Goal: Information Seeking & Learning: Learn about a topic

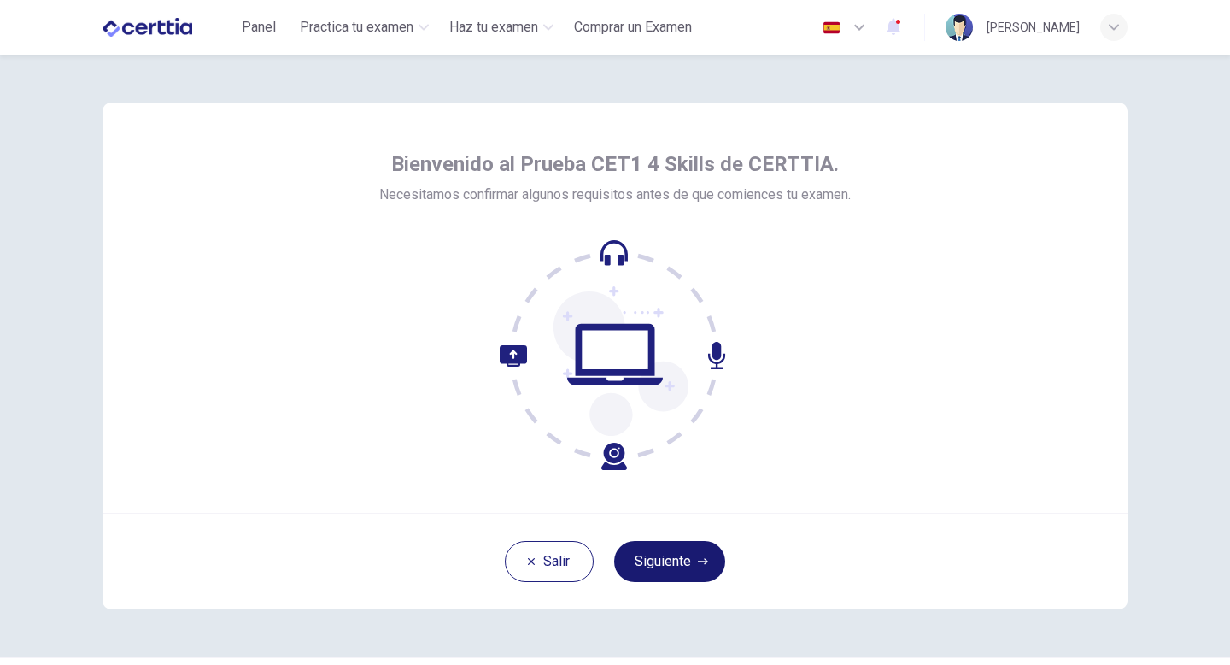
click at [654, 567] on button "Siguiente" at bounding box center [669, 561] width 111 height 41
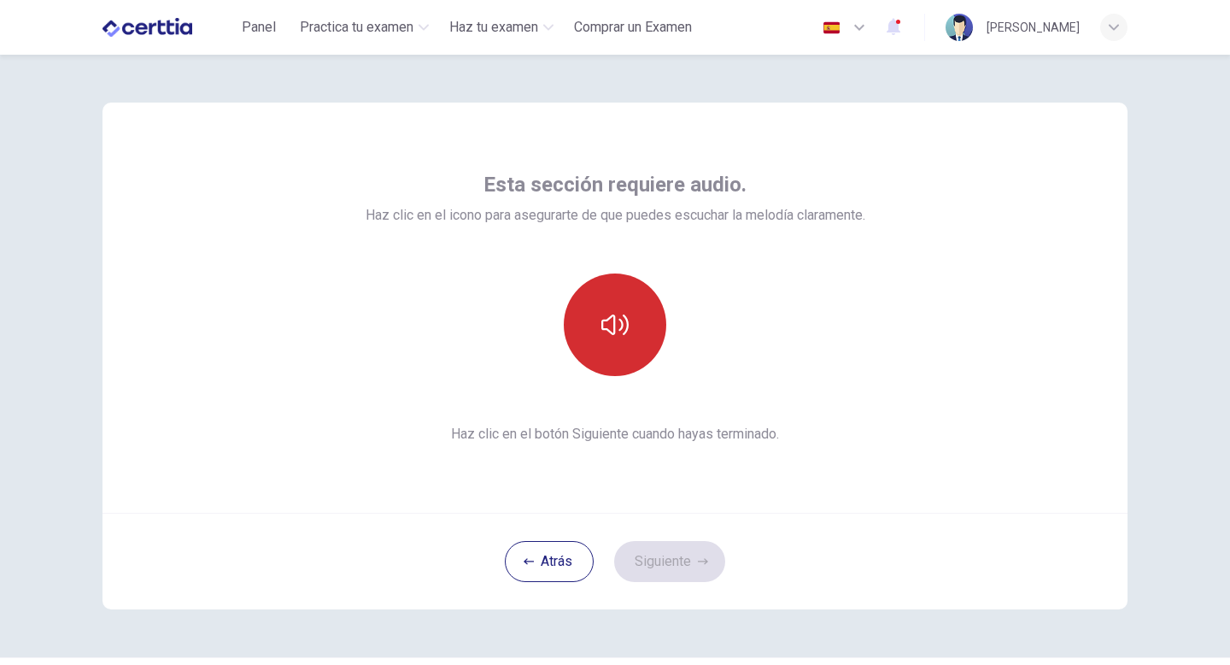
click at [636, 345] on button "button" at bounding box center [615, 324] width 103 height 103
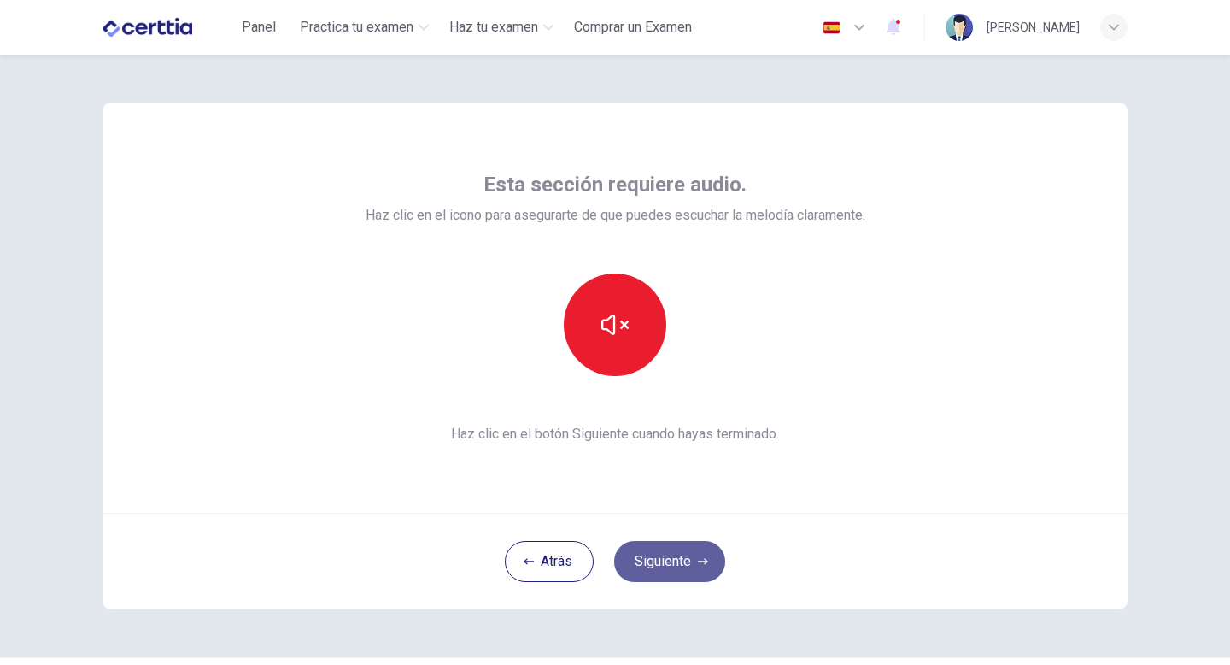
click at [683, 558] on button "Siguiente" at bounding box center [669, 561] width 111 height 41
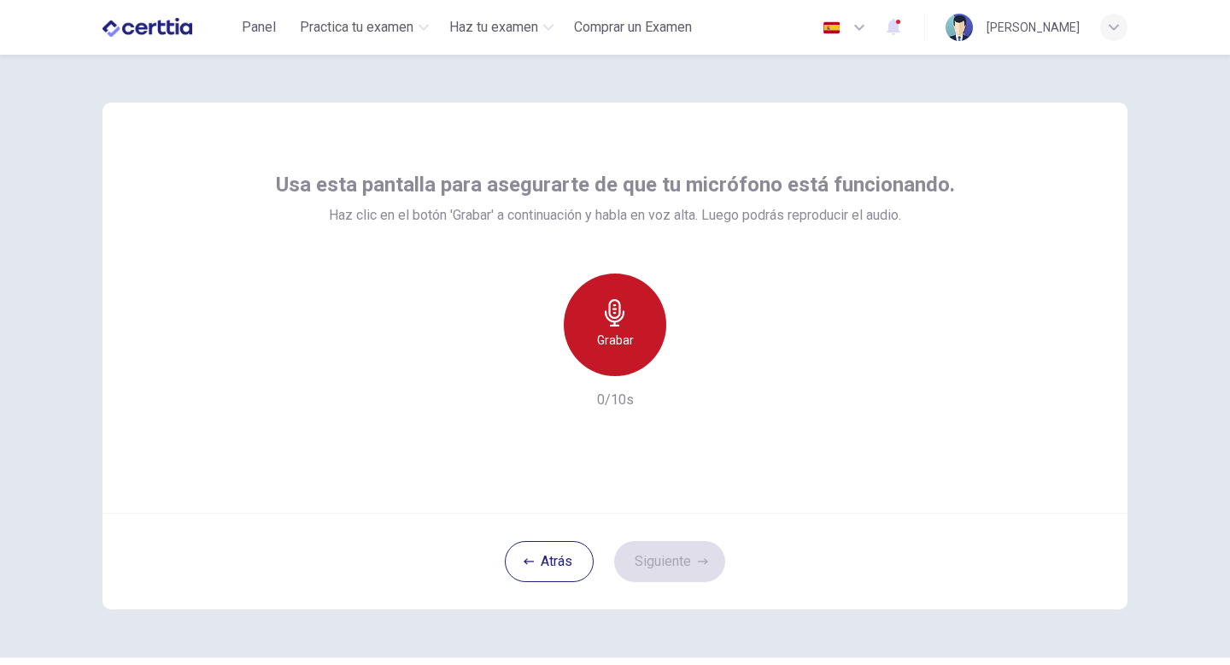
click at [627, 336] on h6 "Grabar" at bounding box center [615, 340] width 37 height 21
click at [622, 324] on icon "button" at bounding box center [614, 312] width 27 height 27
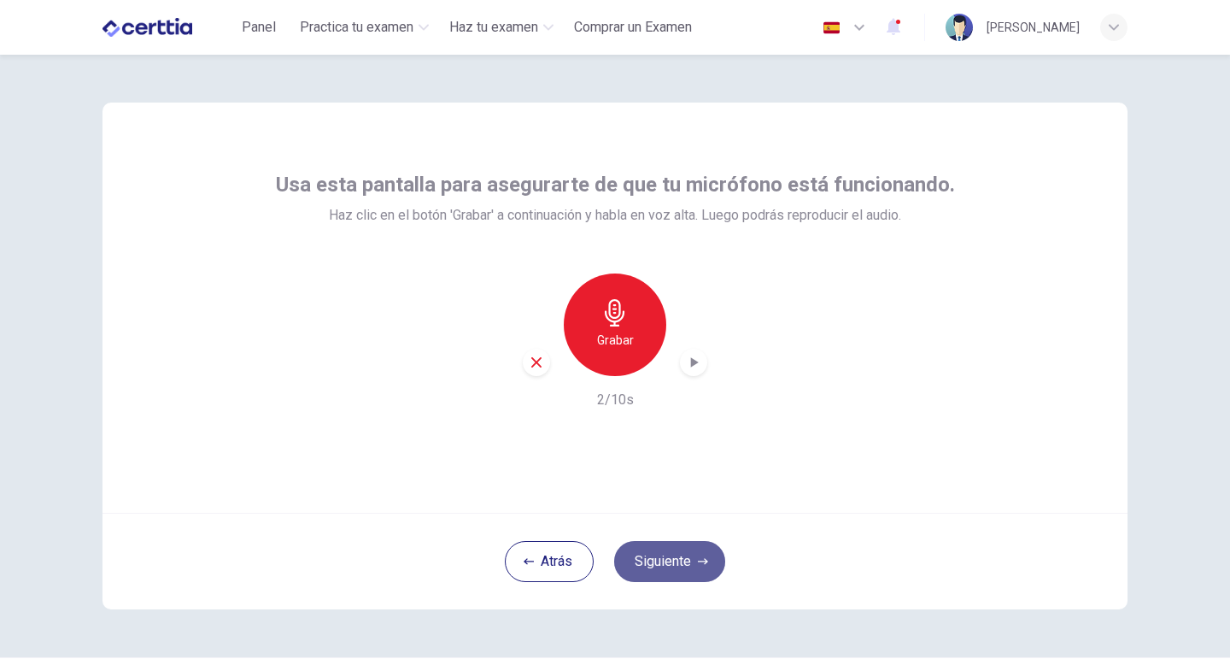
click at [674, 552] on button "Siguiente" at bounding box center [669, 561] width 111 height 41
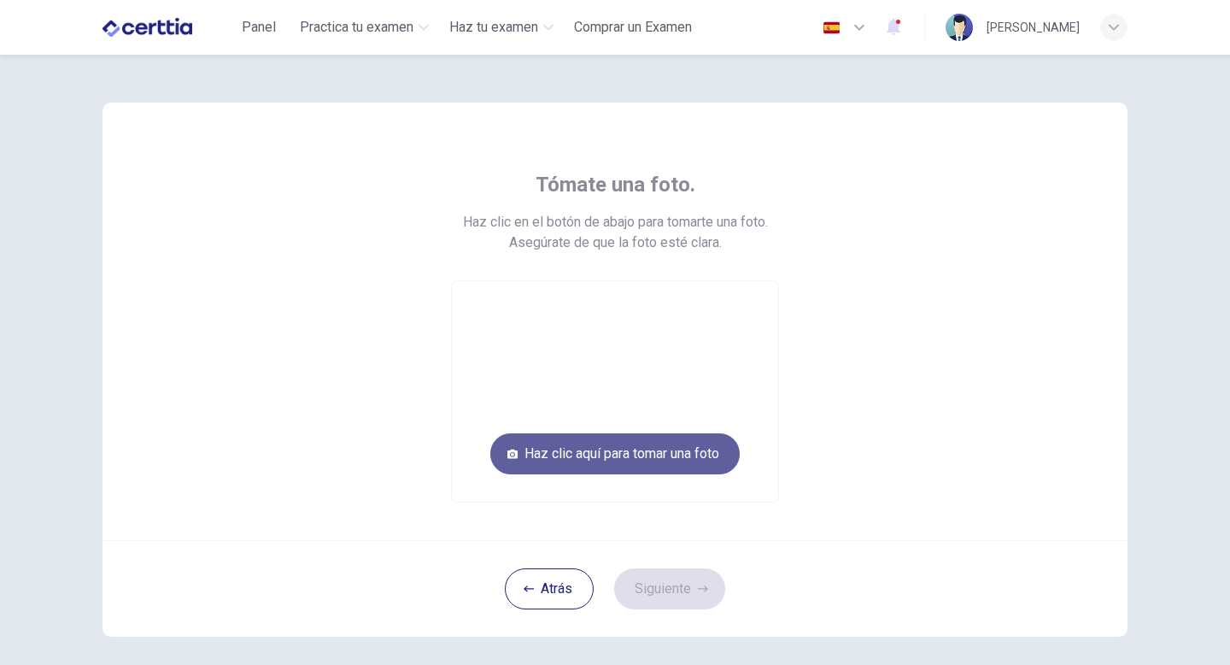
click at [689, 460] on button "Haz clic aquí para tomar una foto" at bounding box center [614, 453] width 249 height 41
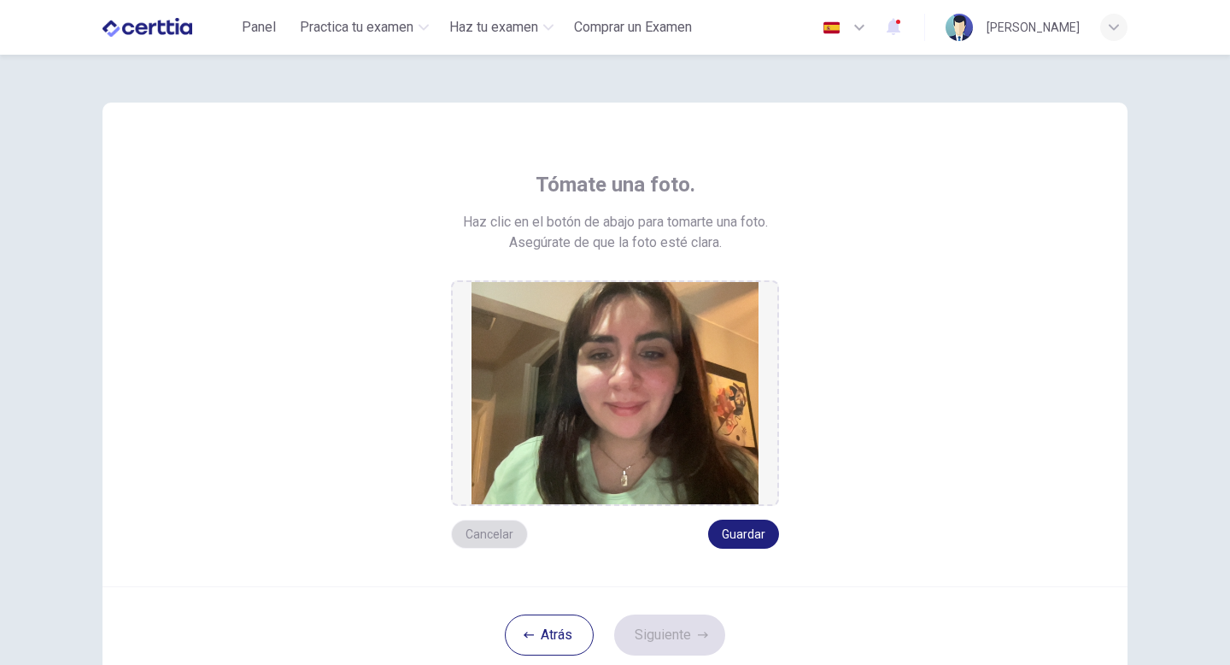
click at [484, 539] on button "Cancelar" at bounding box center [489, 533] width 77 height 29
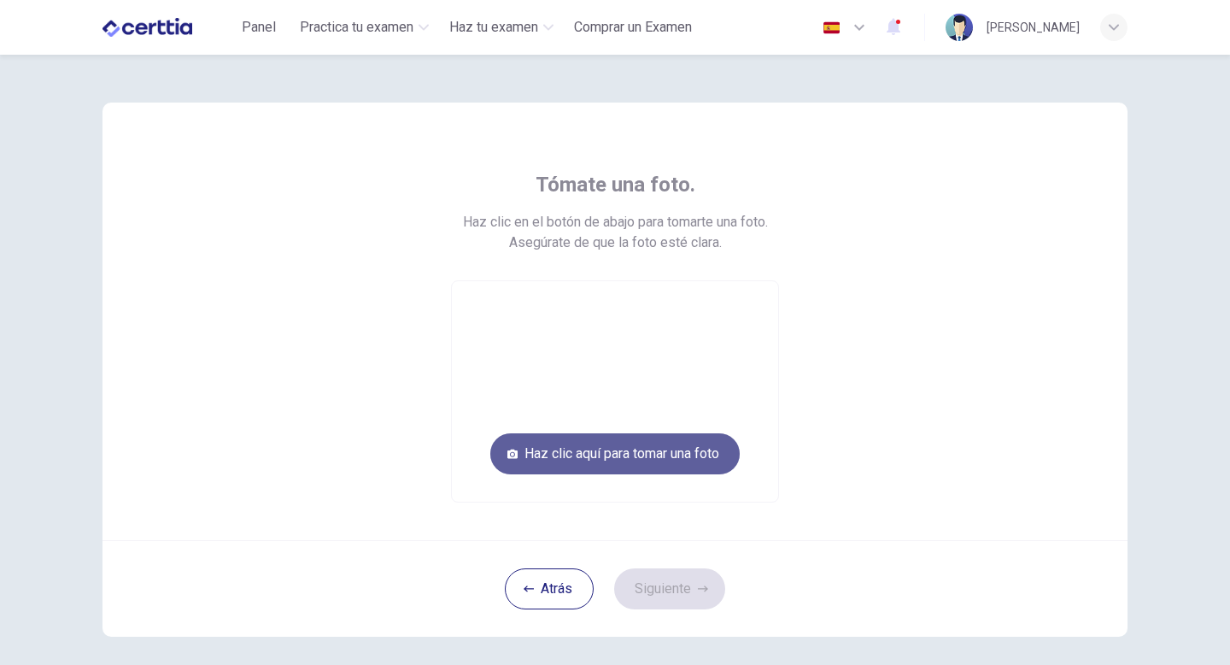
click at [620, 454] on button "Haz clic aquí para tomar una foto" at bounding box center [614, 453] width 249 height 41
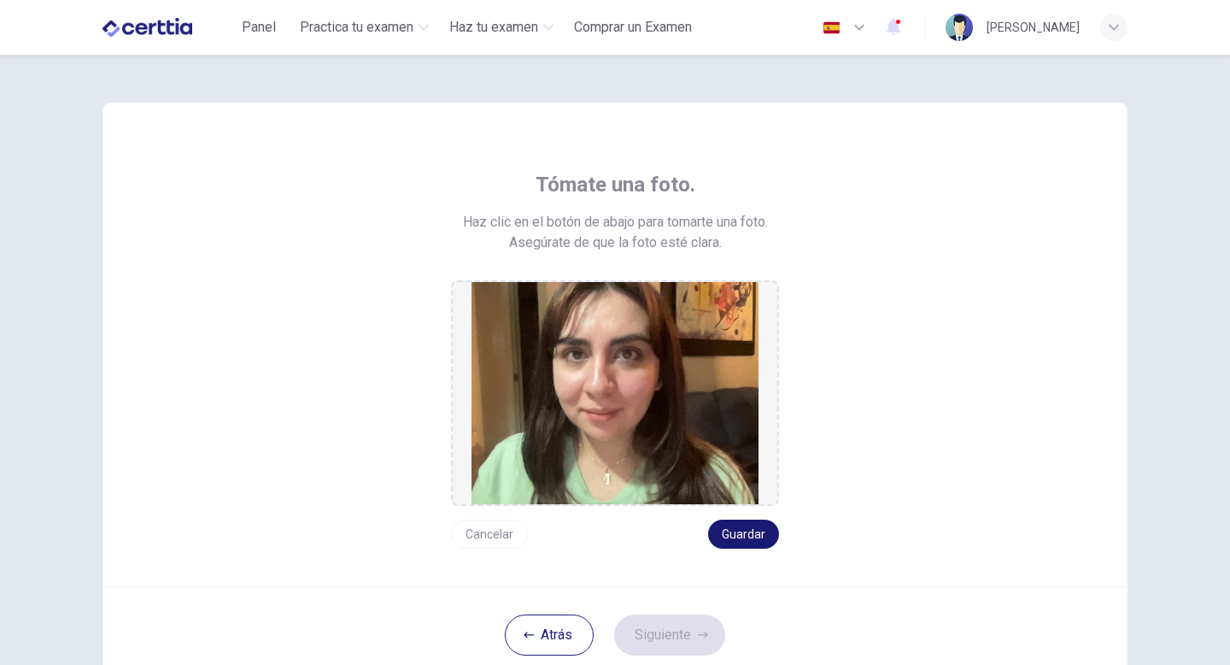
click at [724, 535] on button "Guardar" at bounding box center [743, 533] width 71 height 29
click at [739, 529] on button "Guardar" at bounding box center [743, 533] width 71 height 29
click at [695, 653] on button "Siguiente" at bounding box center [669, 634] width 111 height 41
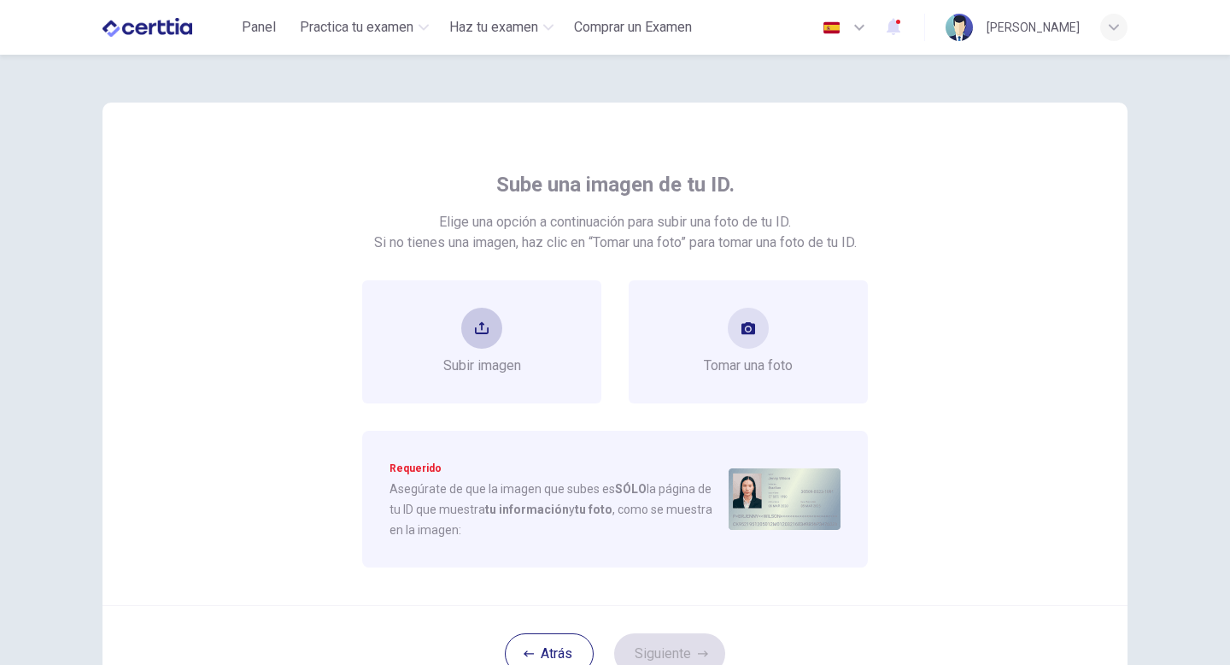
click at [495, 320] on button "upload" at bounding box center [481, 328] width 41 height 41
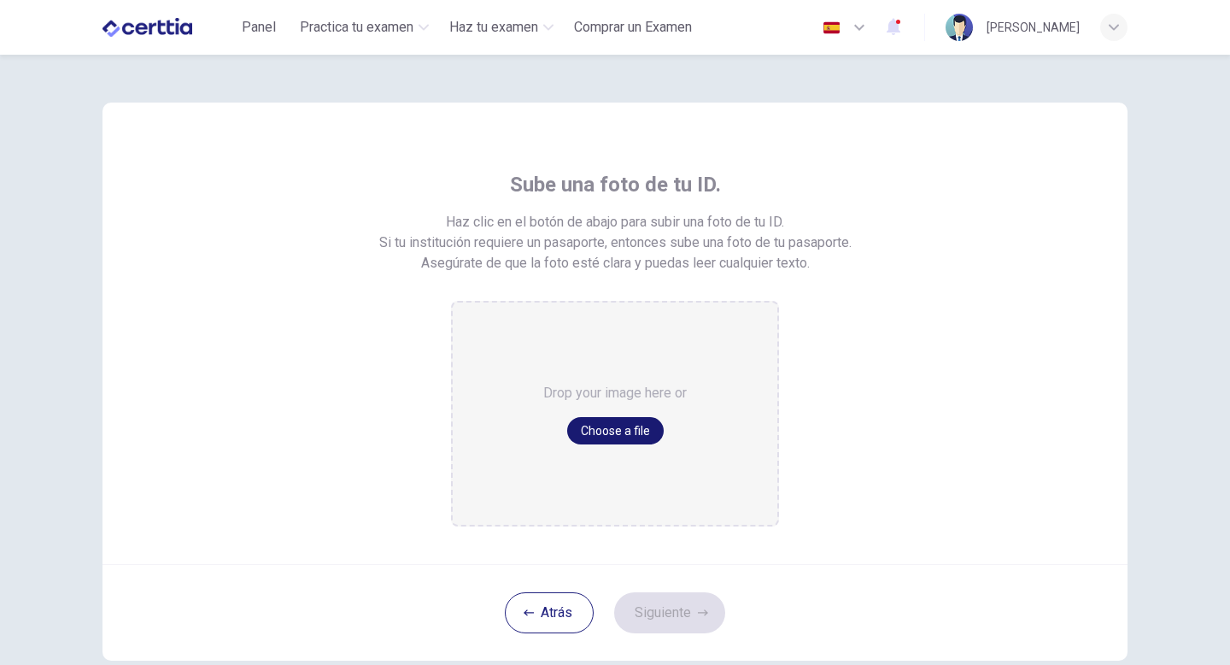
click at [630, 425] on button "Choose a file" at bounding box center [615, 430] width 97 height 27
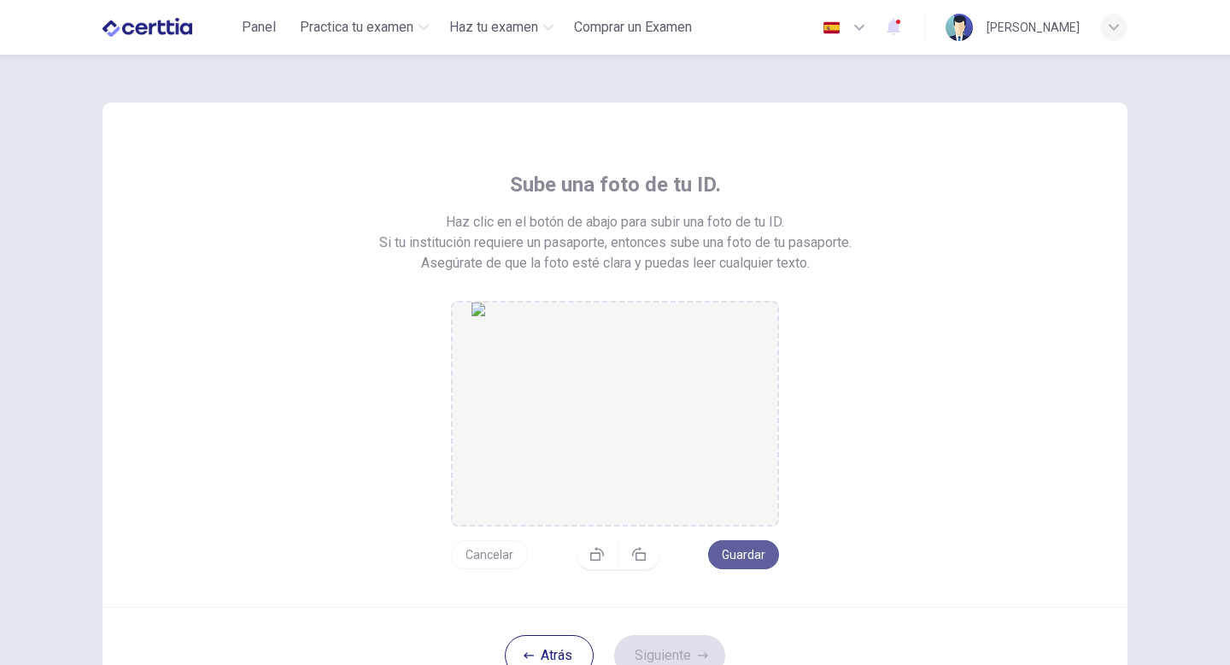
click at [736, 560] on button "Guardar" at bounding box center [743, 554] width 71 height 29
click at [640, 555] on icon "button" at bounding box center [639, 554] width 14 height 14
click at [633, 557] on icon "button" at bounding box center [639, 561] width 14 height 14
click at [633, 557] on icon "button" at bounding box center [639, 554] width 14 height 14
click at [633, 557] on icon "button" at bounding box center [639, 561] width 14 height 14
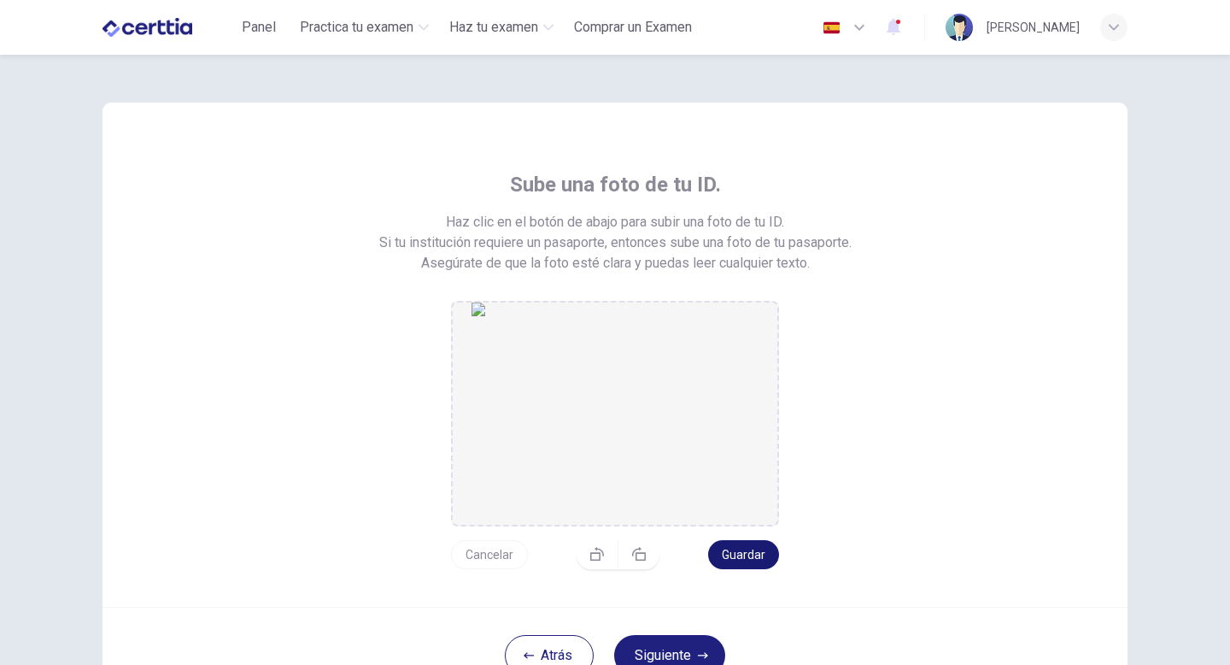
click at [736, 552] on button "Guardar" at bounding box center [743, 554] width 71 height 29
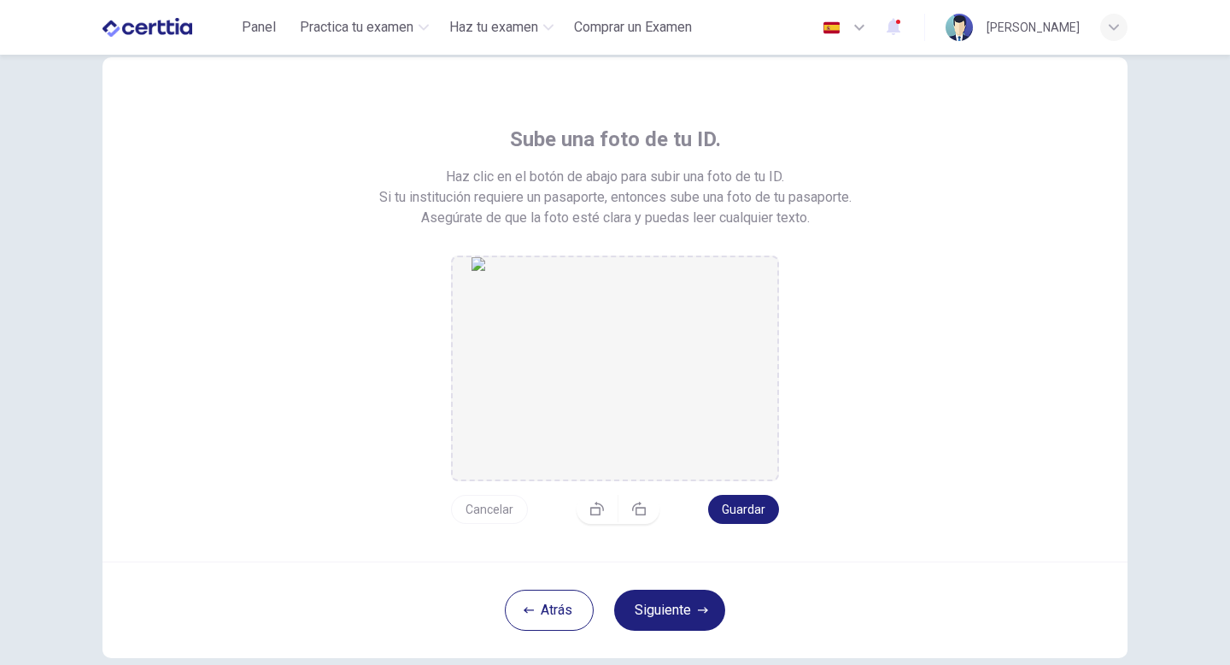
scroll to position [53, 0]
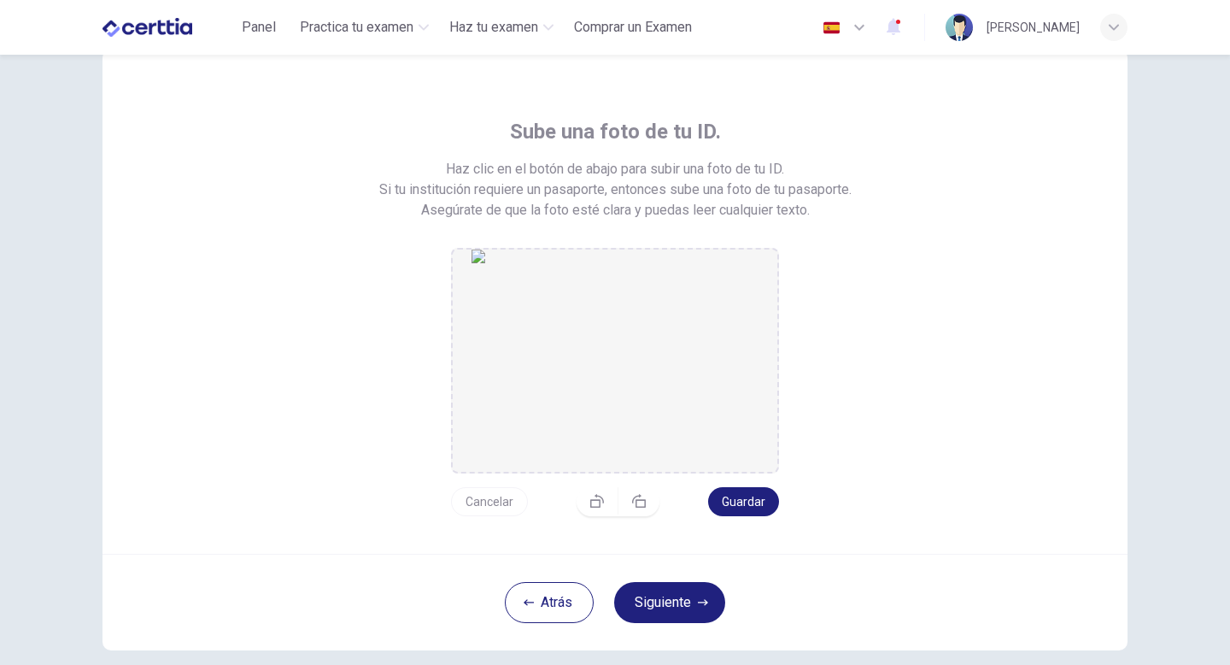
click at [693, 601] on button "Siguiente" at bounding box center [669, 602] width 111 height 41
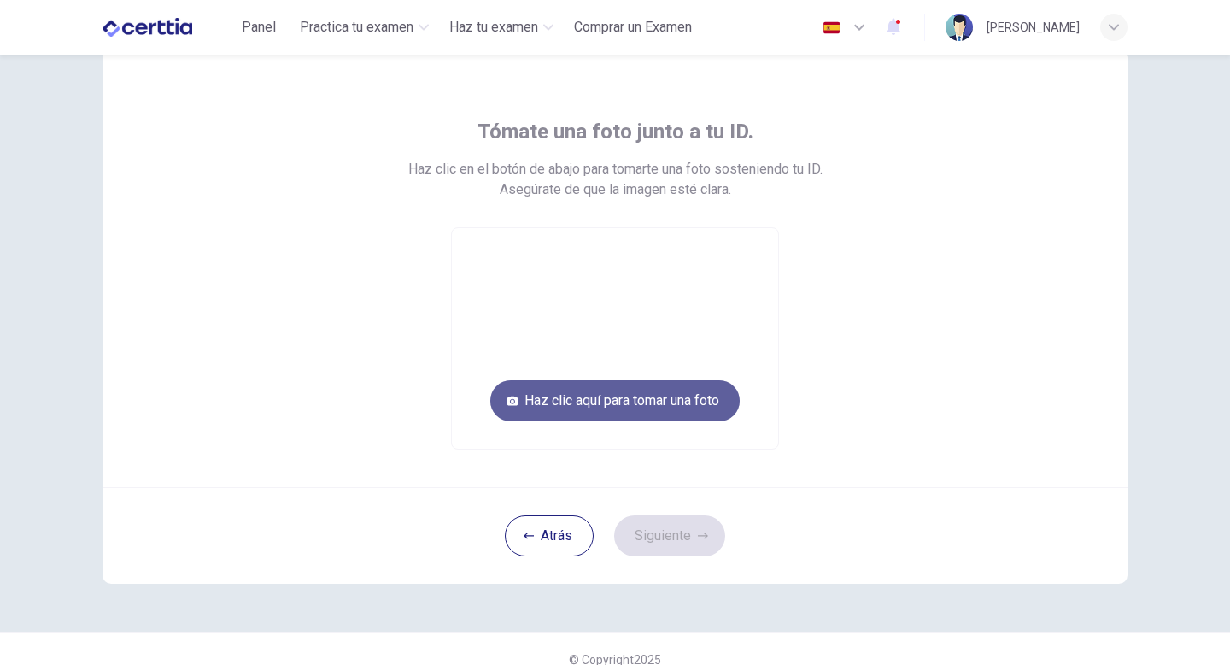
click at [636, 400] on button "Haz clic aquí para tomar una foto" at bounding box center [614, 400] width 249 height 41
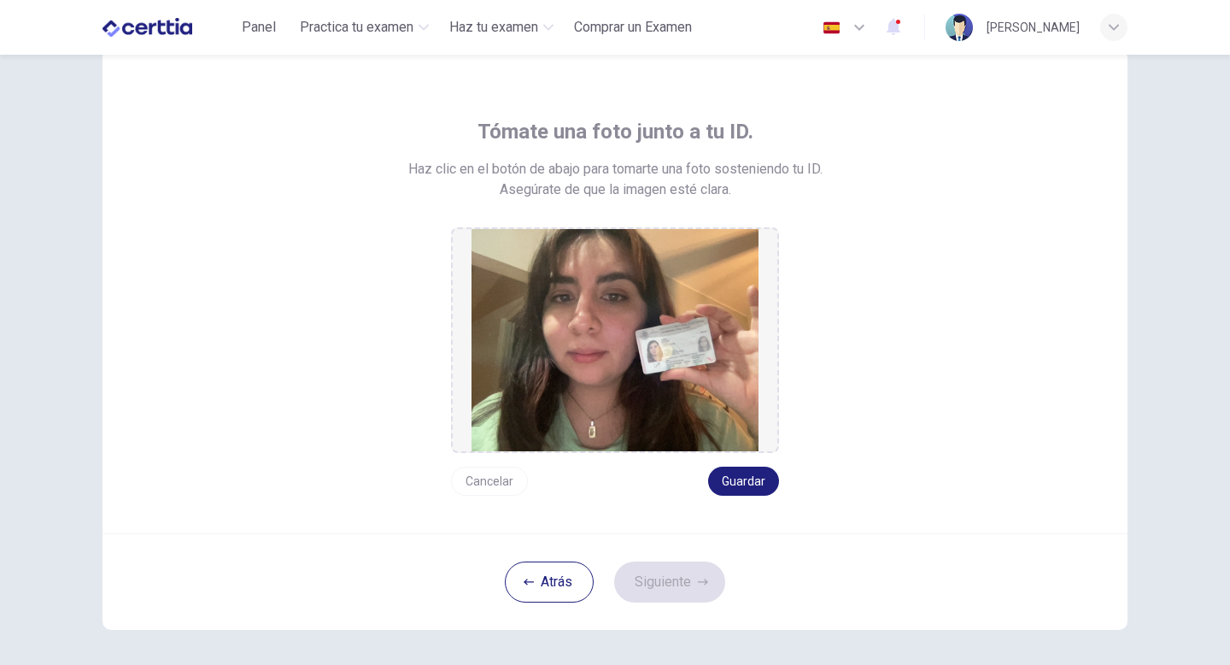
click at [478, 483] on button "Cancelar" at bounding box center [489, 480] width 77 height 29
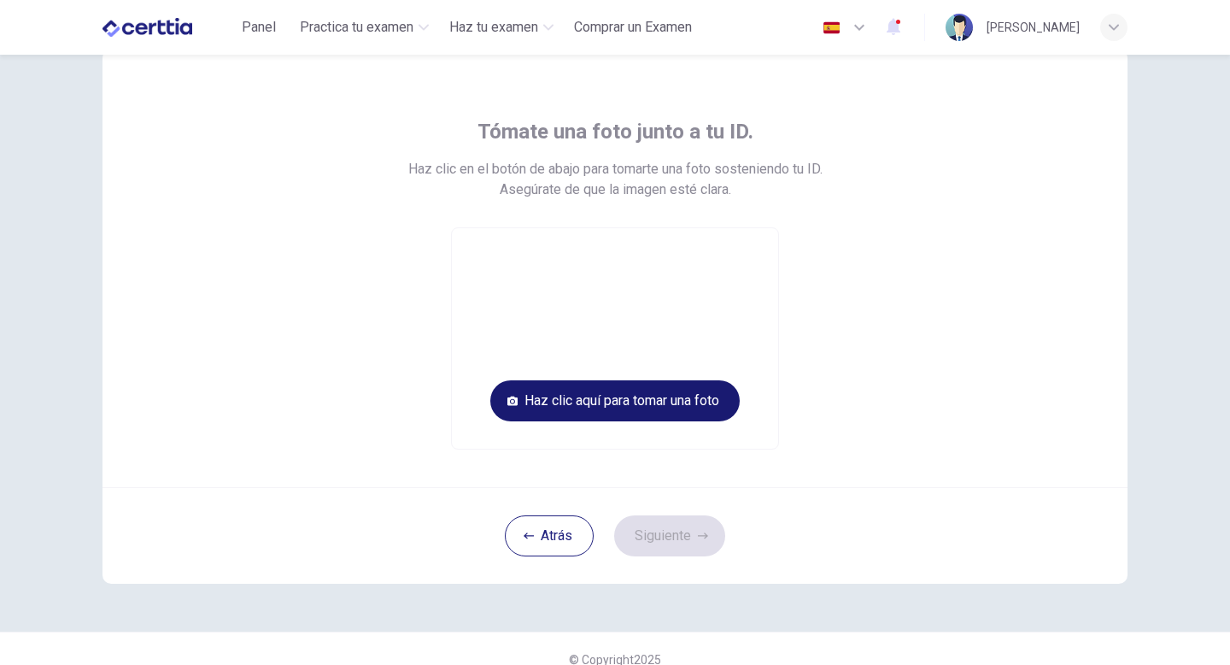
click at [588, 394] on button "Haz clic aquí para tomar una foto" at bounding box center [614, 400] width 249 height 41
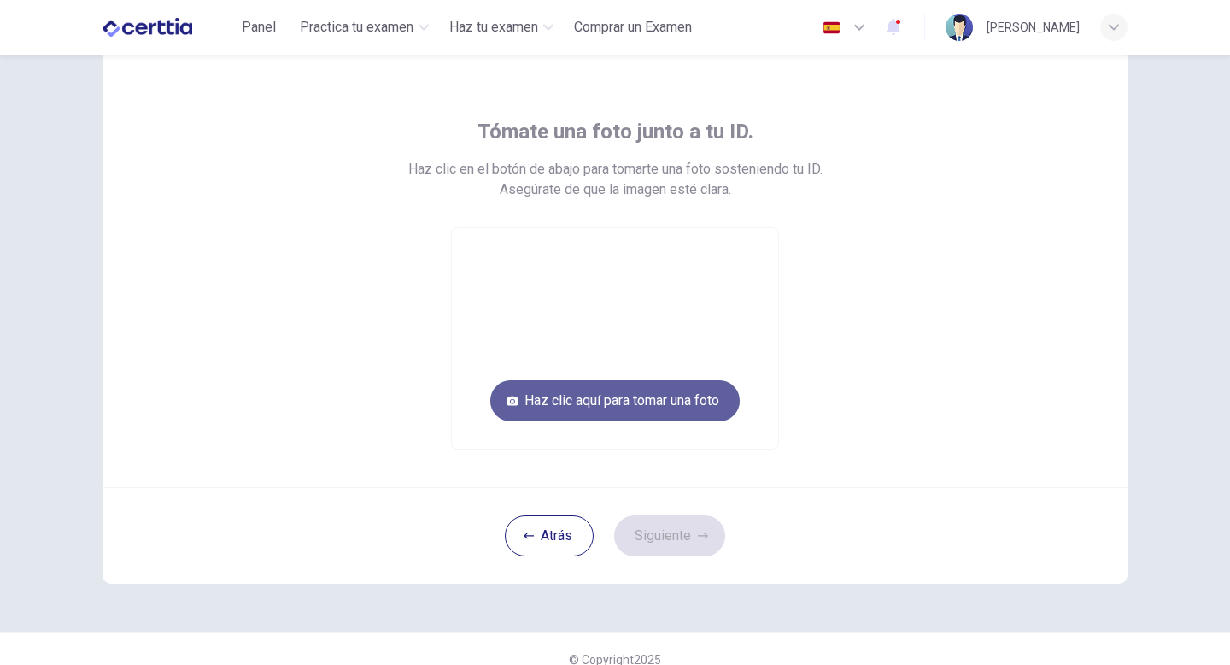
click at [700, 405] on button "Haz clic aquí para tomar una foto" at bounding box center [614, 400] width 249 height 41
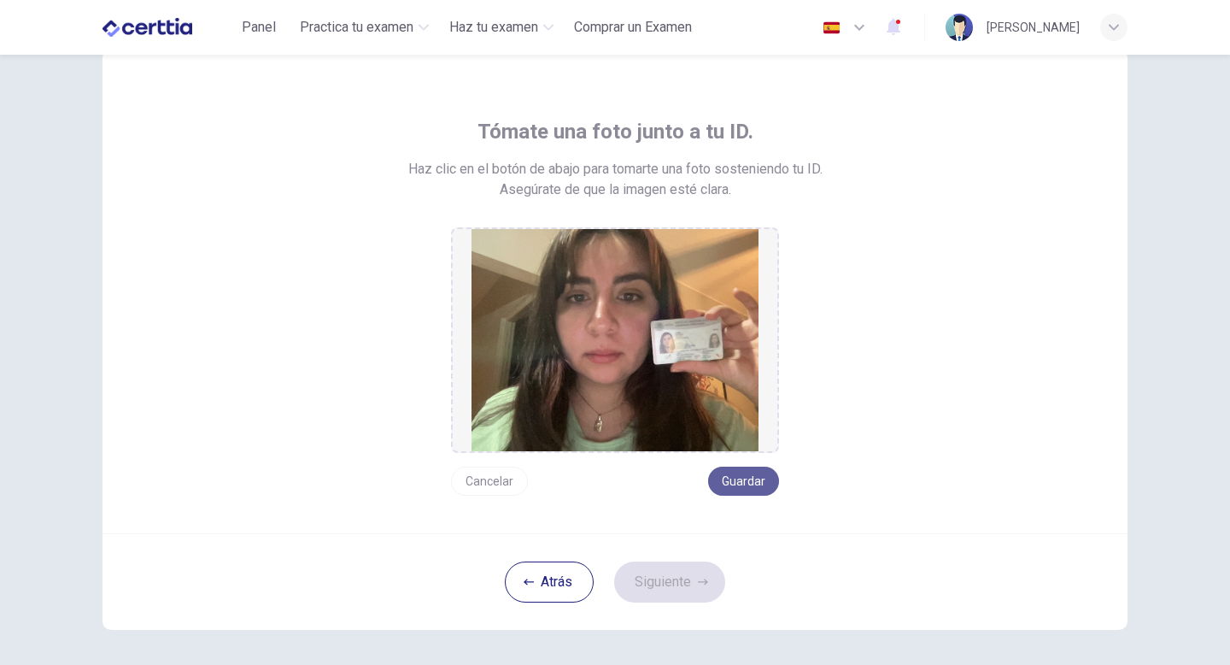
click at [759, 478] on button "Guardar" at bounding box center [743, 480] width 71 height 29
click at [688, 566] on button "Siguiente" at bounding box center [669, 581] width 111 height 41
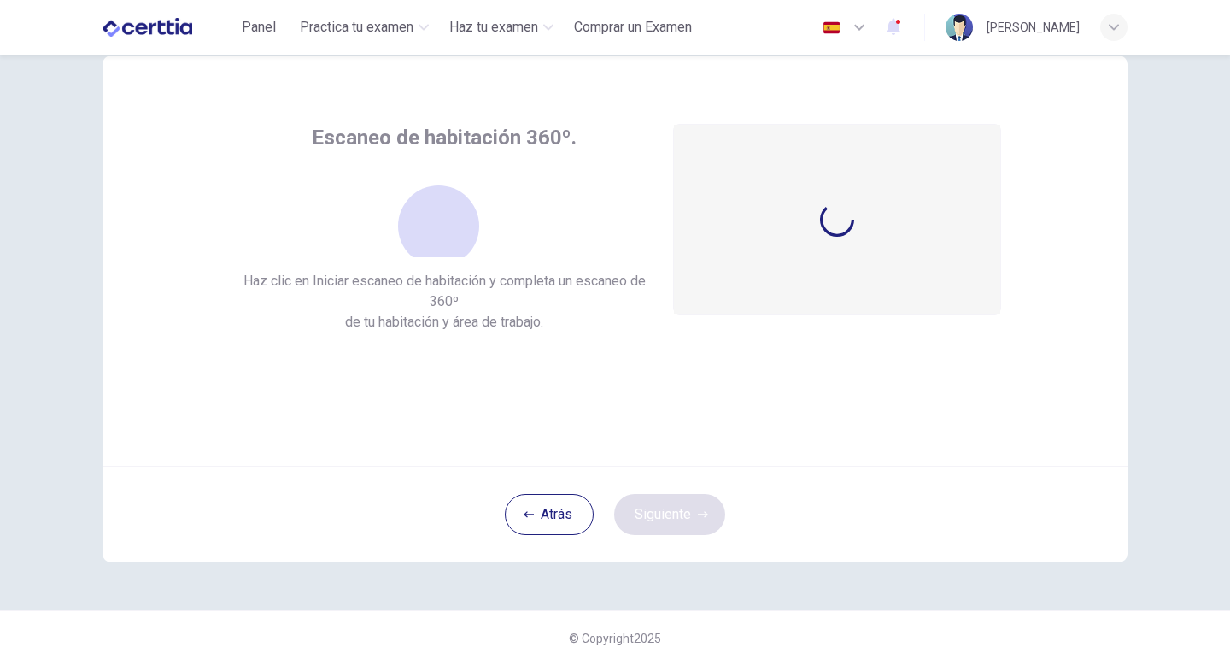
scroll to position [47, 0]
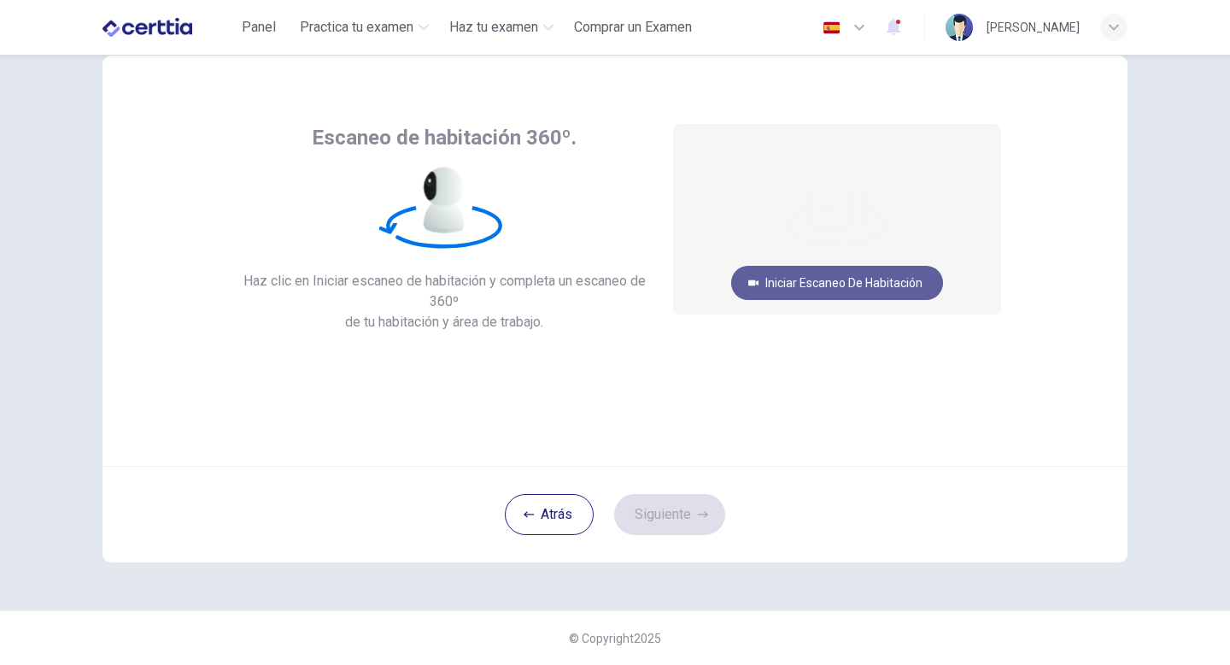
click at [847, 284] on button "Iniciar escaneo de habitación" at bounding box center [837, 283] width 212 height 34
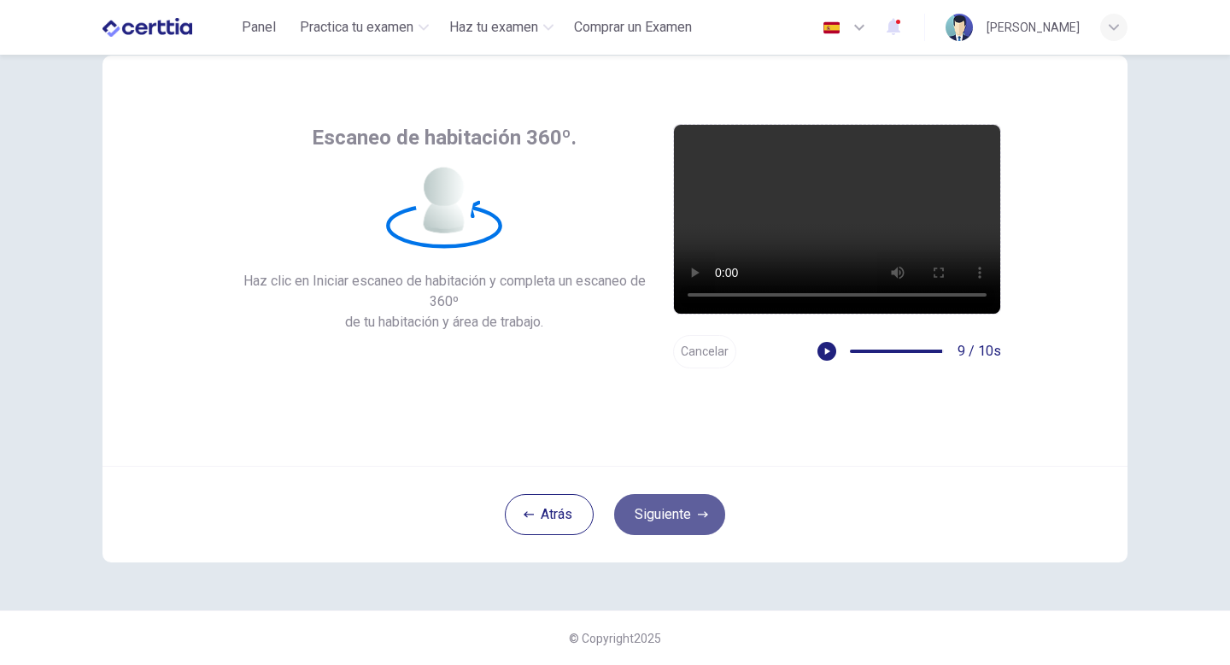
click at [689, 502] on button "Siguiente" at bounding box center [669, 514] width 111 height 41
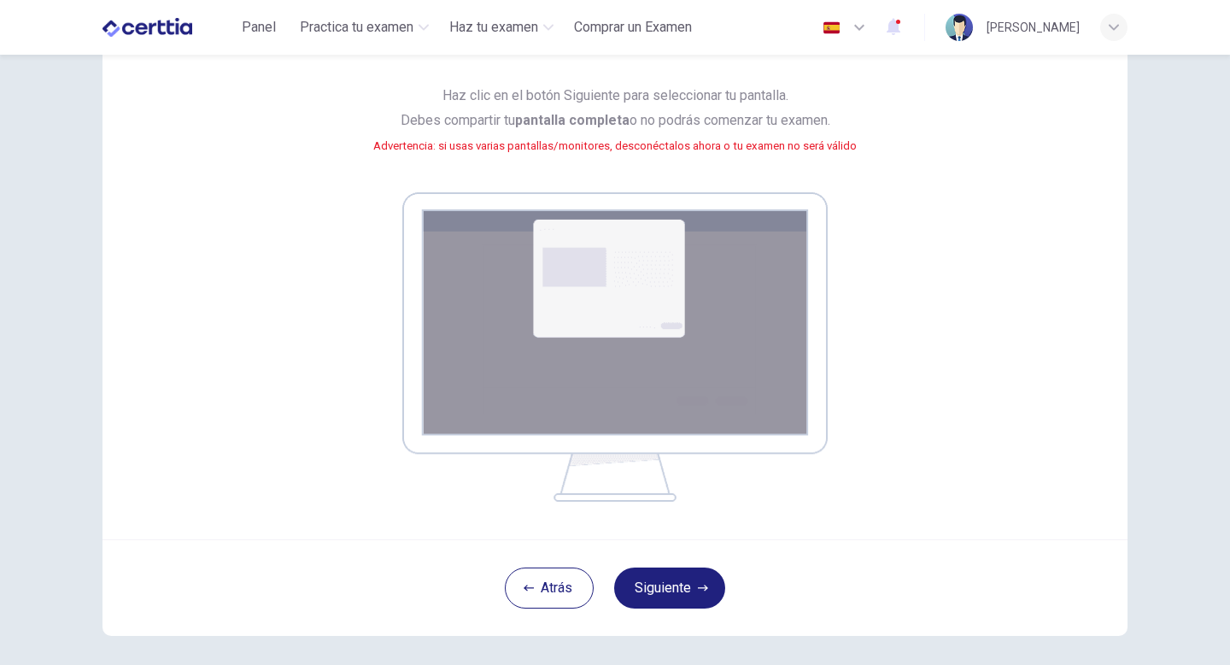
scroll to position [150, 0]
click at [698, 583] on icon "button" at bounding box center [703, 587] width 10 height 10
click at [634, 256] on img at bounding box center [614, 345] width 425 height 309
click at [573, 292] on img at bounding box center [614, 345] width 425 height 309
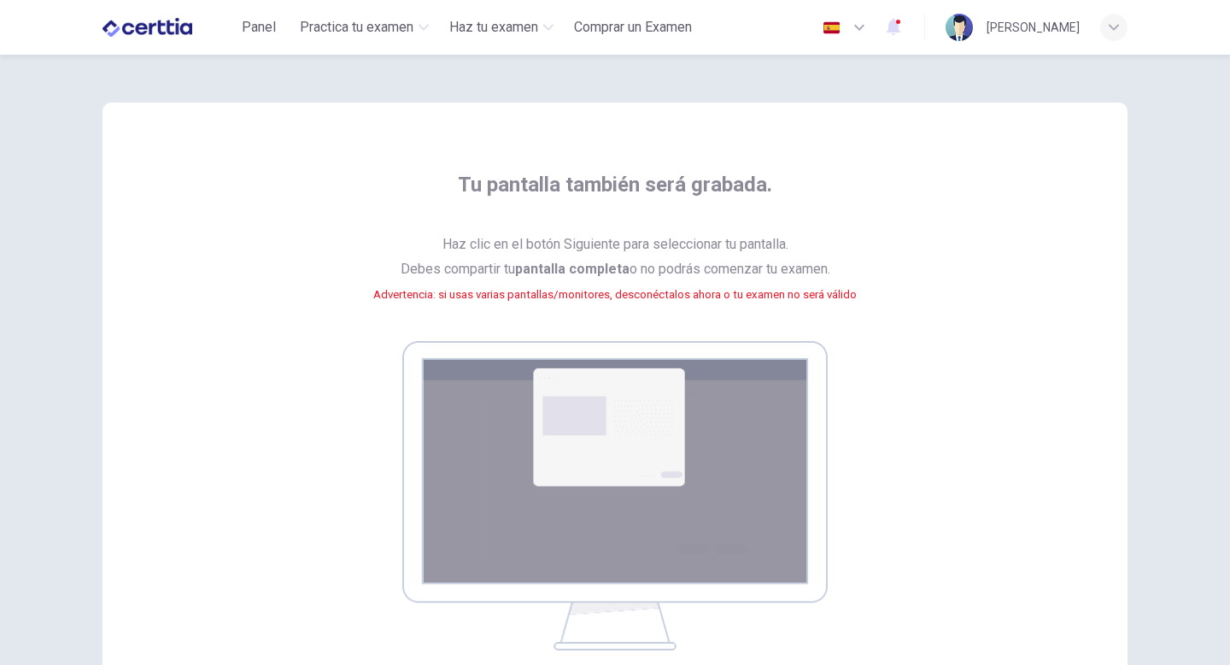
scroll to position [222, 0]
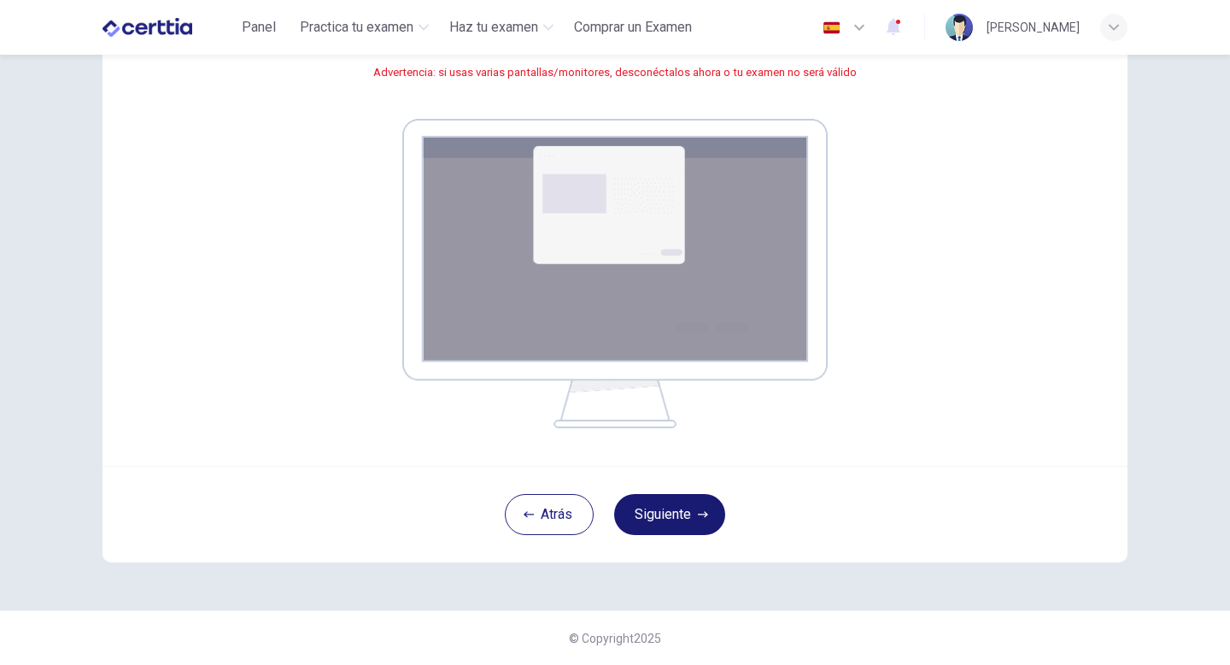
click at [664, 525] on button "Siguiente" at bounding box center [669, 514] width 111 height 41
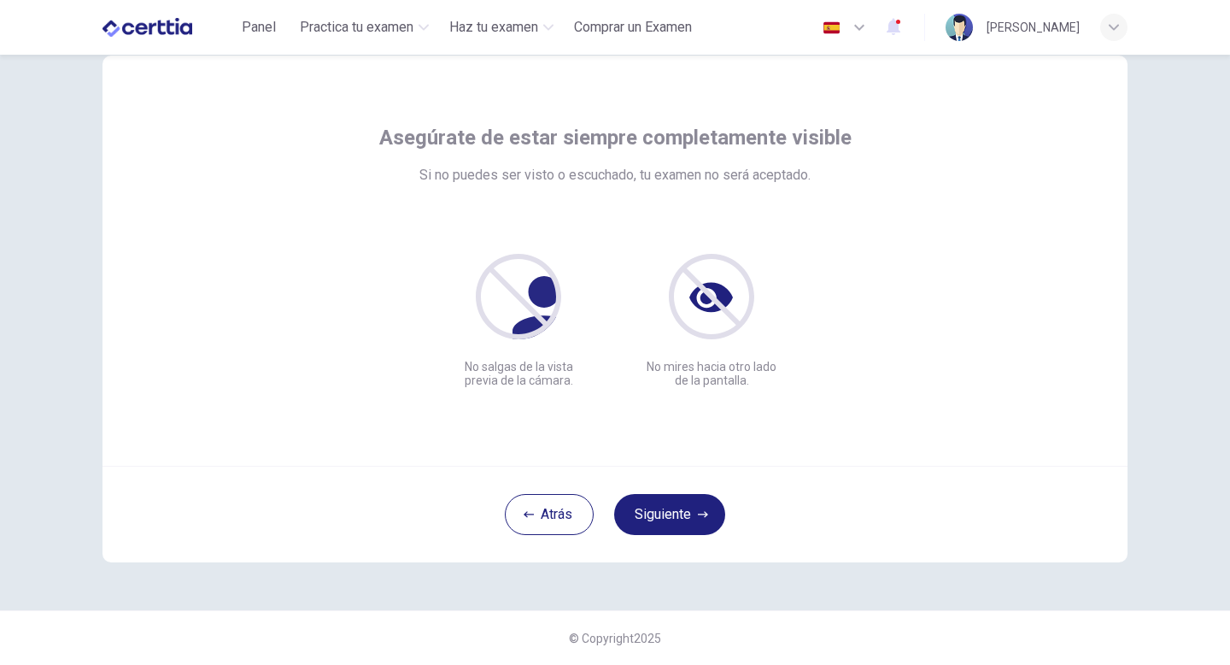
scroll to position [47, 0]
click at [662, 512] on button "Siguiente" at bounding box center [669, 514] width 111 height 41
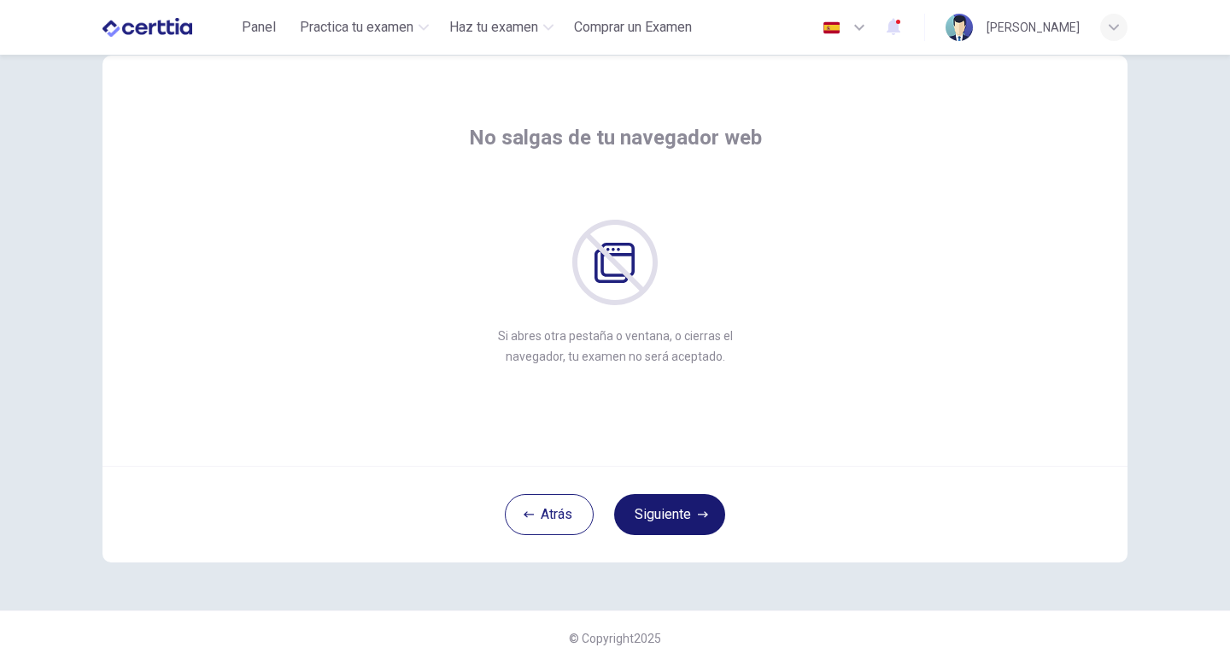
click at [677, 510] on button "Siguiente" at bounding box center [669, 514] width 111 height 41
click at [677, 502] on button "Siguiente" at bounding box center [669, 514] width 111 height 41
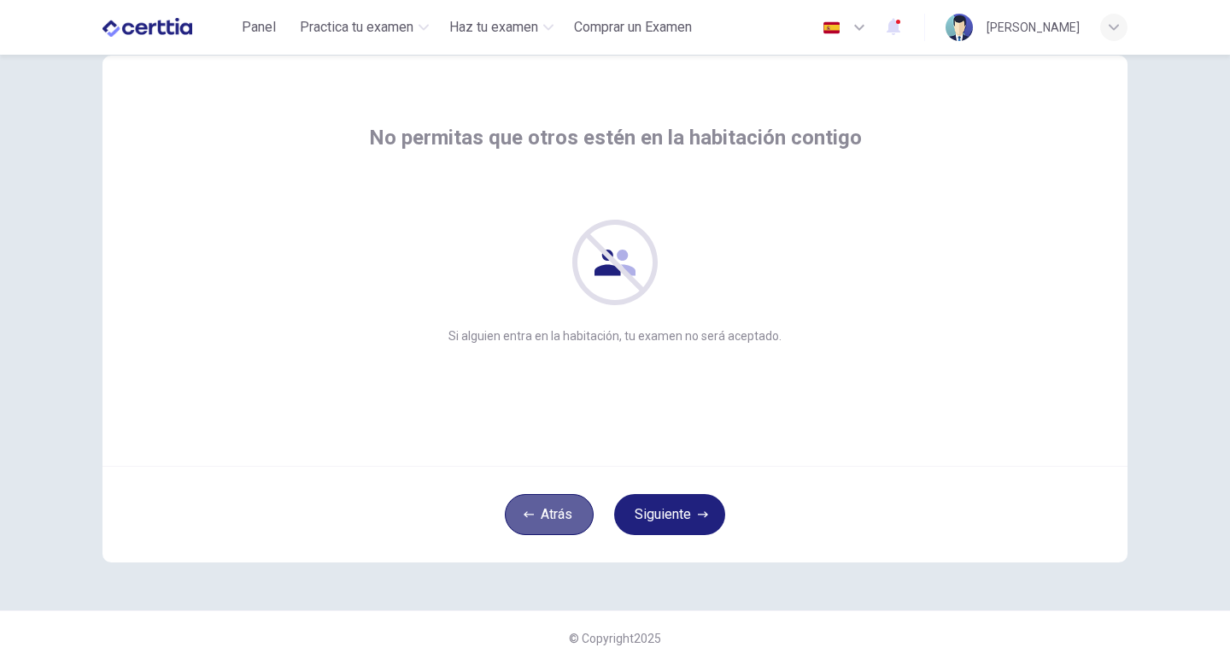
click at [561, 516] on button "Atrás" at bounding box center [549, 514] width 89 height 41
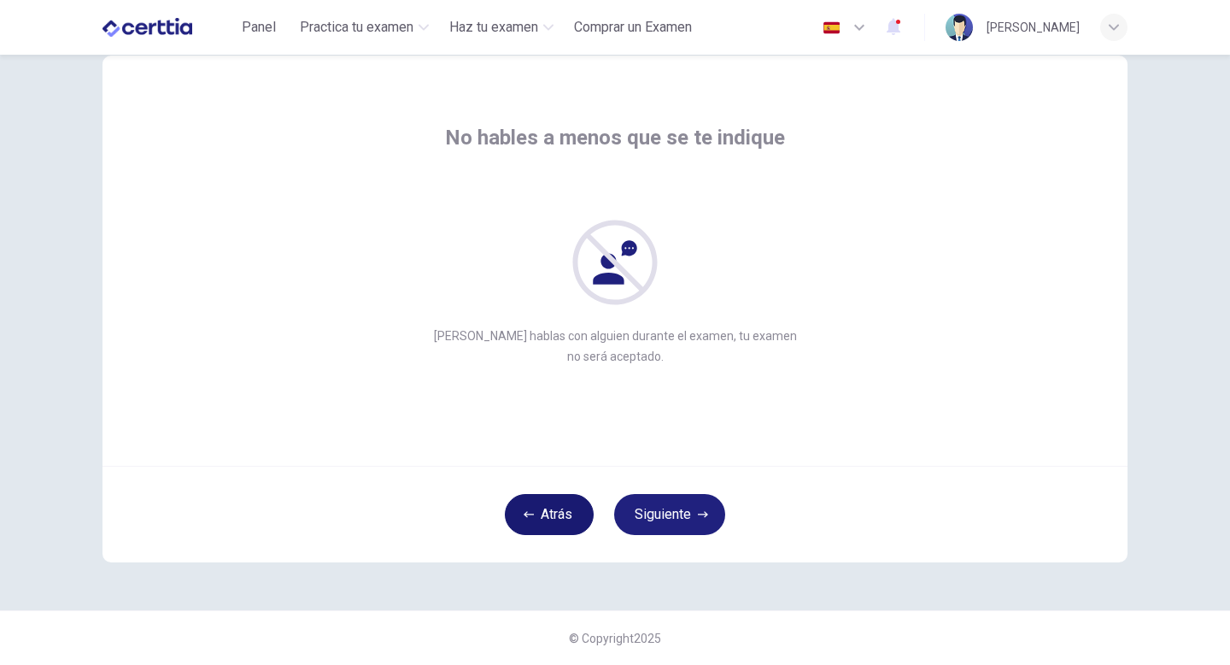
click at [561, 516] on button "Atrás" at bounding box center [549, 514] width 89 height 41
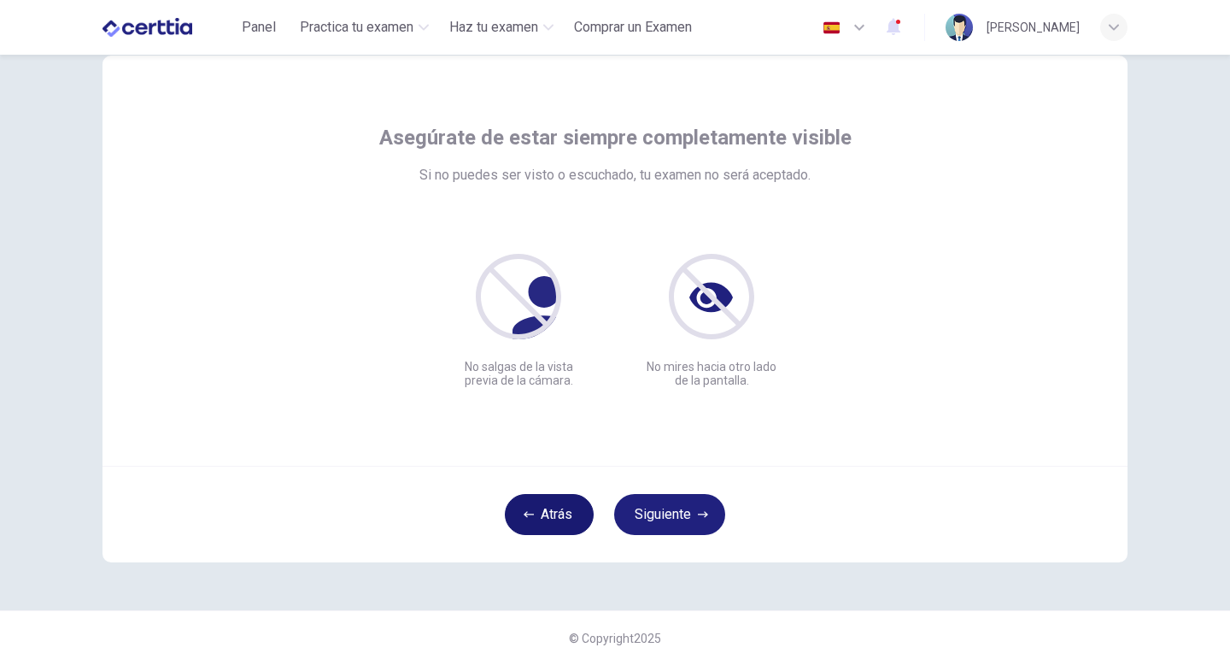
click at [561, 516] on button "Atrás" at bounding box center [549, 514] width 89 height 41
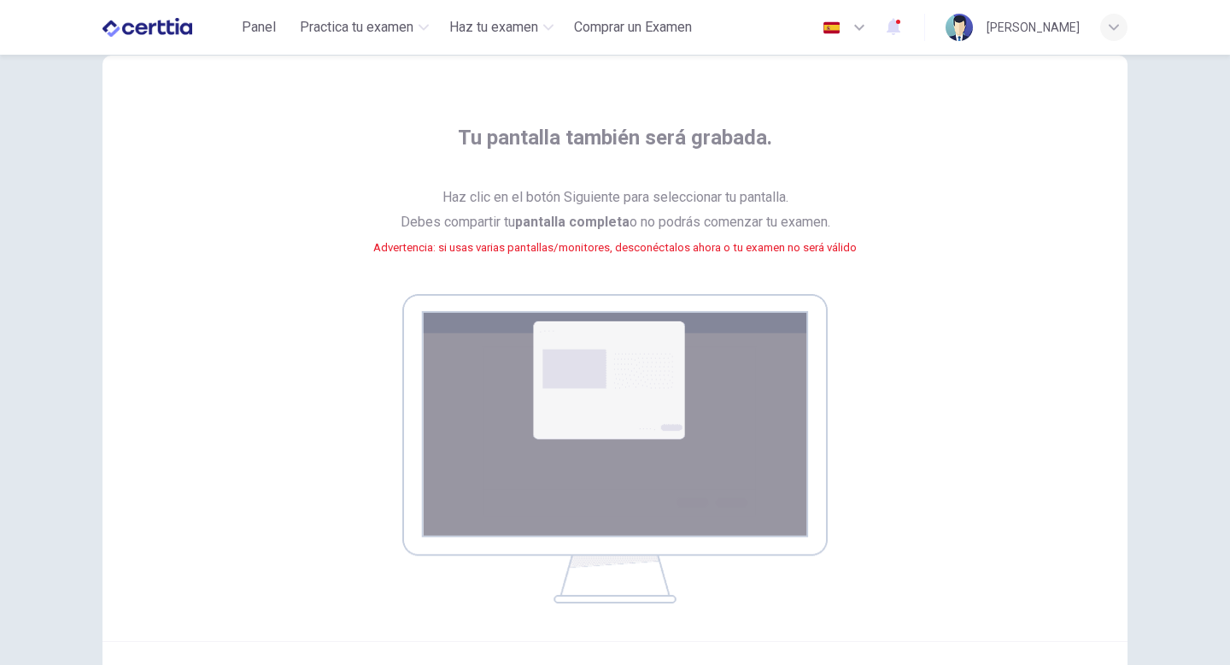
scroll to position [178, 0]
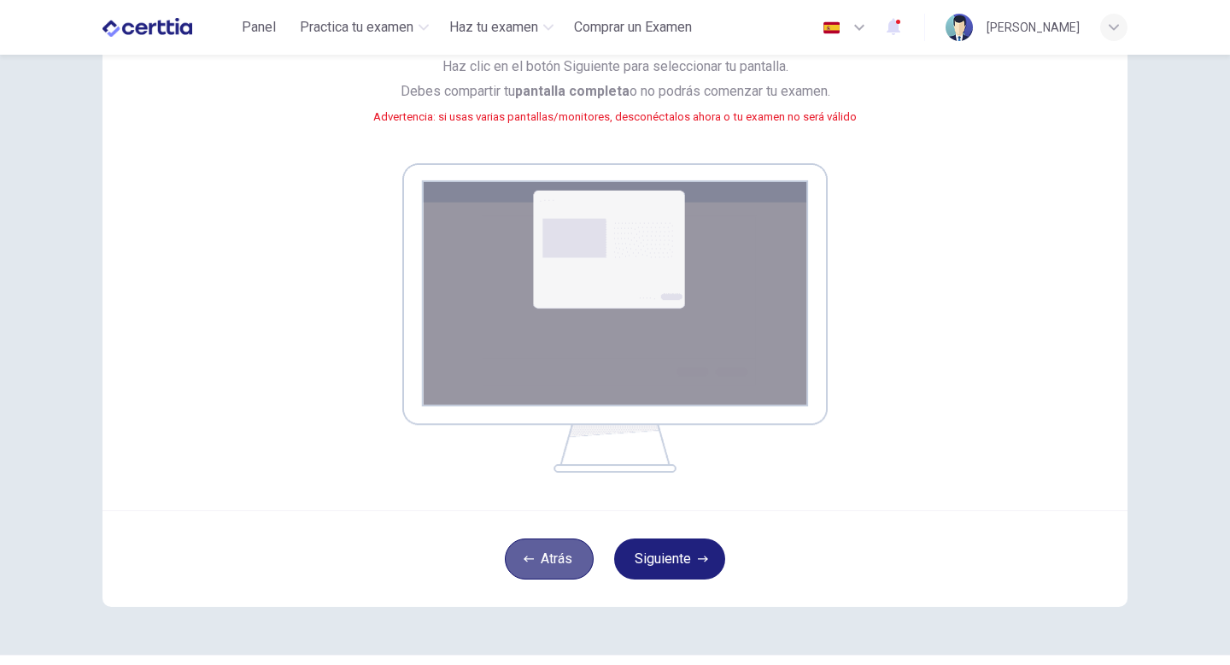
click at [540, 551] on button "Atrás" at bounding box center [549, 558] width 89 height 41
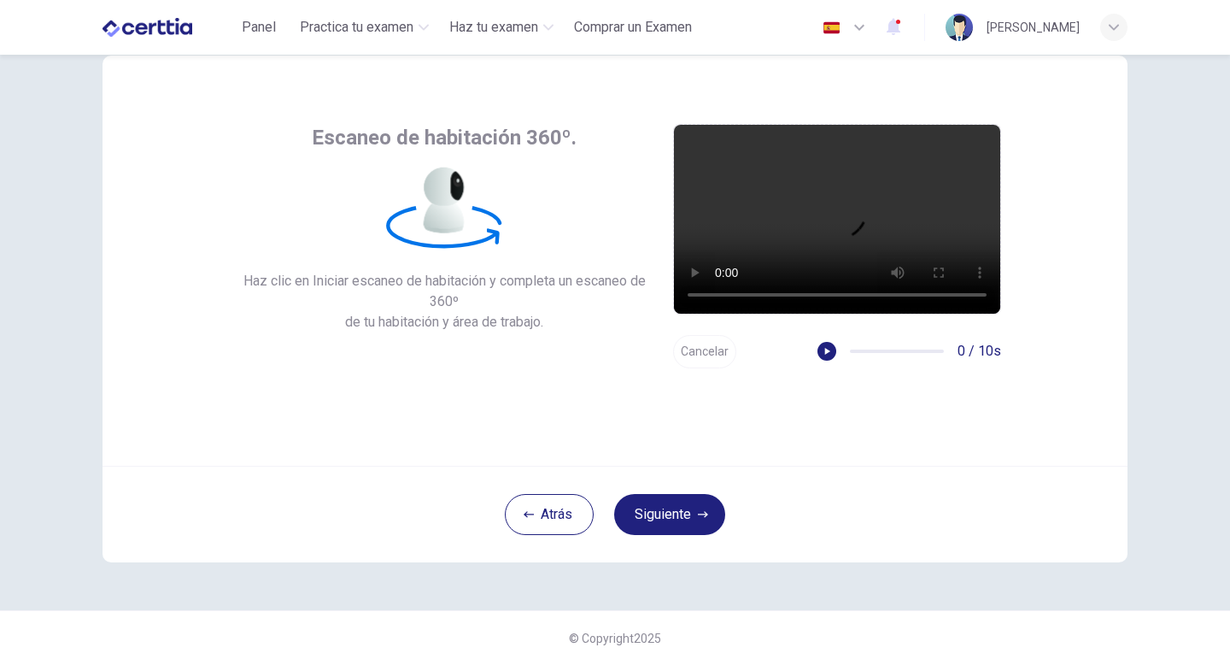
drag, startPoint x: 507, startPoint y: 559, endPoint x: 520, endPoint y: 542, distance: 21.9
click at [507, 559] on div "Atrás Siguiente" at bounding box center [615, 514] width 1025 height 97
click at [527, 518] on icon "button" at bounding box center [529, 514] width 10 height 10
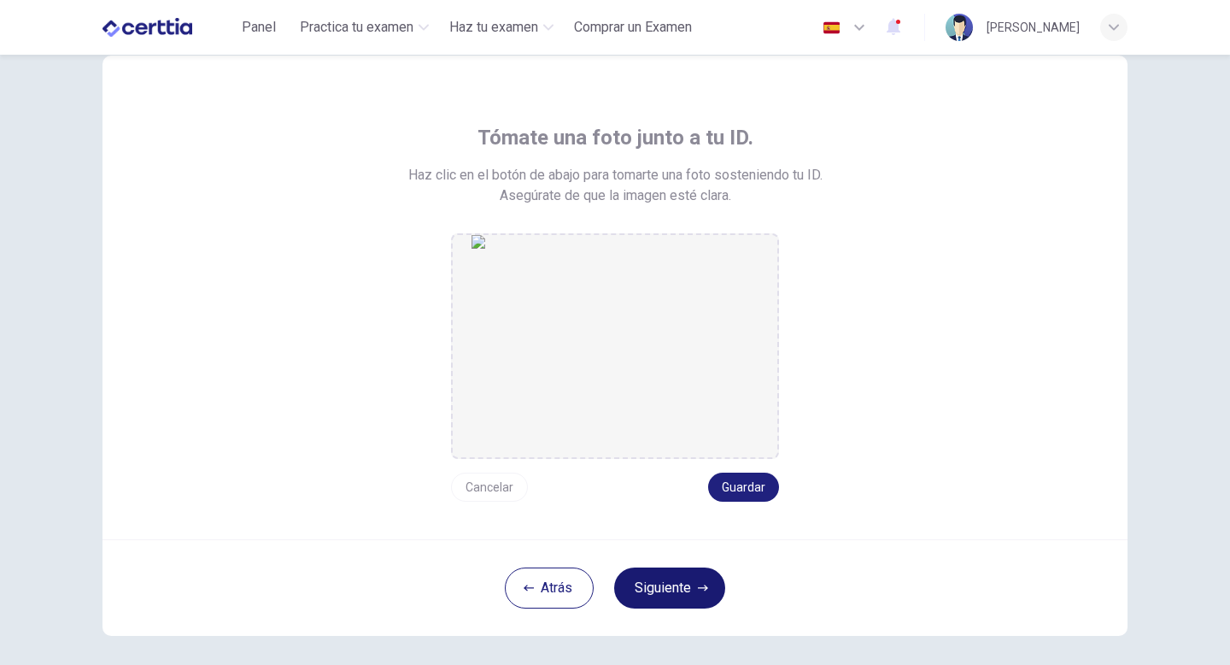
click at [671, 594] on button "Siguiente" at bounding box center [669, 587] width 111 height 41
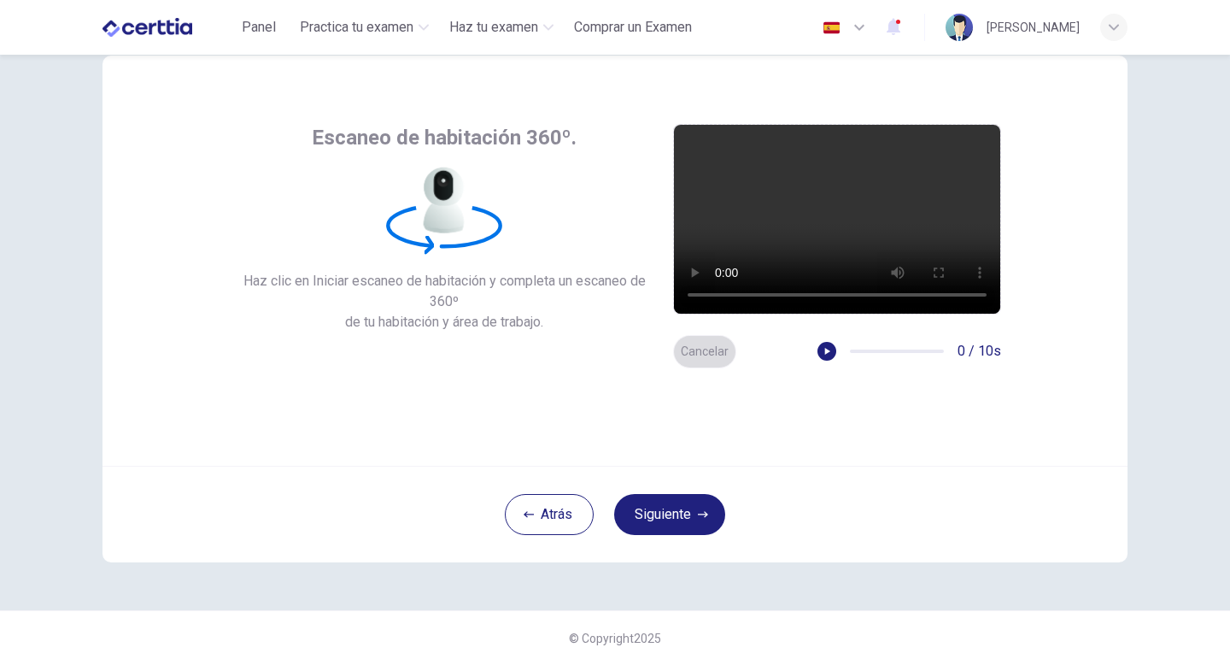
click at [688, 352] on button "Cancelar" at bounding box center [704, 351] width 63 height 33
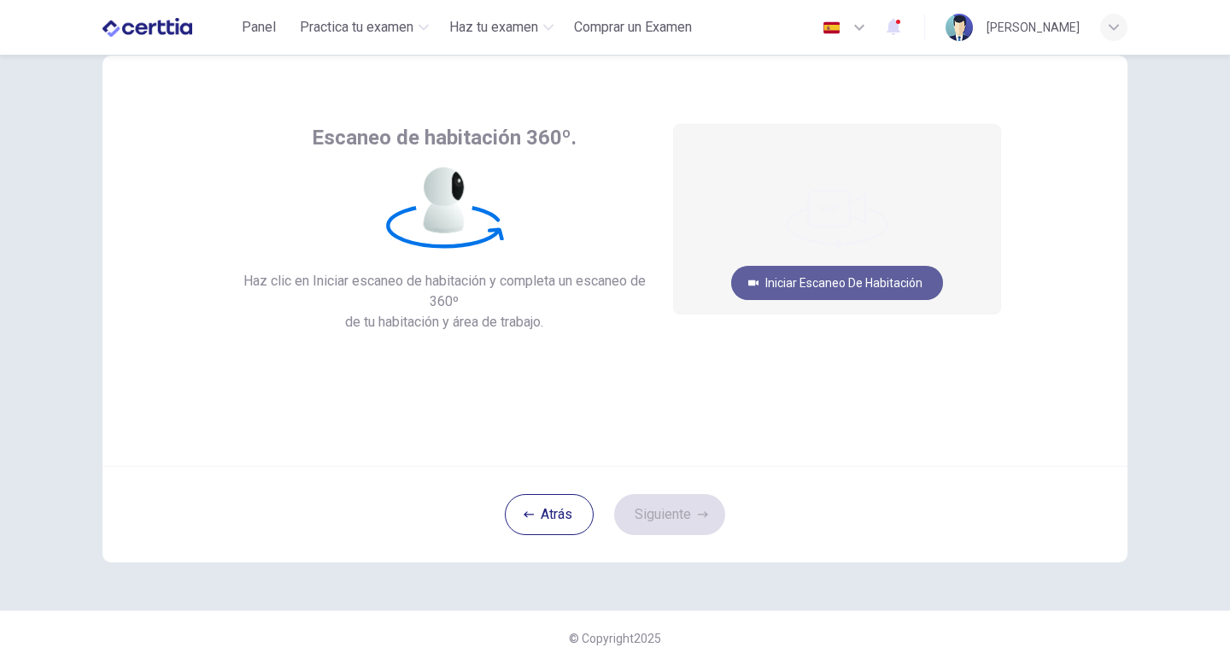
click at [836, 279] on button "Iniciar escaneo de habitación" at bounding box center [837, 283] width 212 height 34
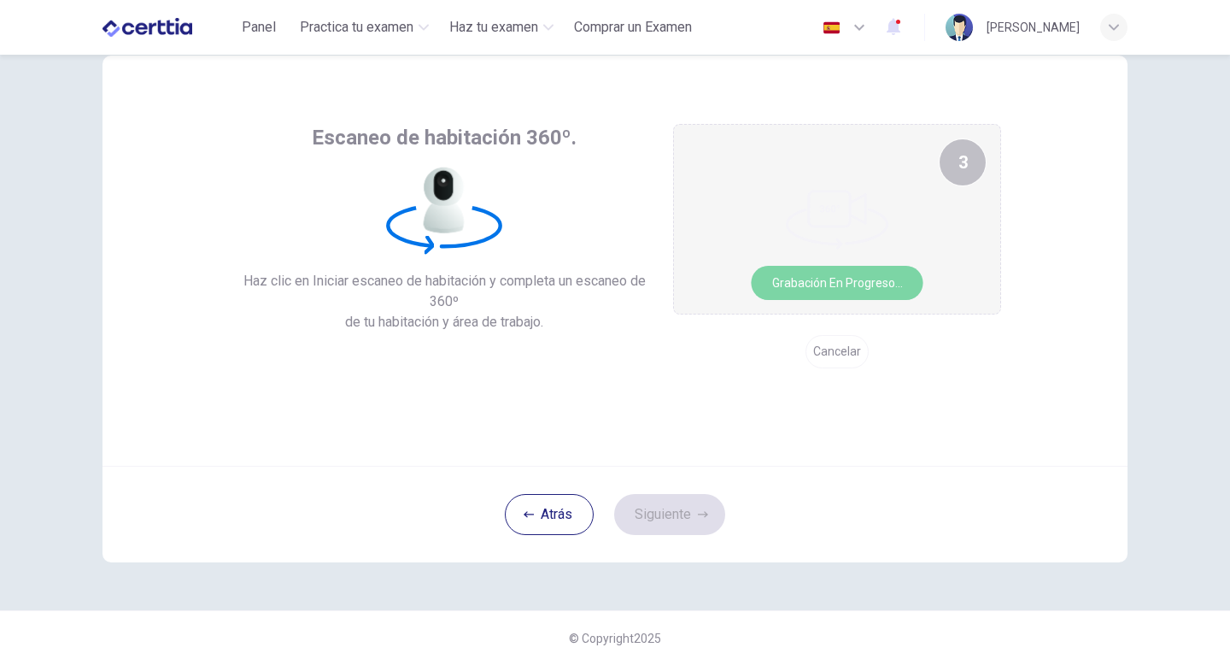
click at [824, 272] on button "Grabación en progreso..." at bounding box center [838, 283] width 172 height 34
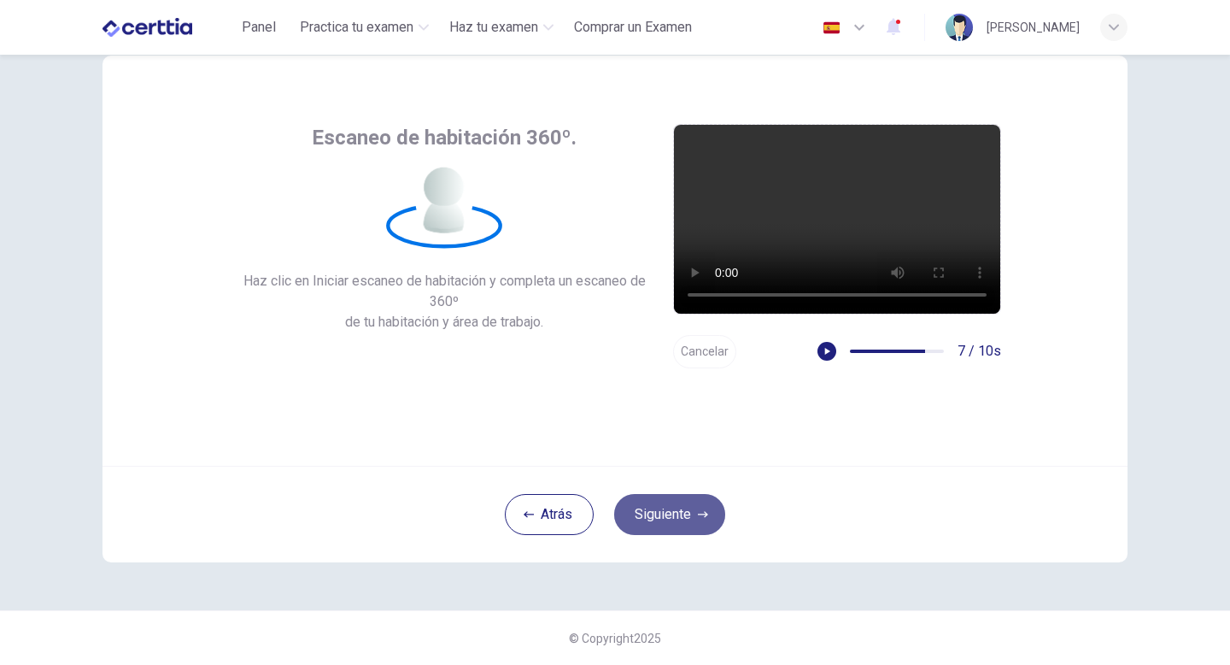
click at [696, 518] on button "Siguiente" at bounding box center [669, 514] width 111 height 41
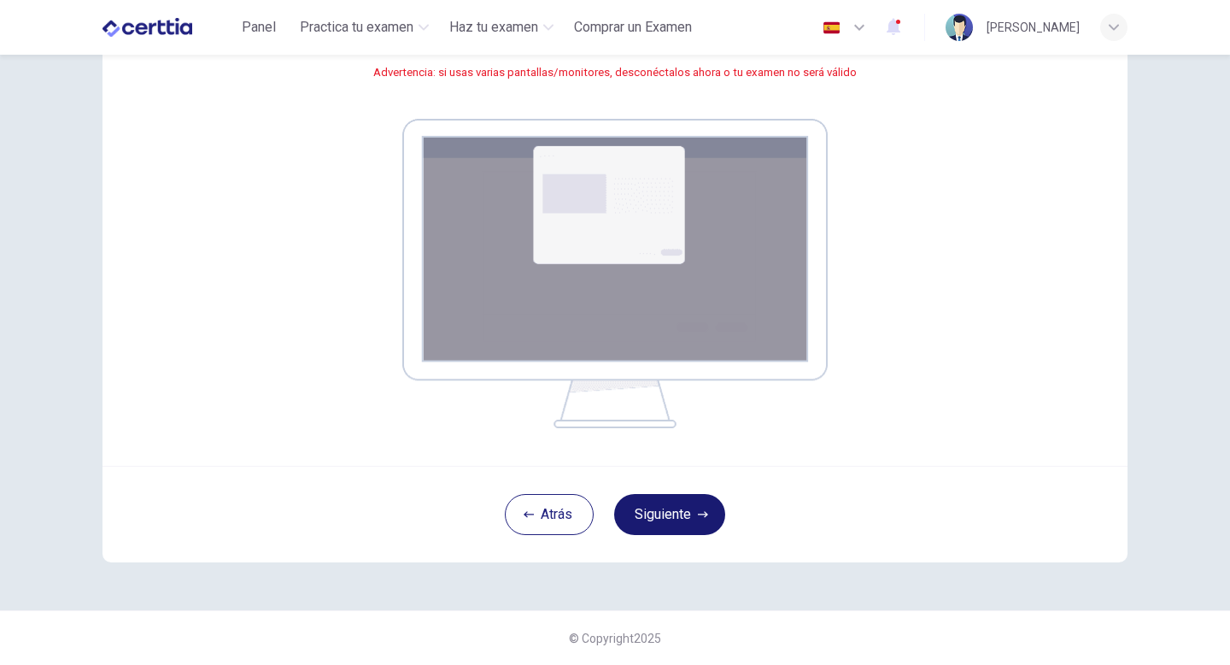
click at [675, 519] on button "Siguiente" at bounding box center [669, 514] width 111 height 41
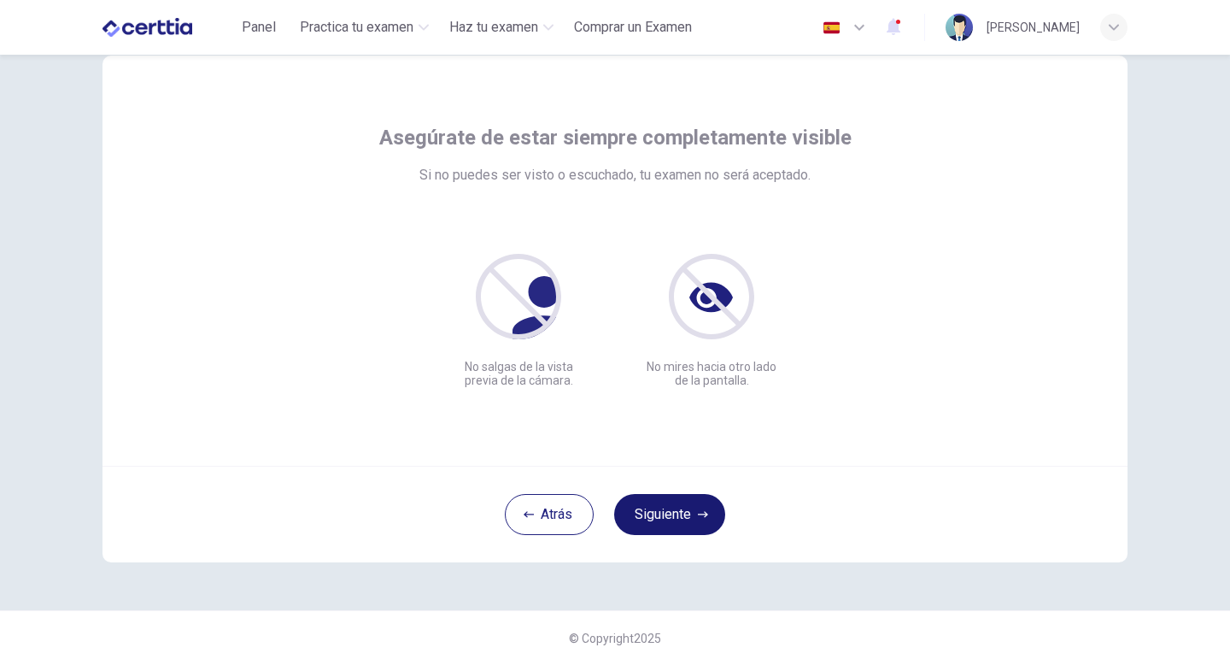
click at [677, 526] on button "Siguiente" at bounding box center [669, 514] width 111 height 41
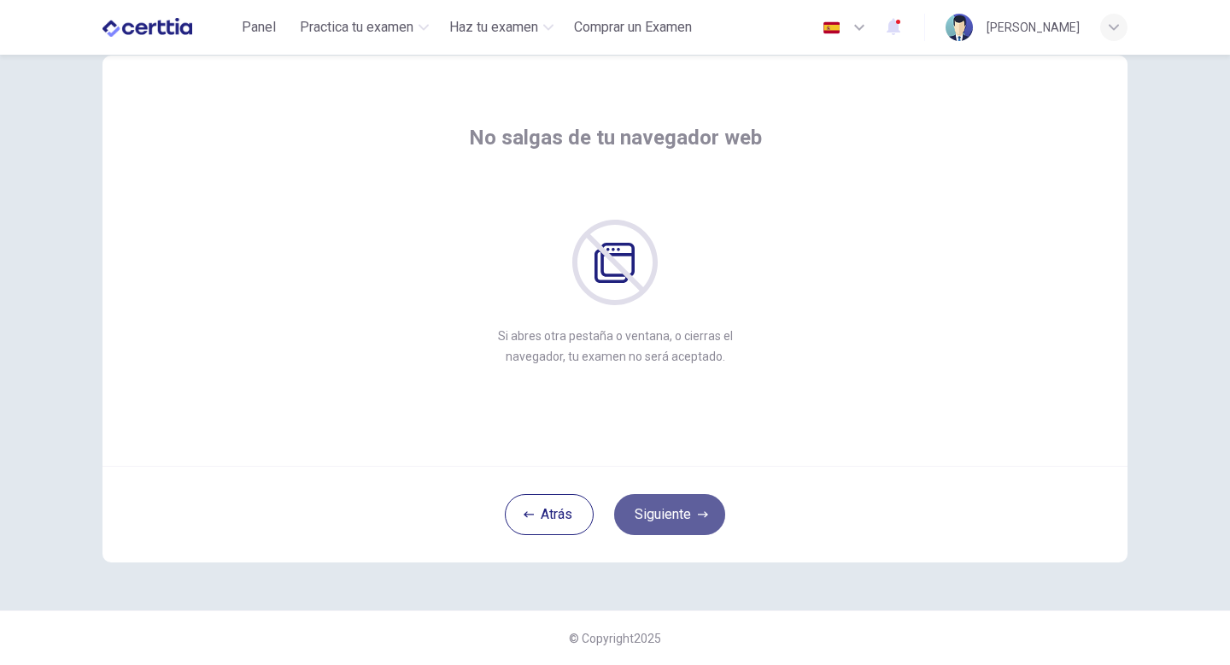
click at [683, 513] on button "Siguiente" at bounding box center [669, 514] width 111 height 41
click at [681, 513] on button "Siguiente" at bounding box center [669, 514] width 111 height 41
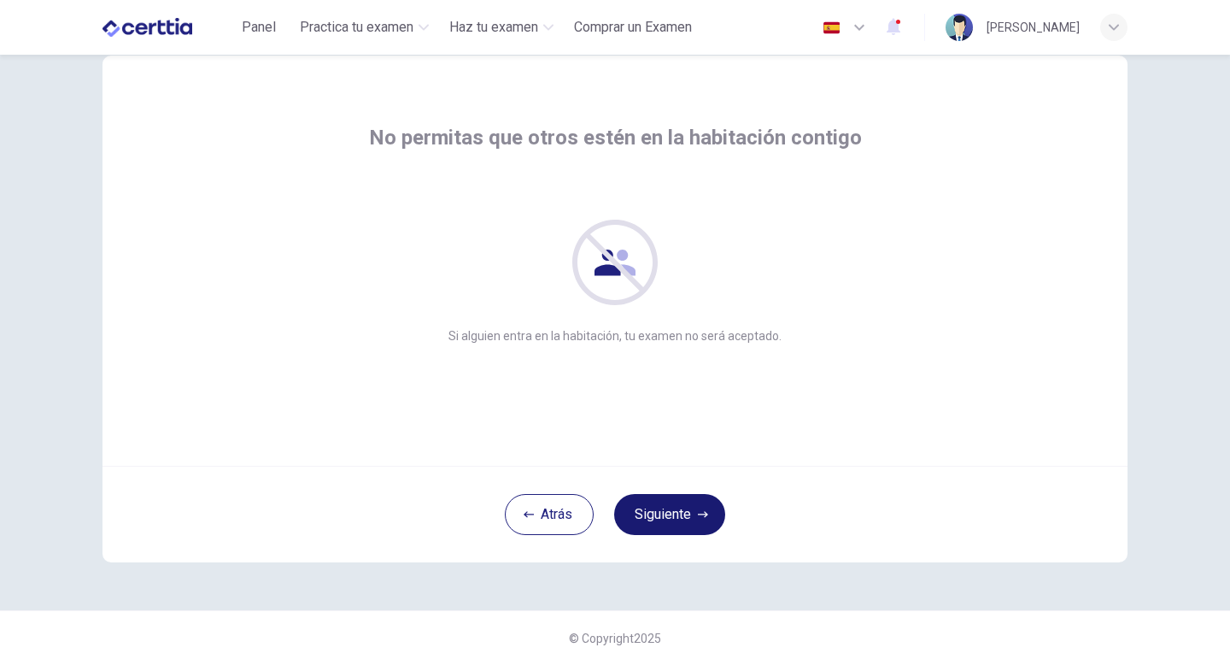
click at [680, 513] on button "Siguiente" at bounding box center [669, 514] width 111 height 41
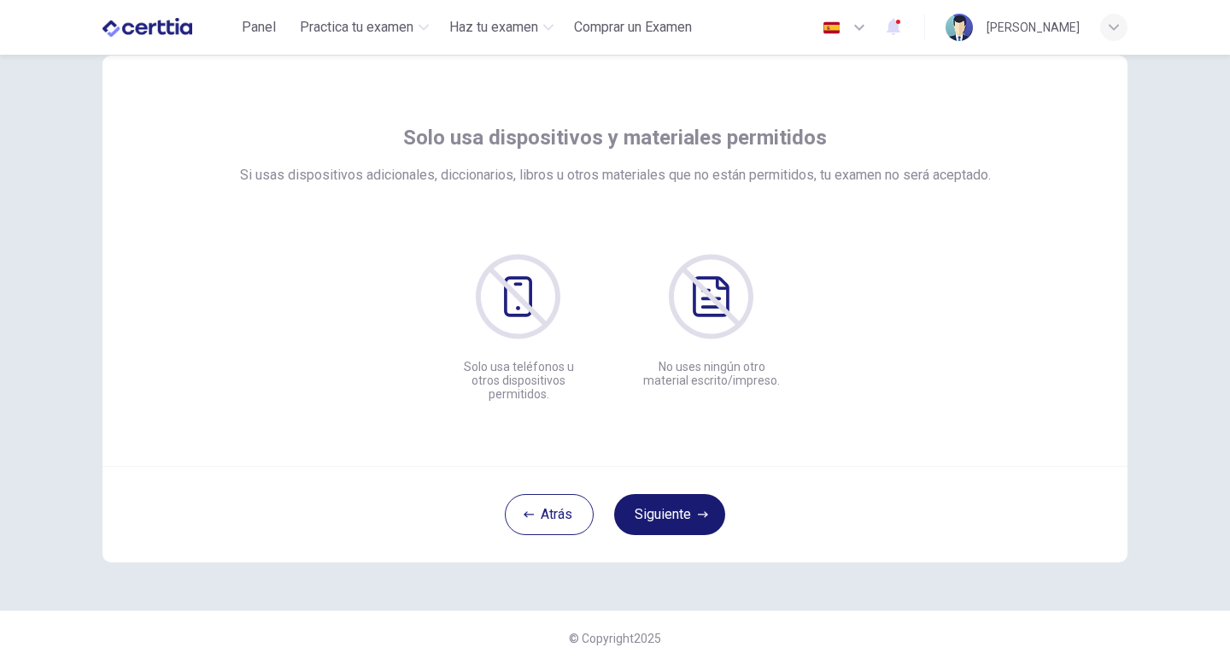
click at [680, 513] on button "Siguiente" at bounding box center [669, 514] width 111 height 41
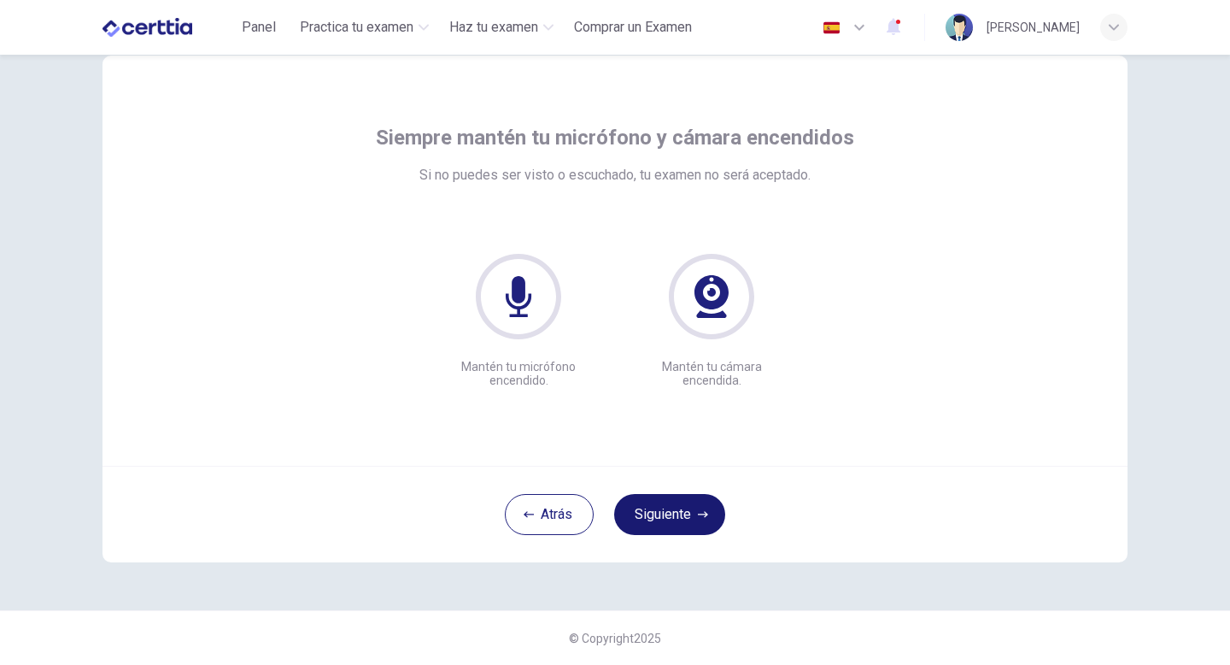
click at [680, 513] on button "Siguiente" at bounding box center [669, 514] width 111 height 41
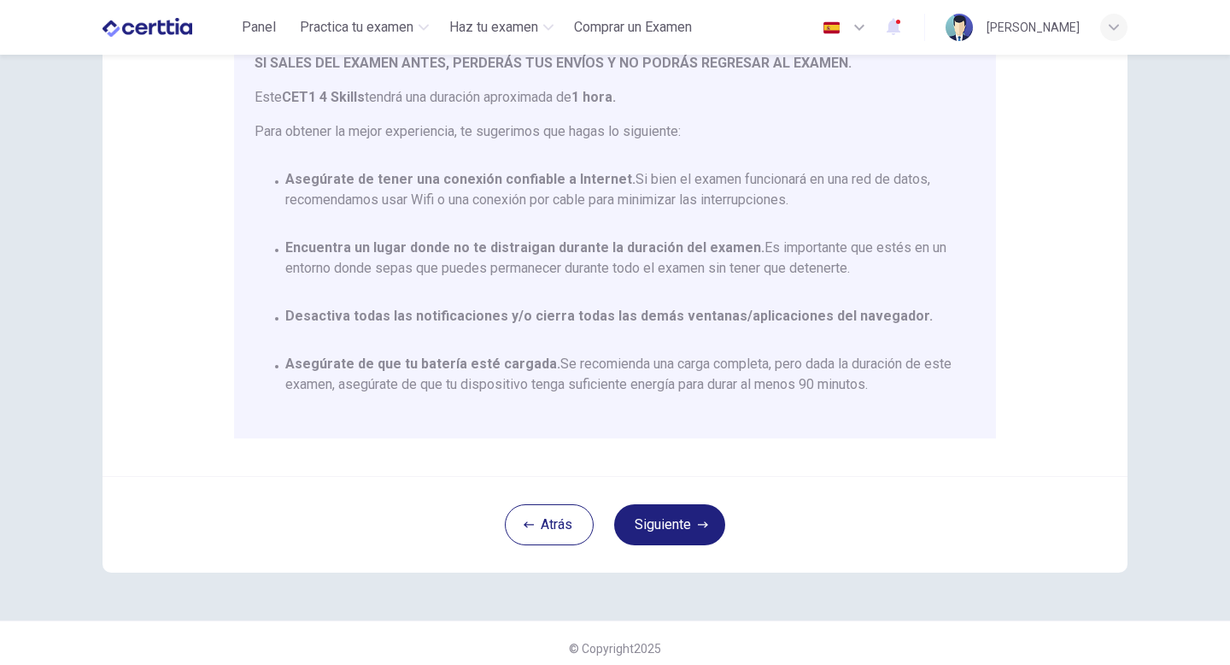
scroll to position [285, 0]
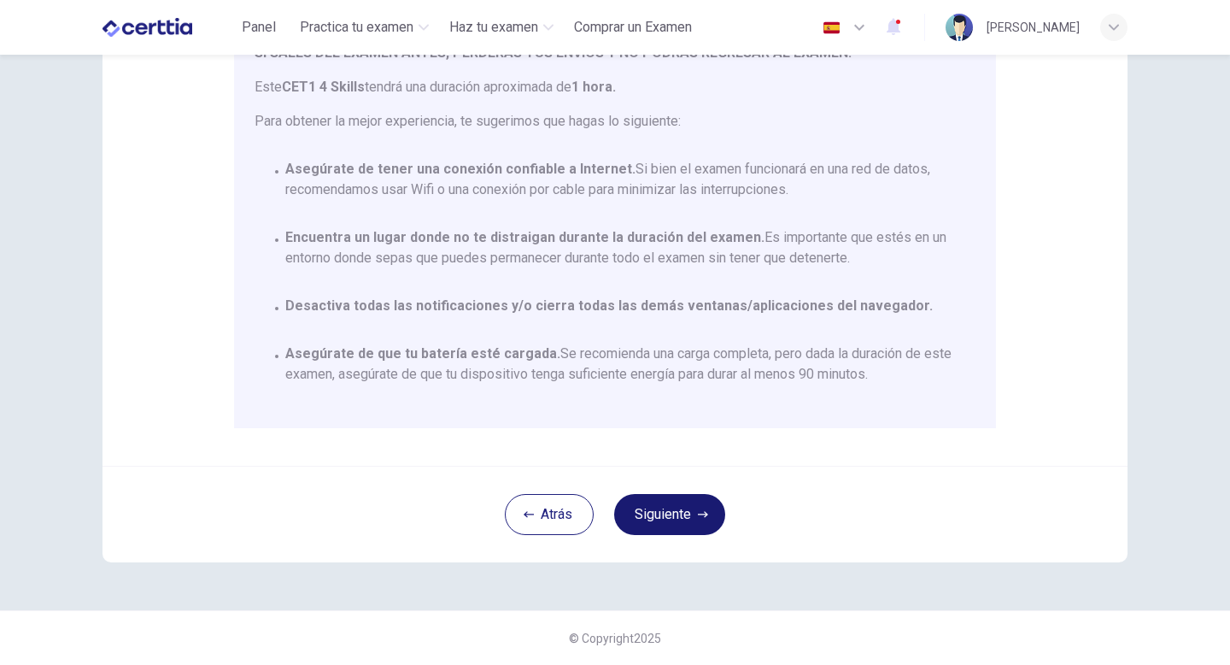
click at [688, 521] on button "Siguiente" at bounding box center [669, 514] width 111 height 41
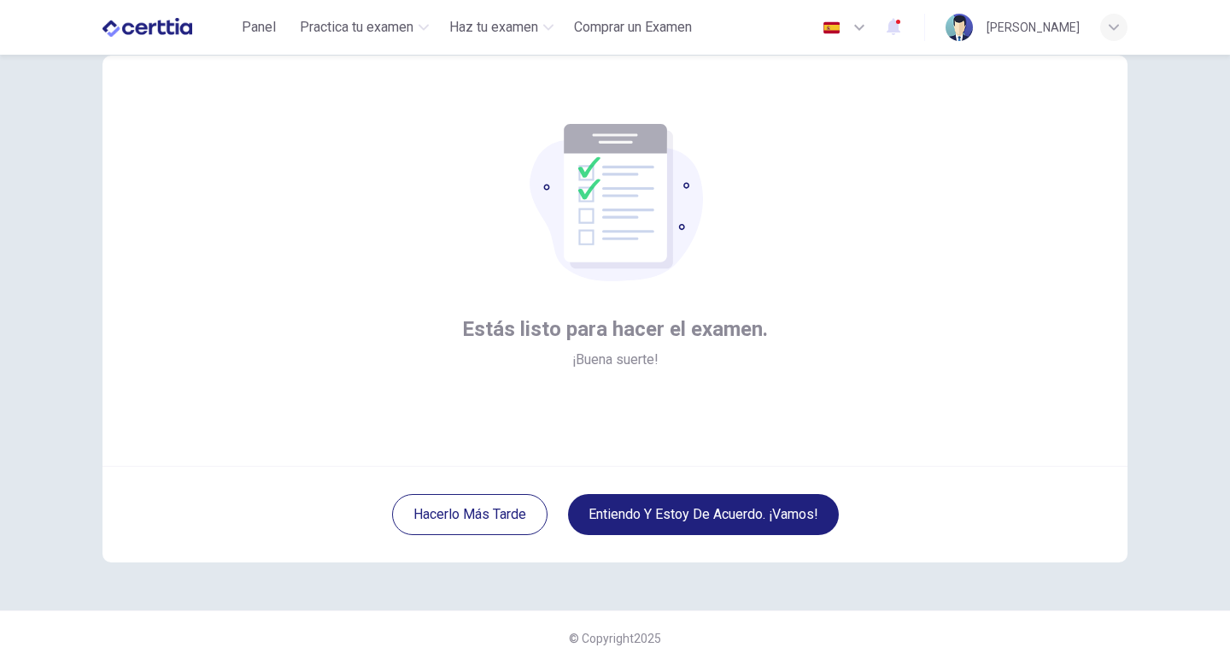
scroll to position [0, 0]
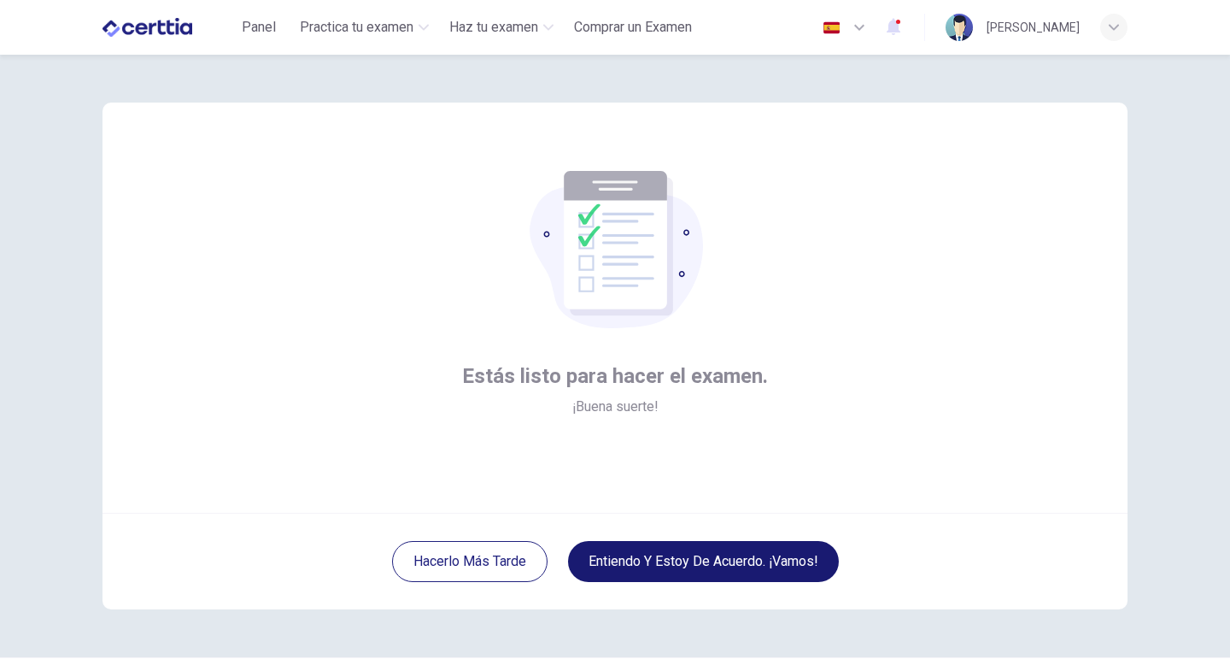
click at [707, 570] on button "Entiendo y estoy de acuerdo. ¡Vamos!" at bounding box center [703, 561] width 271 height 41
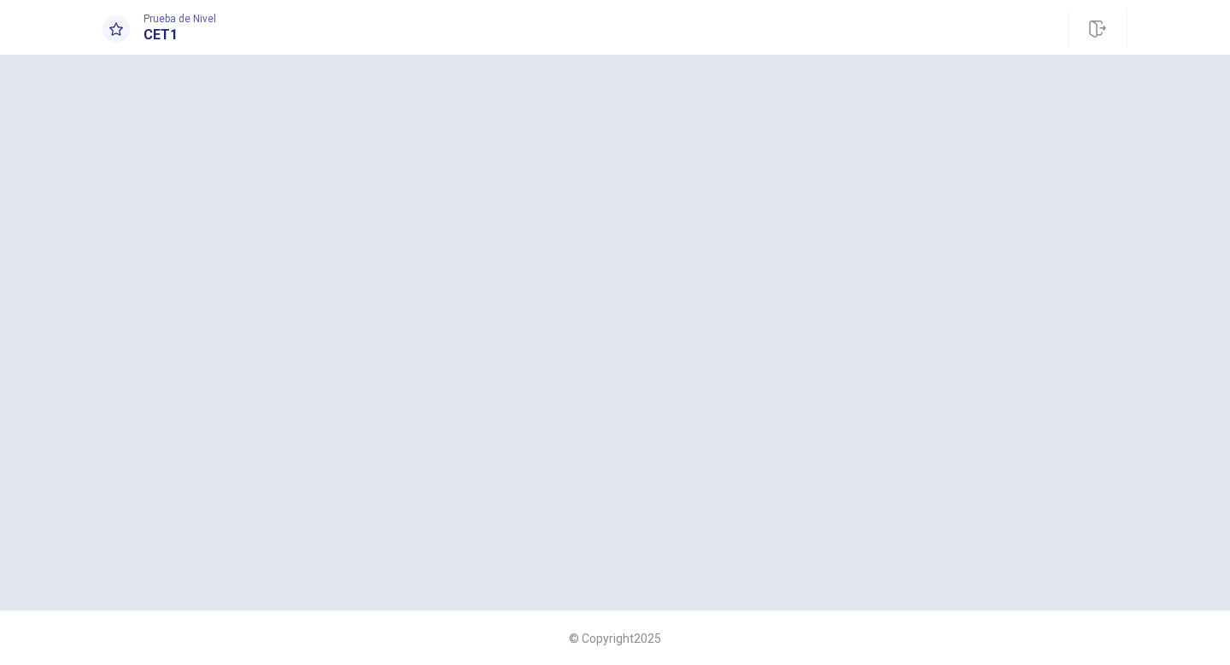
click at [584, 183] on div at bounding box center [615, 332] width 1025 height 487
click at [185, 22] on span "Prueba de Nivel" at bounding box center [180, 19] width 73 height 12
click at [123, 29] on div at bounding box center [116, 28] width 27 height 27
click at [155, 34] on h1 "CET1" at bounding box center [180, 35] width 73 height 21
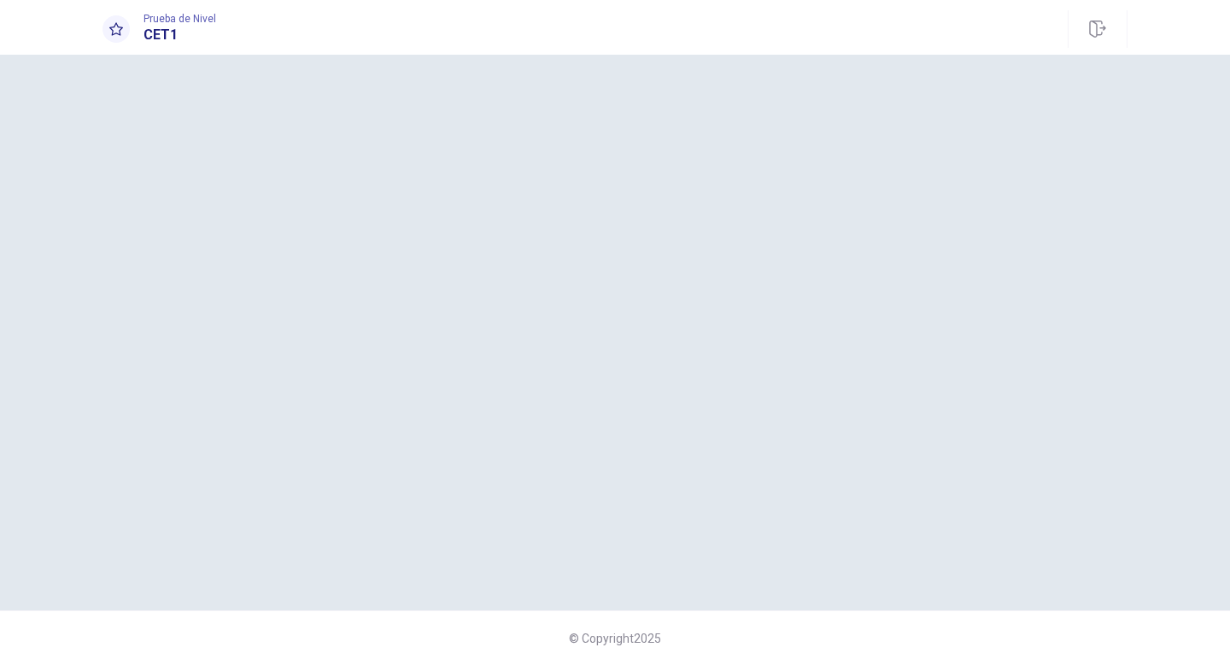
click at [189, 16] on span "Prueba de Nivel" at bounding box center [180, 19] width 73 height 12
click at [177, 40] on h1 "CET1" at bounding box center [180, 35] width 73 height 21
click at [122, 22] on icon at bounding box center [116, 29] width 14 height 14
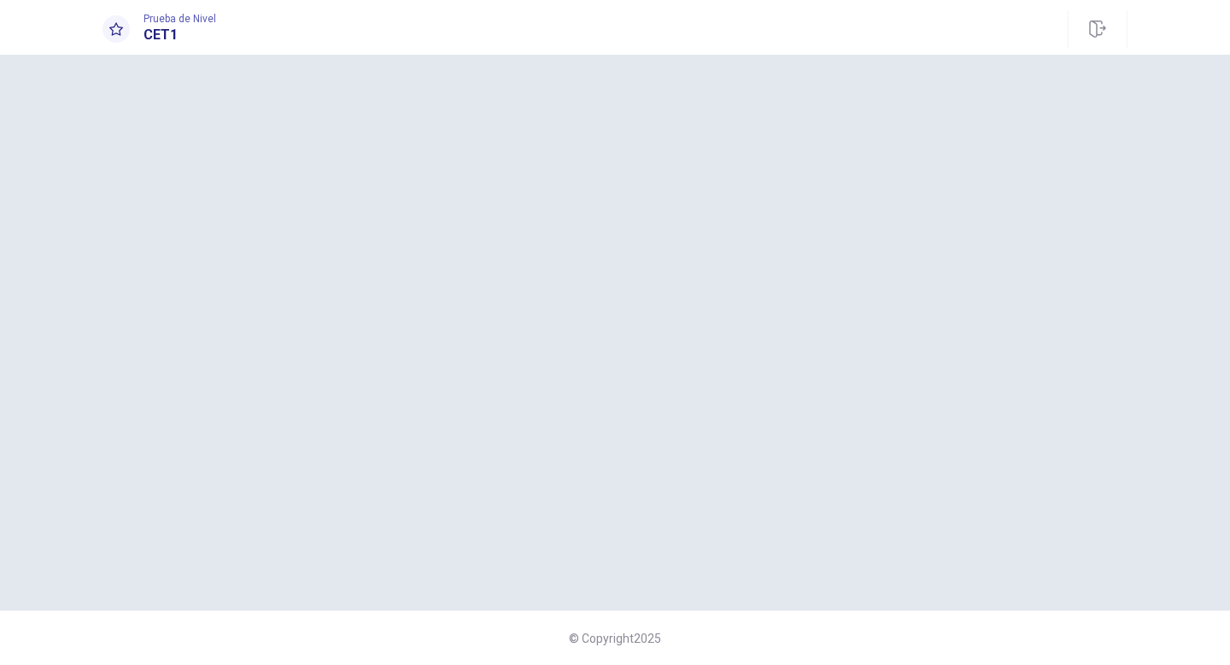
click at [170, 24] on span "Prueba de Nivel" at bounding box center [180, 19] width 73 height 12
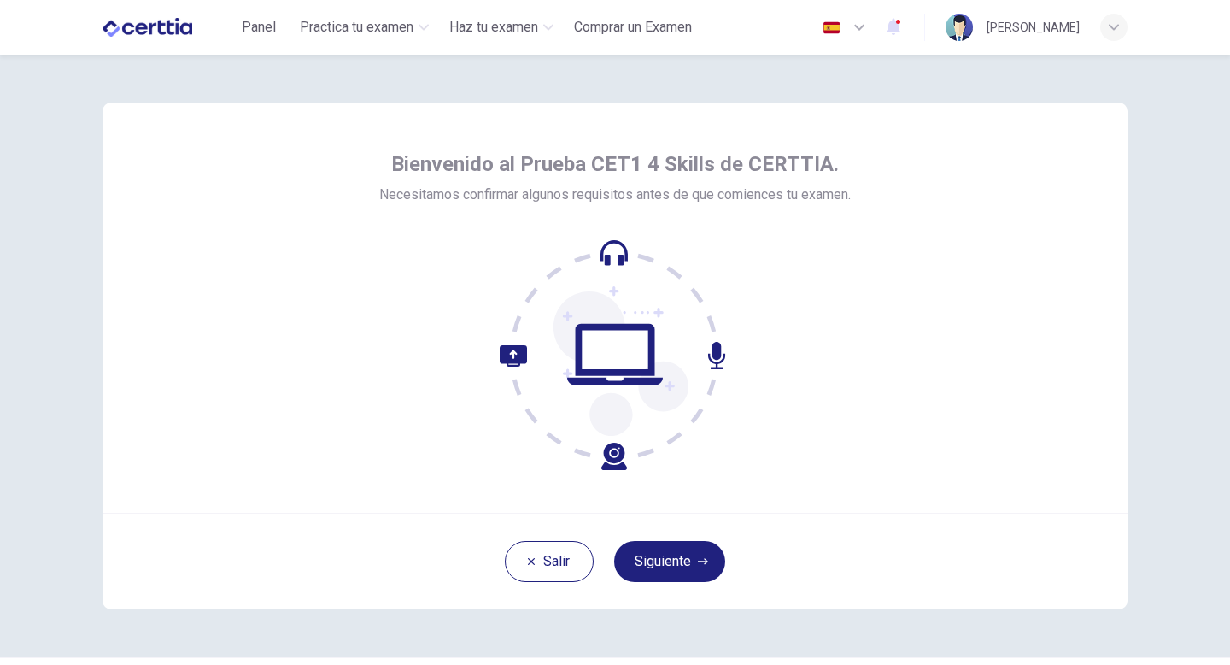
scroll to position [23, 0]
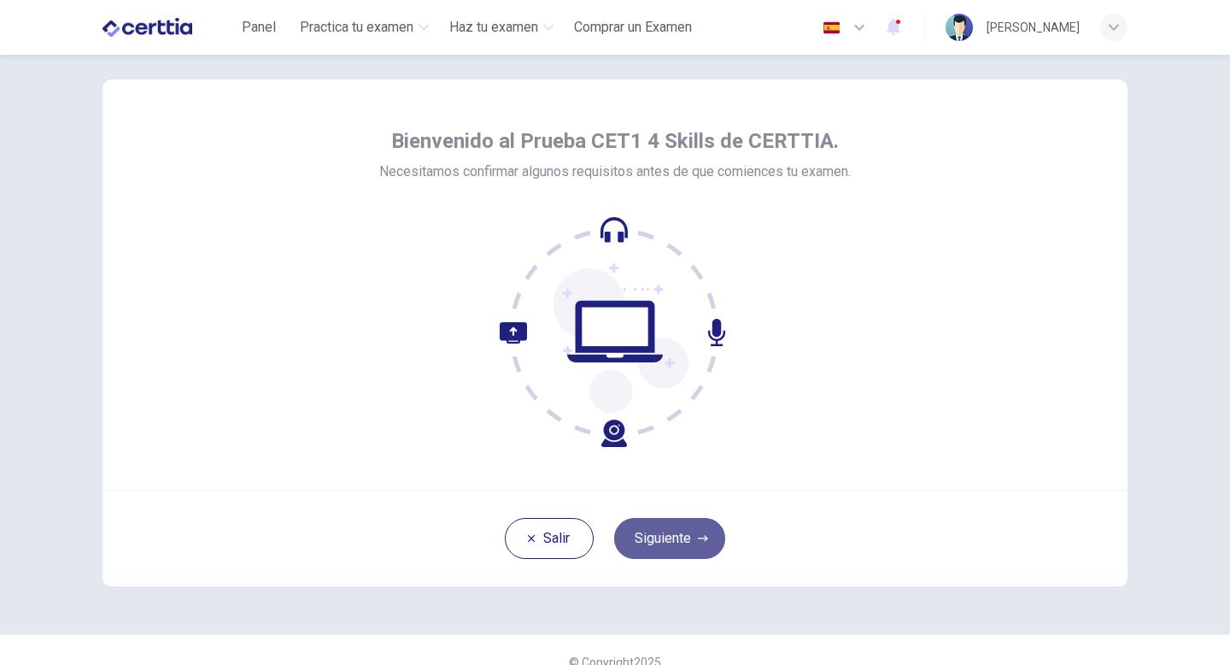
click at [701, 536] on icon "button" at bounding box center [703, 538] width 10 height 10
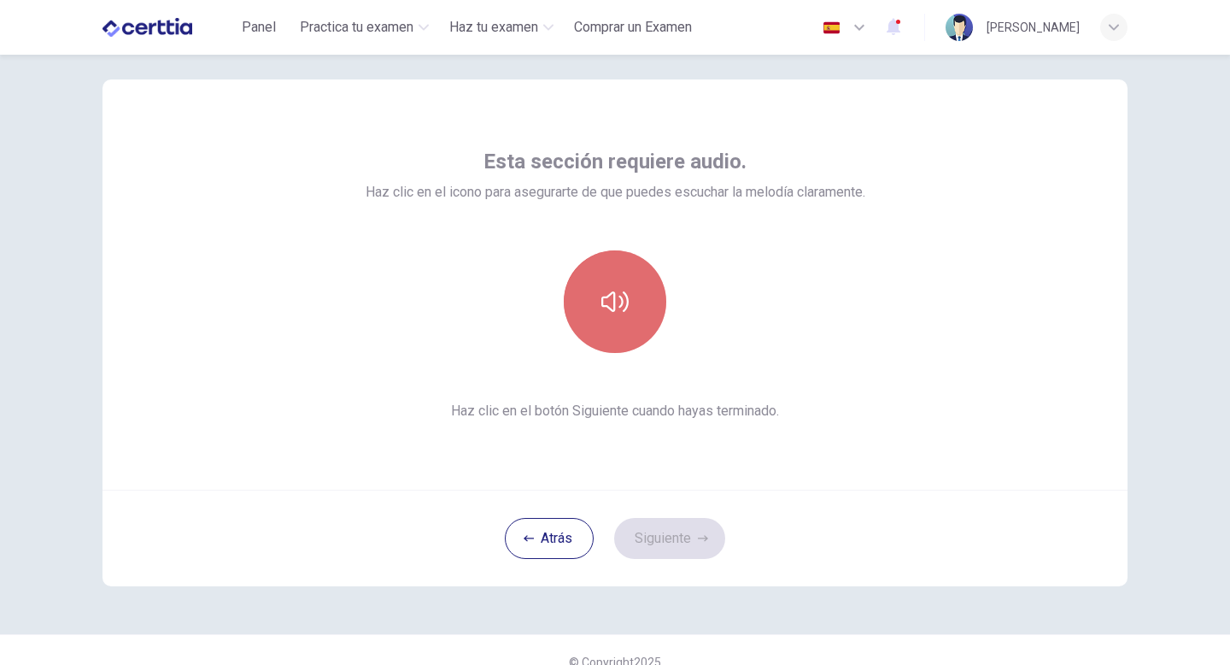
click at [601, 327] on button "button" at bounding box center [615, 301] width 103 height 103
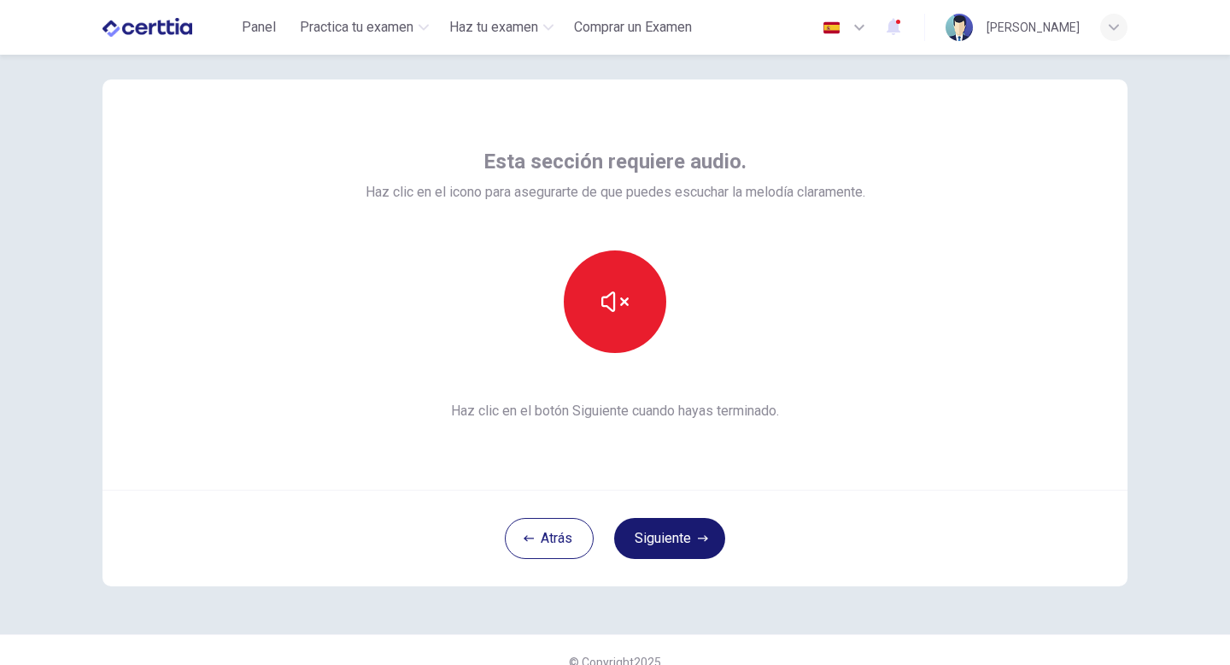
click at [657, 553] on button "Siguiente" at bounding box center [669, 538] width 111 height 41
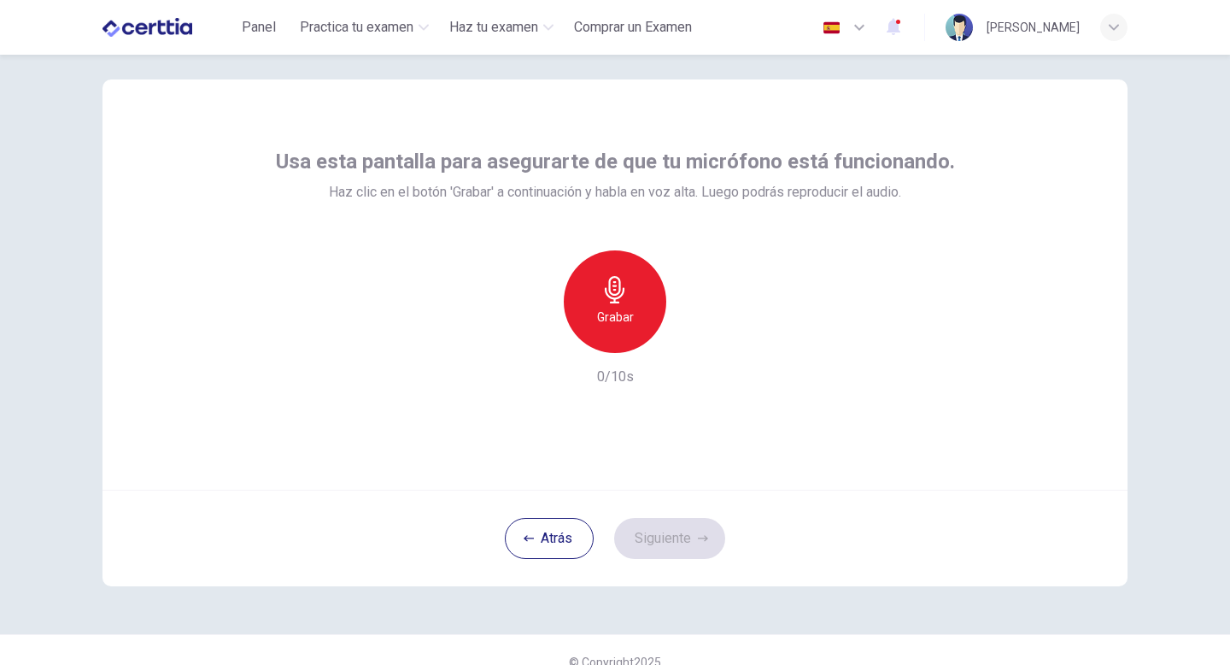
click at [622, 297] on icon "button" at bounding box center [614, 289] width 27 height 27
click at [700, 338] on icon "button" at bounding box center [693, 339] width 17 height 17
click at [689, 542] on button "Siguiente" at bounding box center [669, 538] width 111 height 41
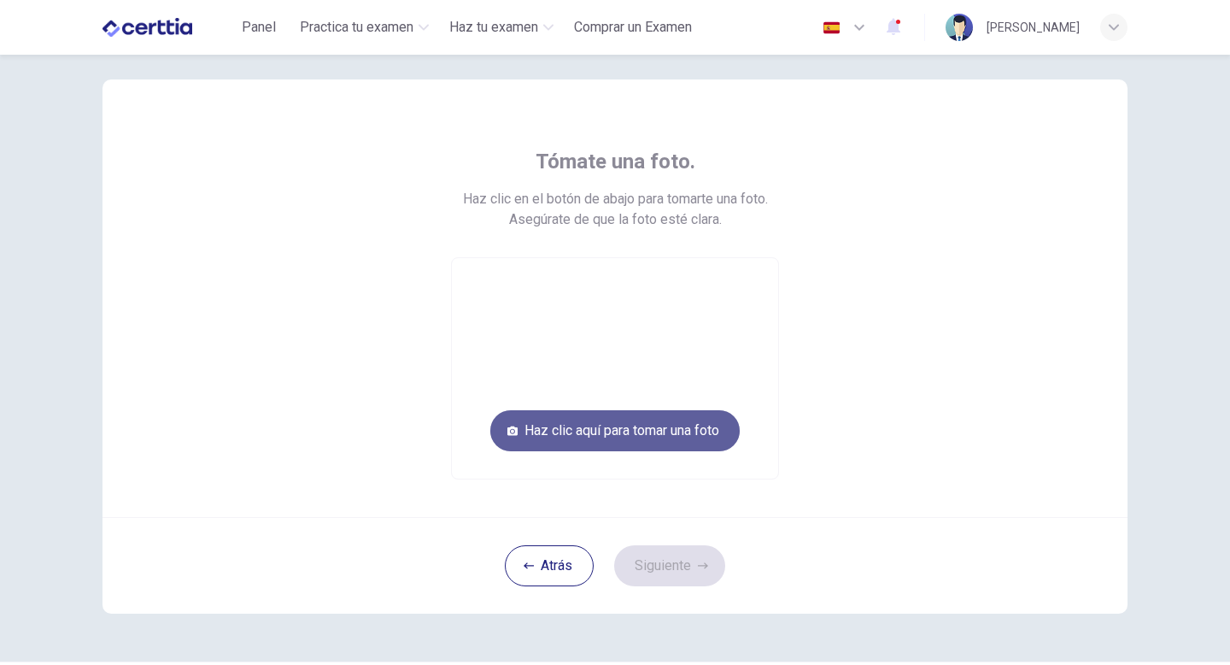
click at [607, 441] on button "Haz clic aquí para tomar una foto" at bounding box center [614, 430] width 249 height 41
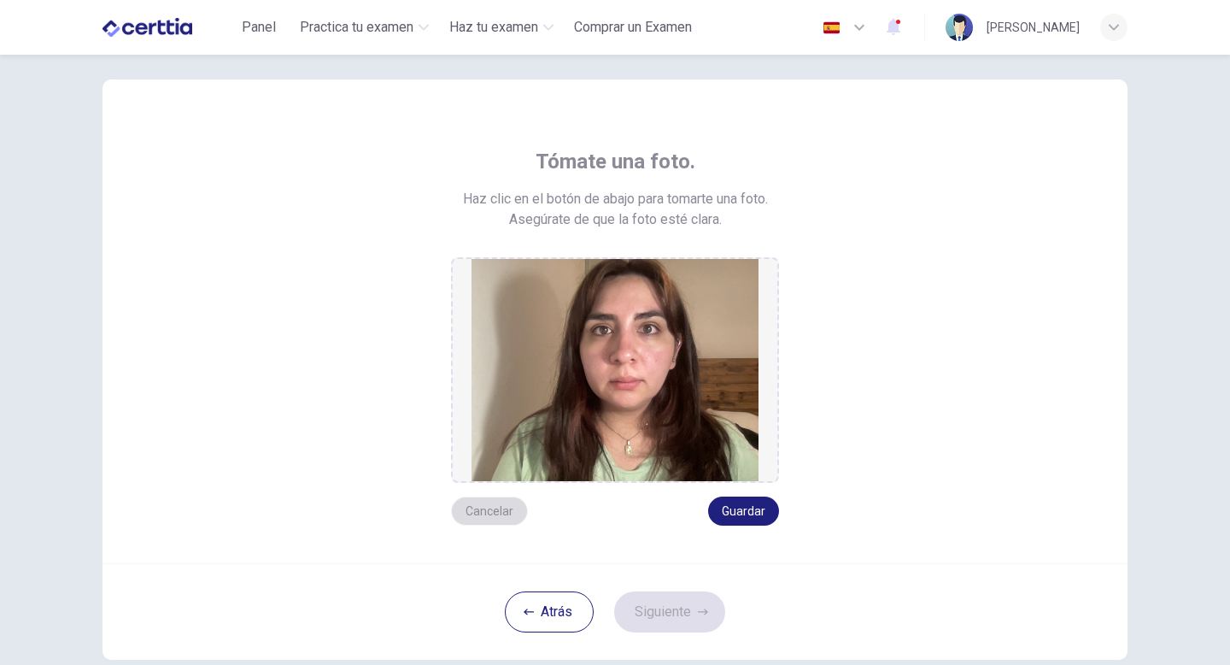
click at [490, 512] on button "Cancelar" at bounding box center [489, 510] width 77 height 29
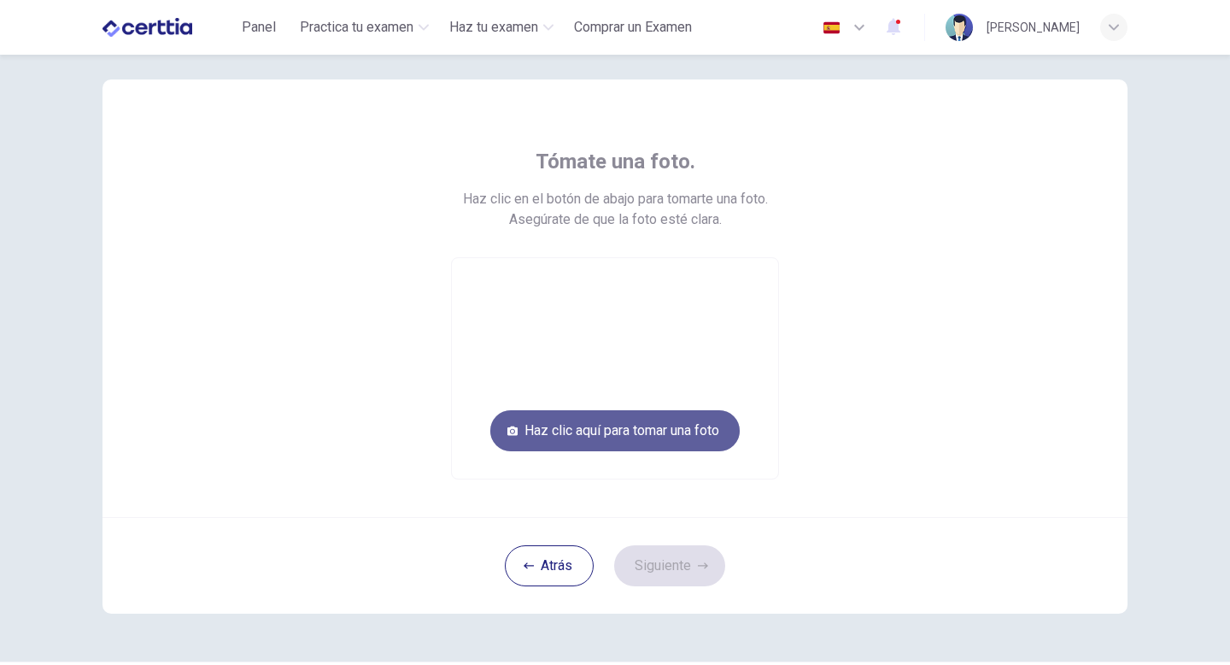
click at [542, 448] on button "Haz clic aquí para tomar una foto" at bounding box center [614, 430] width 249 height 41
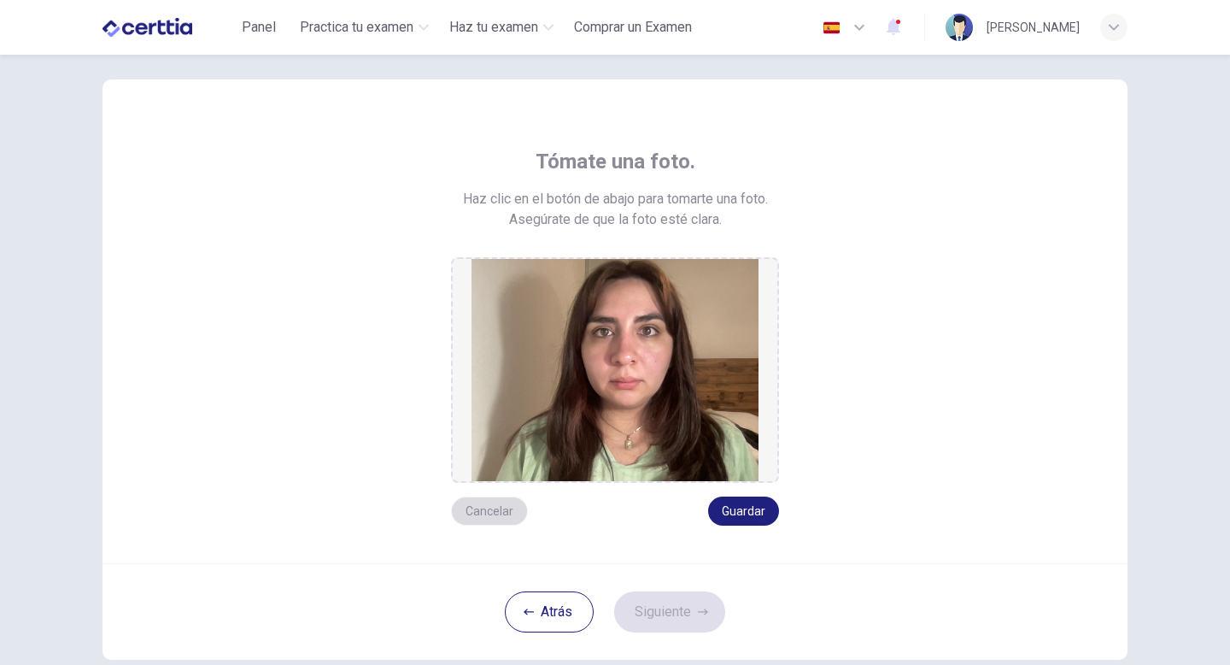
click at [485, 503] on button "Cancelar" at bounding box center [489, 510] width 77 height 29
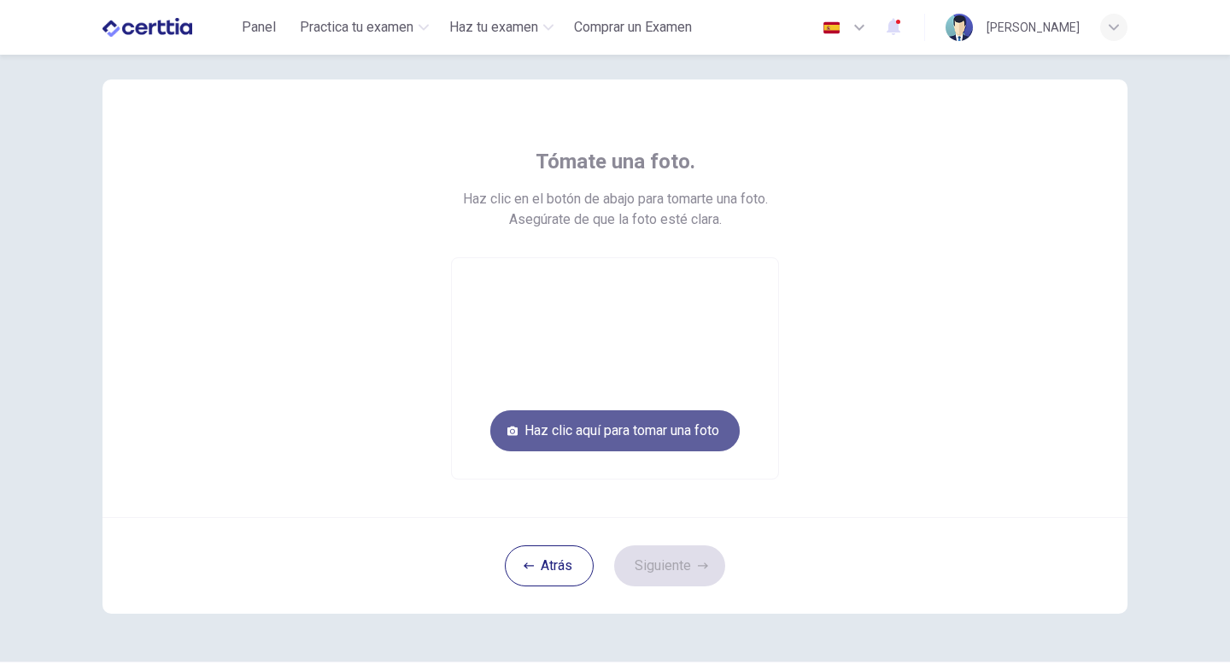
click at [642, 436] on button "Haz clic aquí para tomar una foto" at bounding box center [614, 430] width 249 height 41
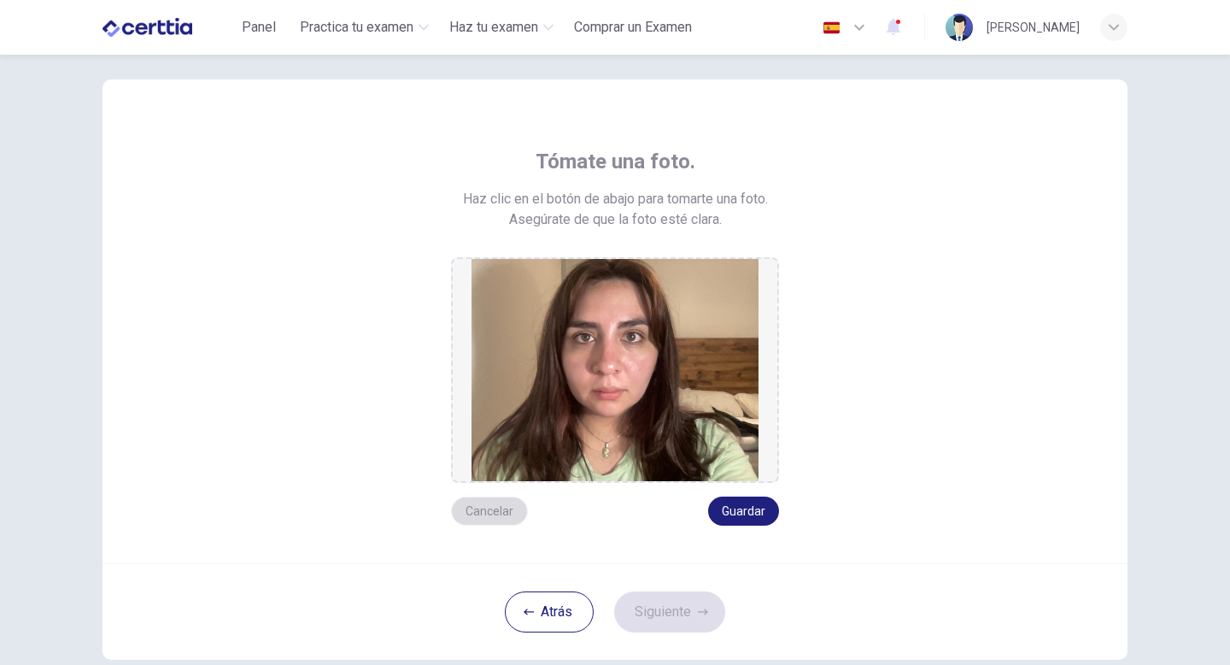
click at [500, 503] on button "Cancelar" at bounding box center [489, 510] width 77 height 29
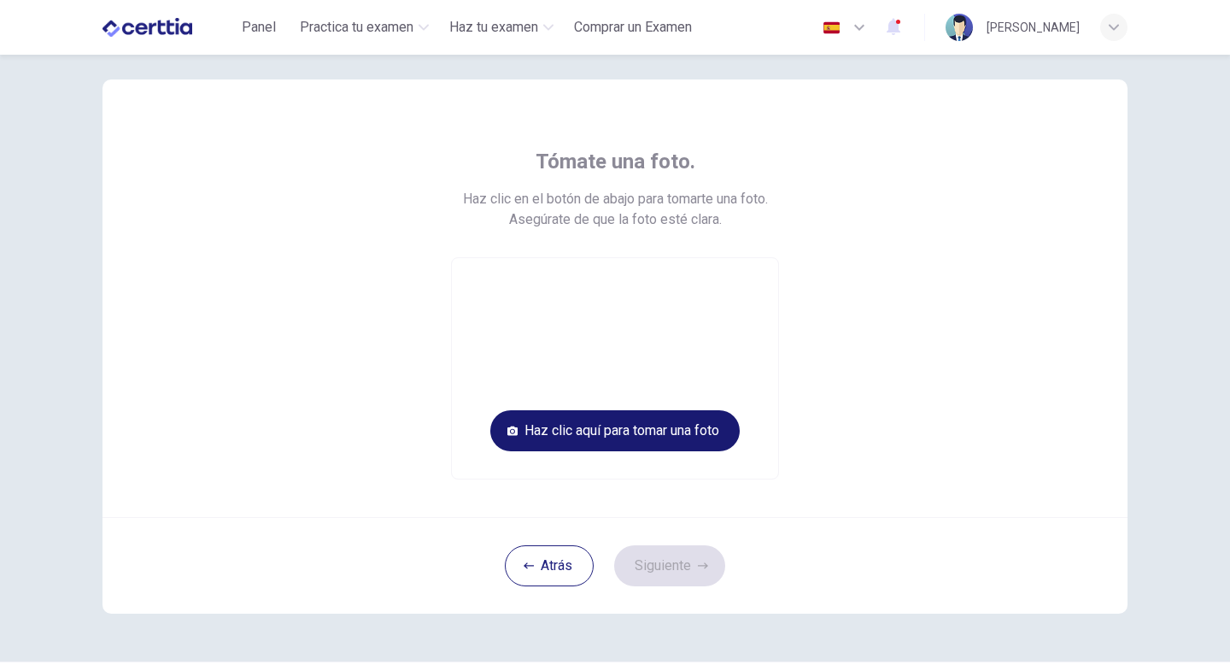
click at [654, 432] on button "Haz clic aquí para tomar una foto" at bounding box center [614, 430] width 249 height 41
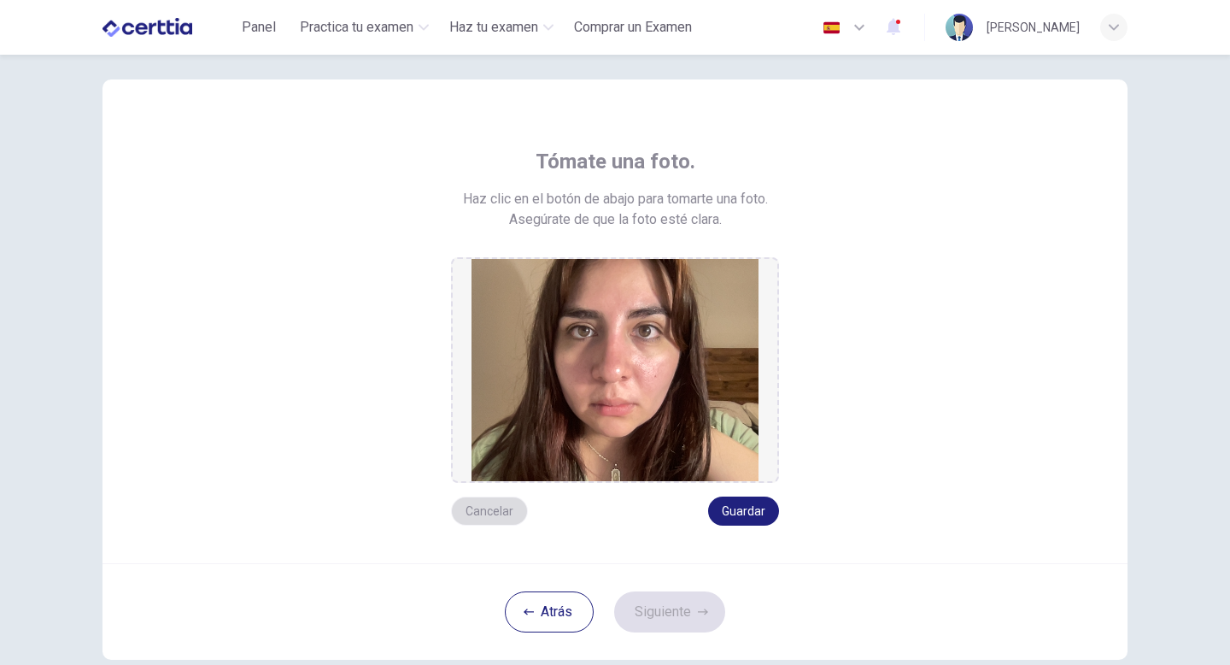
click at [506, 505] on button "Cancelar" at bounding box center [489, 510] width 77 height 29
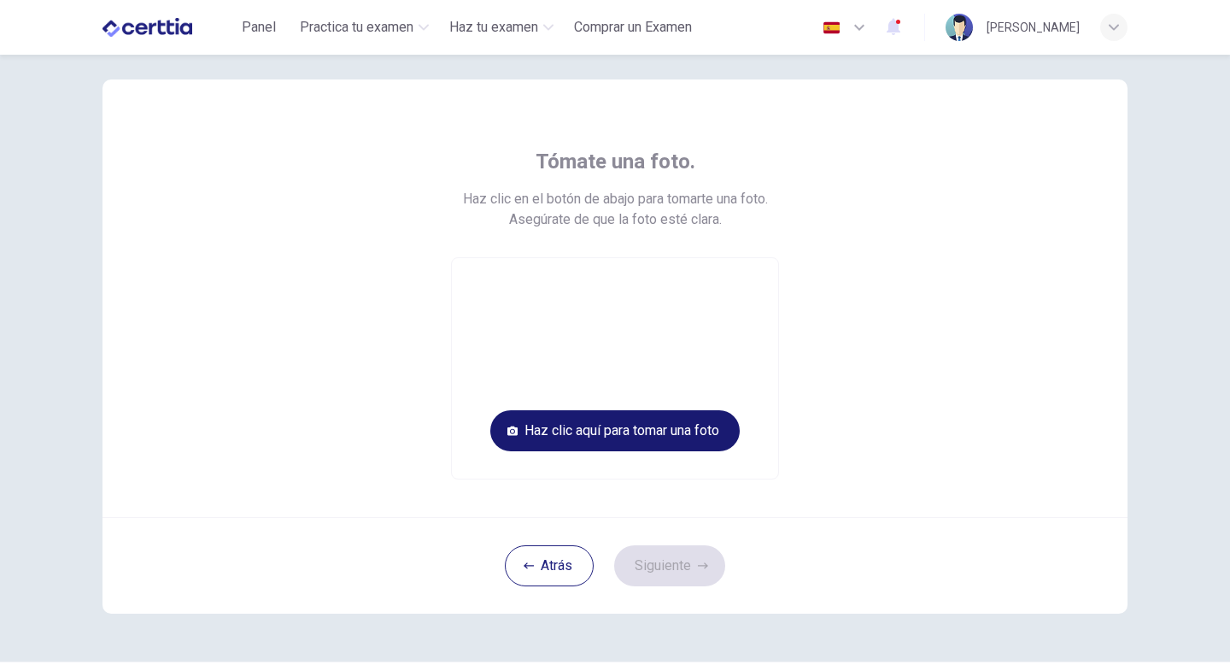
click at [644, 448] on button "Haz clic aquí para tomar una foto" at bounding box center [614, 430] width 249 height 41
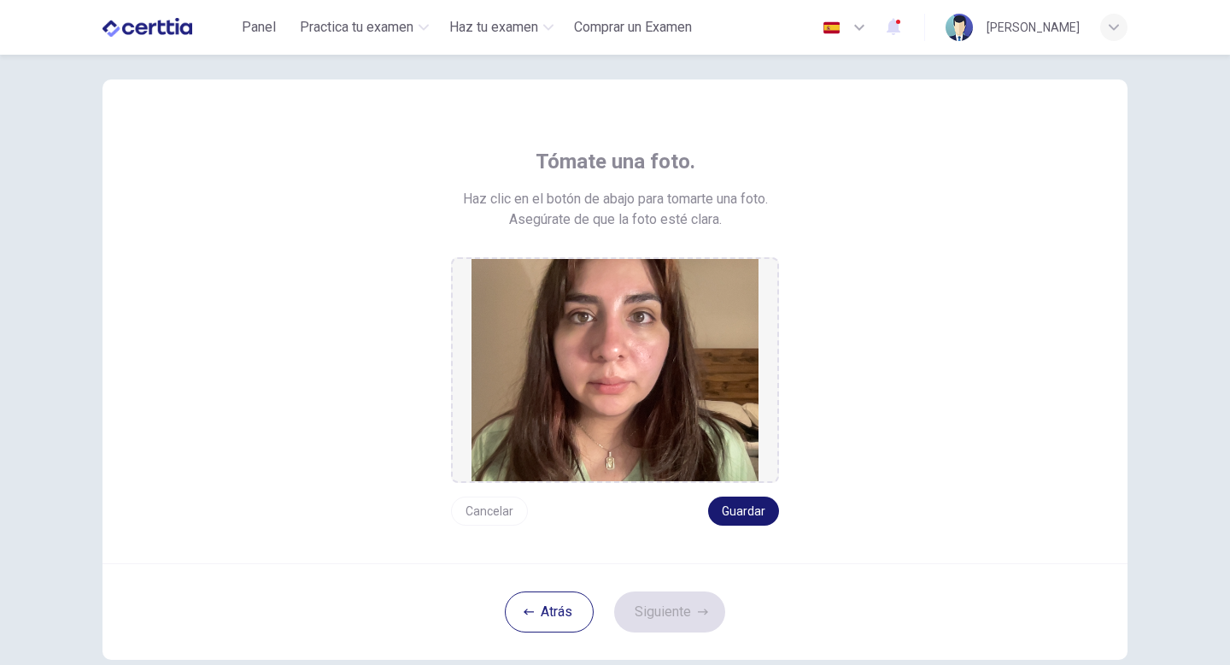
click at [751, 504] on button "Guardar" at bounding box center [743, 510] width 71 height 29
click at [744, 514] on button "Guardar" at bounding box center [743, 510] width 71 height 29
click at [752, 509] on button "Guardar" at bounding box center [743, 510] width 71 height 29
click at [673, 621] on button "Siguiente" at bounding box center [669, 611] width 111 height 41
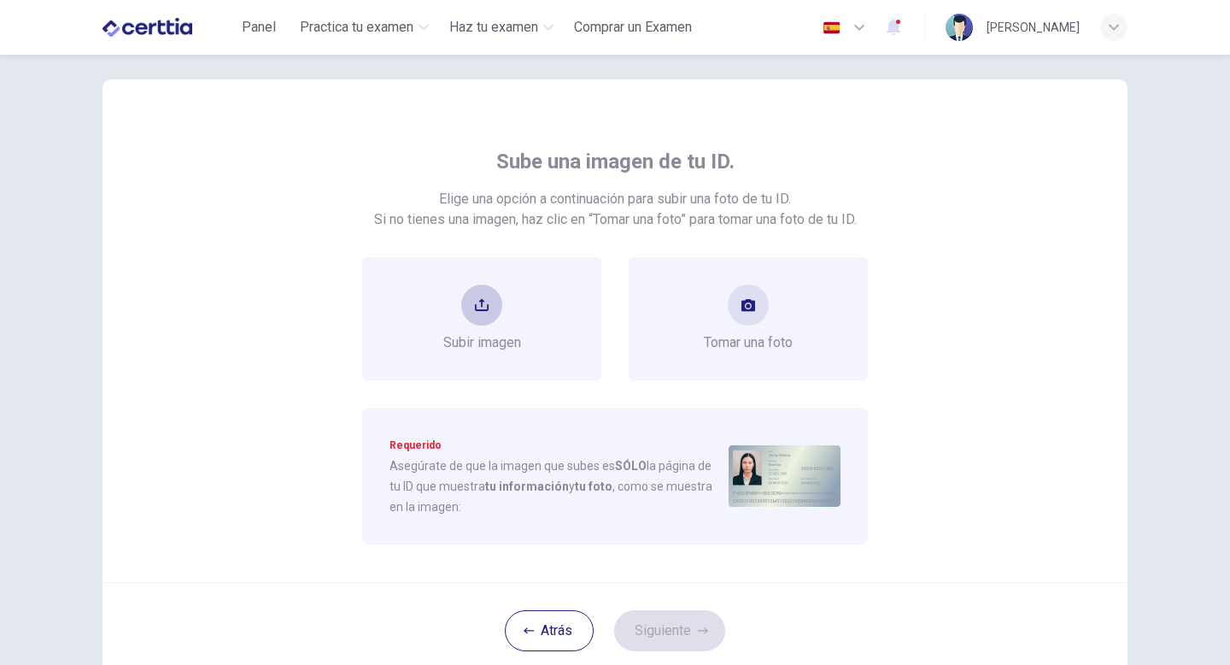
click at [483, 281] on div "Subir imagen" at bounding box center [481, 318] width 239 height 123
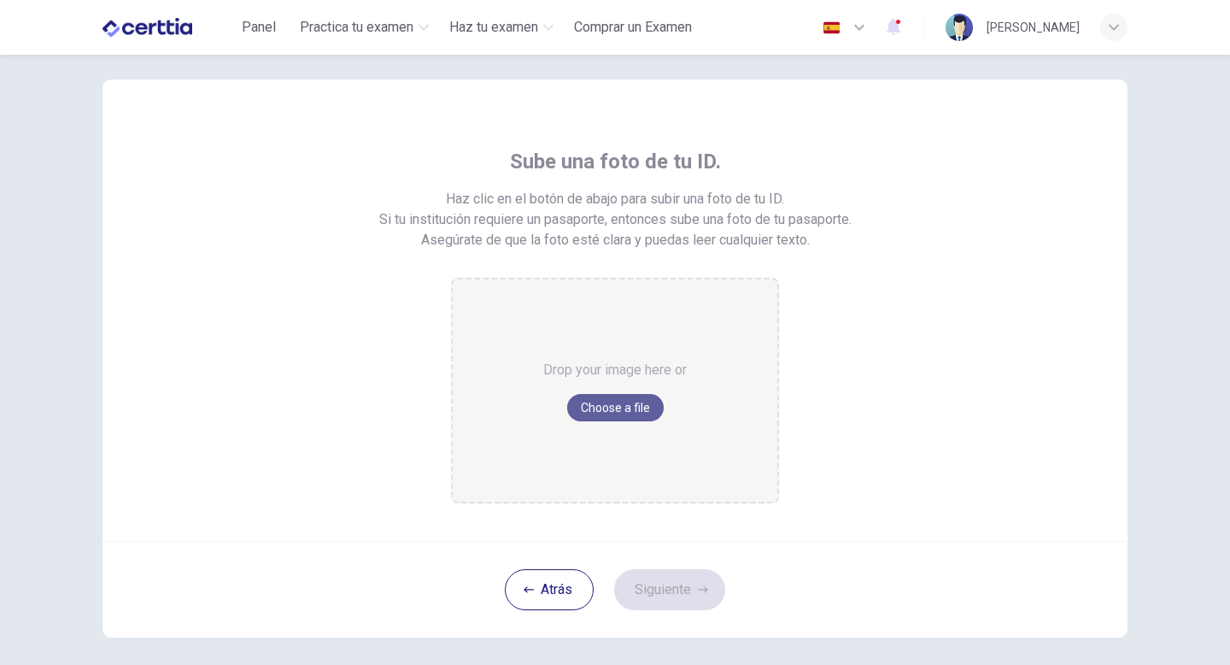
click at [599, 413] on button "Choose a file" at bounding box center [615, 407] width 97 height 27
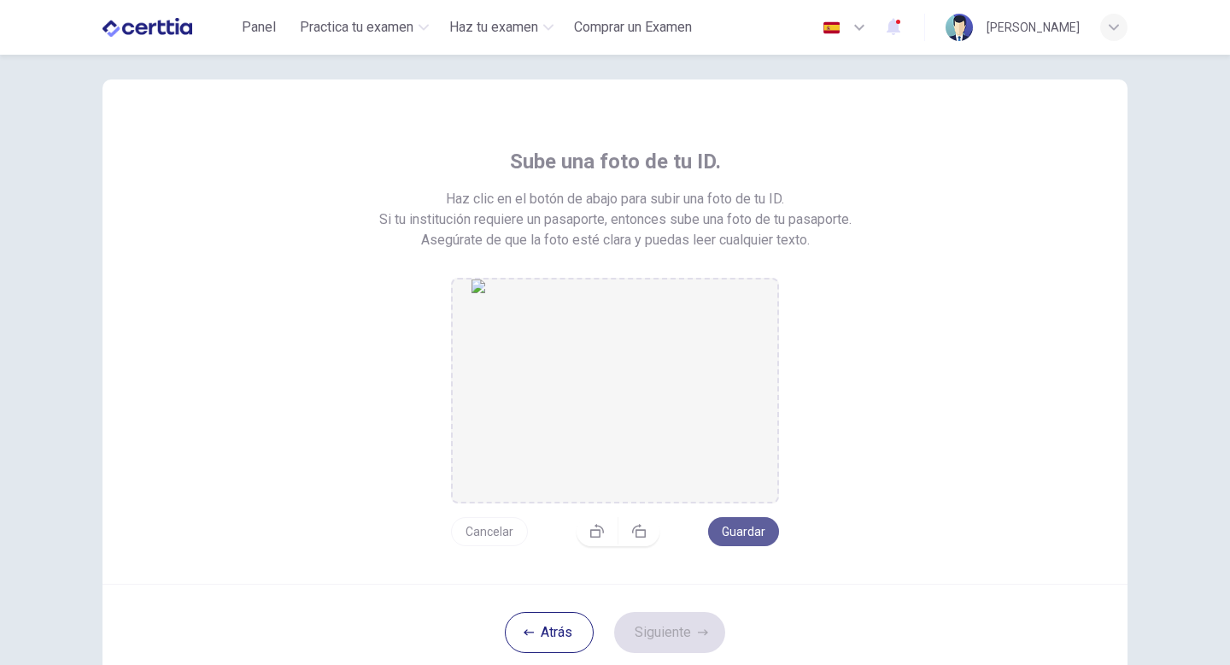
click at [740, 527] on button "Guardar" at bounding box center [743, 531] width 71 height 29
click at [688, 630] on button "Siguiente" at bounding box center [669, 632] width 111 height 41
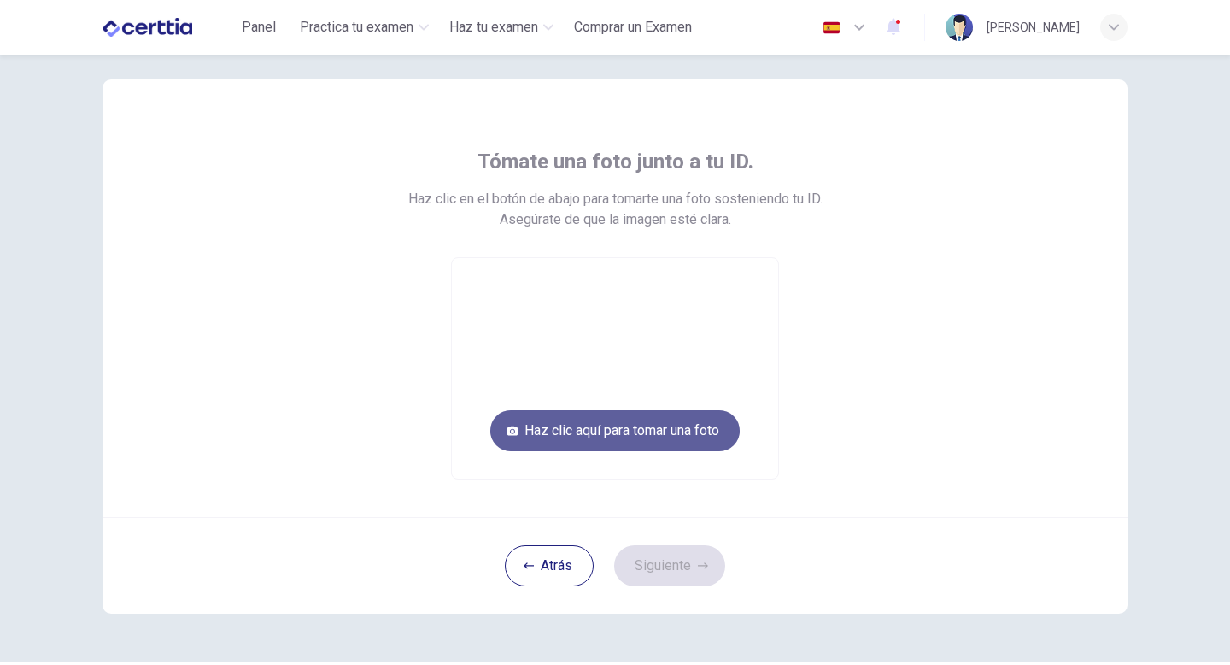
click at [642, 438] on button "Haz clic aquí para tomar una foto" at bounding box center [614, 430] width 249 height 41
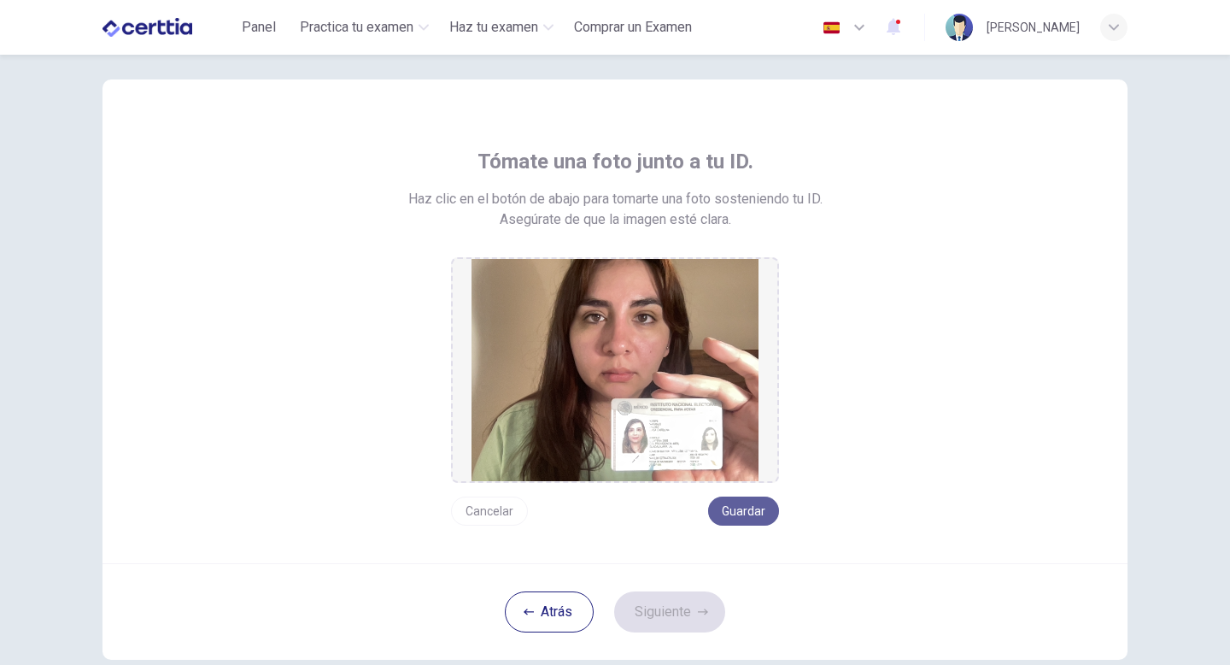
click at [741, 514] on button "Guardar" at bounding box center [743, 510] width 71 height 29
click at [674, 601] on button "Siguiente" at bounding box center [669, 611] width 111 height 41
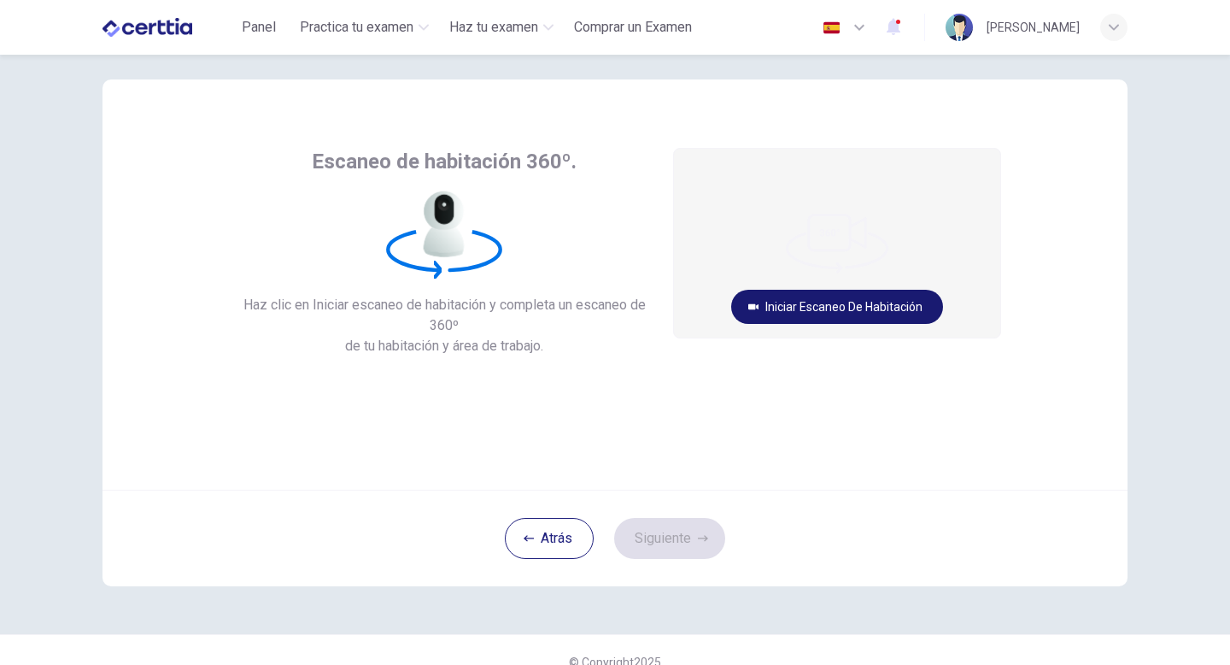
click at [795, 303] on button "Iniciar escaneo de habitación" at bounding box center [837, 307] width 212 height 34
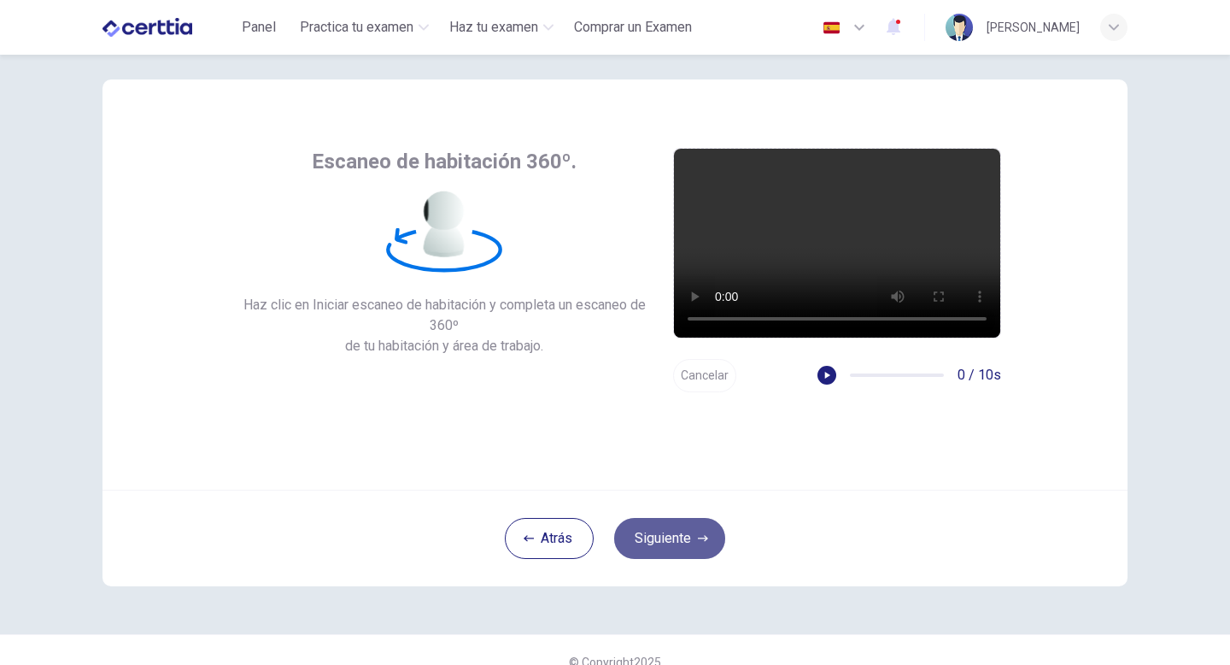
click at [702, 539] on icon "button" at bounding box center [703, 538] width 10 height 10
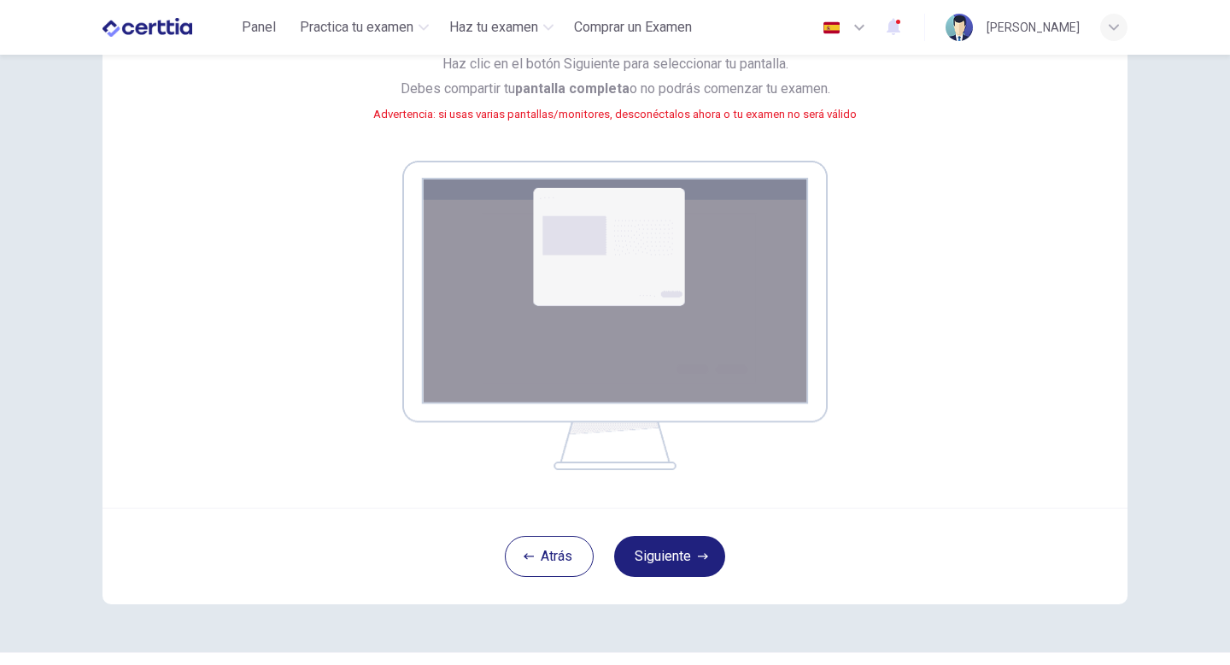
scroll to position [199, 0]
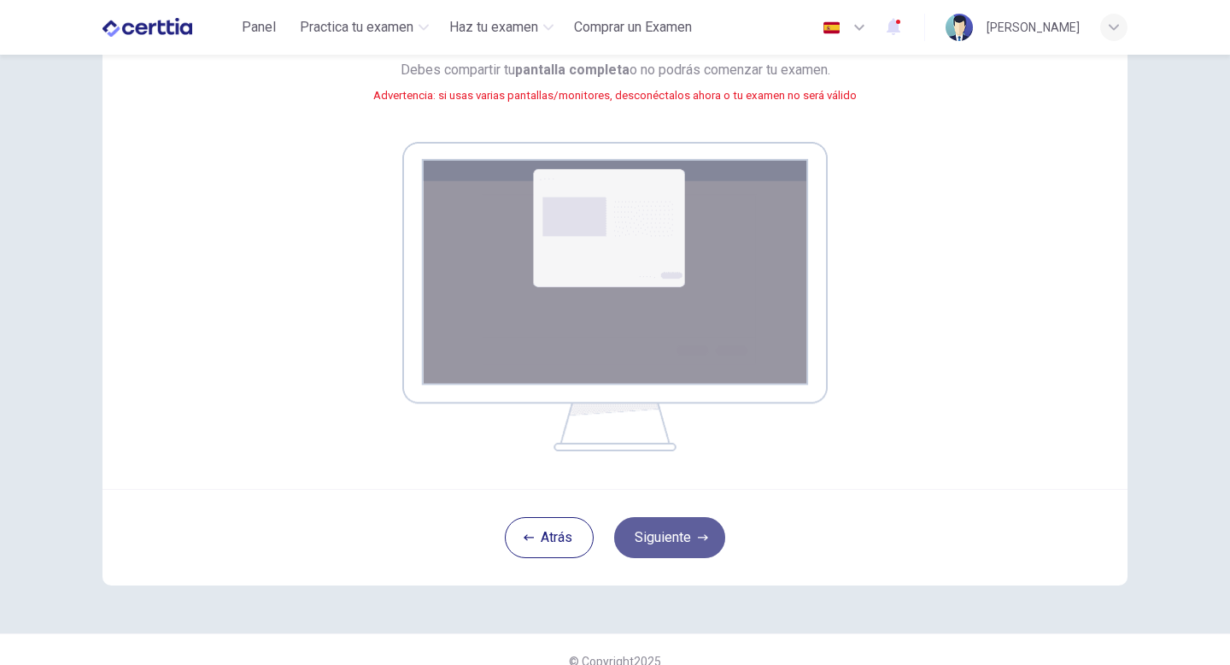
click at [652, 533] on button "Siguiente" at bounding box center [669, 537] width 111 height 41
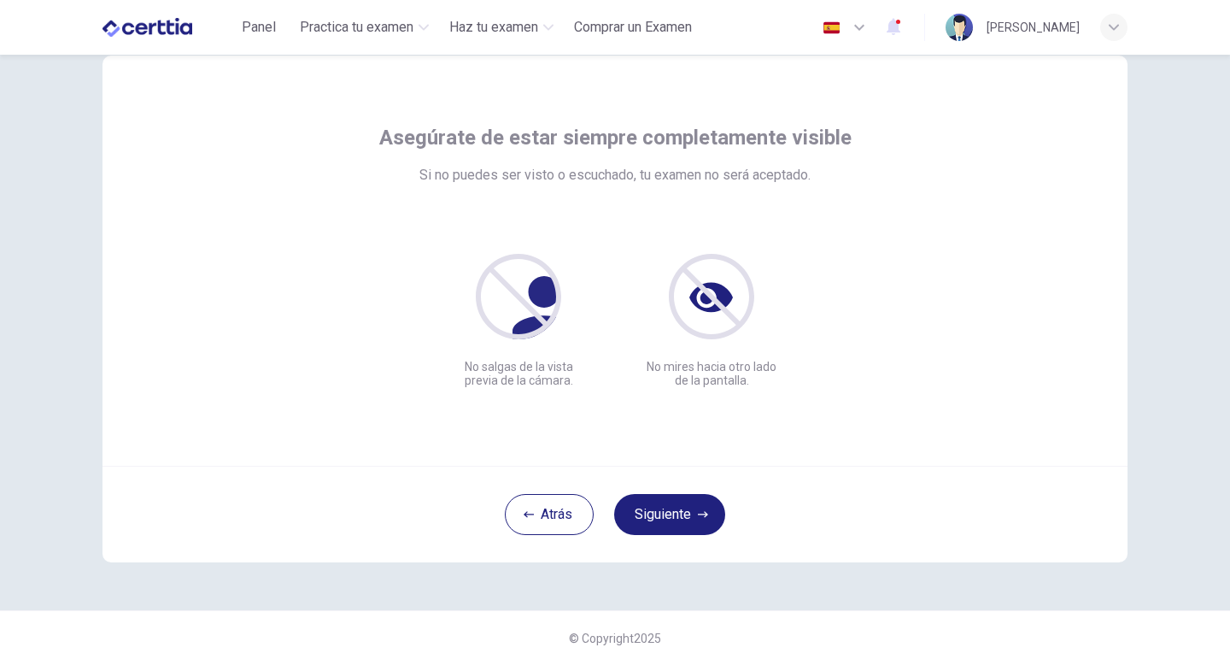
scroll to position [47, 0]
click at [644, 519] on button "Siguiente" at bounding box center [669, 514] width 111 height 41
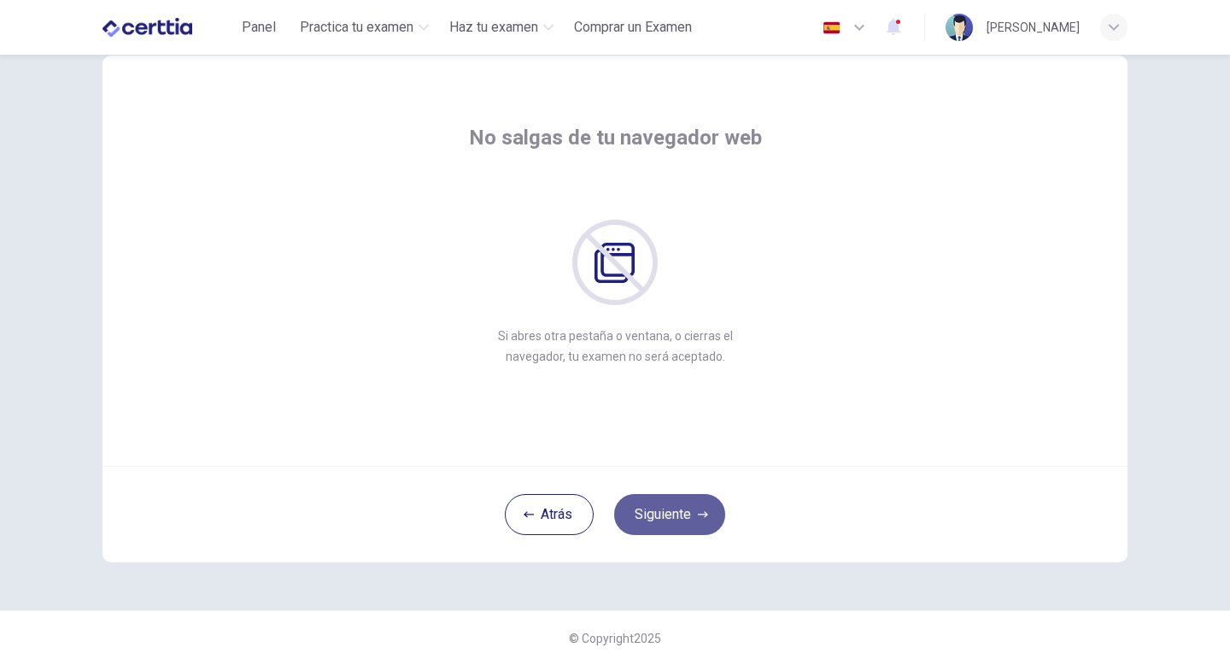
click at [645, 520] on button "Siguiente" at bounding box center [669, 514] width 111 height 41
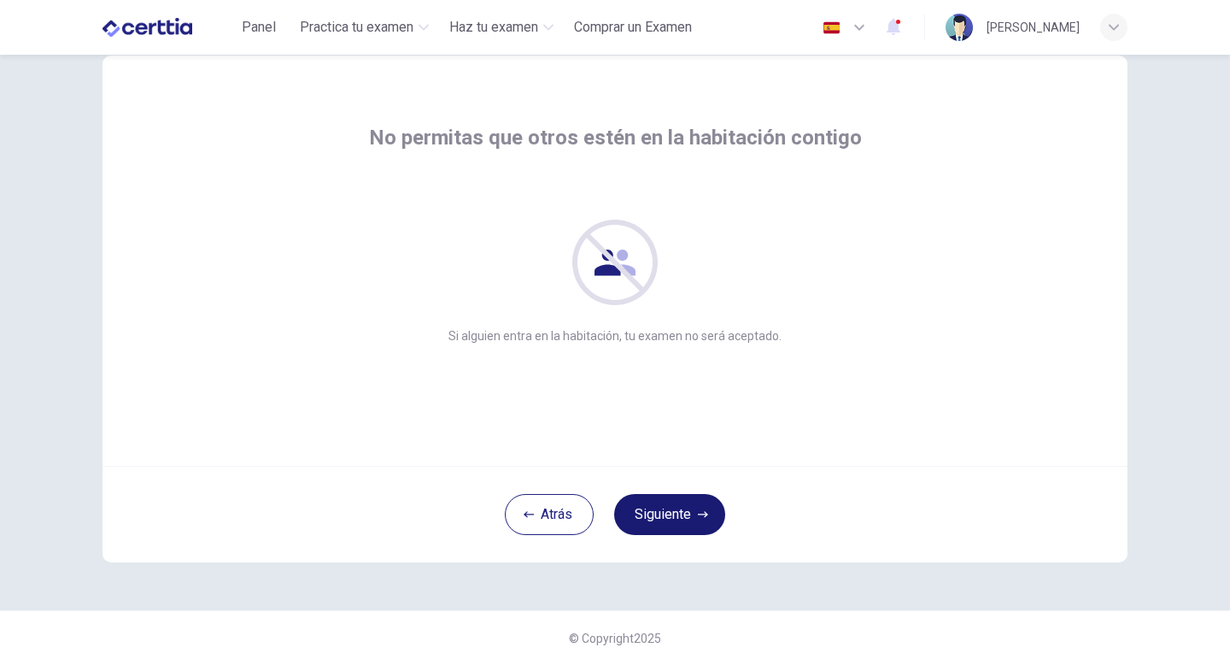
click at [645, 520] on button "Siguiente" at bounding box center [669, 514] width 111 height 41
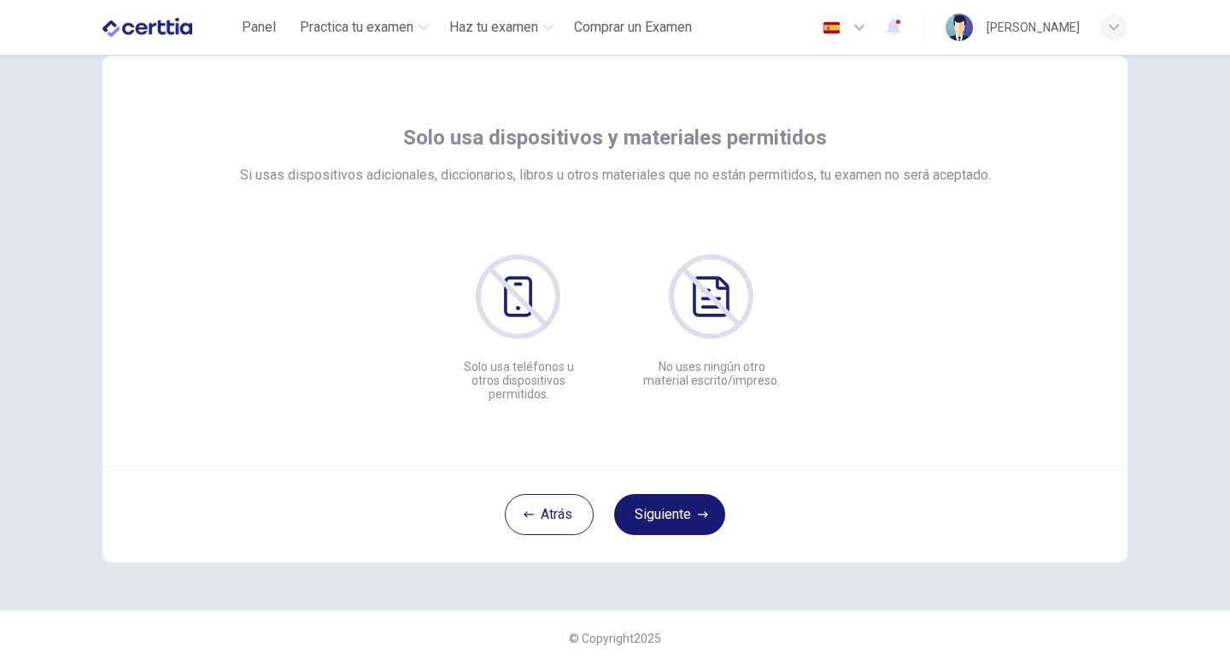
click at [645, 520] on button "Siguiente" at bounding box center [669, 514] width 111 height 41
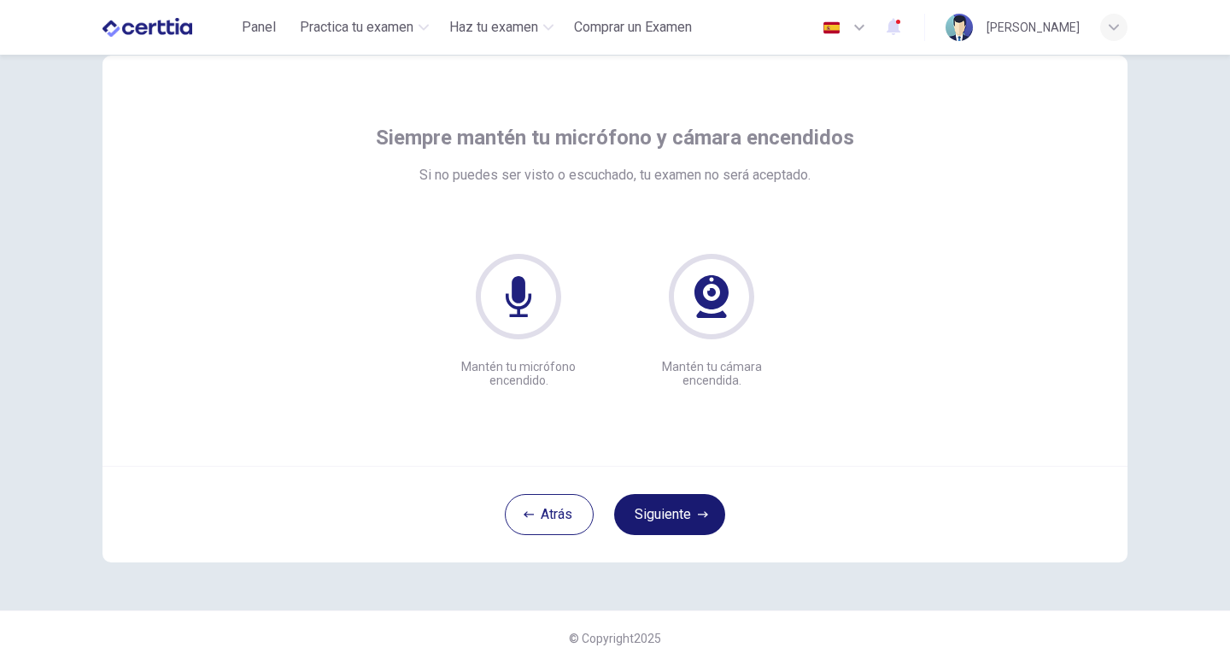
click at [645, 520] on button "Siguiente" at bounding box center [669, 514] width 111 height 41
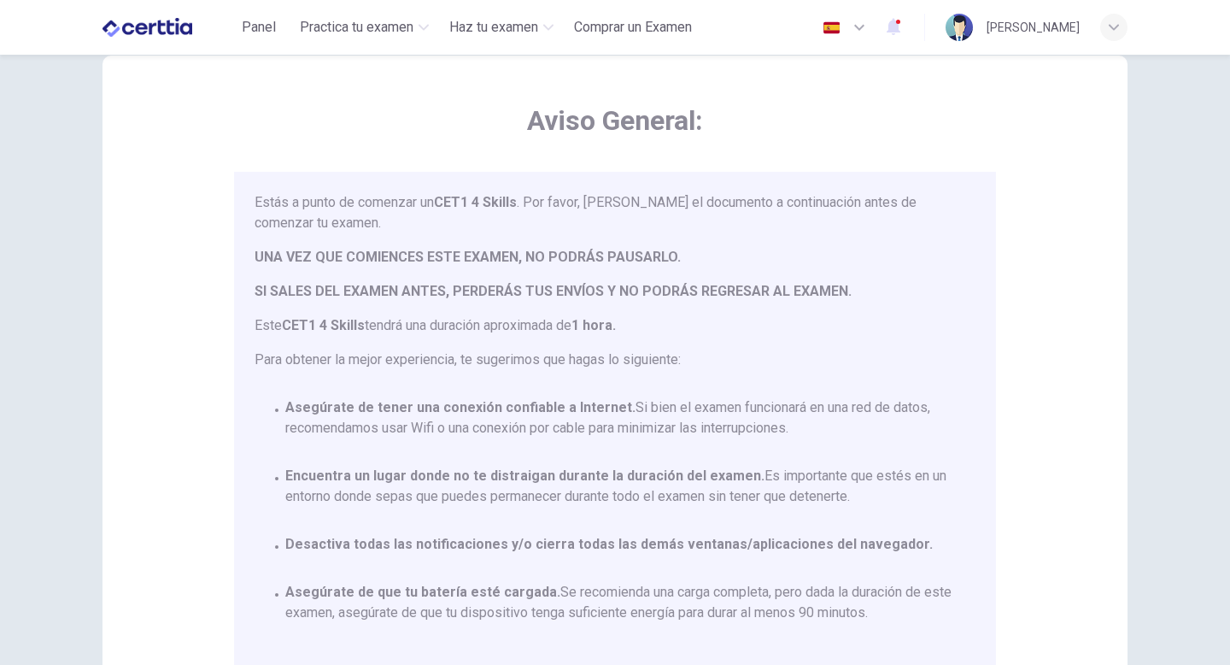
scroll to position [100, 0]
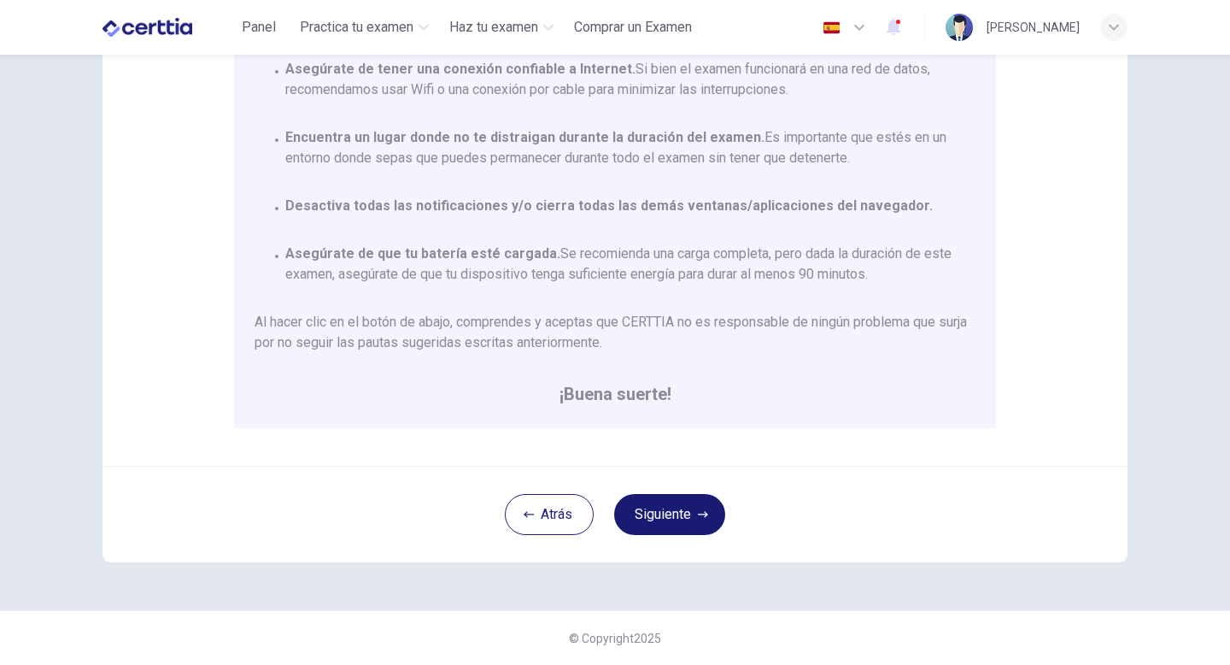
click at [677, 517] on button "Siguiente" at bounding box center [669, 514] width 111 height 41
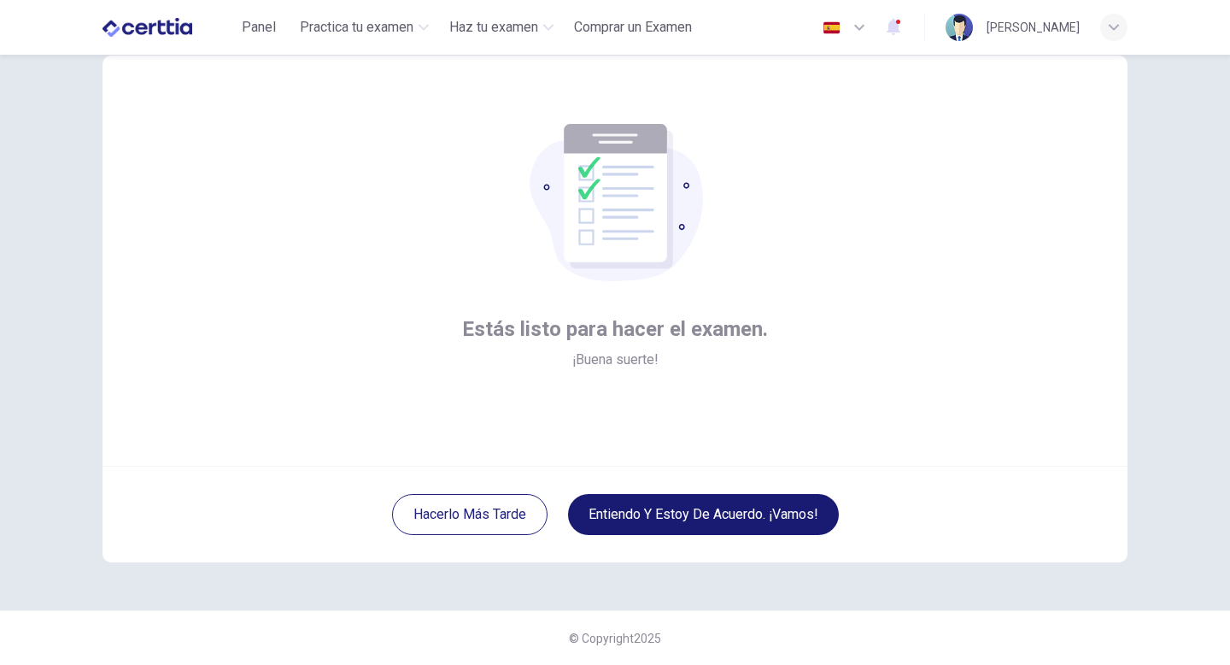
scroll to position [47, 0]
click at [648, 518] on button "Entiendo y estoy de acuerdo. ¡Vamos!" at bounding box center [703, 514] width 271 height 41
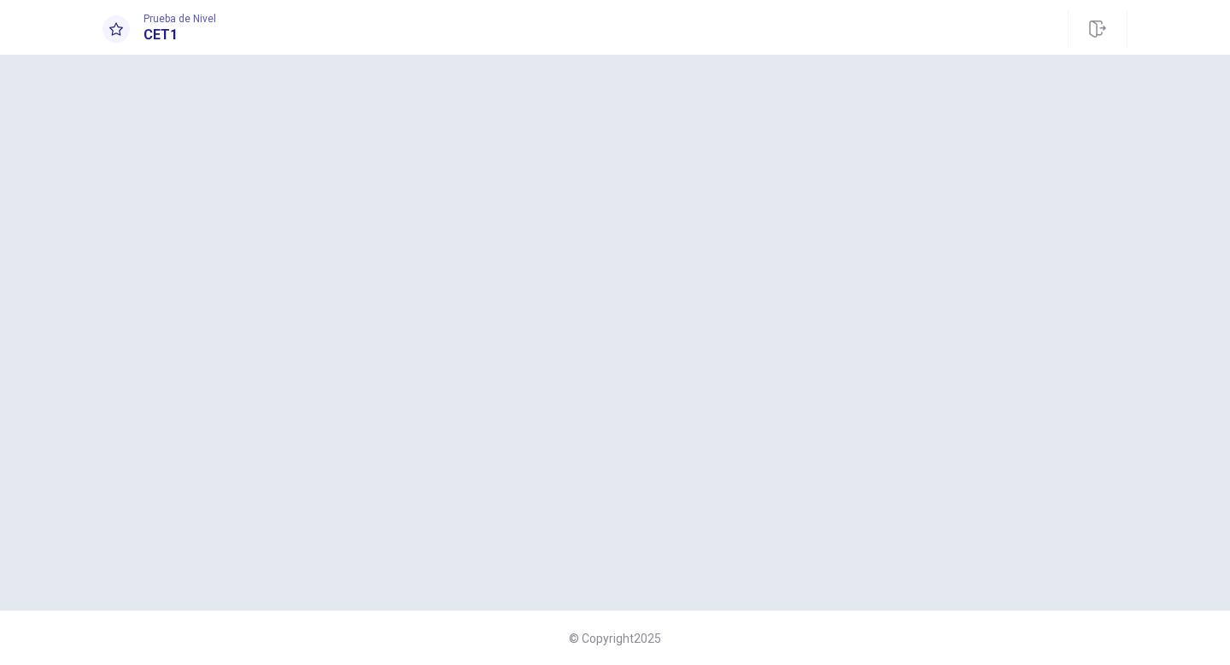
click at [784, 413] on div at bounding box center [615, 332] width 1025 height 487
click at [841, 196] on div at bounding box center [615, 332] width 1025 height 487
click at [169, 31] on h1 "CET1" at bounding box center [180, 35] width 73 height 21
click at [124, 33] on div at bounding box center [116, 28] width 27 height 27
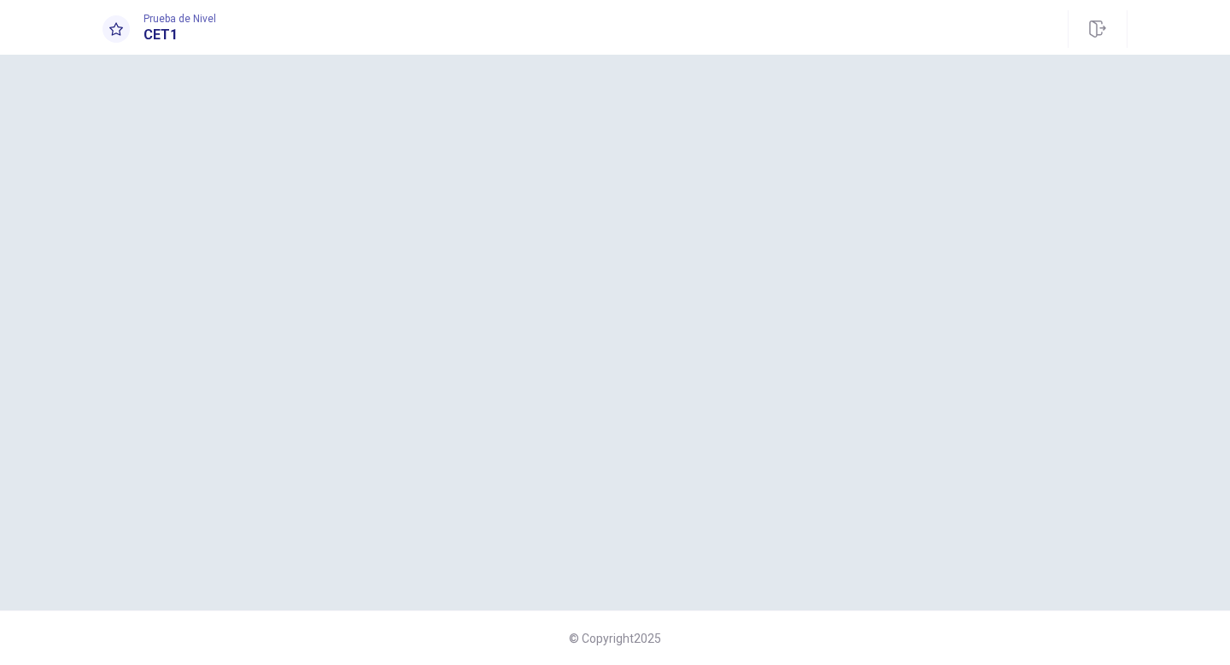
click at [124, 33] on div at bounding box center [116, 28] width 27 height 27
click at [172, 21] on span "Prueba de Nivel" at bounding box center [180, 19] width 73 height 12
click at [290, 207] on div at bounding box center [615, 332] width 1025 height 487
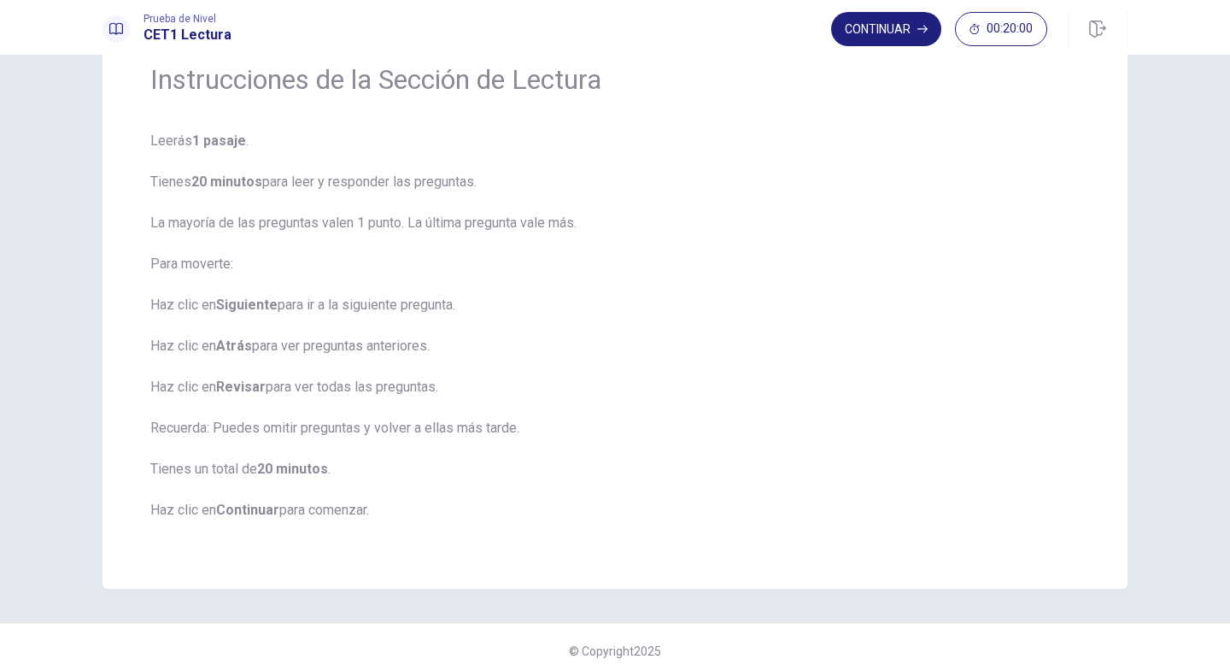
scroll to position [87, 0]
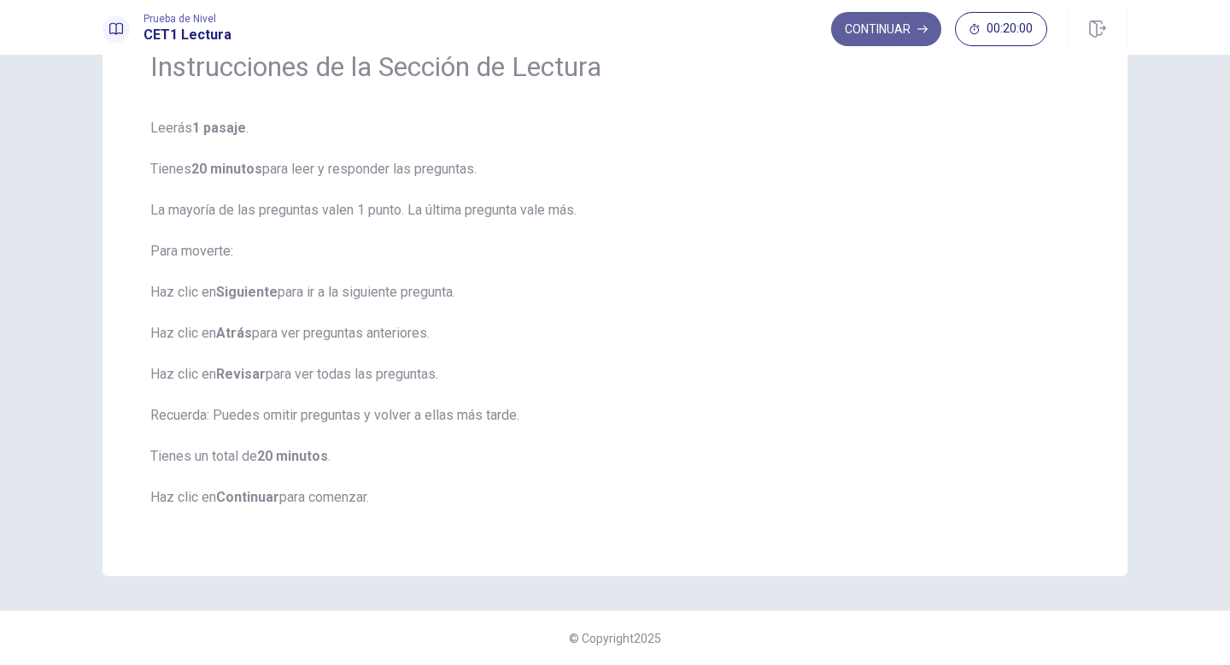
click at [911, 40] on button "Continuar" at bounding box center [886, 29] width 110 height 34
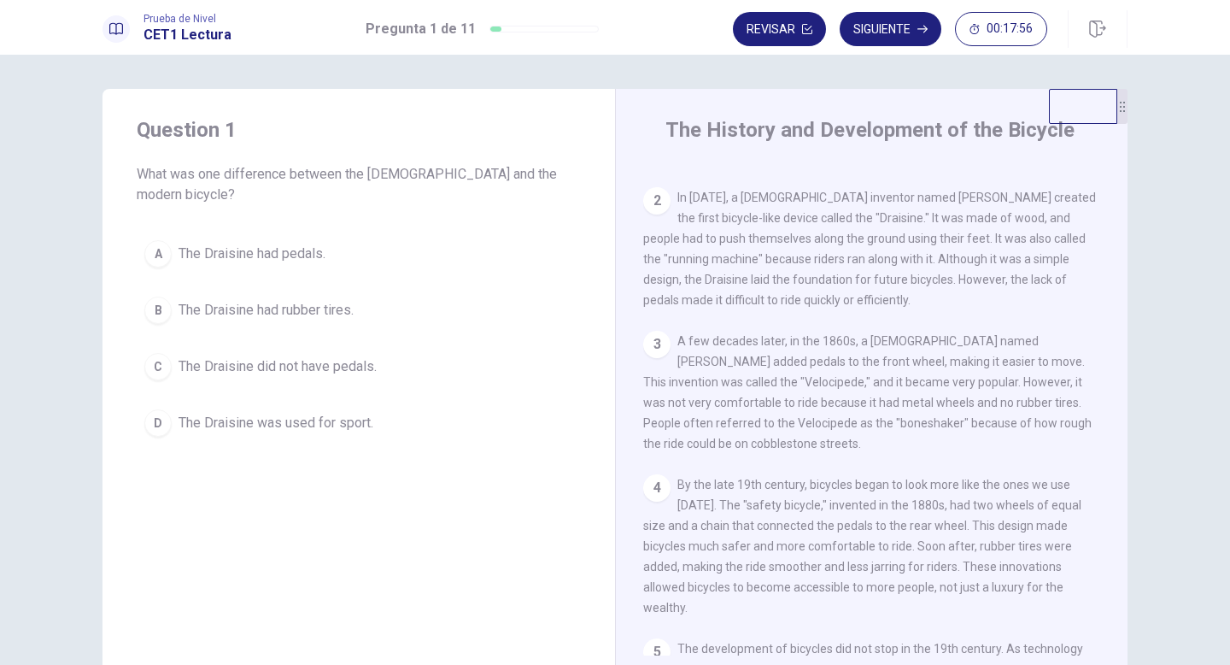
scroll to position [80, 0]
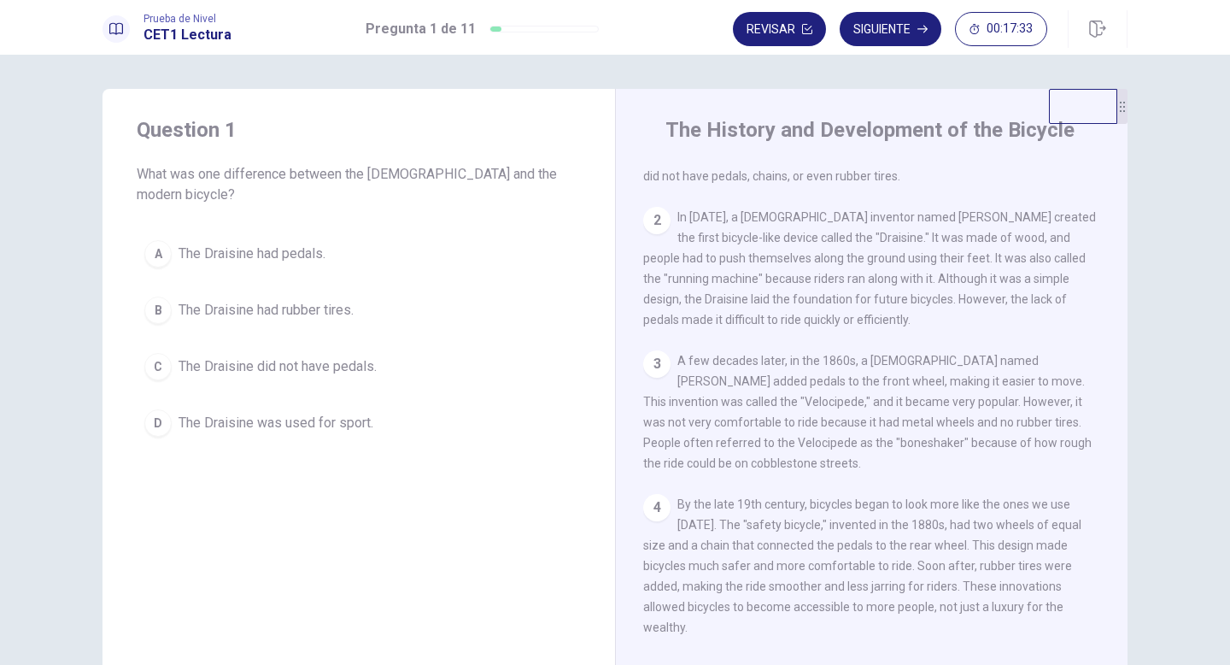
click at [256, 356] on span "The Draisine did not have pedals." at bounding box center [278, 366] width 198 height 21
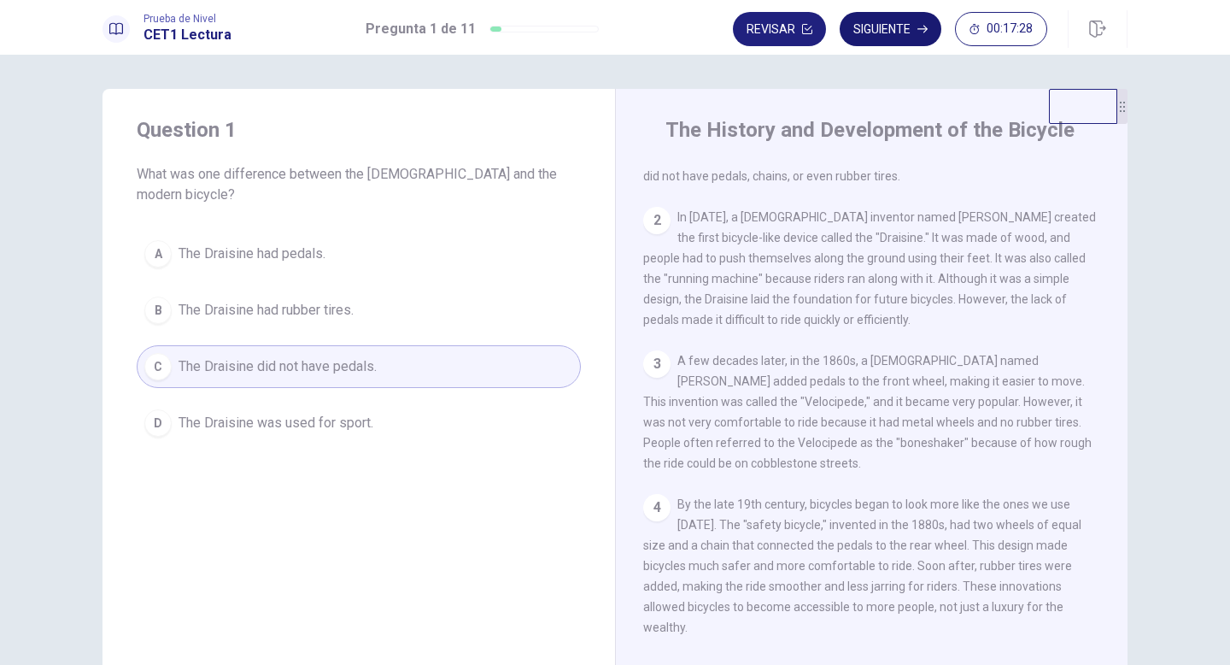
click at [895, 29] on button "Siguiente" at bounding box center [891, 29] width 102 height 34
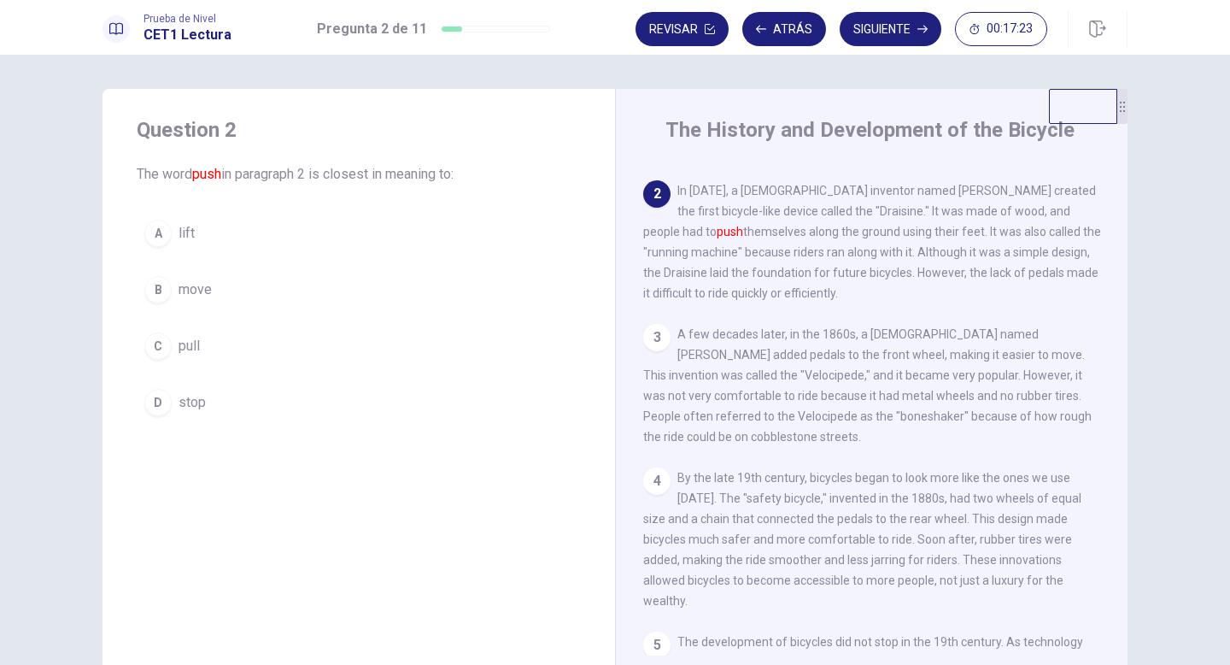
scroll to position [102, 0]
click at [171, 344] on button "C pull" at bounding box center [359, 346] width 444 height 43
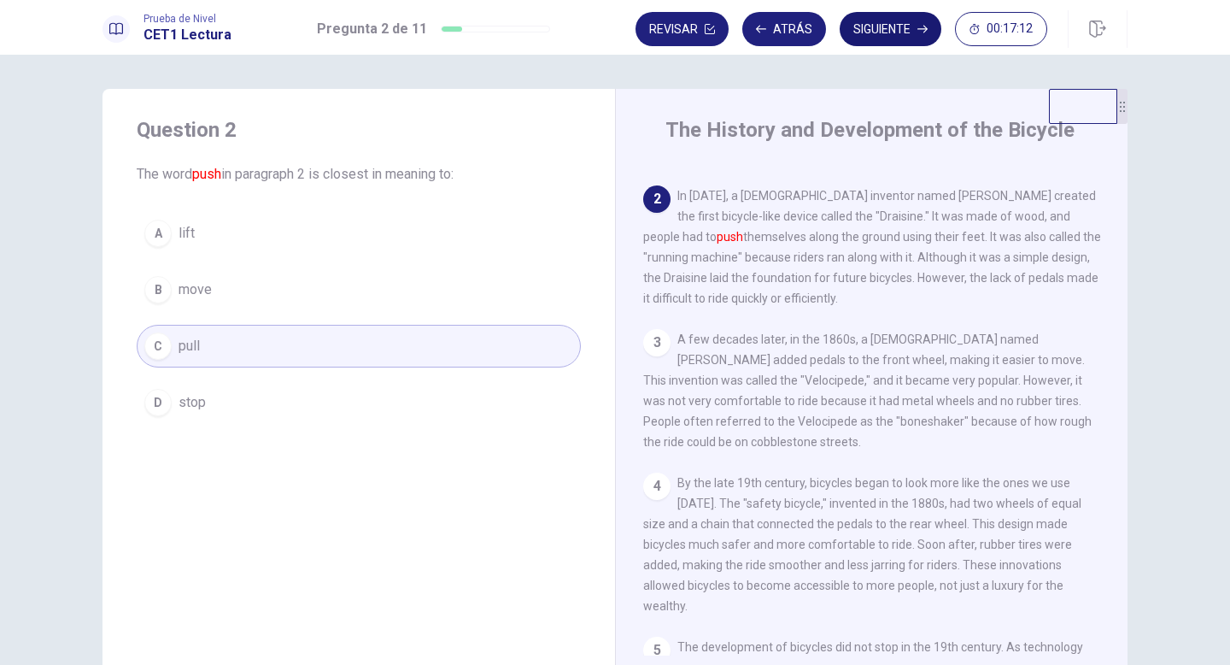
click at [917, 21] on button "Siguiente" at bounding box center [891, 29] width 102 height 34
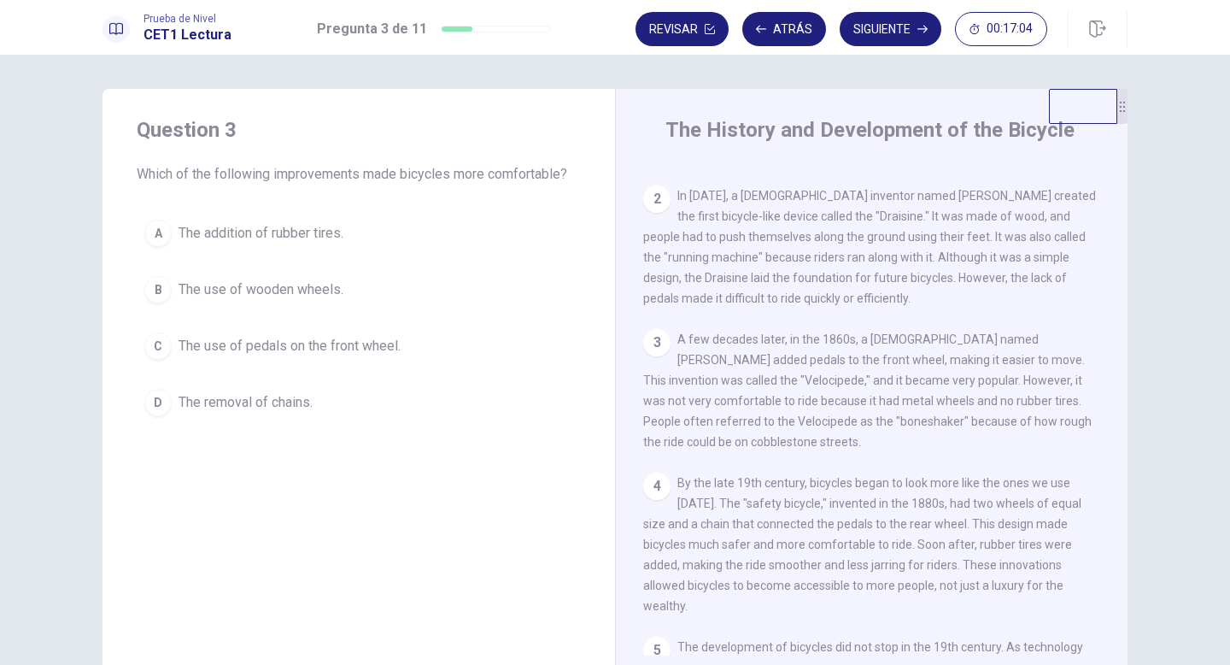
click at [337, 354] on span "The use of pedals on the front wheel." at bounding box center [290, 346] width 222 height 21
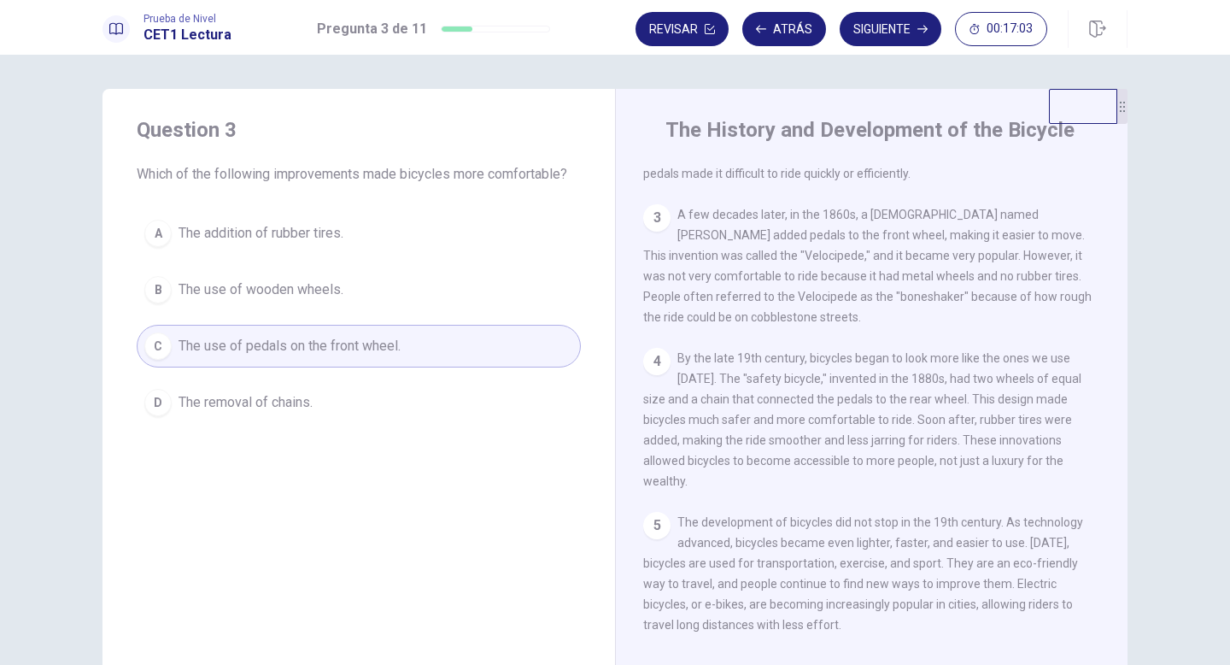
scroll to position [231, 0]
click at [328, 235] on span "The addition of rubber tires." at bounding box center [261, 233] width 165 height 21
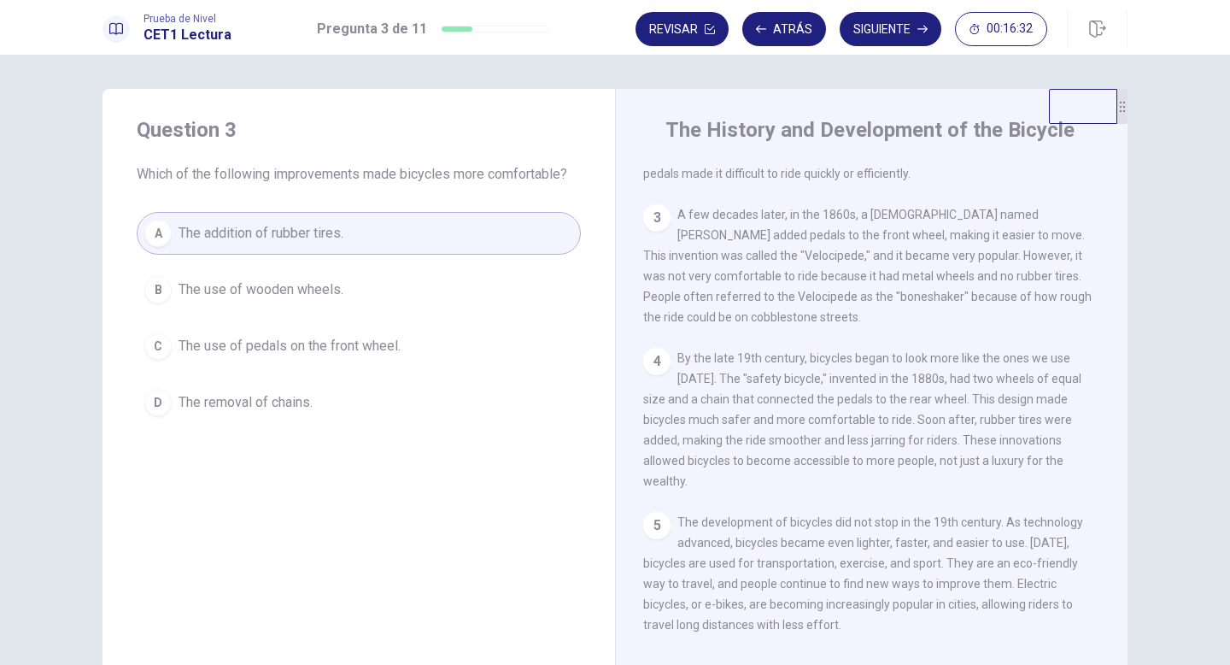
click at [360, 332] on button "C The use of pedals on the front wheel." at bounding box center [359, 346] width 444 height 43
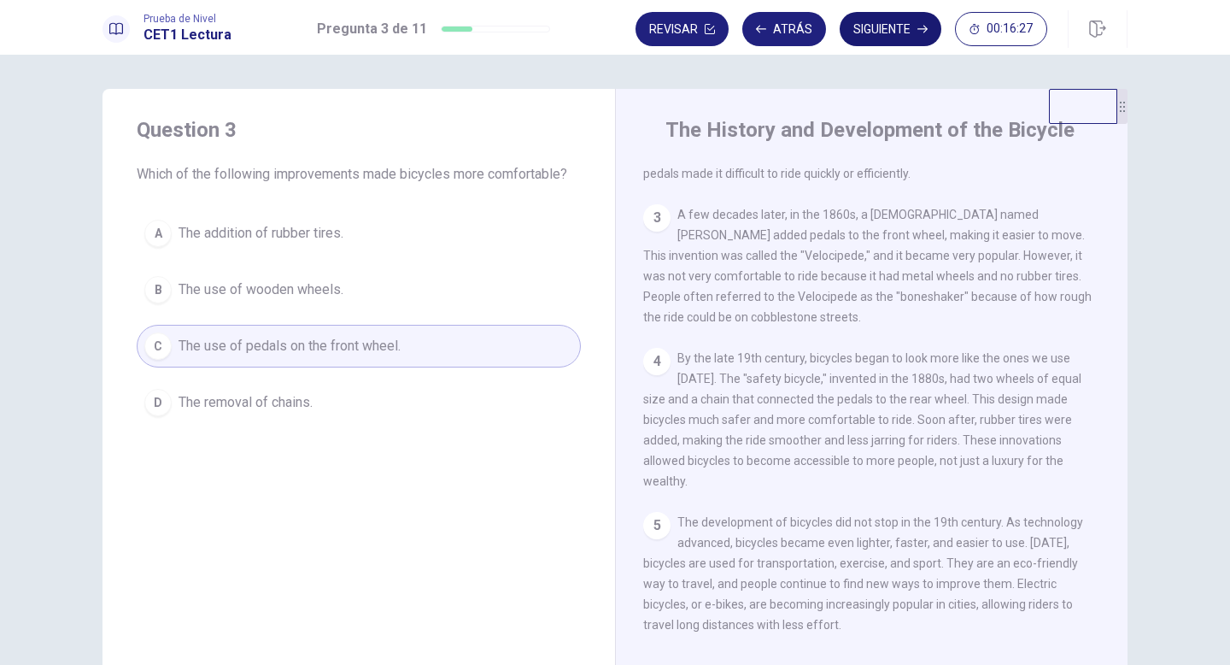
click at [871, 17] on button "Siguiente" at bounding box center [891, 29] width 102 height 34
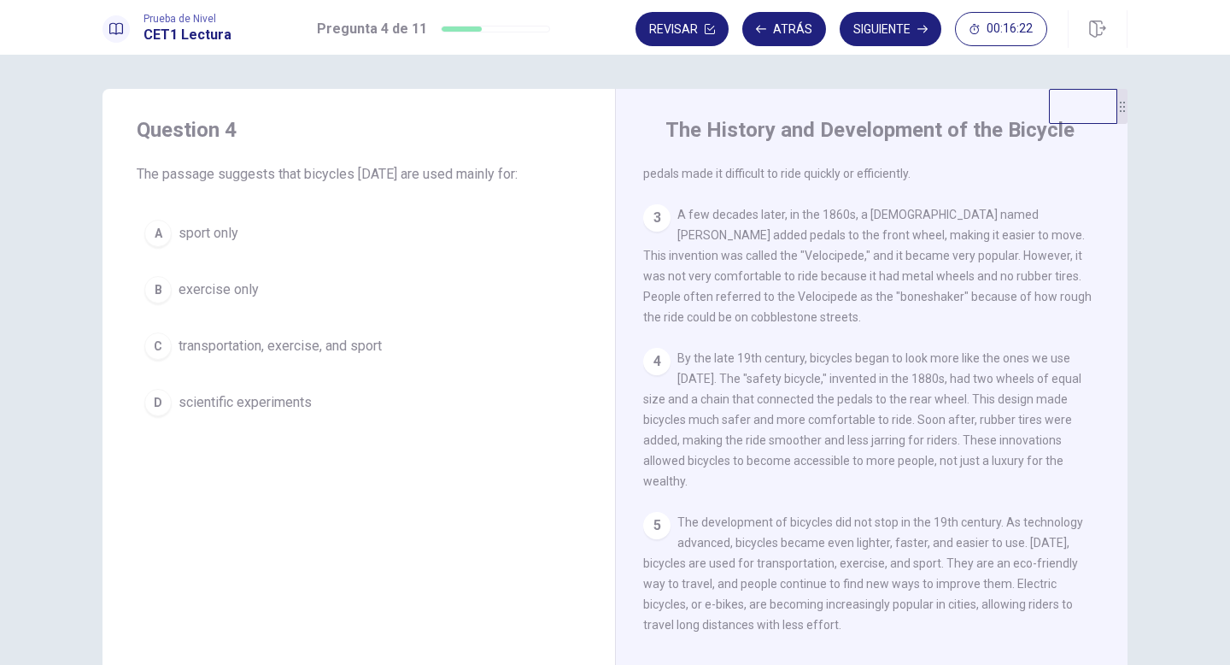
click at [324, 343] on span "transportation, exercise, and sport" at bounding box center [280, 346] width 203 height 21
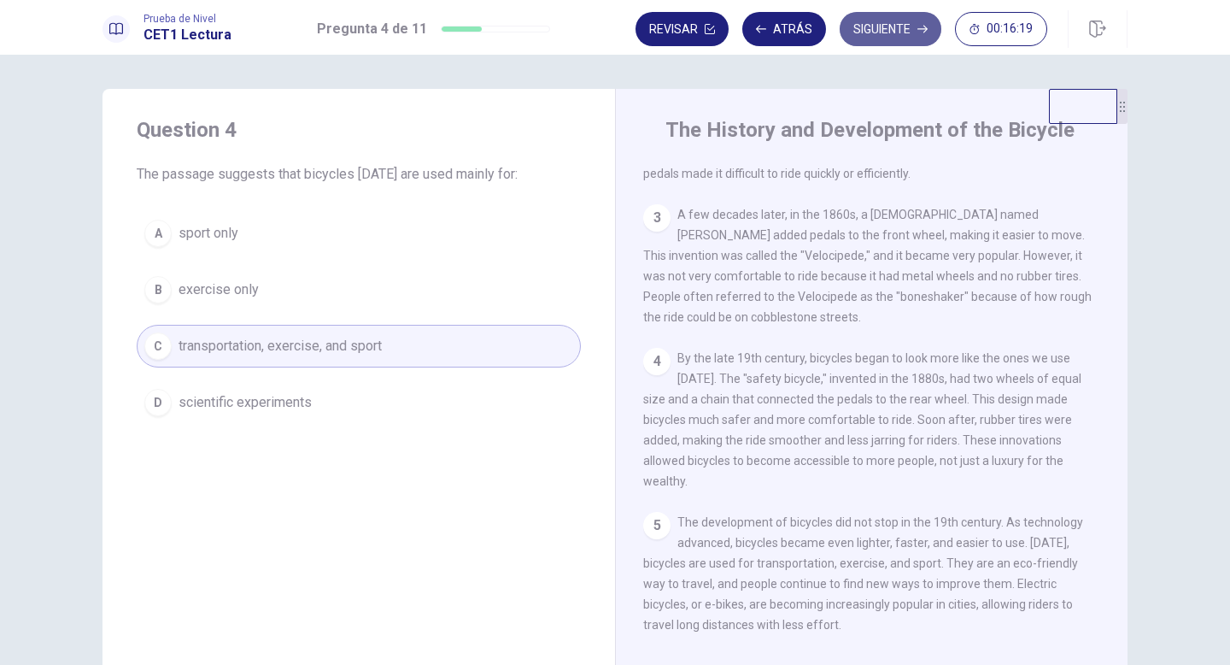
click at [880, 32] on button "Siguiente" at bounding box center [891, 29] width 102 height 34
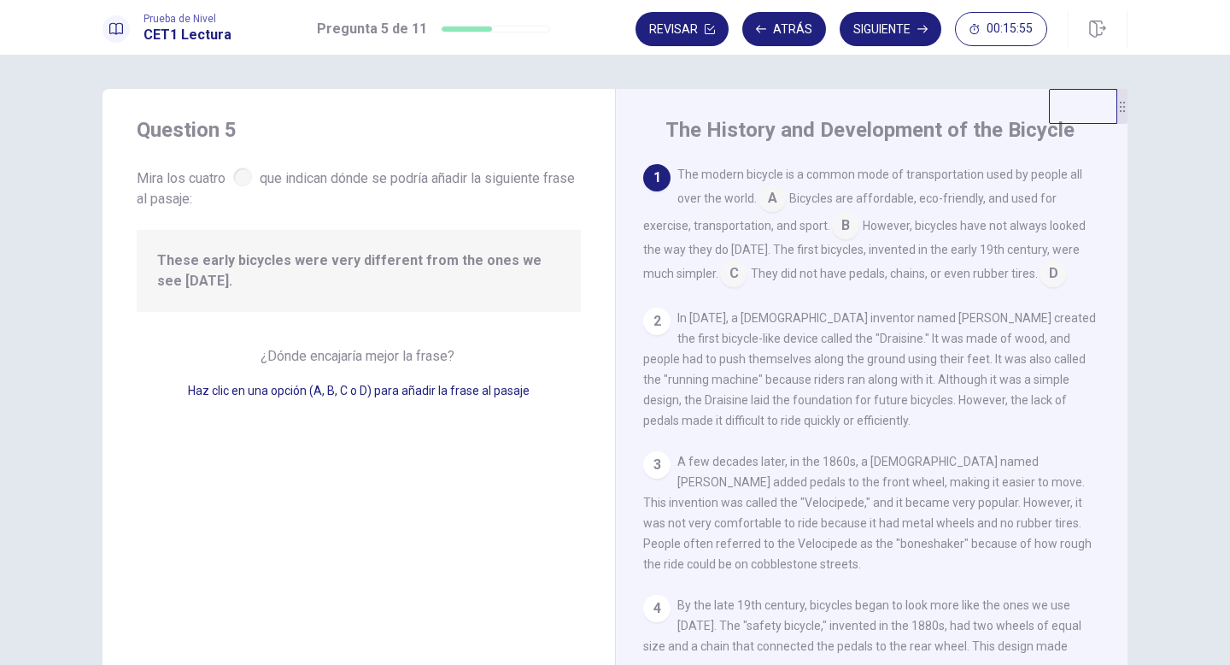
click at [720, 276] on input at bounding box center [733, 274] width 27 height 27
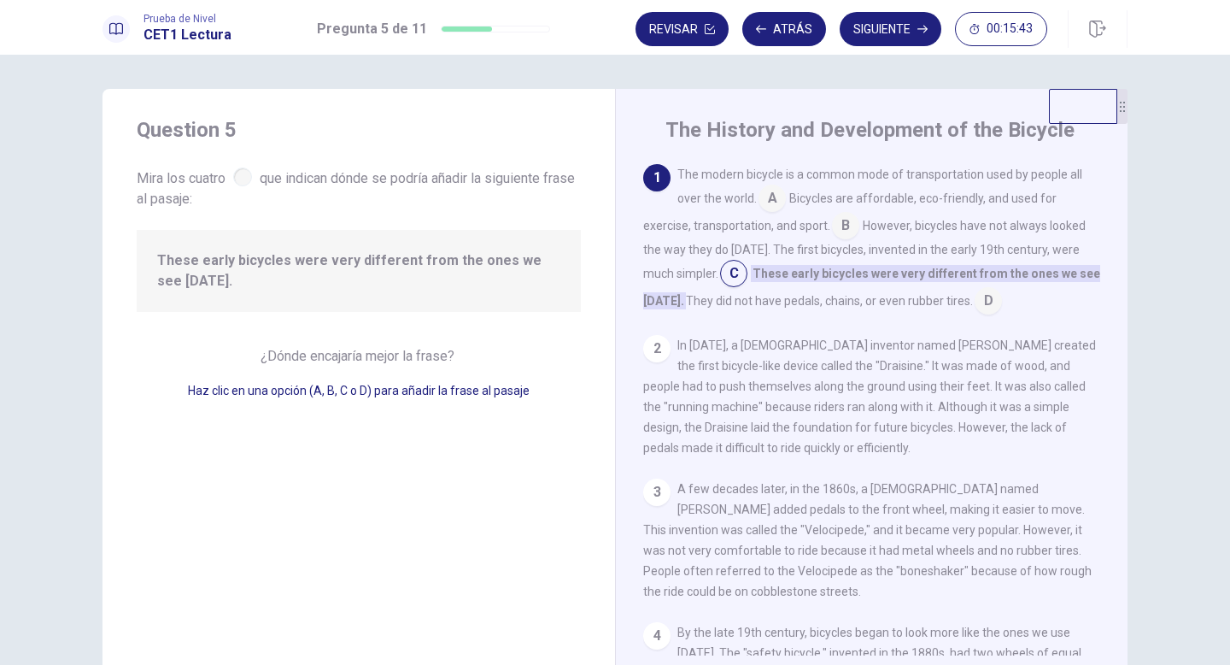
click at [885, 50] on div "Prueba de Nivel CET1 Lectura Pregunta 5 de 11 Revisar Atrás Siguiente 00:15:43" at bounding box center [615, 27] width 1230 height 55
click at [870, 25] on button "Siguiente" at bounding box center [891, 29] width 102 height 34
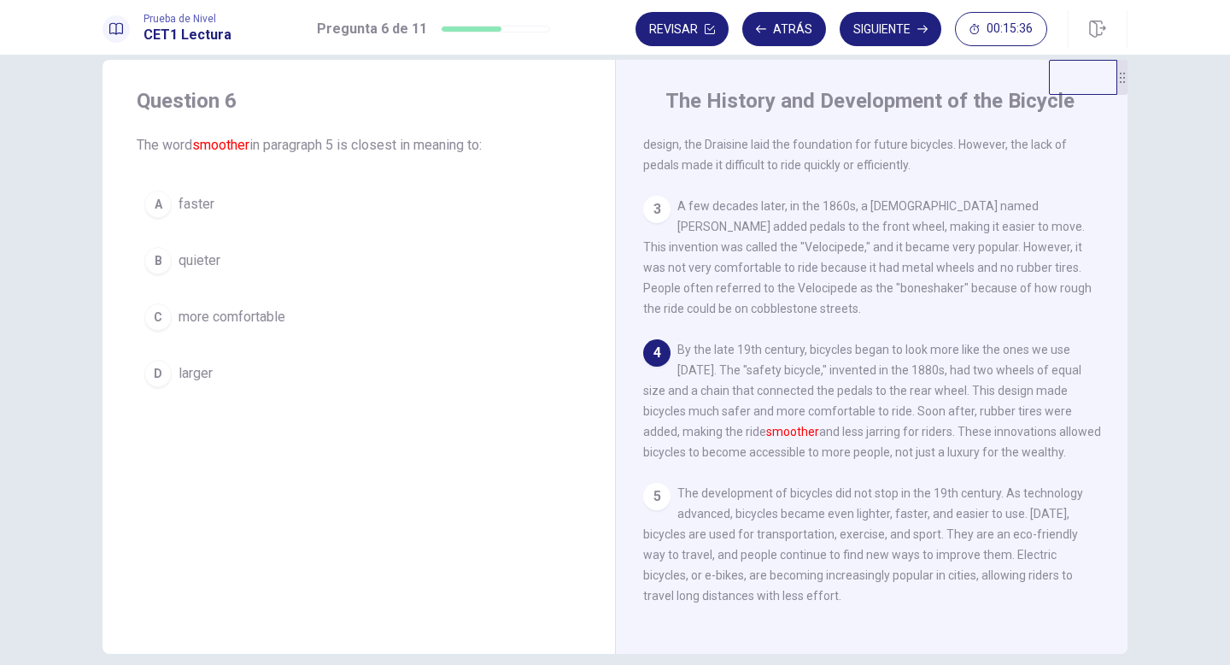
scroll to position [34, 0]
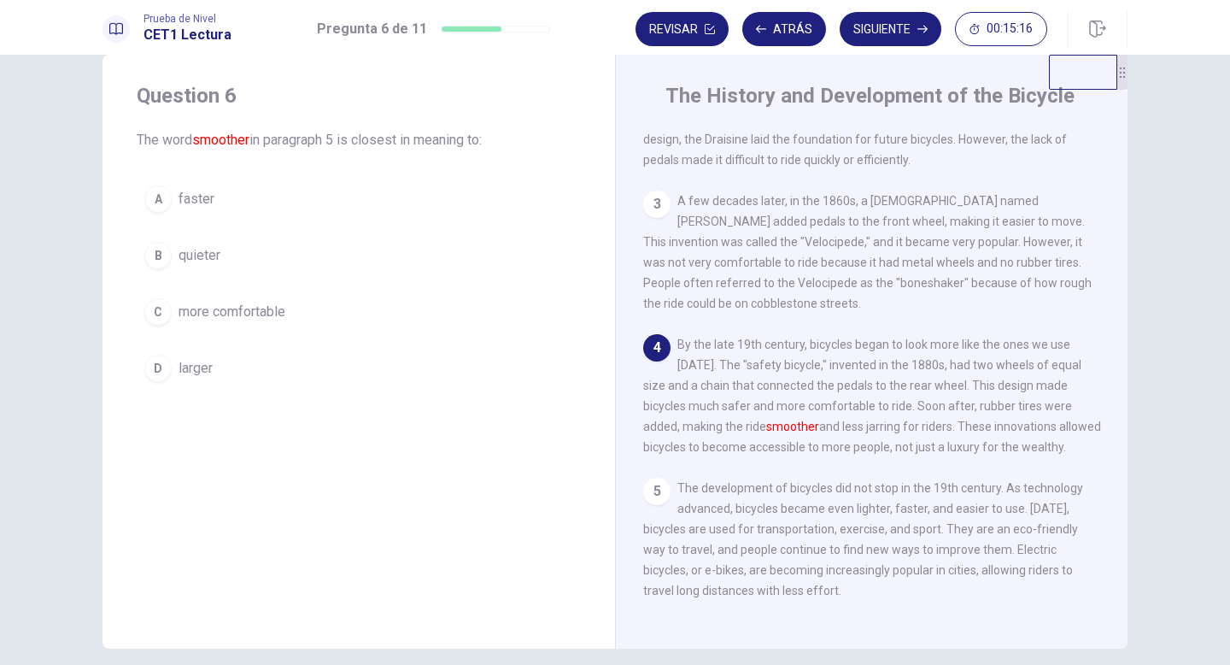
click at [182, 318] on span "more comfortable" at bounding box center [232, 312] width 107 height 21
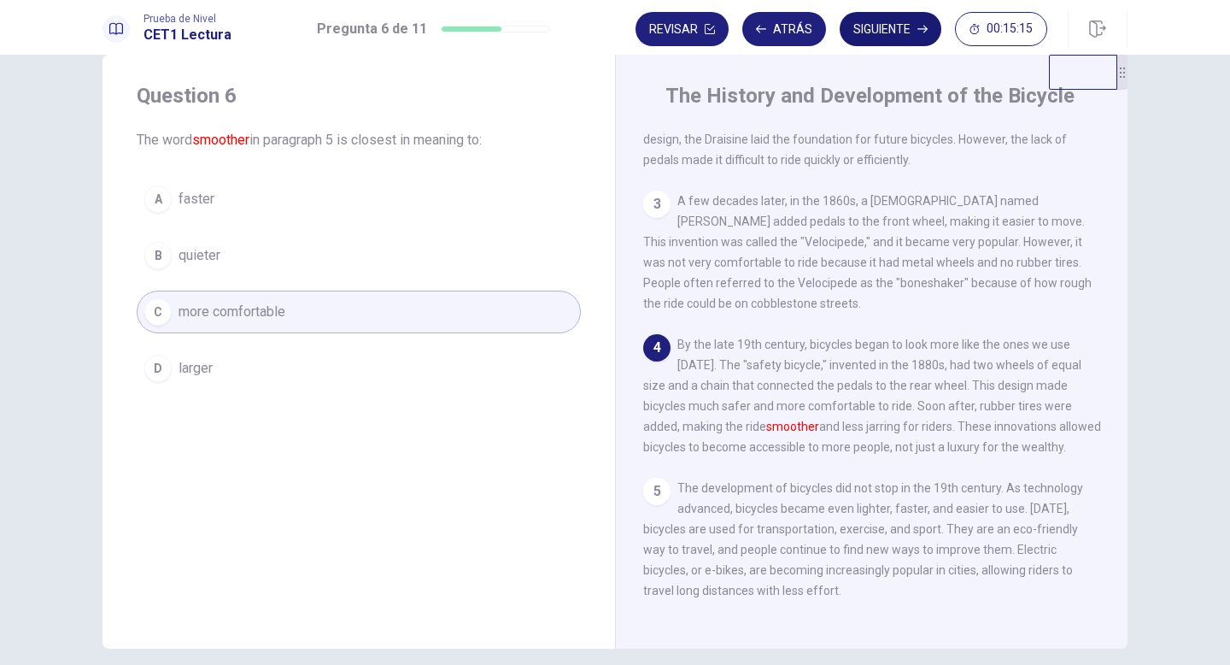
click at [888, 24] on button "Siguiente" at bounding box center [891, 29] width 102 height 34
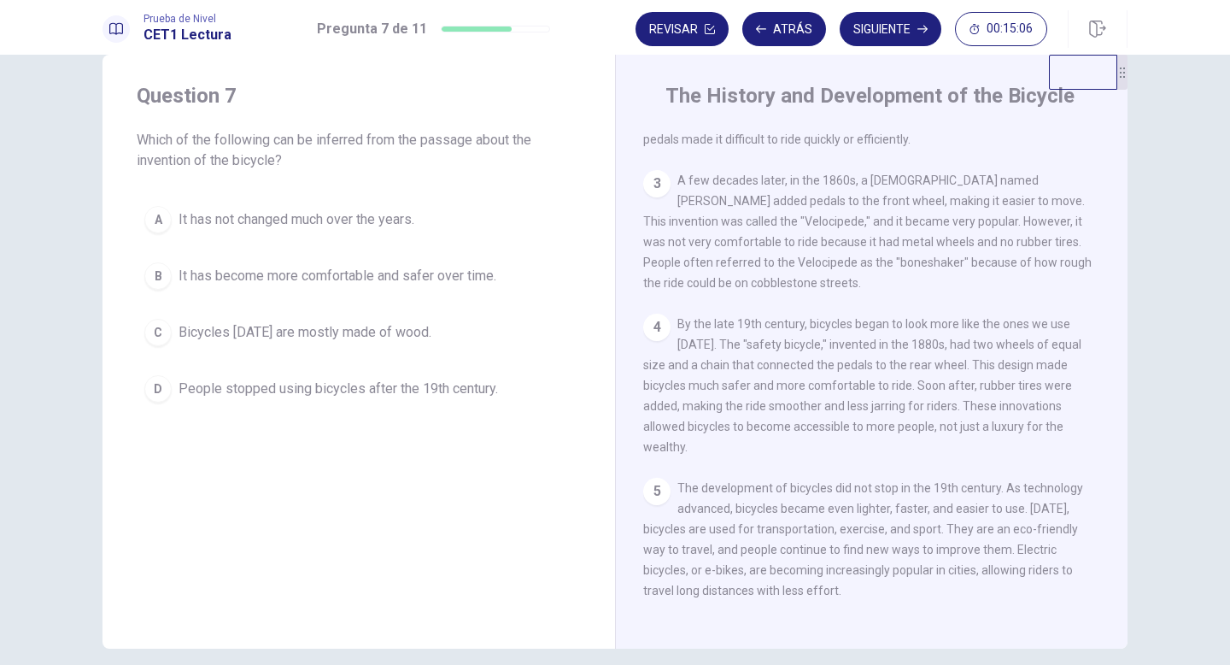
click at [419, 279] on span "It has become more comfortable and safer over time." at bounding box center [338, 276] width 318 height 21
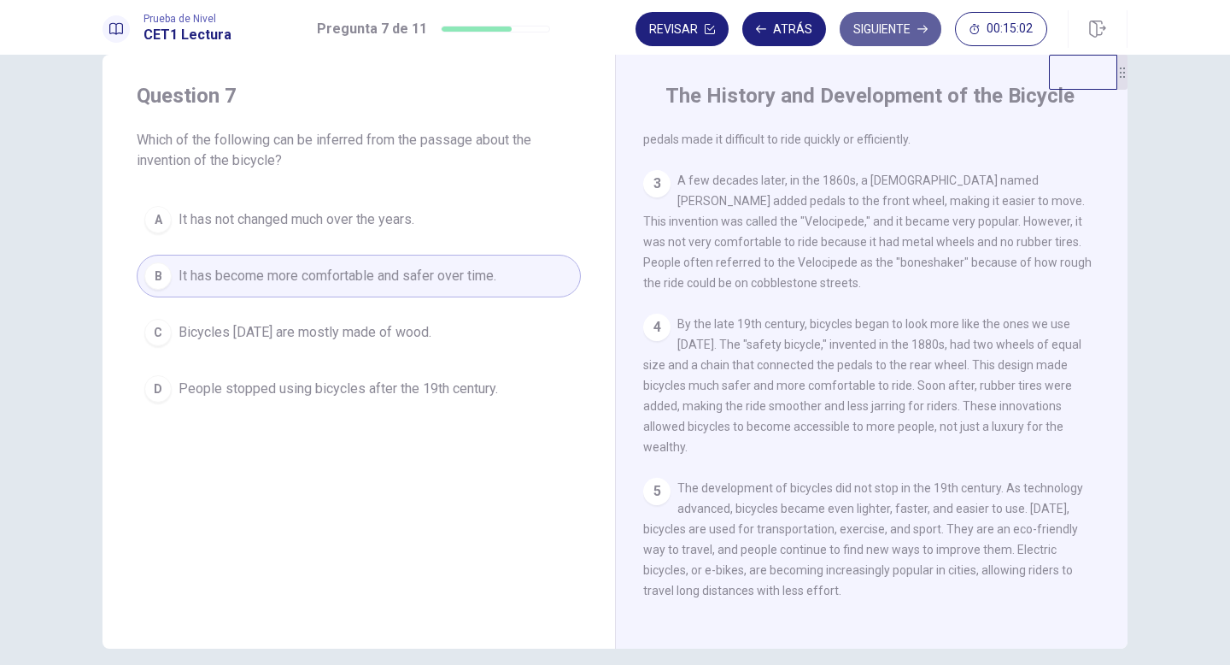
click at [894, 26] on button "Siguiente" at bounding box center [891, 29] width 102 height 34
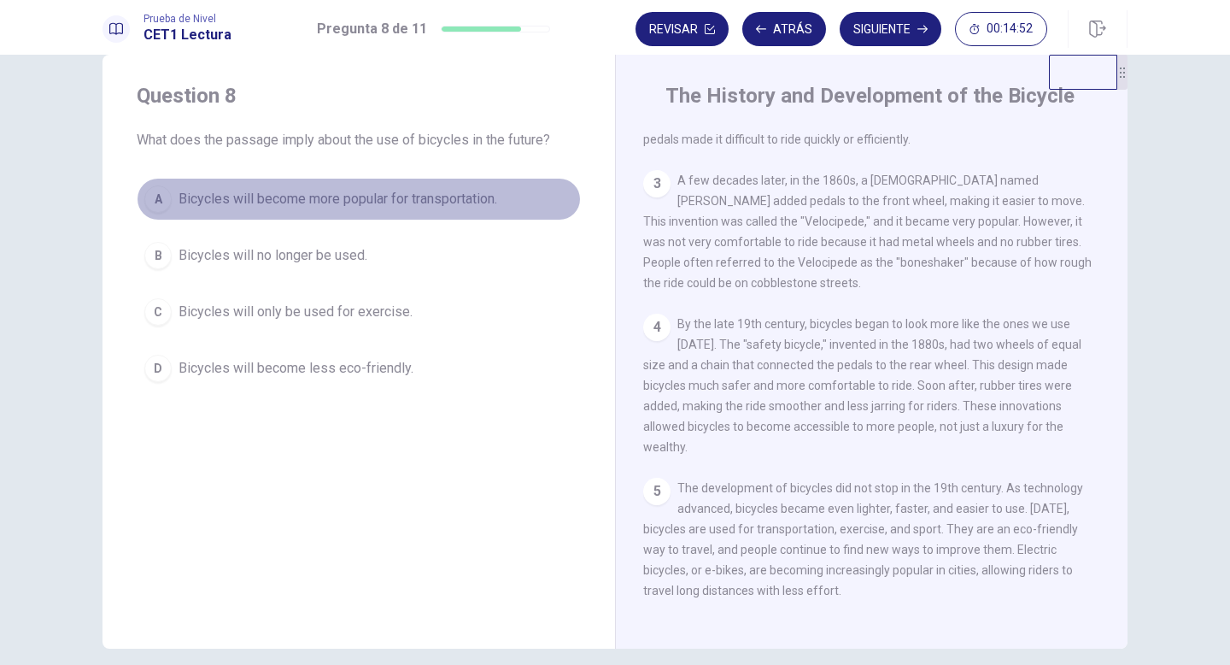
click at [355, 197] on span "Bicycles will become more popular for transportation." at bounding box center [338, 199] width 319 height 21
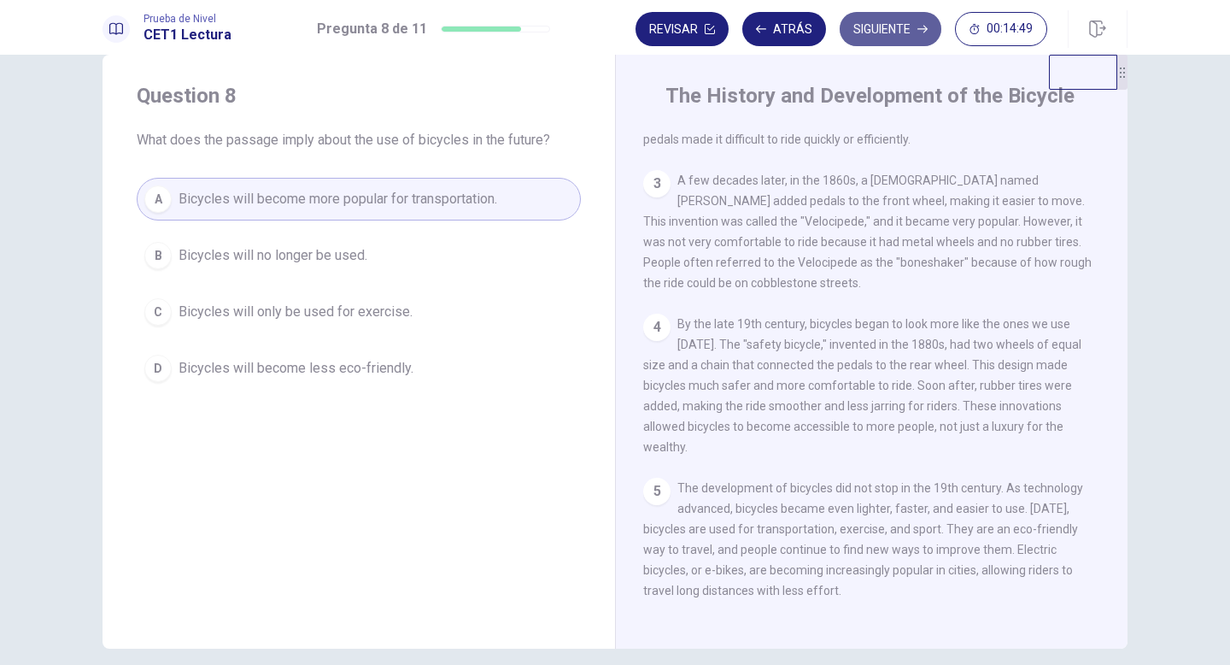
click at [888, 31] on button "Siguiente" at bounding box center [891, 29] width 102 height 34
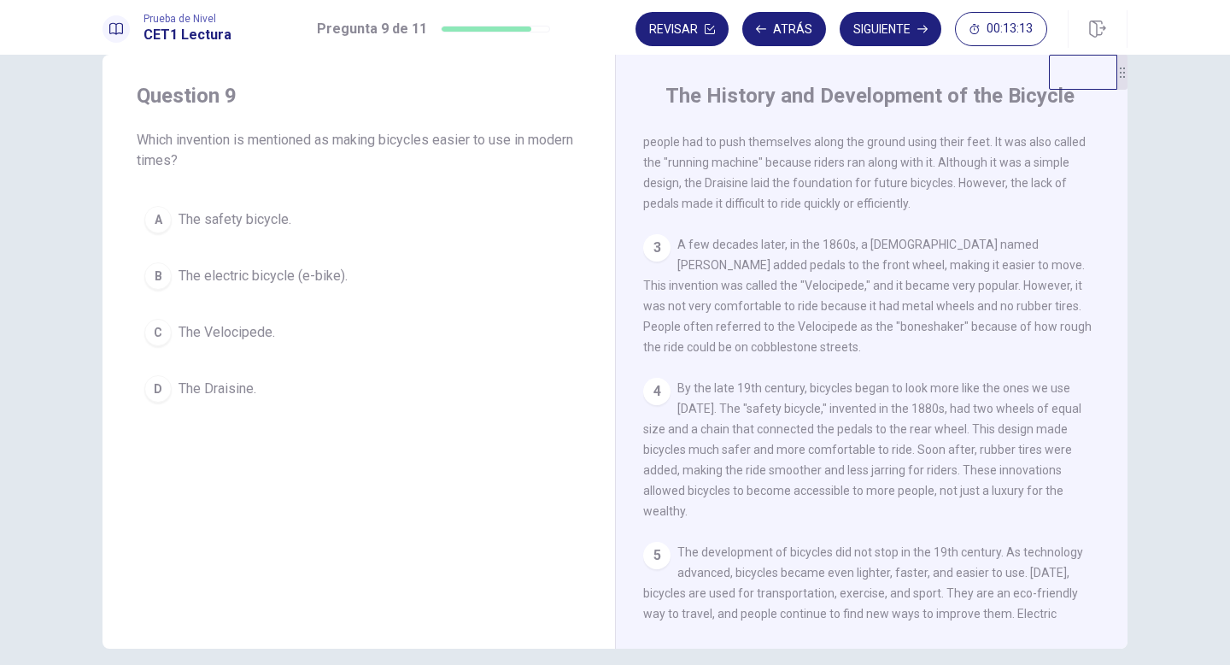
scroll to position [165, 0]
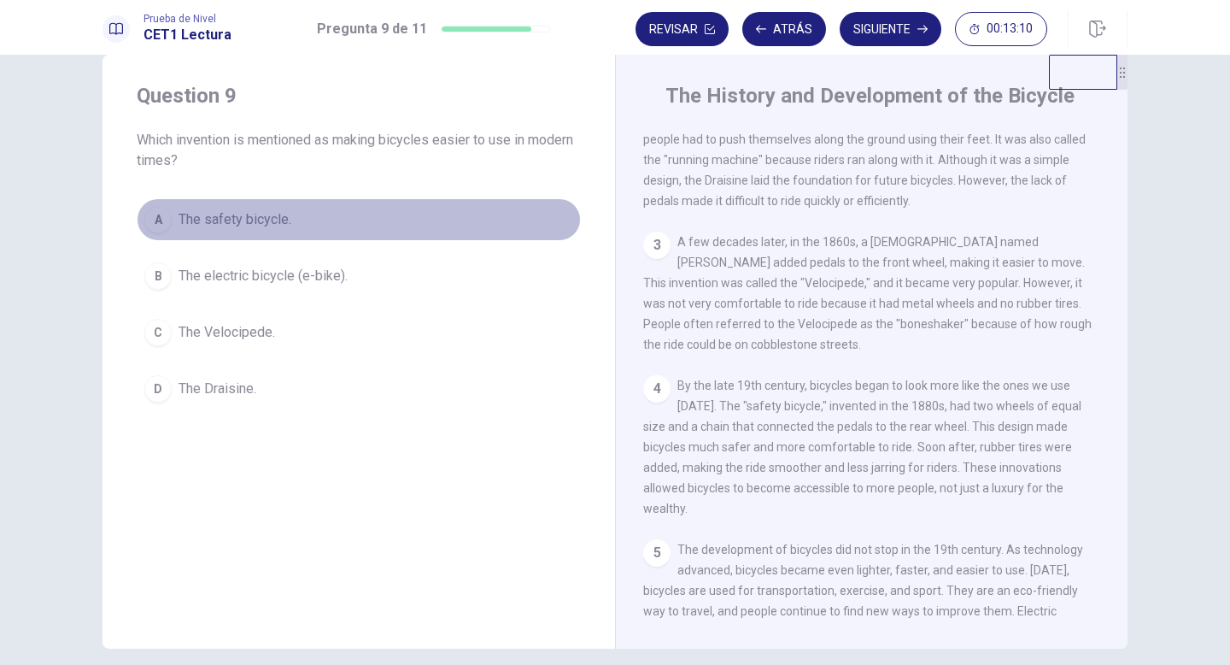
click at [157, 226] on div "A" at bounding box center [157, 219] width 27 height 27
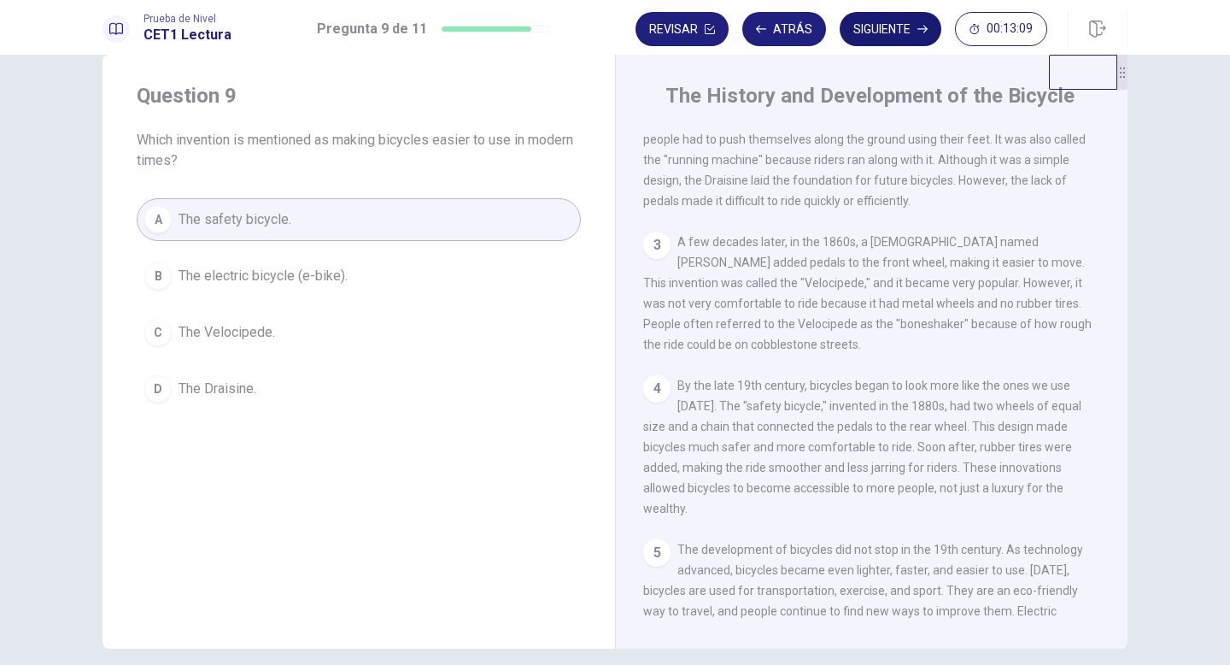
click at [890, 22] on button "Siguiente" at bounding box center [891, 29] width 102 height 34
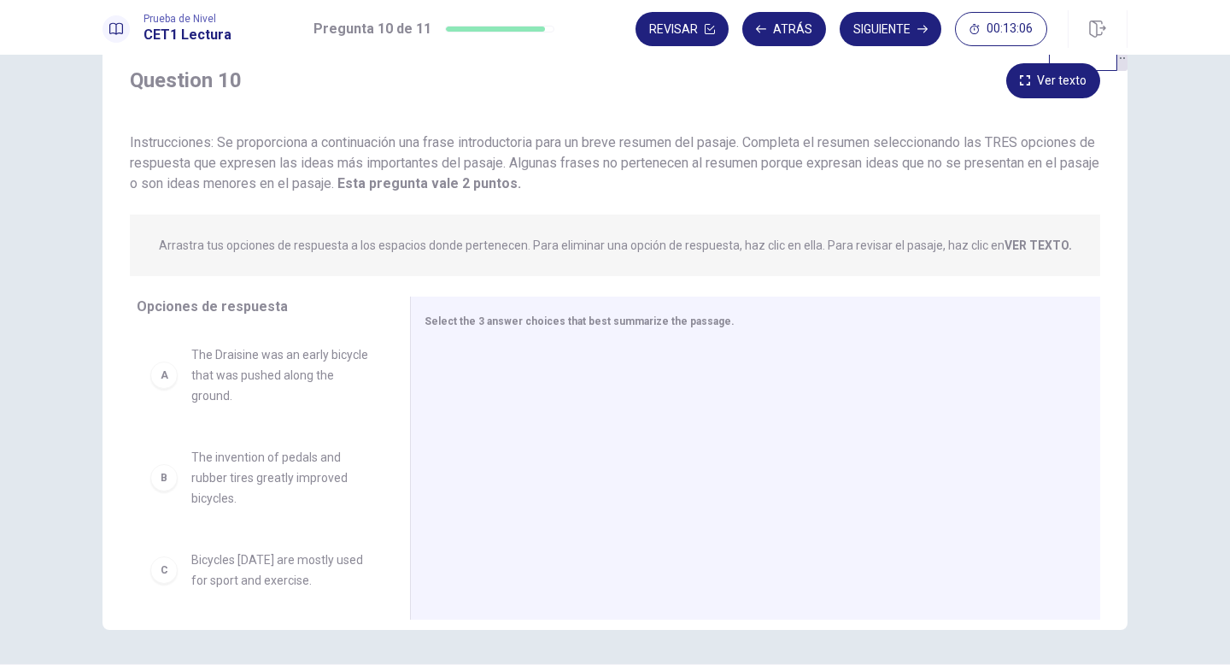
scroll to position [60, 0]
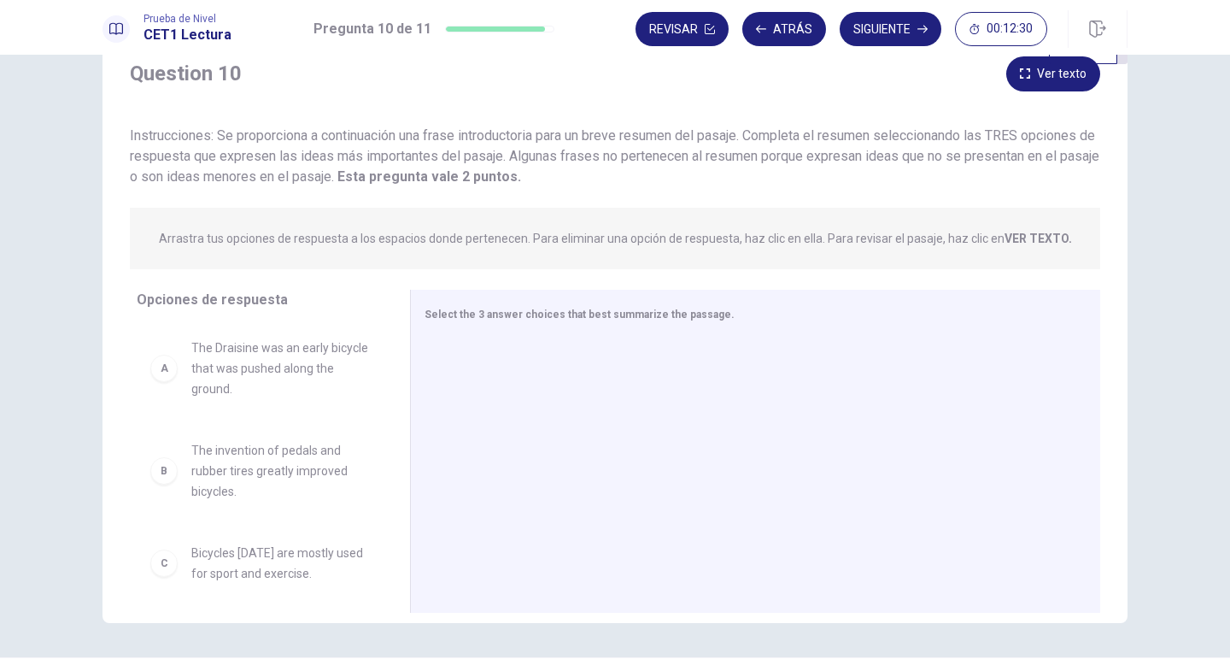
click at [1033, 239] on strong "VER TEXTO." at bounding box center [1038, 239] width 67 height 14
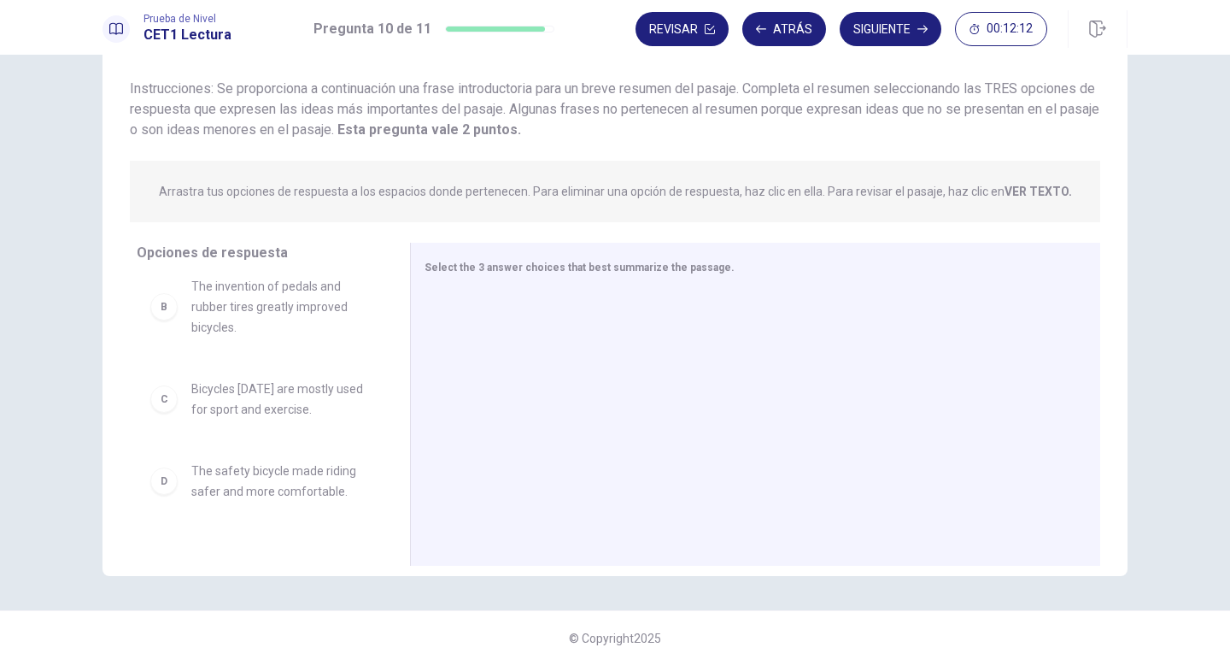
scroll to position [123, 0]
click at [279, 398] on span "Bicycles [DATE] are mostly used for sport and exercise." at bounding box center [280, 392] width 178 height 41
drag, startPoint x: 175, startPoint y: 398, endPoint x: 320, endPoint y: 396, distance: 145.2
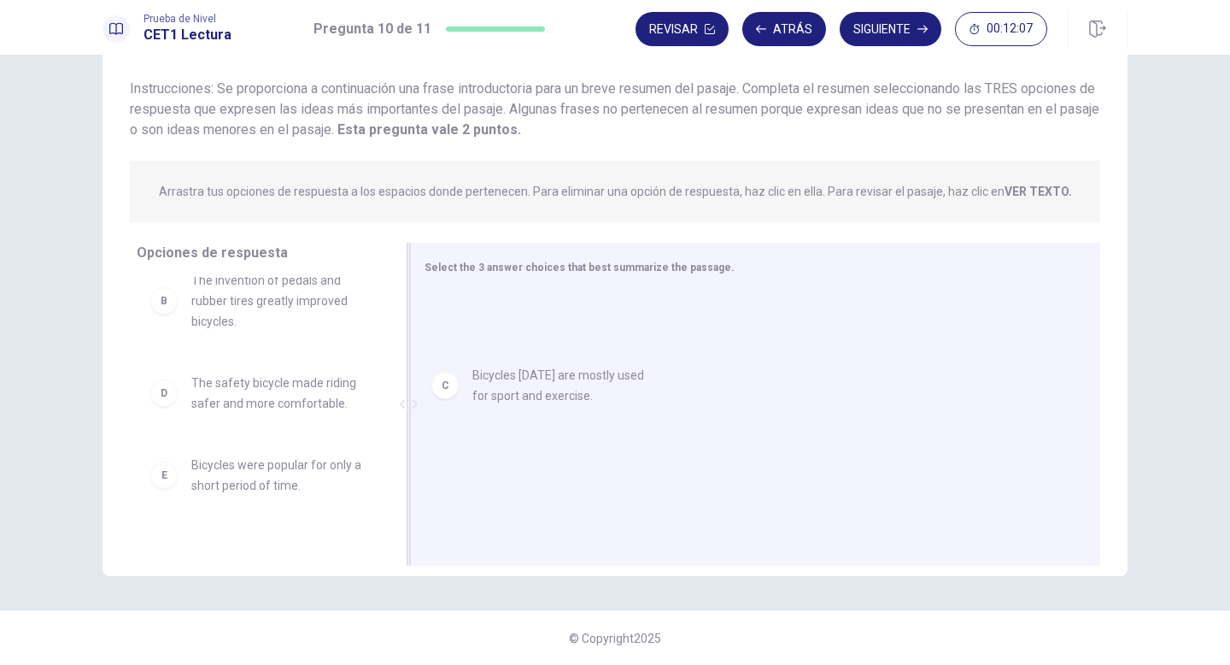
drag, startPoint x: 179, startPoint y: 398, endPoint x: 480, endPoint y: 374, distance: 302.5
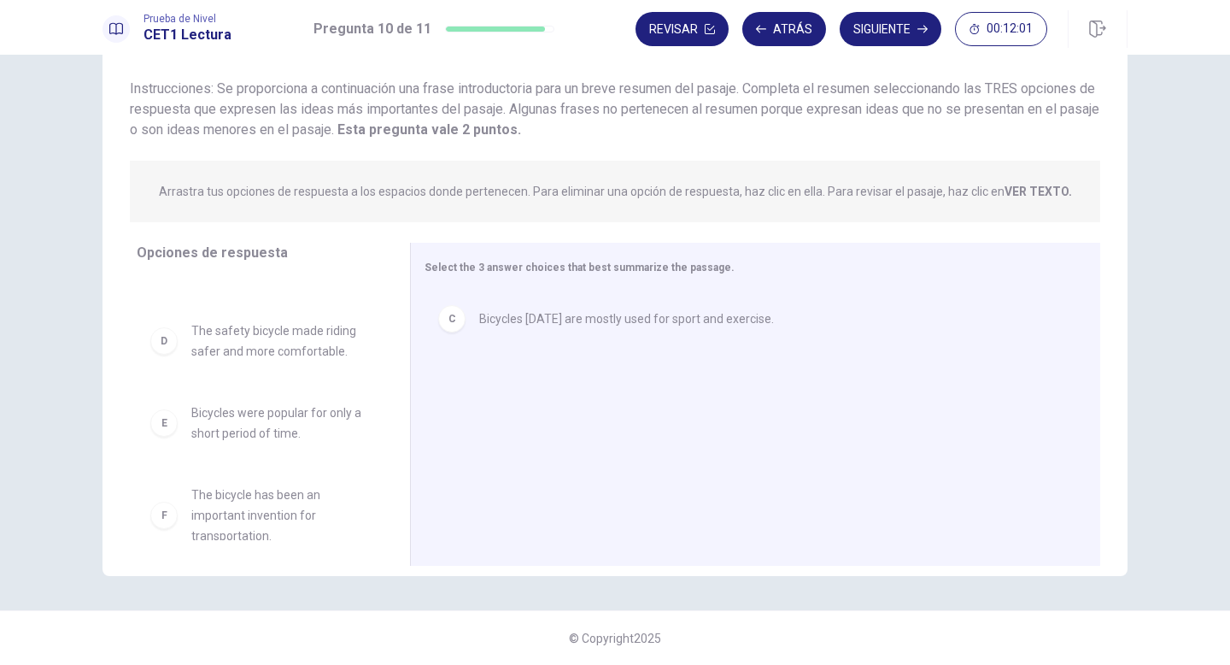
scroll to position [195, 0]
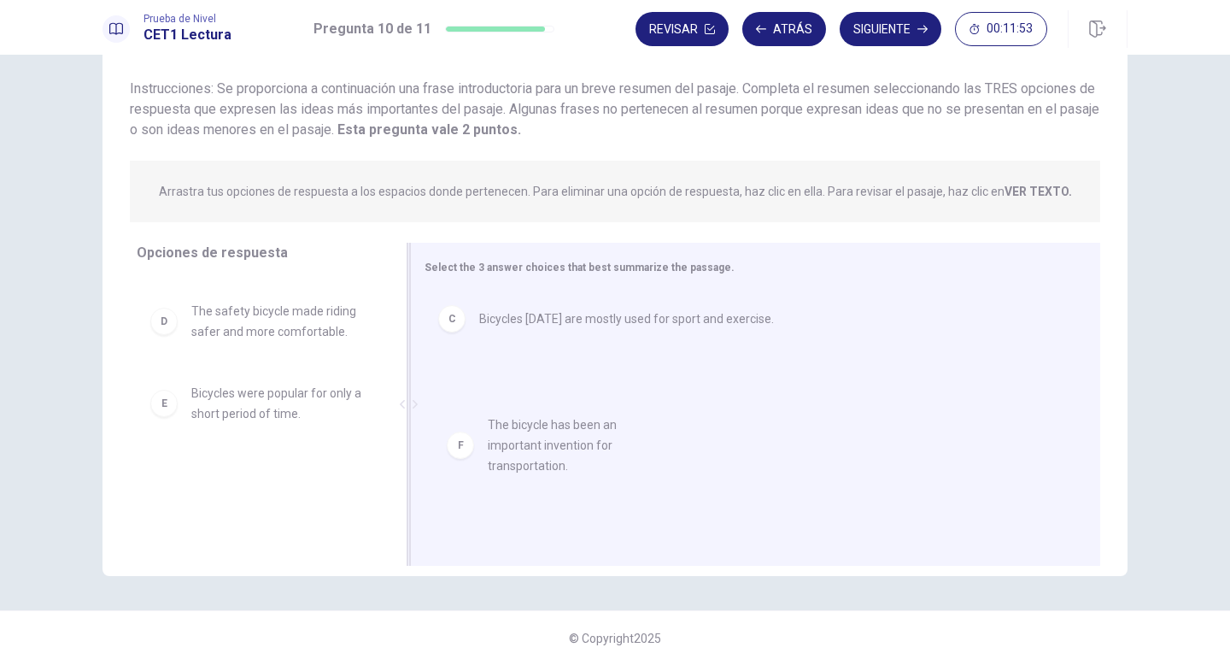
drag, startPoint x: 166, startPoint y: 492, endPoint x: 484, endPoint y: 404, distance: 329.8
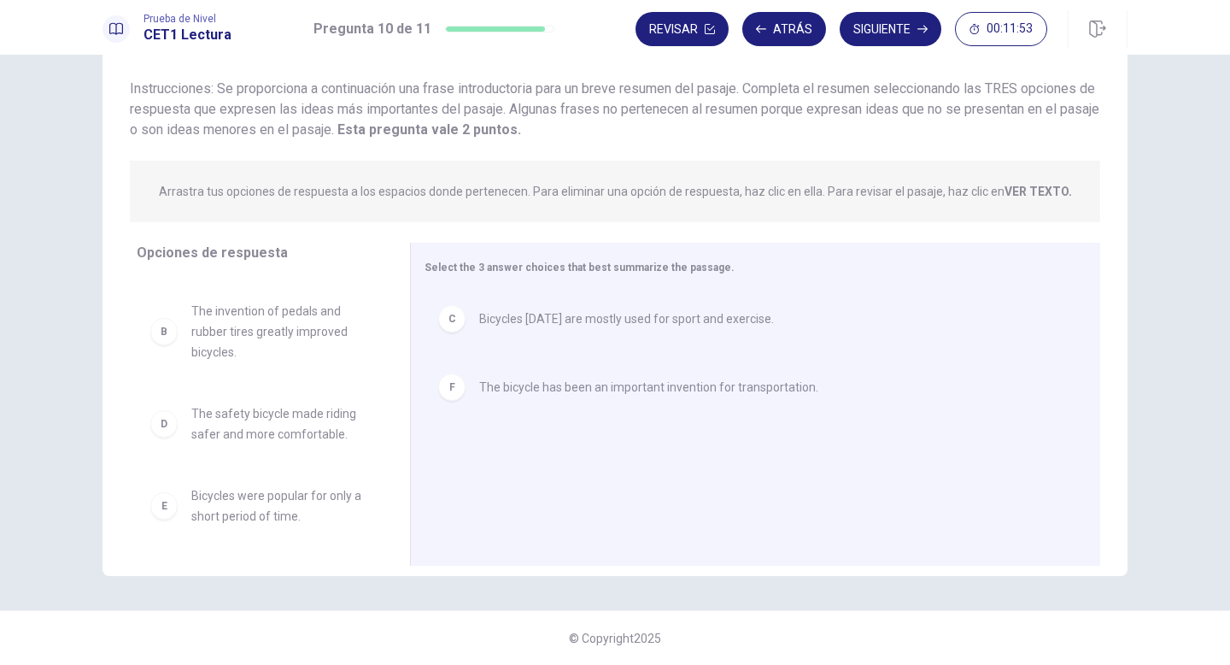
scroll to position [92, 0]
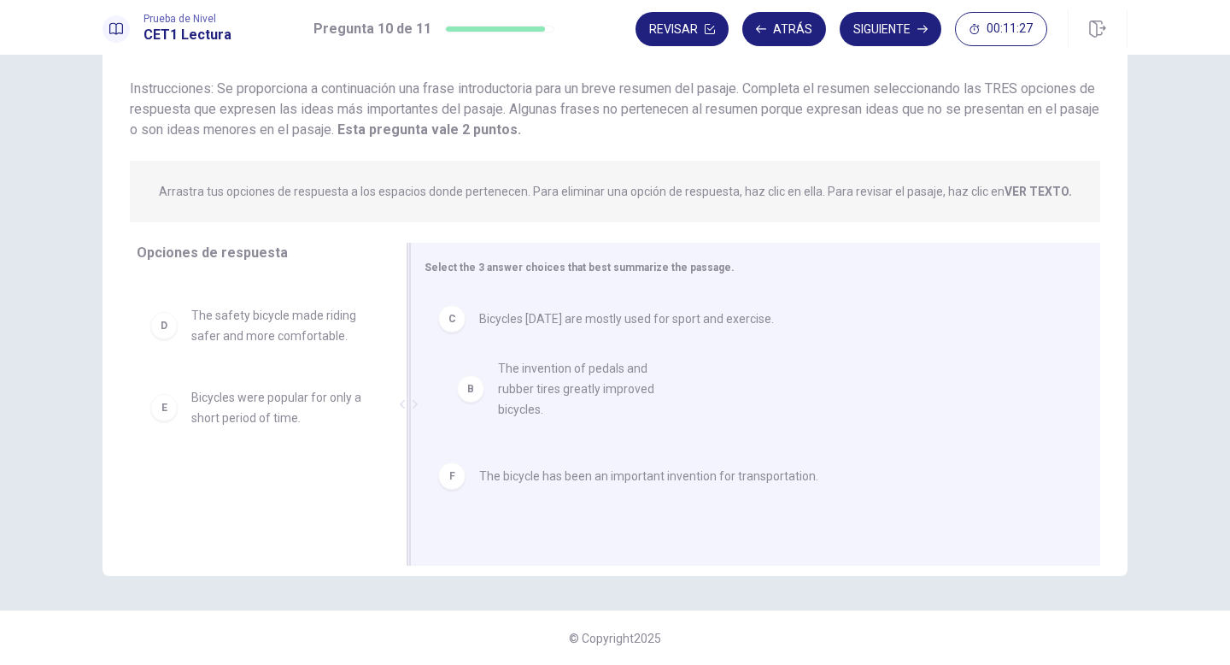
drag, startPoint x: 193, startPoint y: 333, endPoint x: 554, endPoint y: 404, distance: 367.4
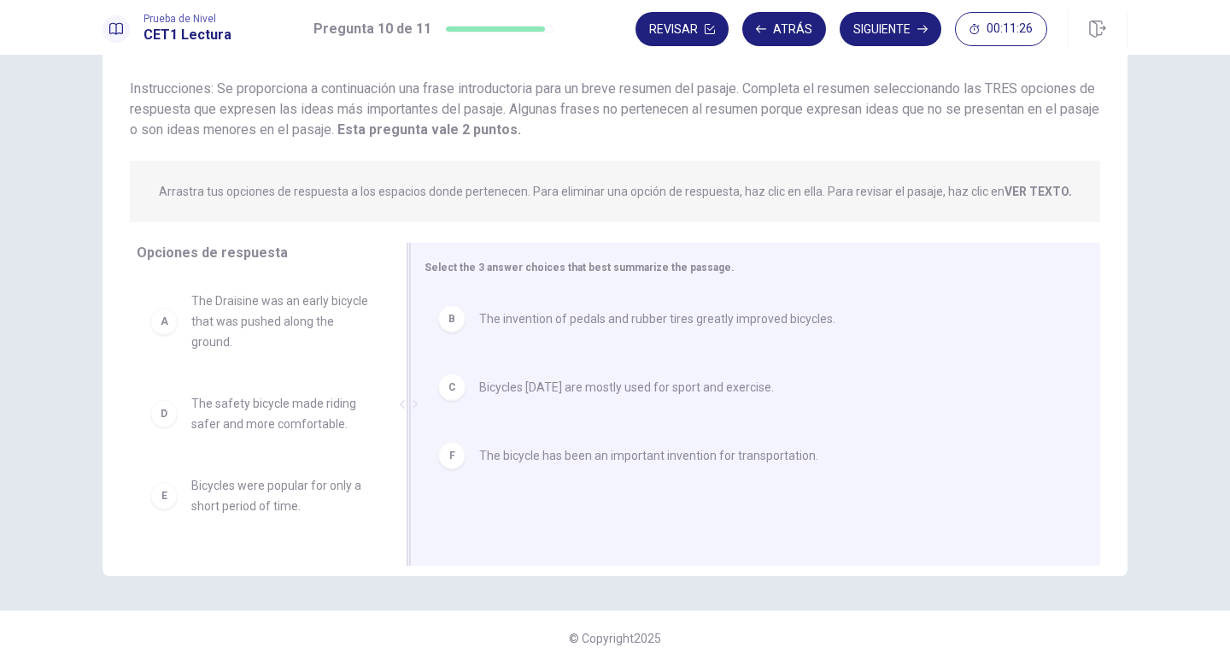
scroll to position [0, 0]
drag, startPoint x: 546, startPoint y: 463, endPoint x: 527, endPoint y: 297, distance: 166.8
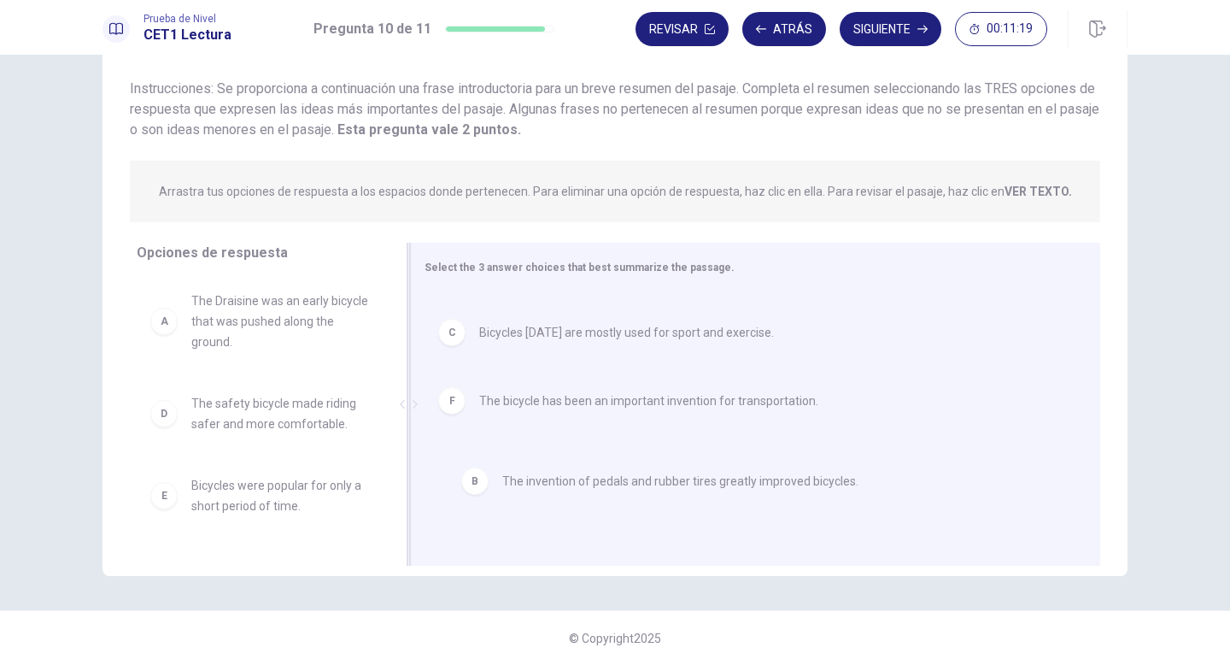
drag, startPoint x: 457, startPoint y: 308, endPoint x: 472, endPoint y: 480, distance: 172.3
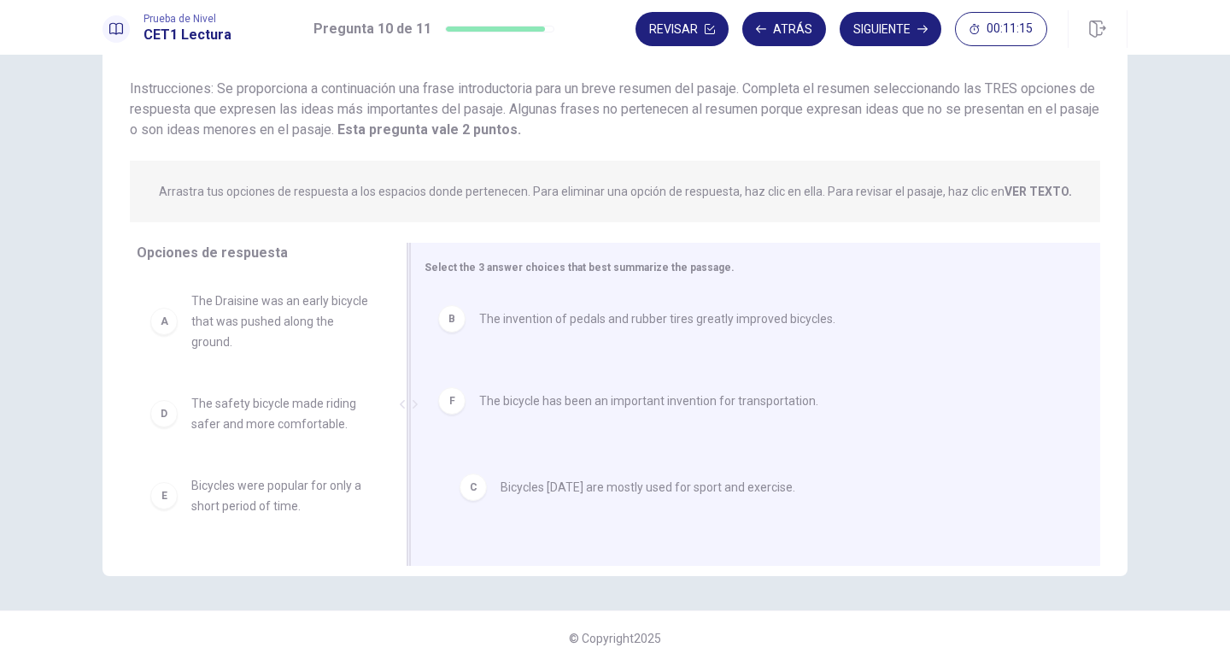
drag, startPoint x: 454, startPoint y: 396, endPoint x: 472, endPoint y: 511, distance: 116.9
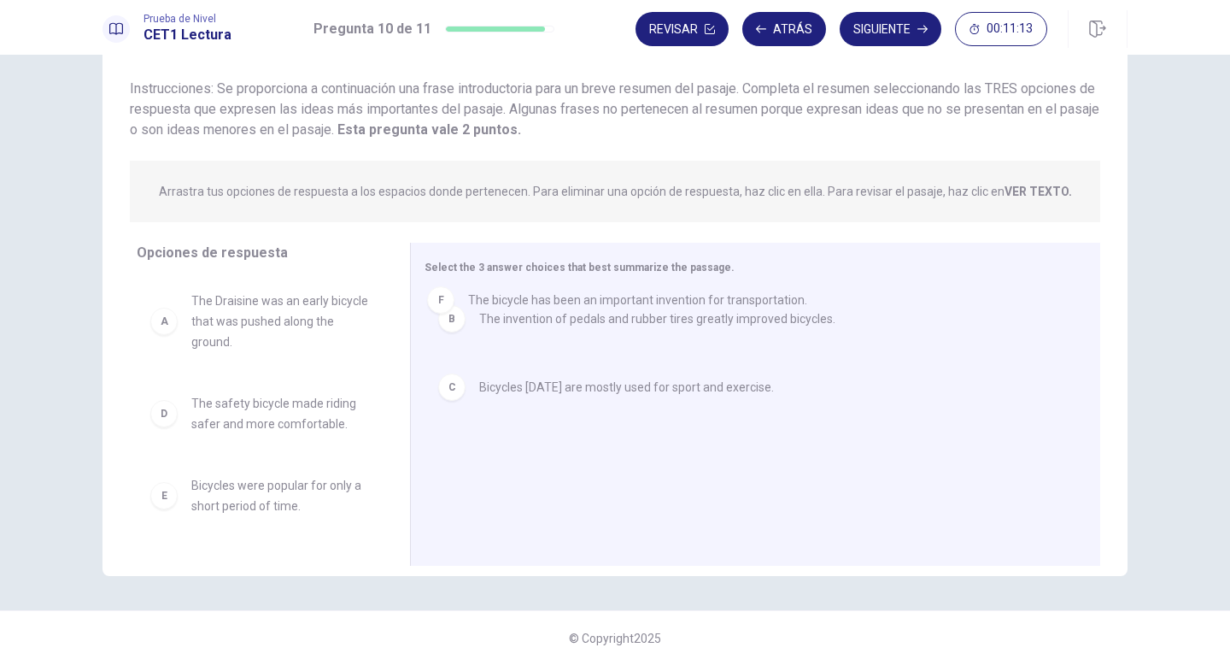
drag, startPoint x: 457, startPoint y: 467, endPoint x: 446, endPoint y: 302, distance: 165.3
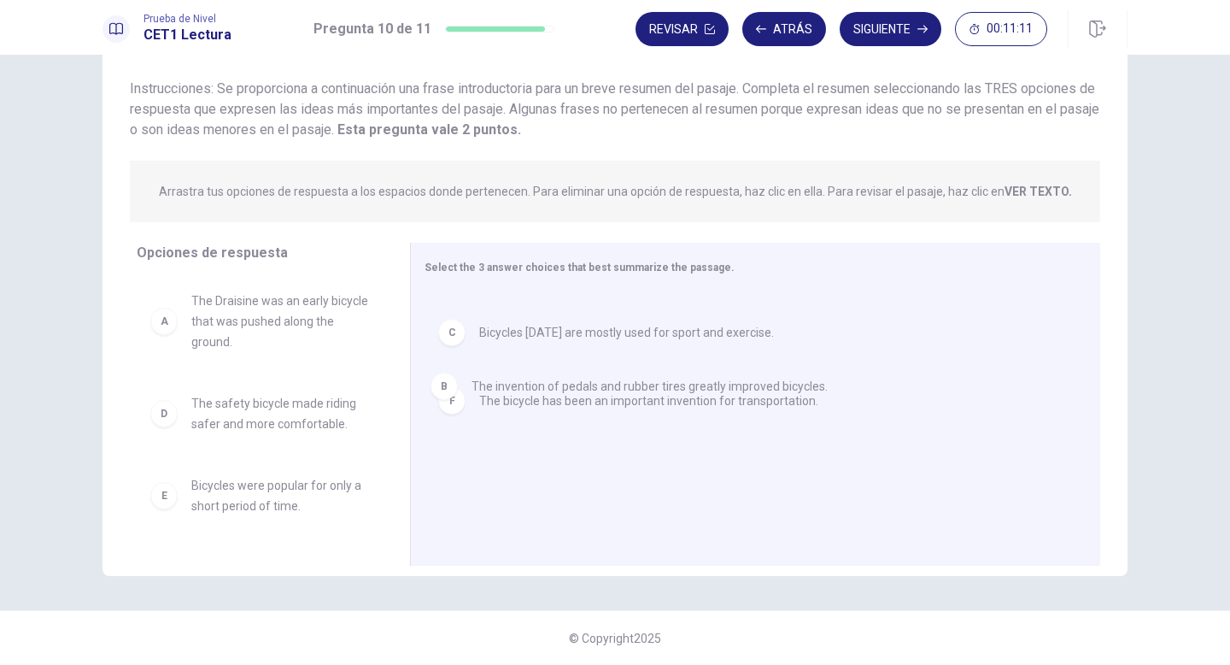
drag, startPoint x: 452, startPoint y: 311, endPoint x: 442, endPoint y: 373, distance: 63.2
drag, startPoint x: 450, startPoint y: 322, endPoint x: 293, endPoint y: 346, distance: 159.0
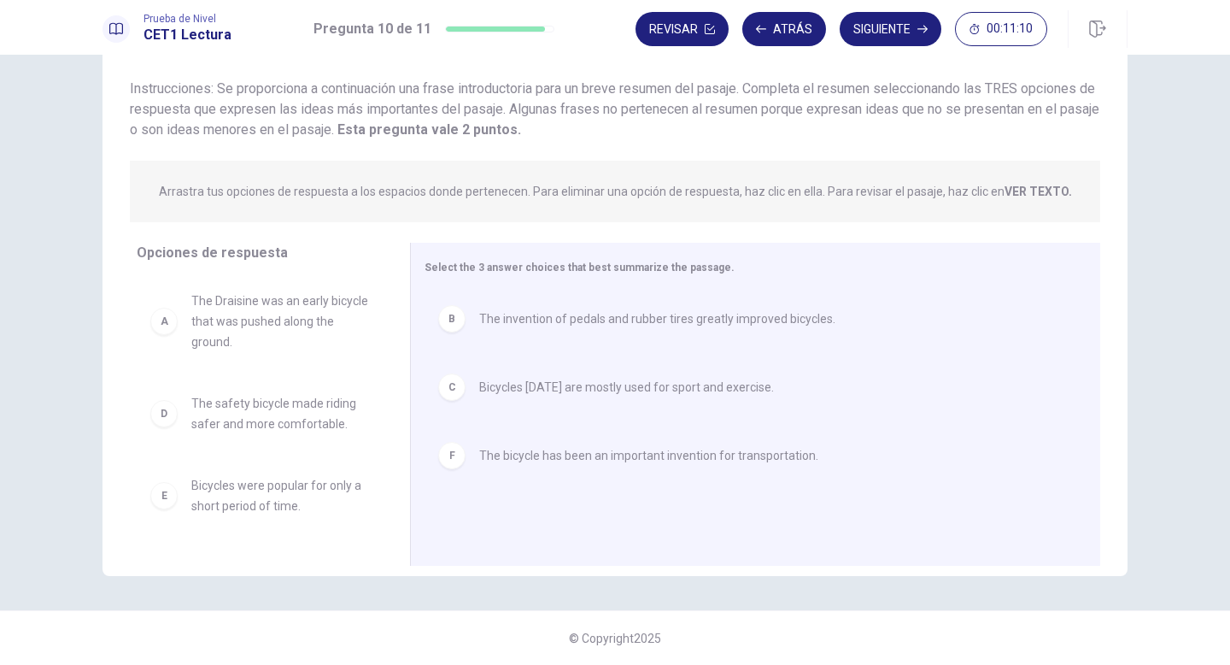
click at [453, 370] on div "C Bicycles [DATE] are mostly used for sport and exercise." at bounding box center [749, 387] width 648 height 55
click at [459, 385] on div "F" at bounding box center [451, 386] width 27 height 27
click at [464, 322] on div "B" at bounding box center [451, 318] width 27 height 27
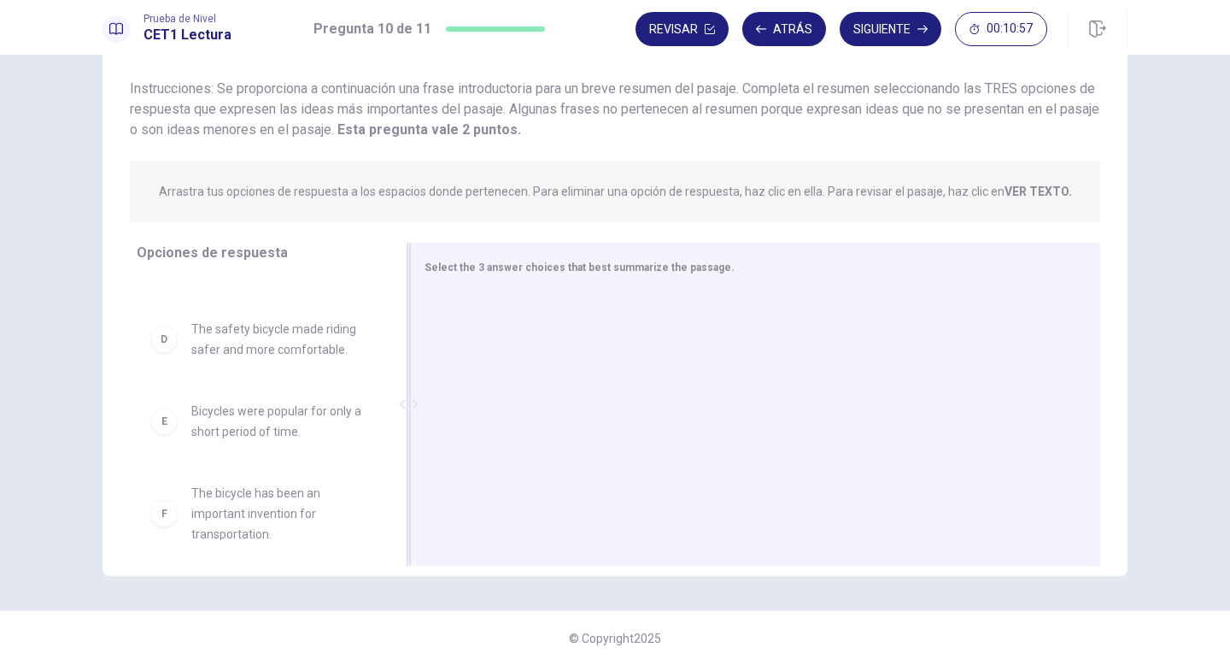
scroll to position [262, 0]
click at [175, 509] on div "F" at bounding box center [163, 509] width 27 height 27
click at [167, 519] on div "F" at bounding box center [163, 509] width 27 height 27
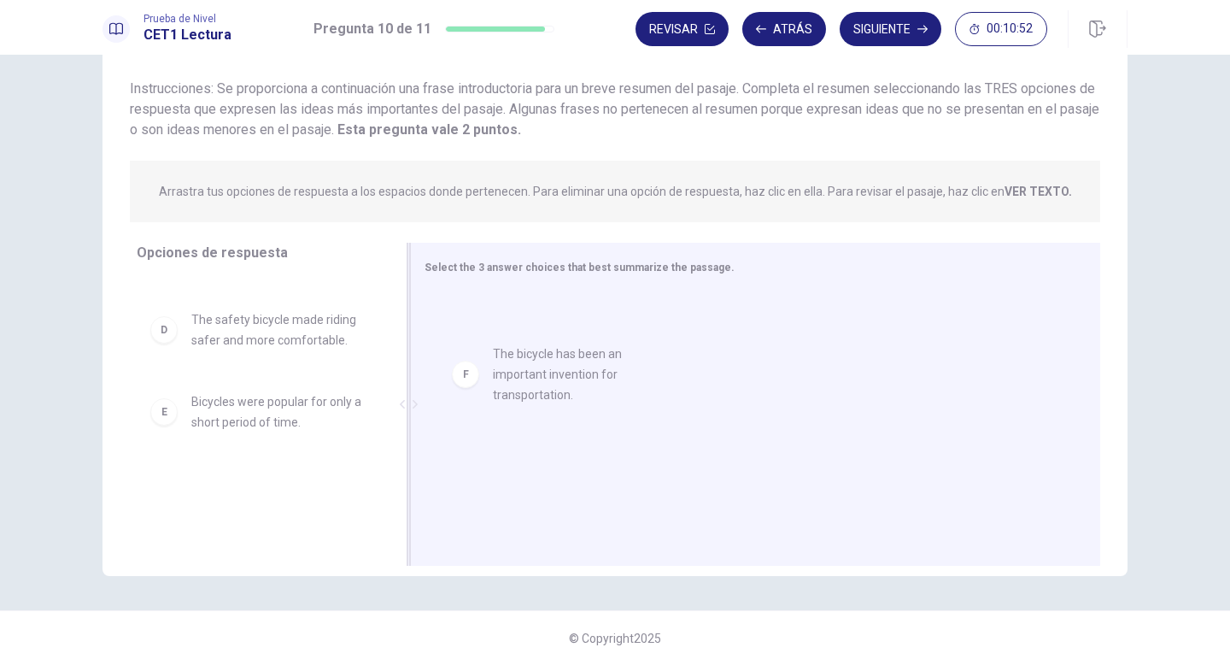
drag, startPoint x: 218, startPoint y: 502, endPoint x: 527, endPoint y: 357, distance: 341.7
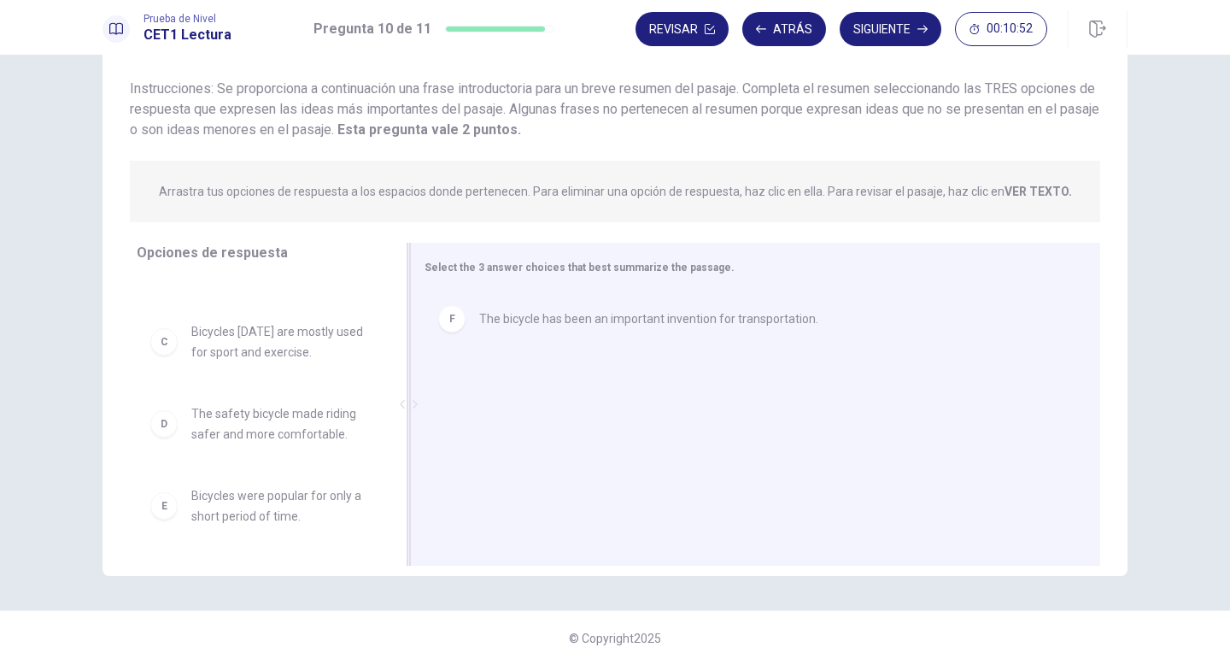
scroll to position [174, 0]
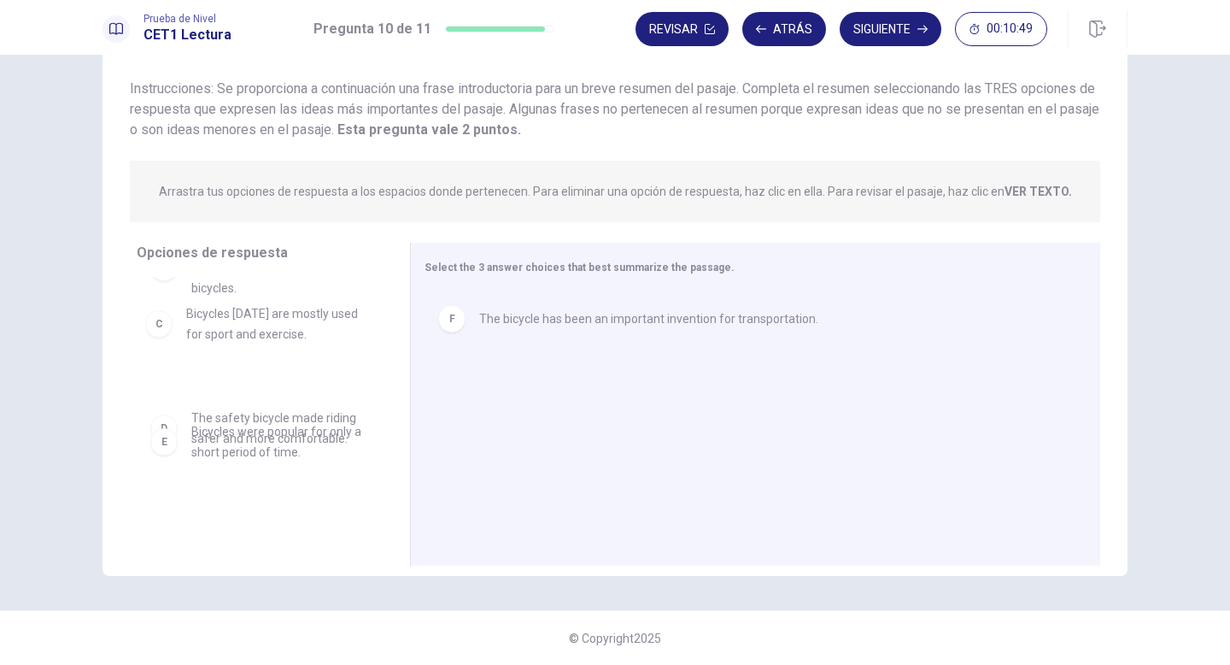
drag, startPoint x: 287, startPoint y: 357, endPoint x: 290, endPoint y: 341, distance: 16.6
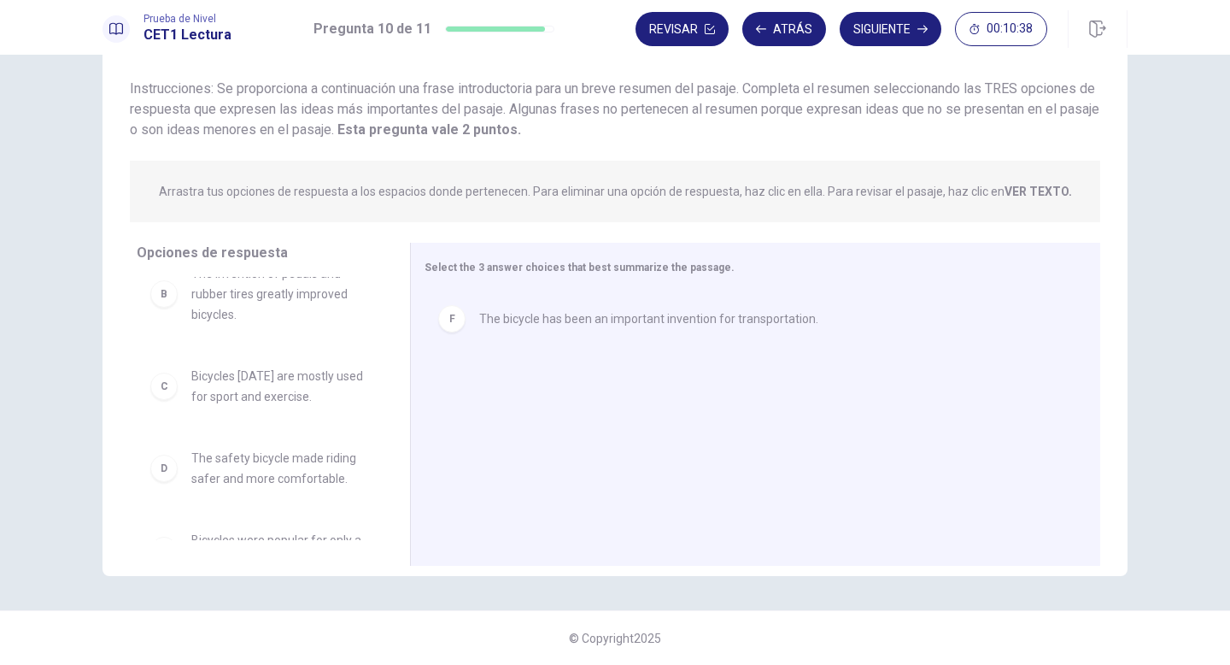
scroll to position [126, 0]
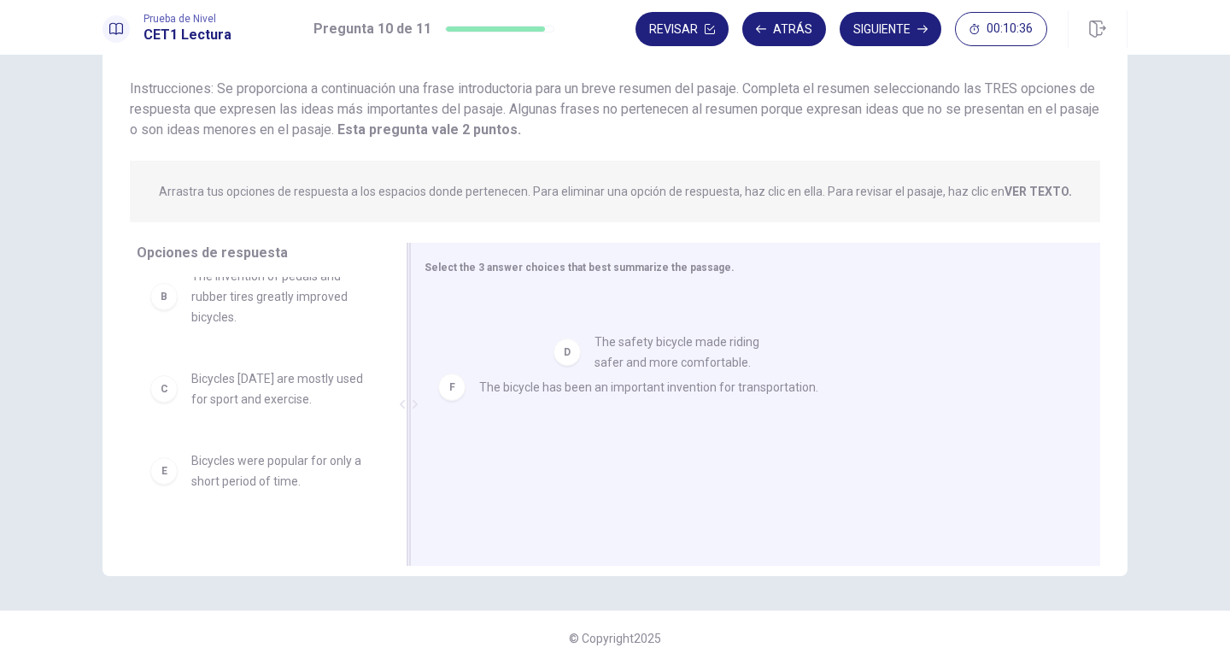
drag, startPoint x: 191, startPoint y: 478, endPoint x: 603, endPoint y: 358, distance: 428.8
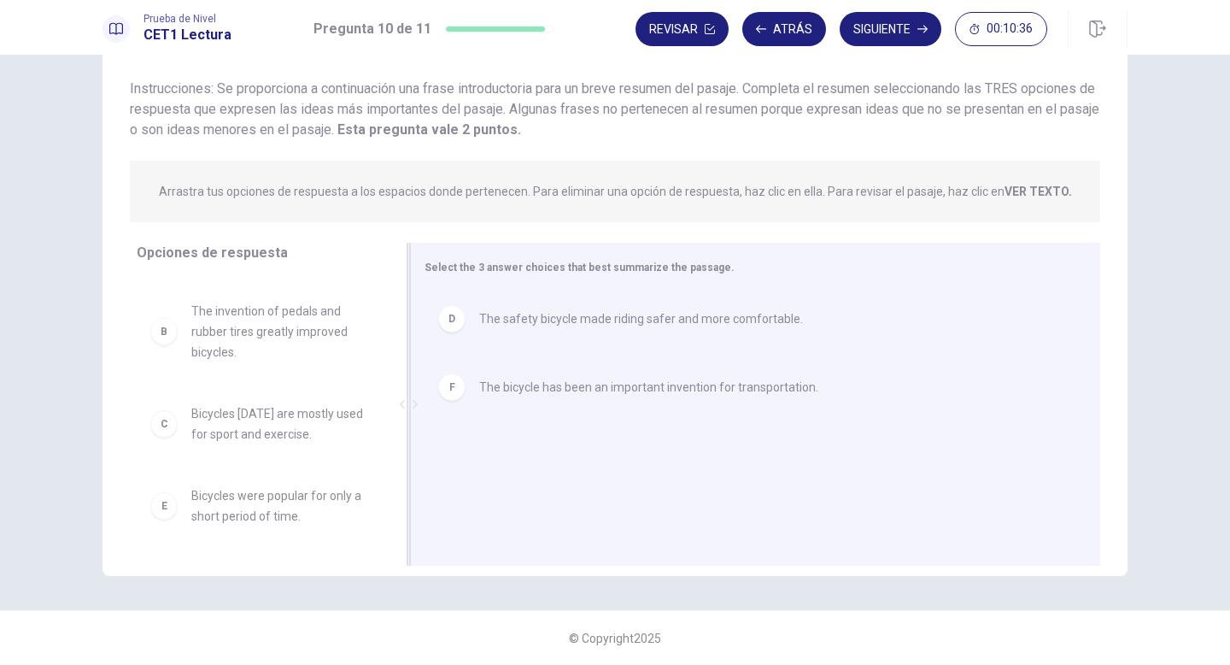
scroll to position [92, 0]
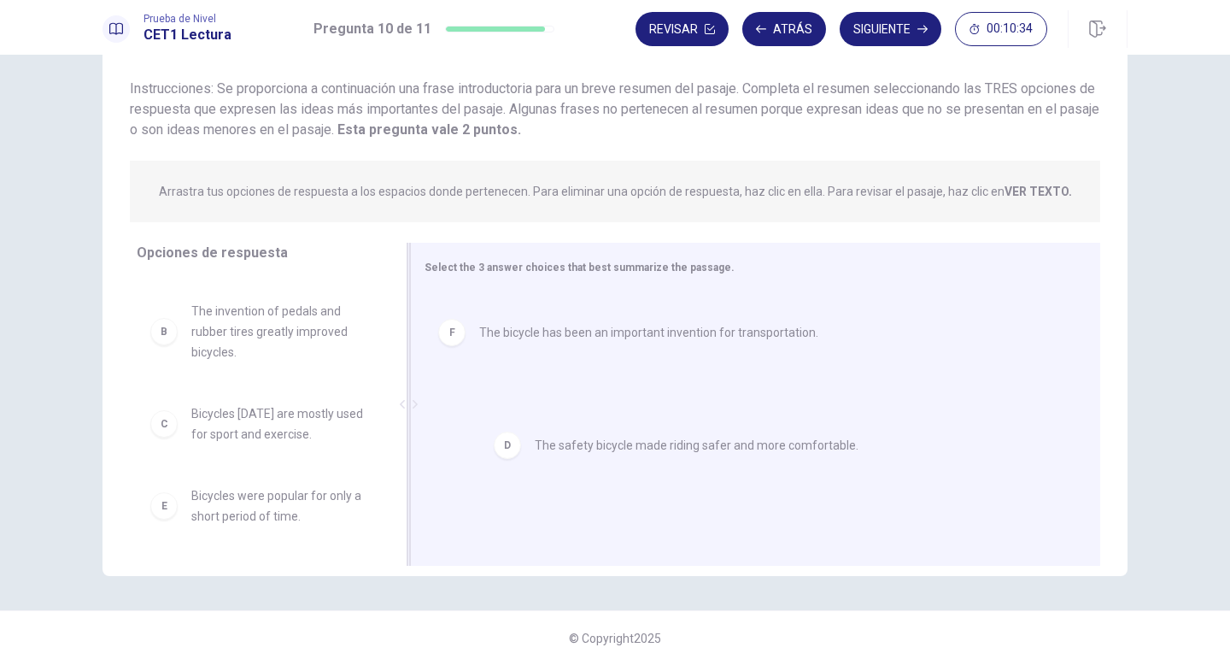
drag, startPoint x: 549, startPoint y: 331, endPoint x: 577, endPoint y: 453, distance: 124.4
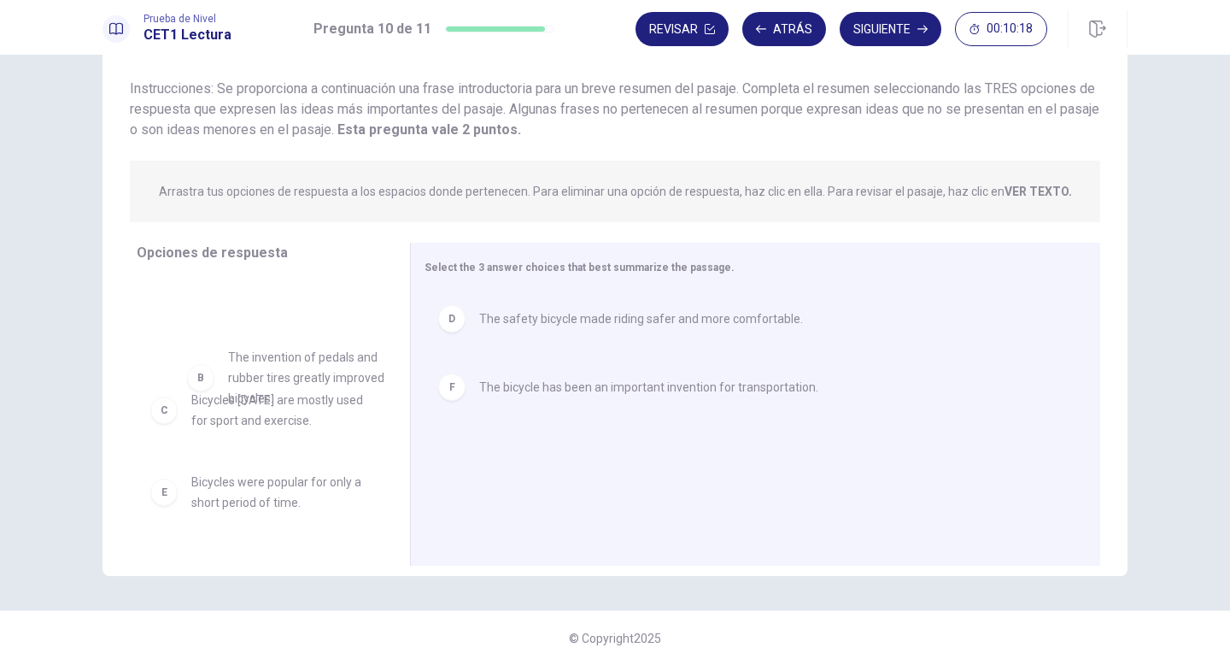
scroll to position [91, 0]
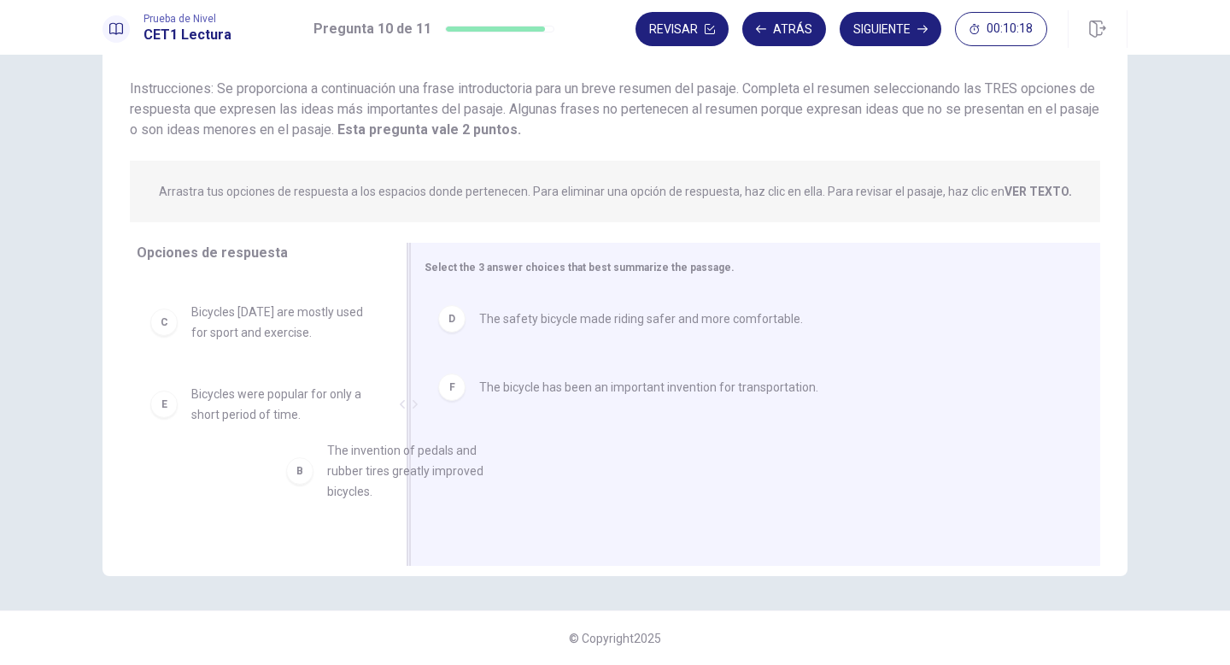
drag, startPoint x: 202, startPoint y: 345, endPoint x: 399, endPoint y: 483, distance: 240.5
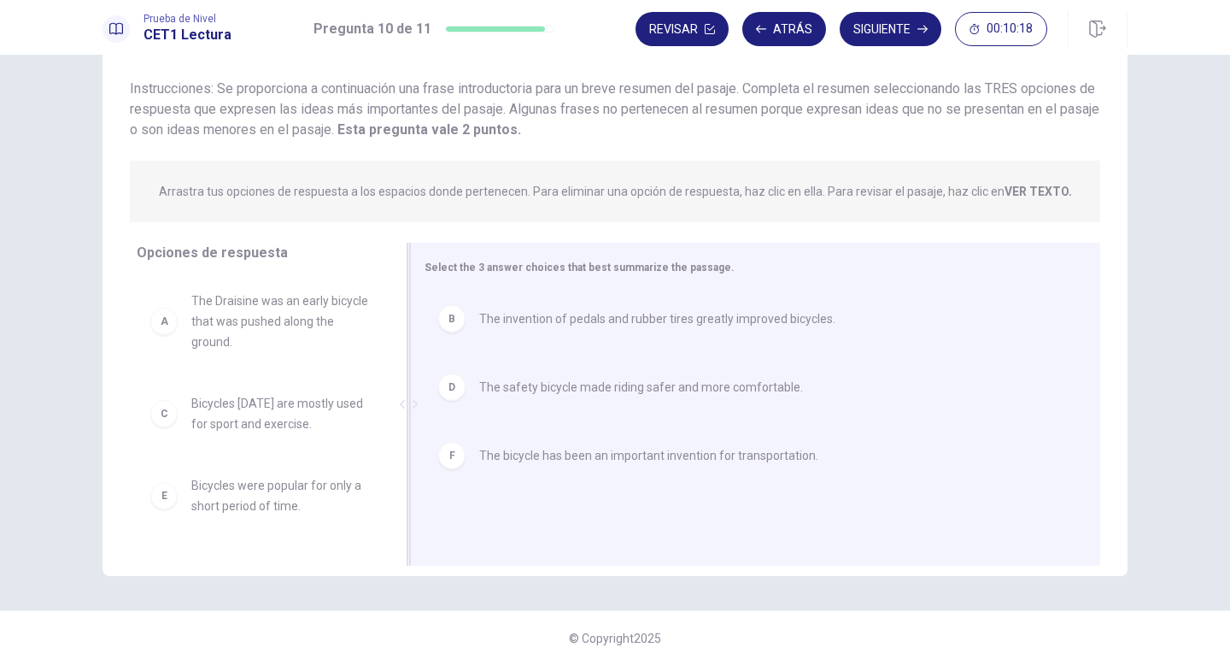
scroll to position [0, 0]
click at [1049, 174] on div "Arrastra tus opciones de respuesta a los espacios donde pertenecen. Para elimin…" at bounding box center [615, 192] width 971 height 62
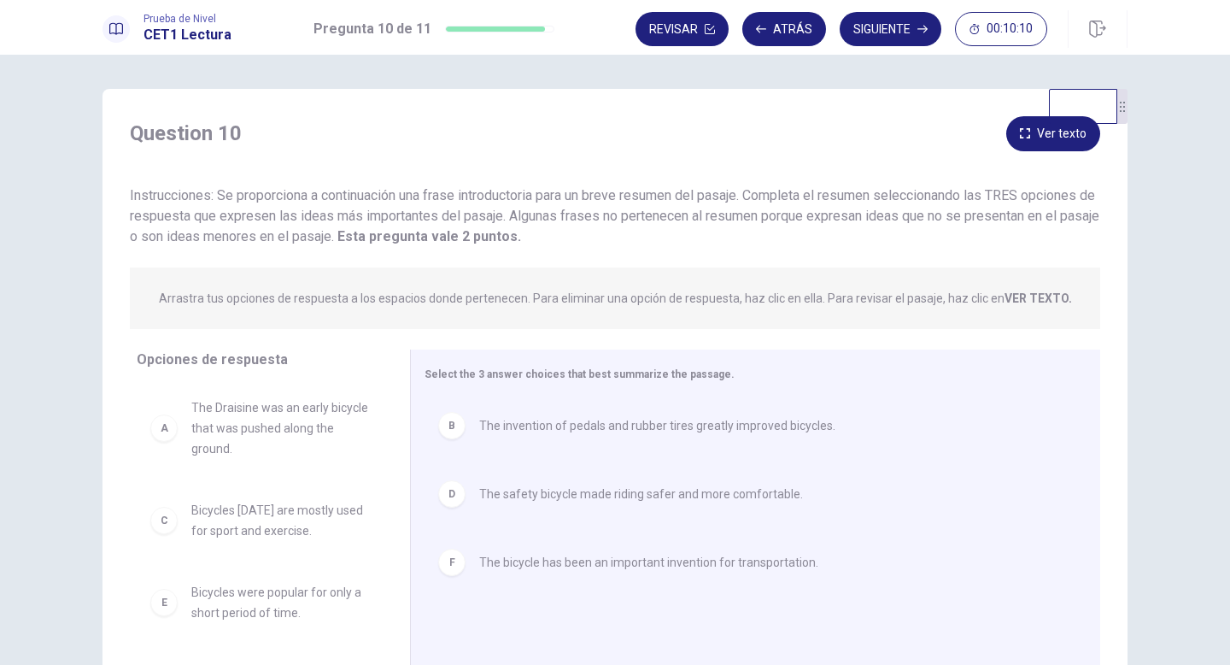
click at [1024, 154] on div "Question 10 Ver texto Instrucciones: Se proporciona a continuación una [PERSON_…" at bounding box center [615, 181] width 1025 height 131
click at [1023, 127] on button "Ver texto" at bounding box center [1053, 133] width 94 height 35
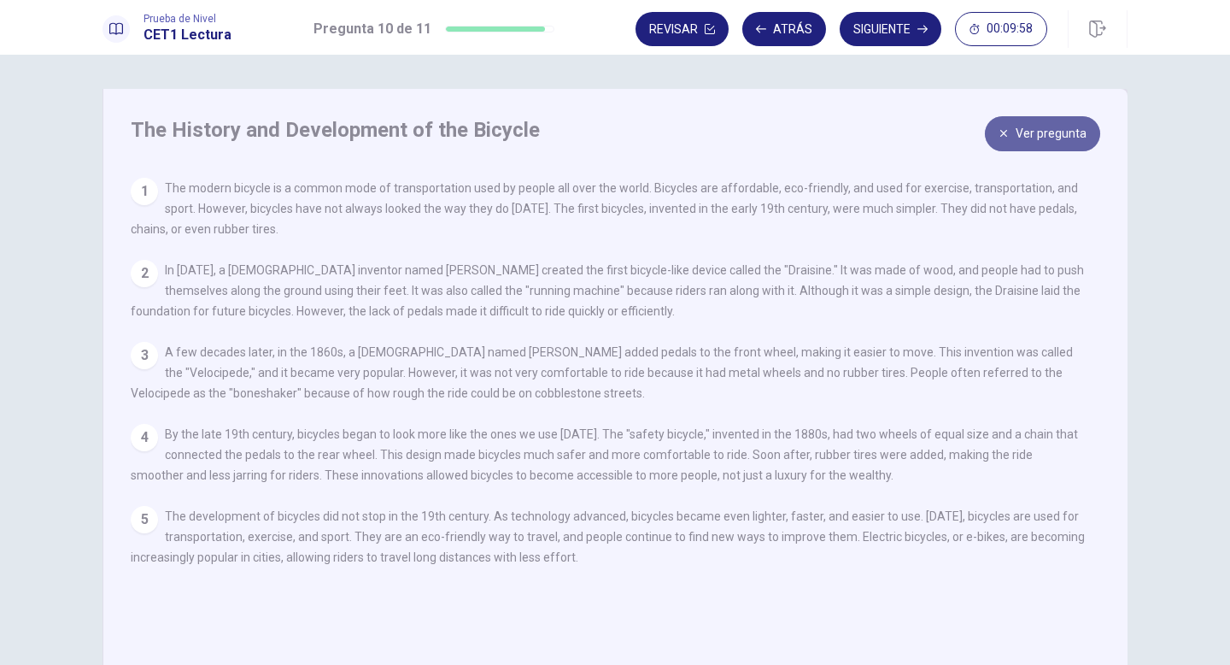
click at [1026, 143] on button "Ver pregunta" at bounding box center [1042, 133] width 115 height 35
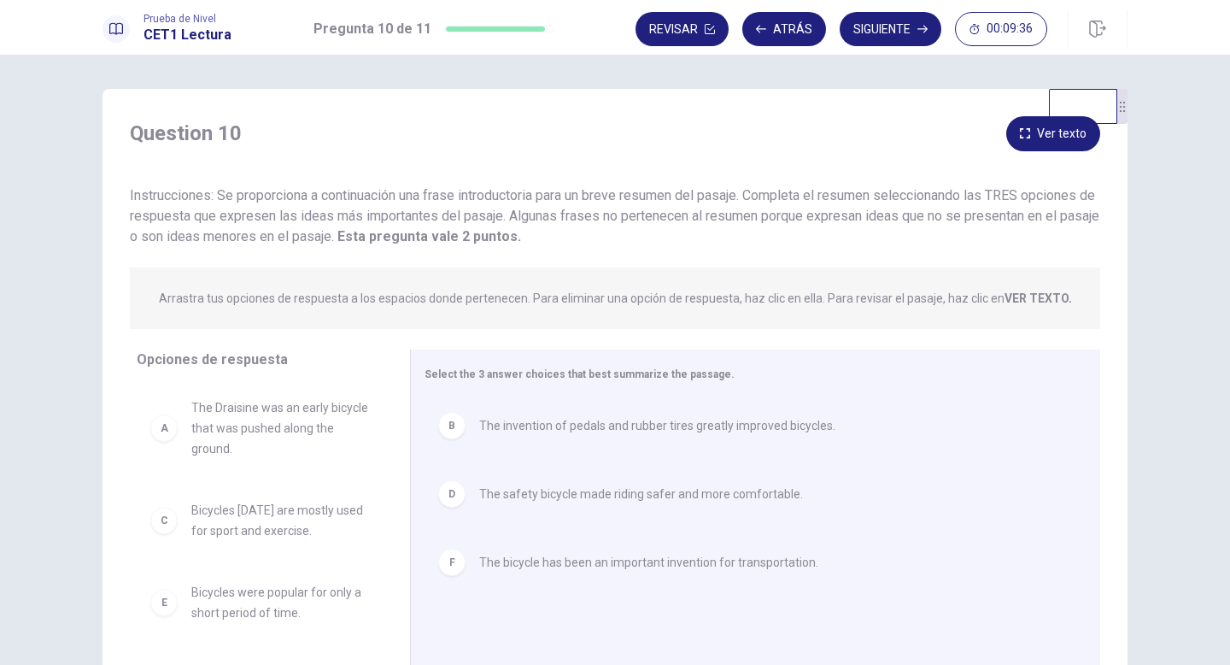
scroll to position [107, 0]
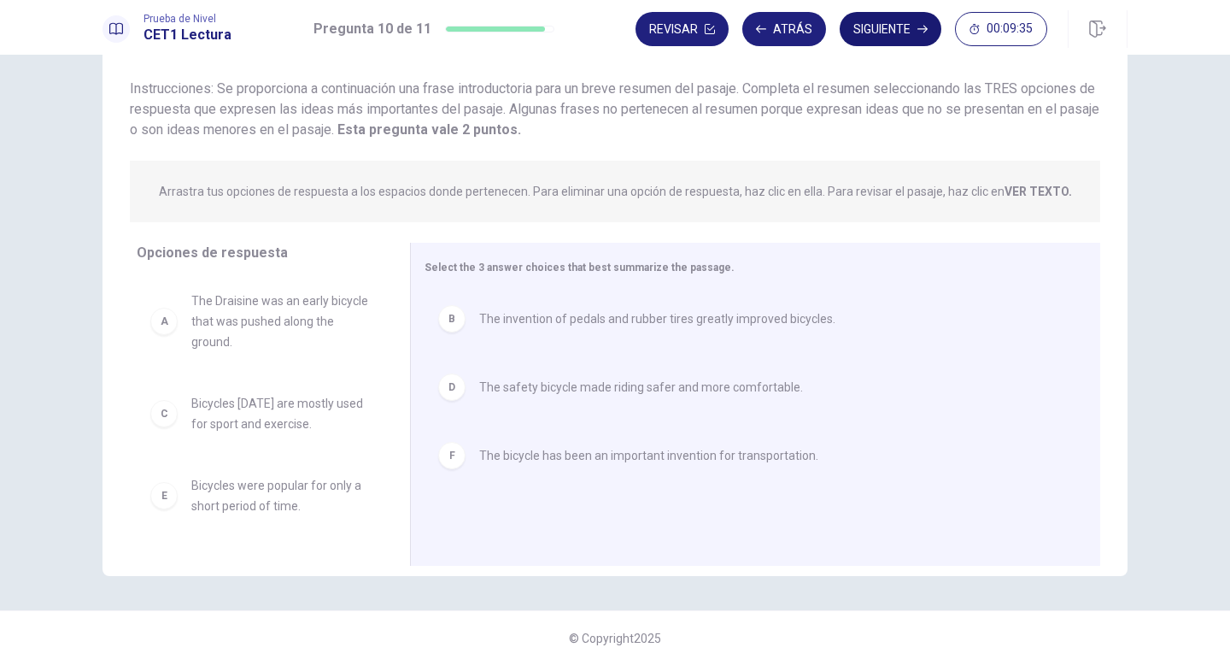
click at [913, 30] on button "Siguiente" at bounding box center [891, 29] width 102 height 34
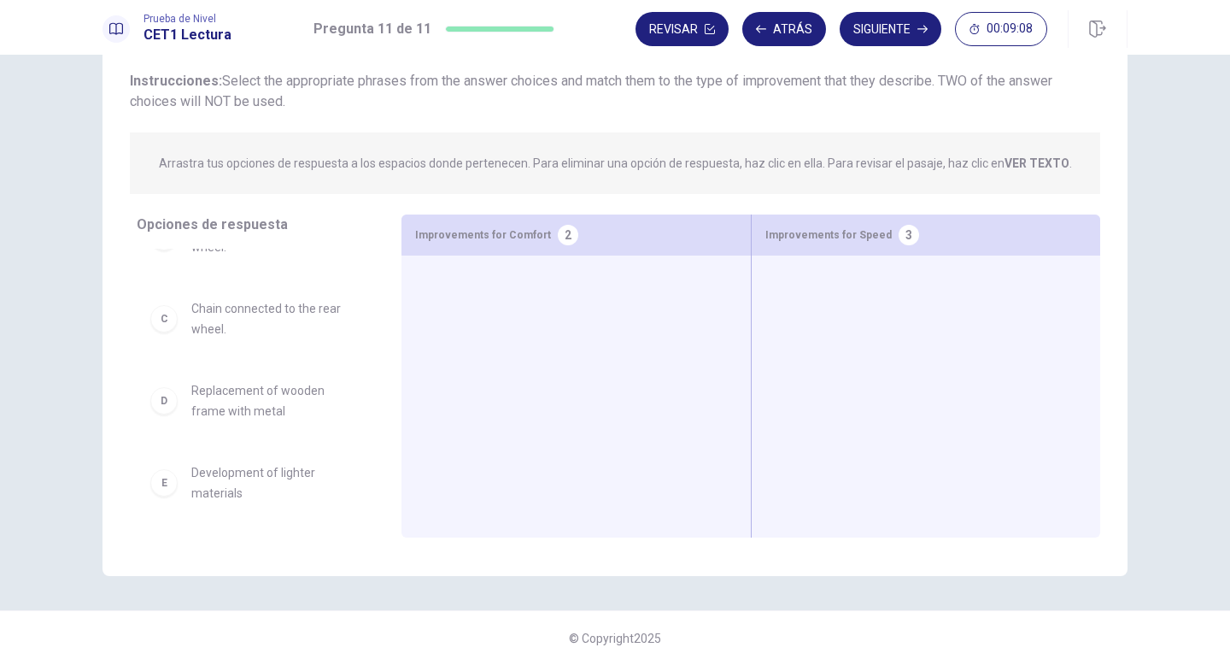
scroll to position [108, 0]
drag, startPoint x: 197, startPoint y: 328, endPoint x: 800, endPoint y: 316, distance: 603.3
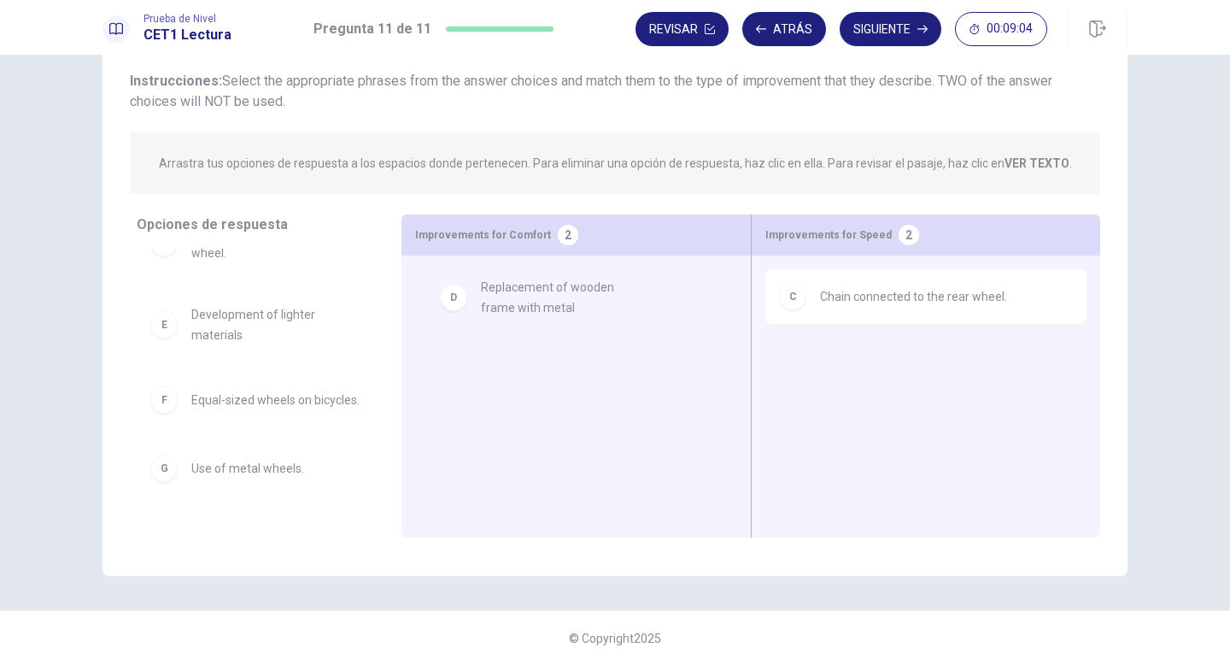
drag, startPoint x: 205, startPoint y: 331, endPoint x: 504, endPoint y: 304, distance: 300.3
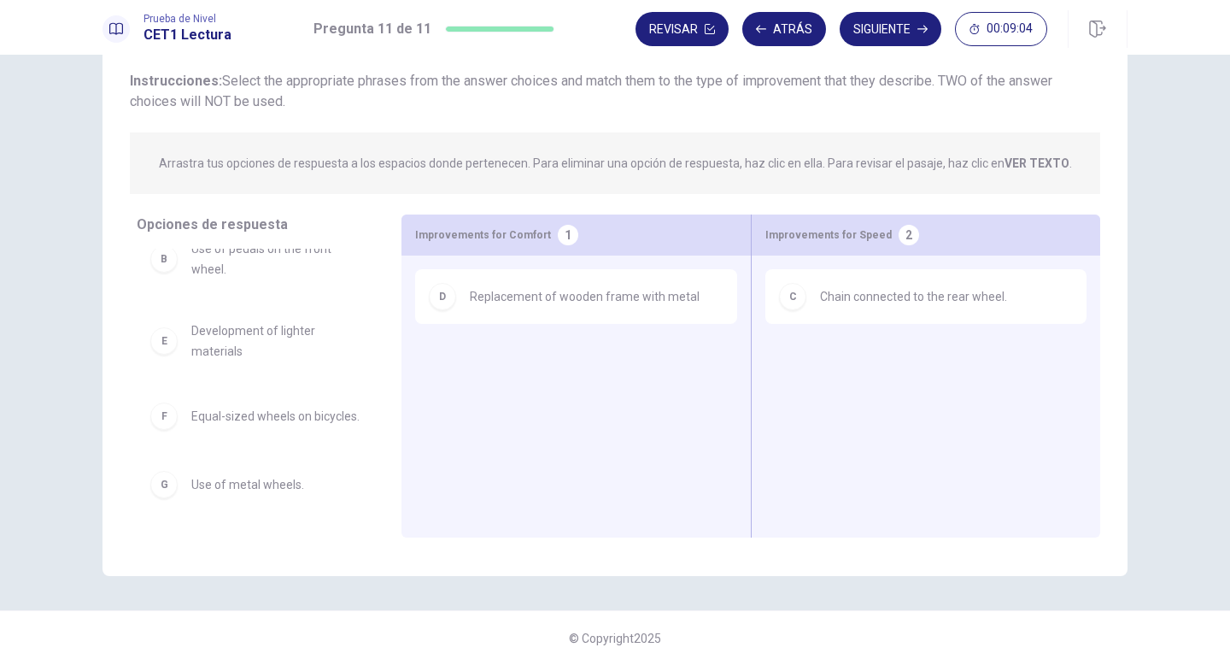
scroll to position [92, 0]
drag, startPoint x: 230, startPoint y: 327, endPoint x: 516, endPoint y: 340, distance: 286.5
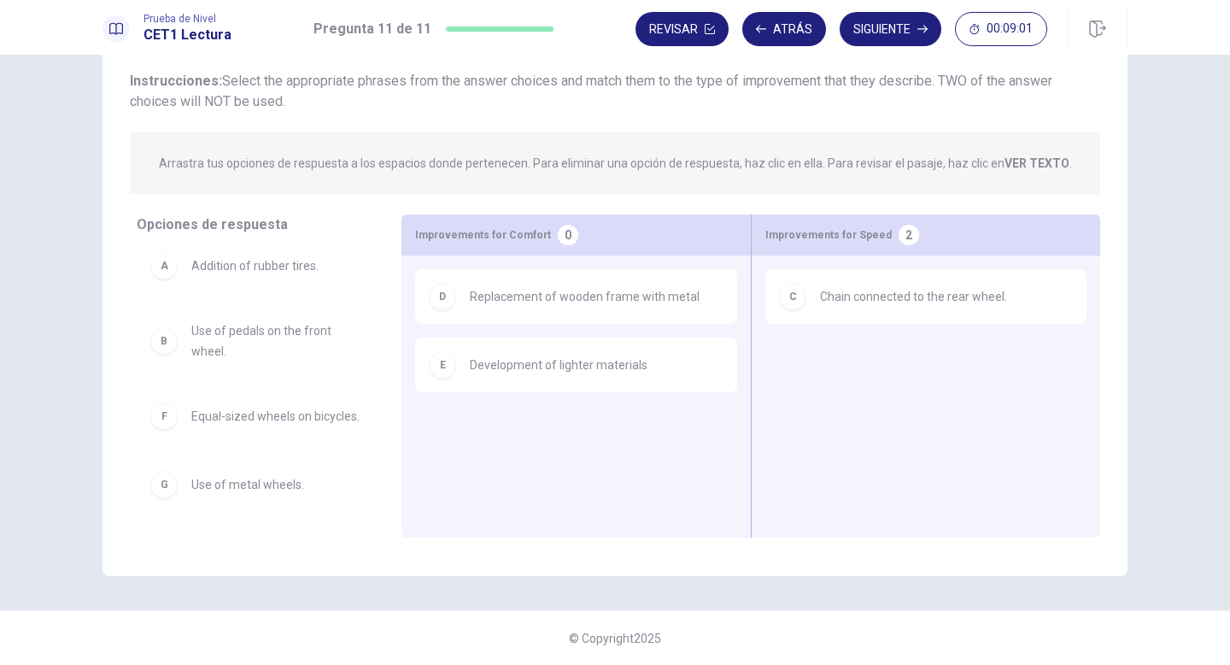
scroll to position [10, 0]
drag, startPoint x: 206, startPoint y: 422, endPoint x: 499, endPoint y: 410, distance: 293.3
drag, startPoint x: 184, startPoint y: 426, endPoint x: 496, endPoint y: 408, distance: 312.3
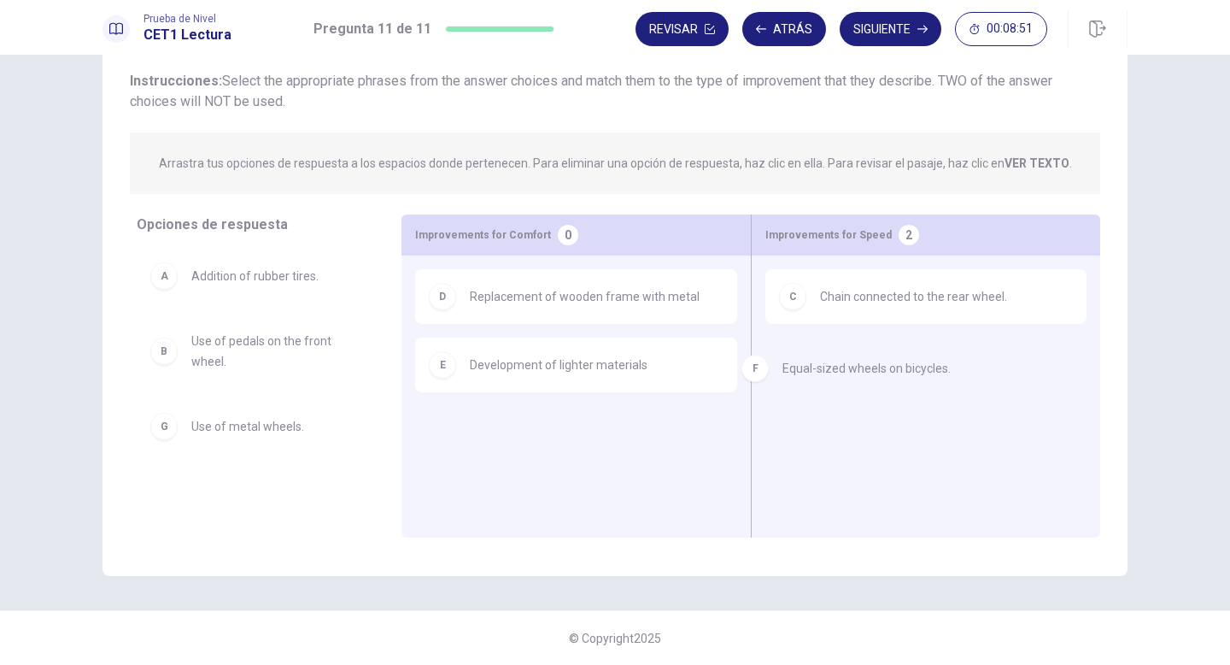
drag, startPoint x: 239, startPoint y: 431, endPoint x: 839, endPoint y: 372, distance: 602.5
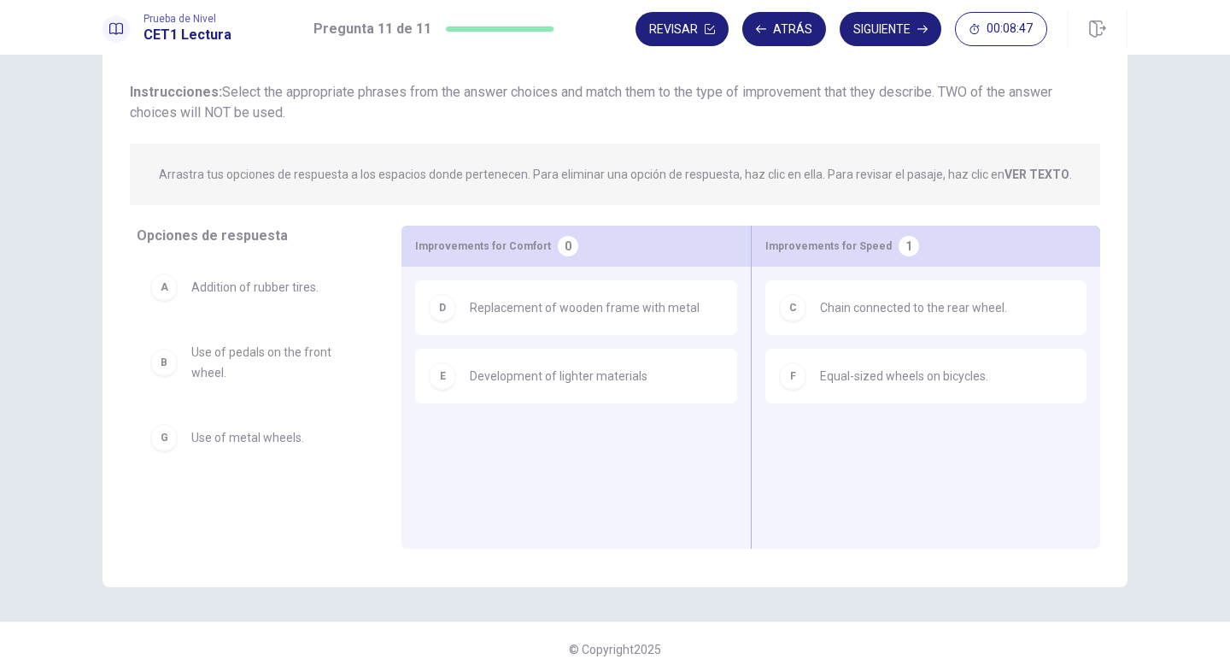
scroll to position [43, 0]
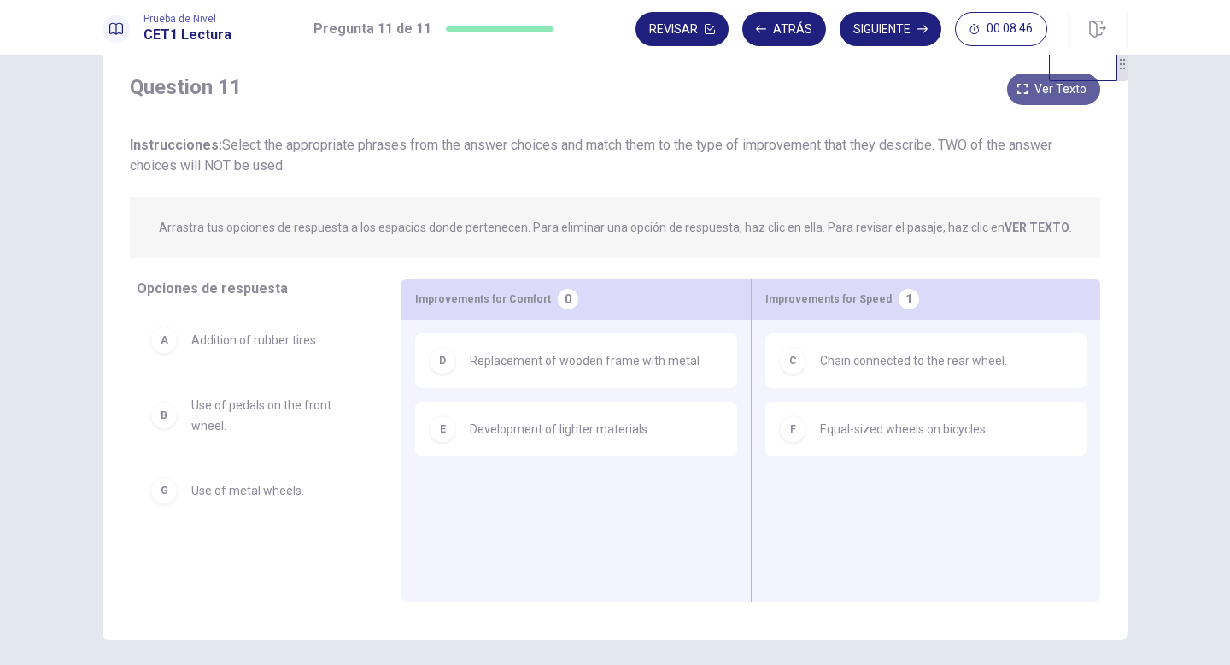
click at [1027, 90] on icon "button" at bounding box center [1022, 89] width 10 height 10
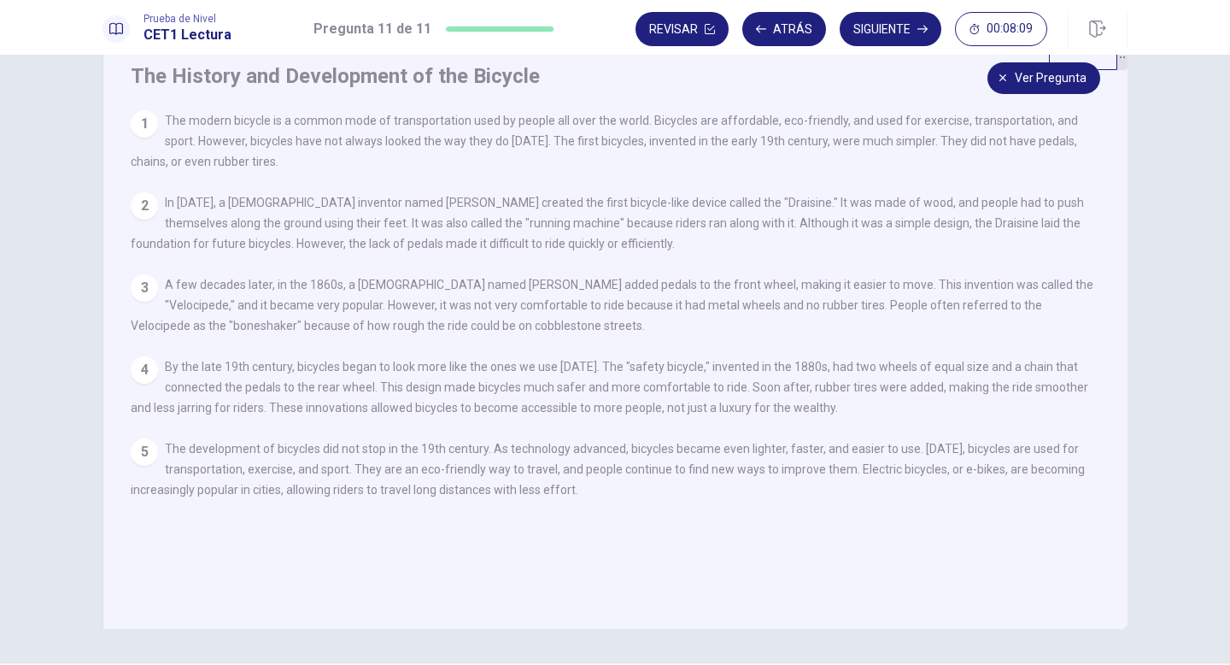
scroll to position [61, 0]
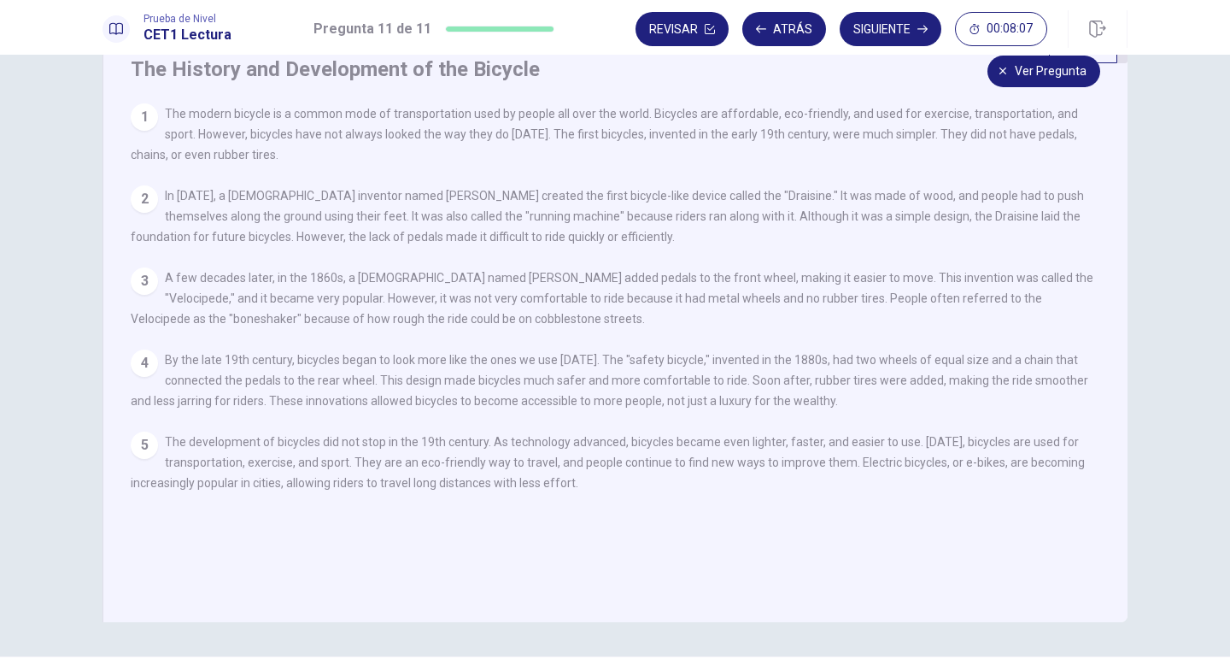
drag, startPoint x: 948, startPoint y: 84, endPoint x: 932, endPoint y: 137, distance: 55.4
click at [932, 137] on div "The History and Development of the Bicycle 1 The modern bicycle is a common mod…" at bounding box center [615, 325] width 1025 height 594
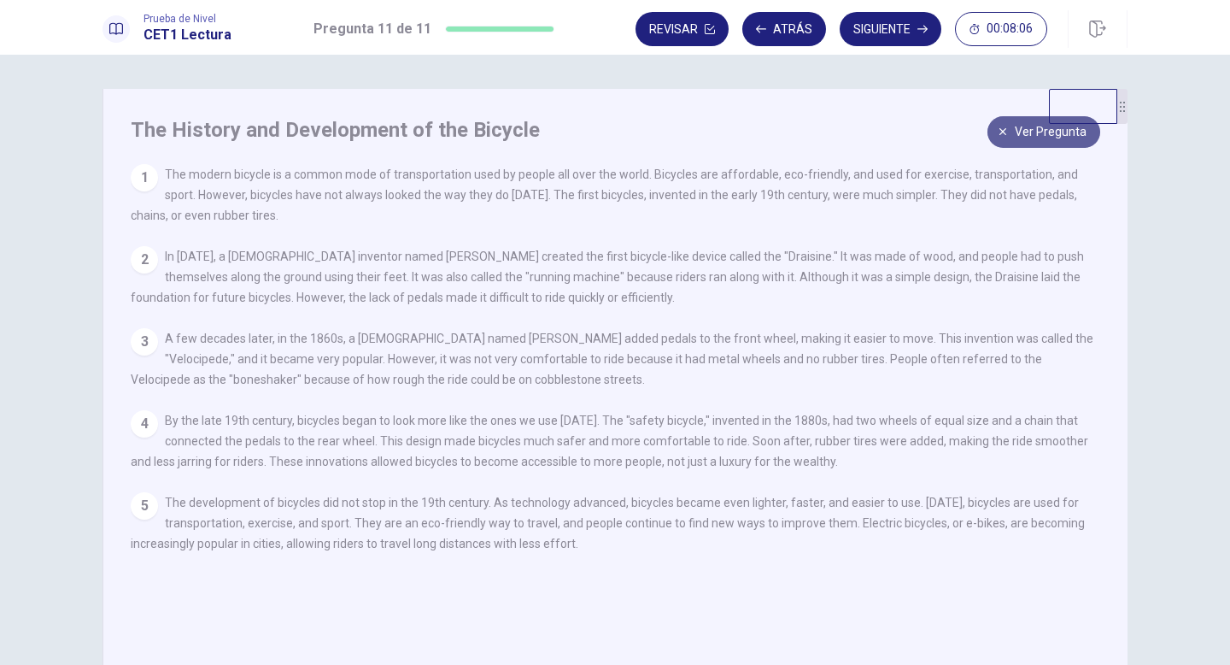
click at [1017, 126] on button "Ver pregunta" at bounding box center [1044, 132] width 113 height 32
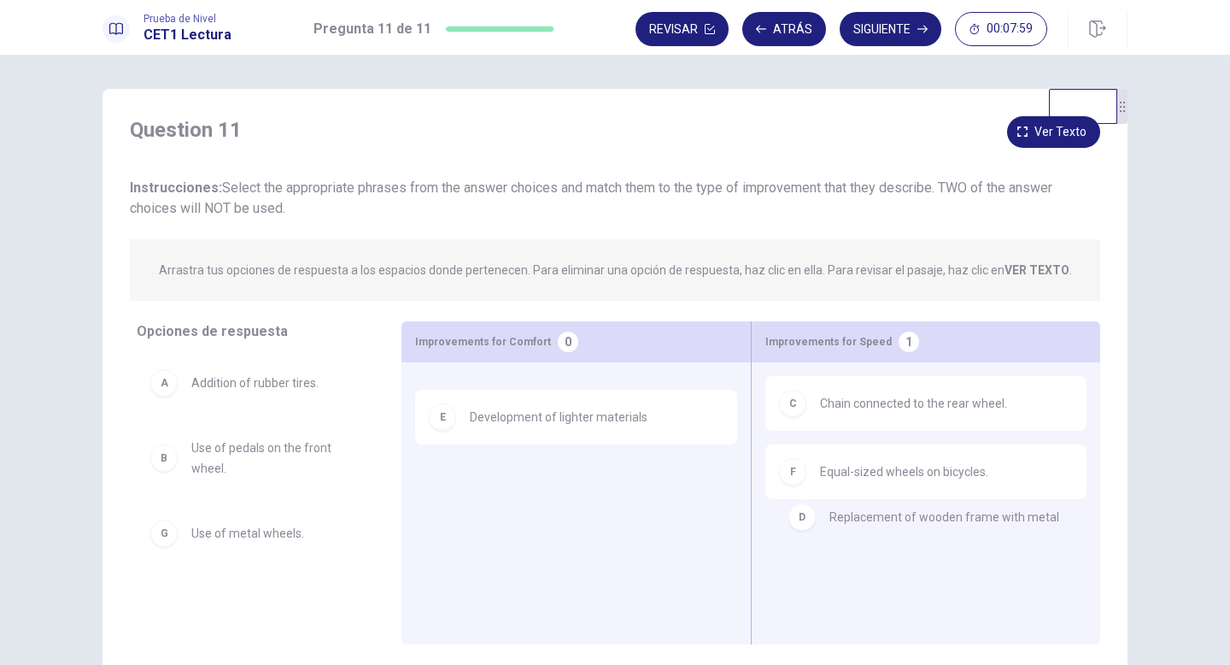
drag, startPoint x: 472, startPoint y: 400, endPoint x: 838, endPoint y: 513, distance: 383.7
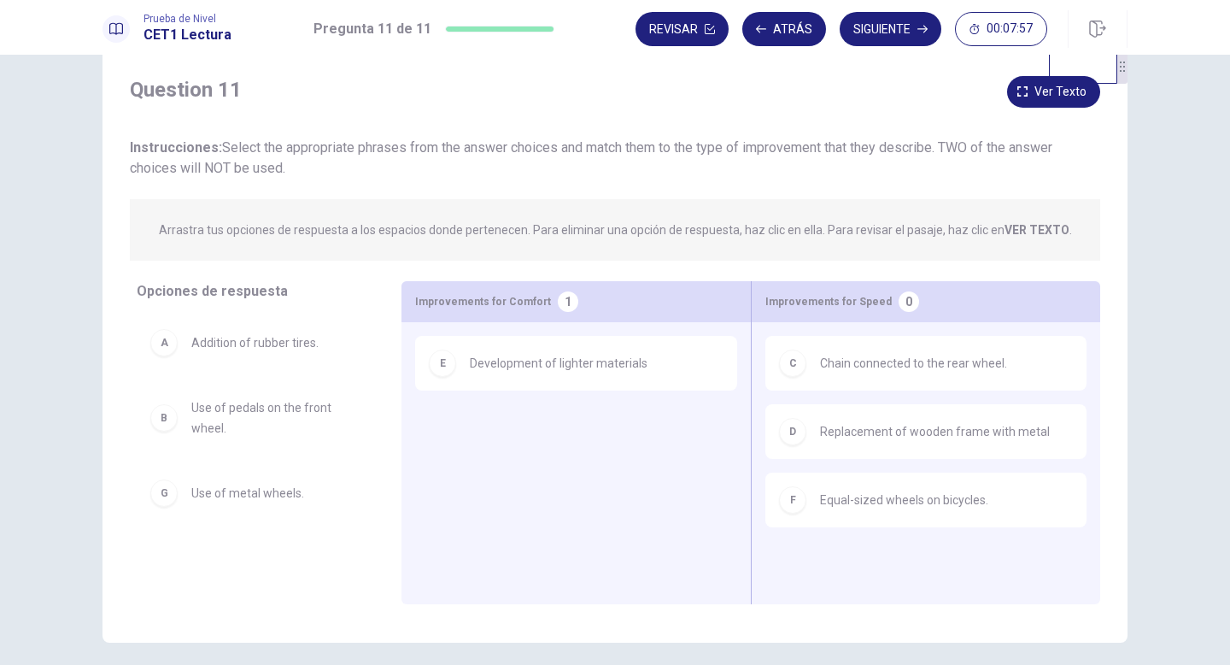
scroll to position [54, 0]
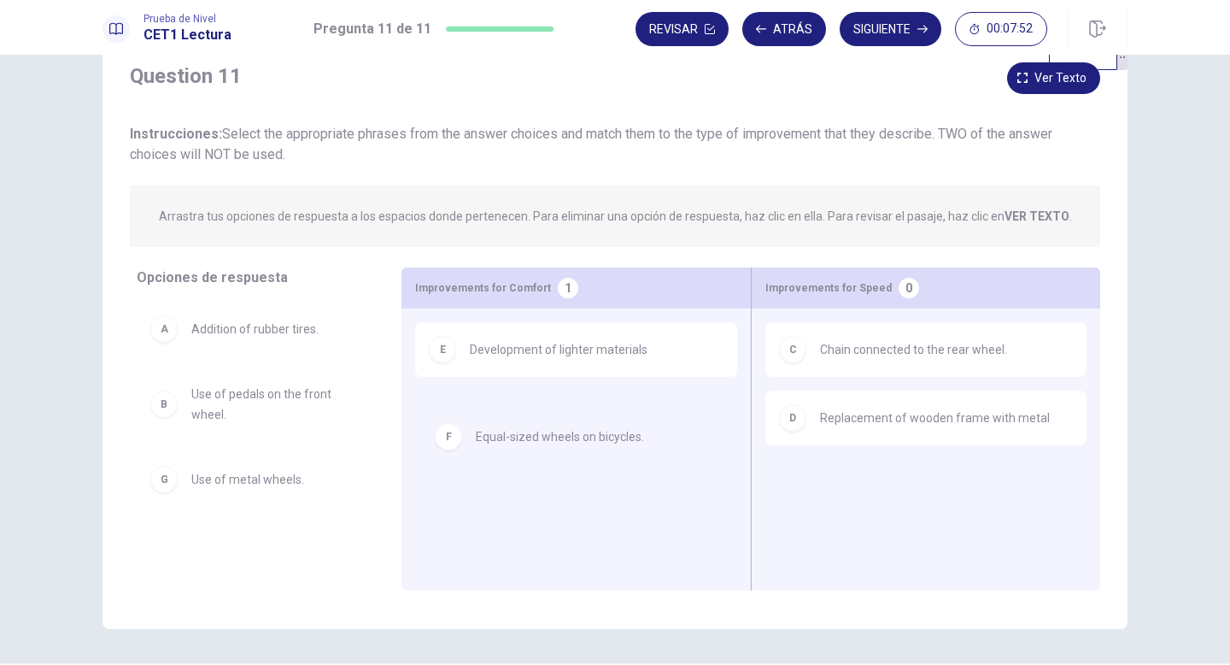
drag, startPoint x: 829, startPoint y: 501, endPoint x: 484, endPoint y: 443, distance: 349.0
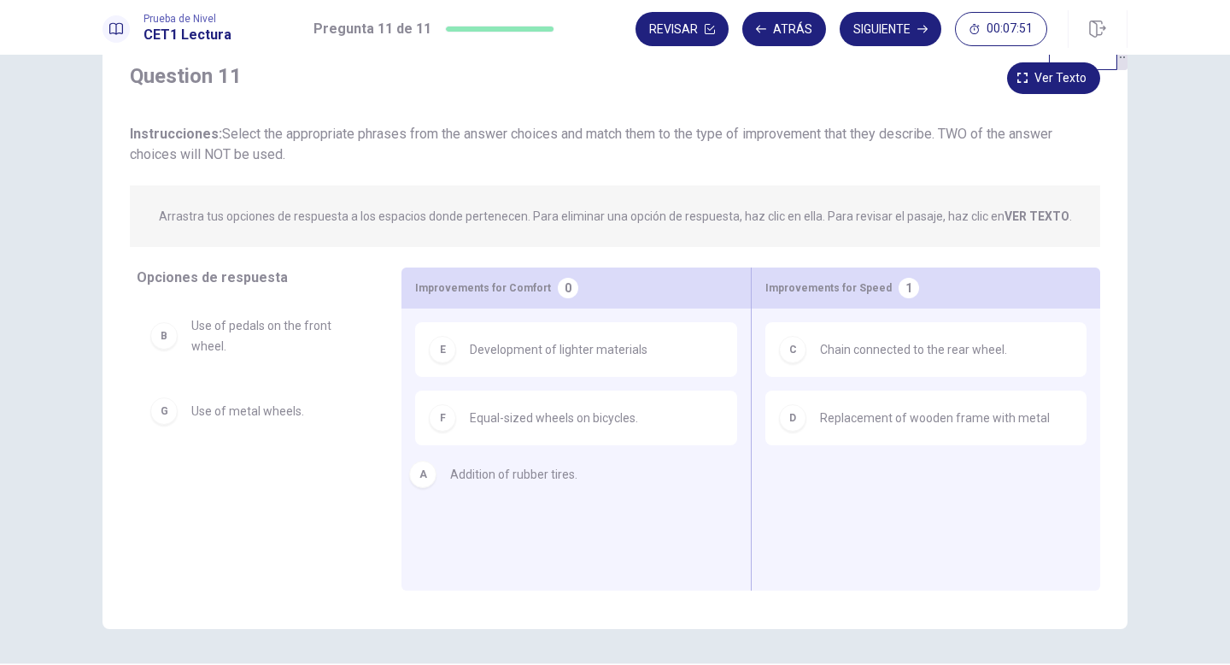
drag, startPoint x: 259, startPoint y: 340, endPoint x: 526, endPoint y: 485, distance: 304.3
click at [177, 402] on div "B" at bounding box center [163, 403] width 27 height 27
drag, startPoint x: 173, startPoint y: 406, endPoint x: 477, endPoint y: 488, distance: 315.0
drag, startPoint x: 273, startPoint y: 499, endPoint x: 637, endPoint y: 506, distance: 364.9
click at [298, 300] on div "Opciones de respuesta A Addition of rubber tires. B Use of pedals on the front …" at bounding box center [252, 428] width 299 height 323
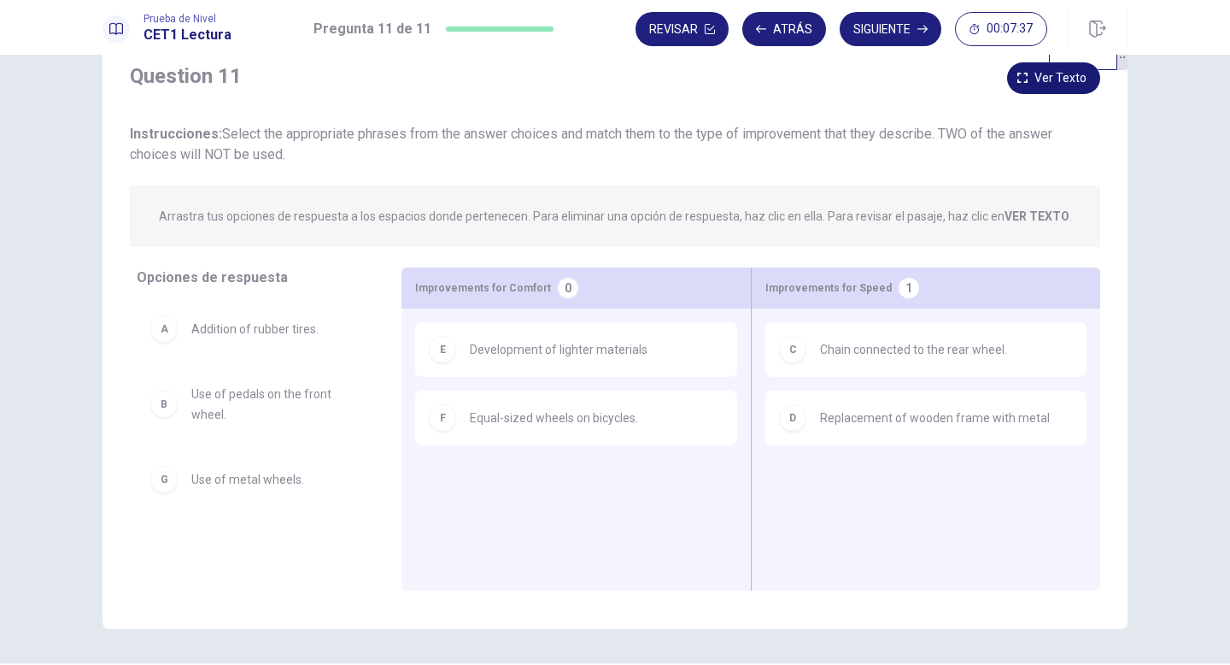
click at [1032, 72] on button "Ver texto" at bounding box center [1053, 78] width 93 height 32
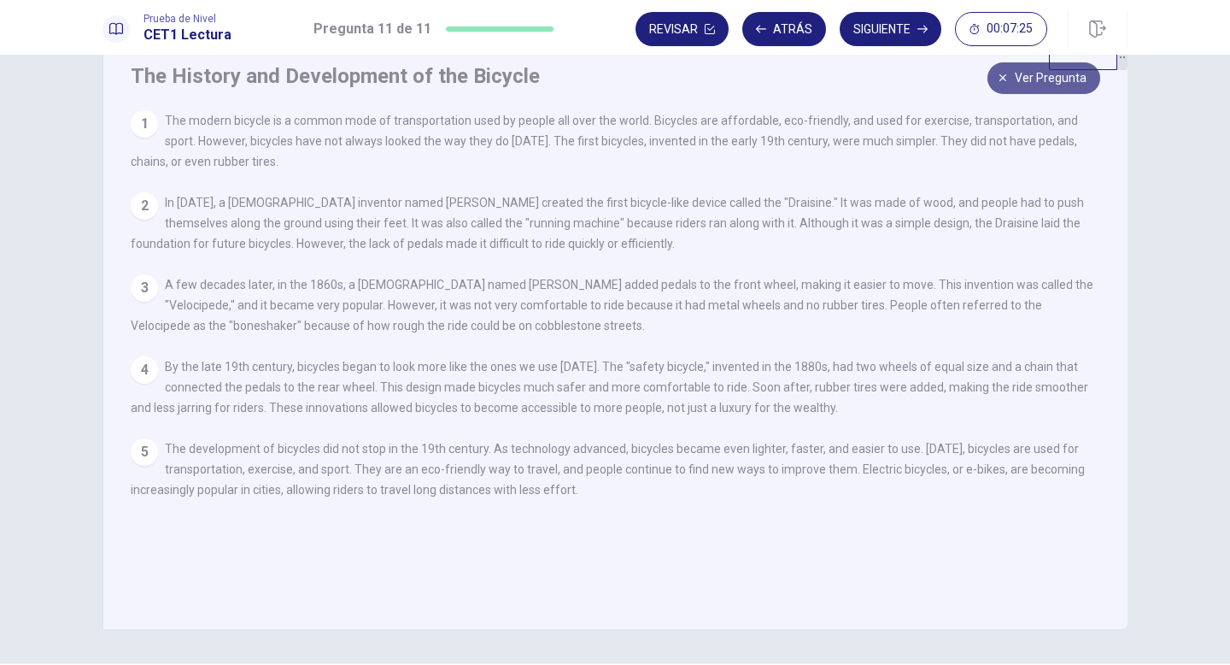
click at [1002, 88] on button "Ver pregunta" at bounding box center [1044, 78] width 113 height 32
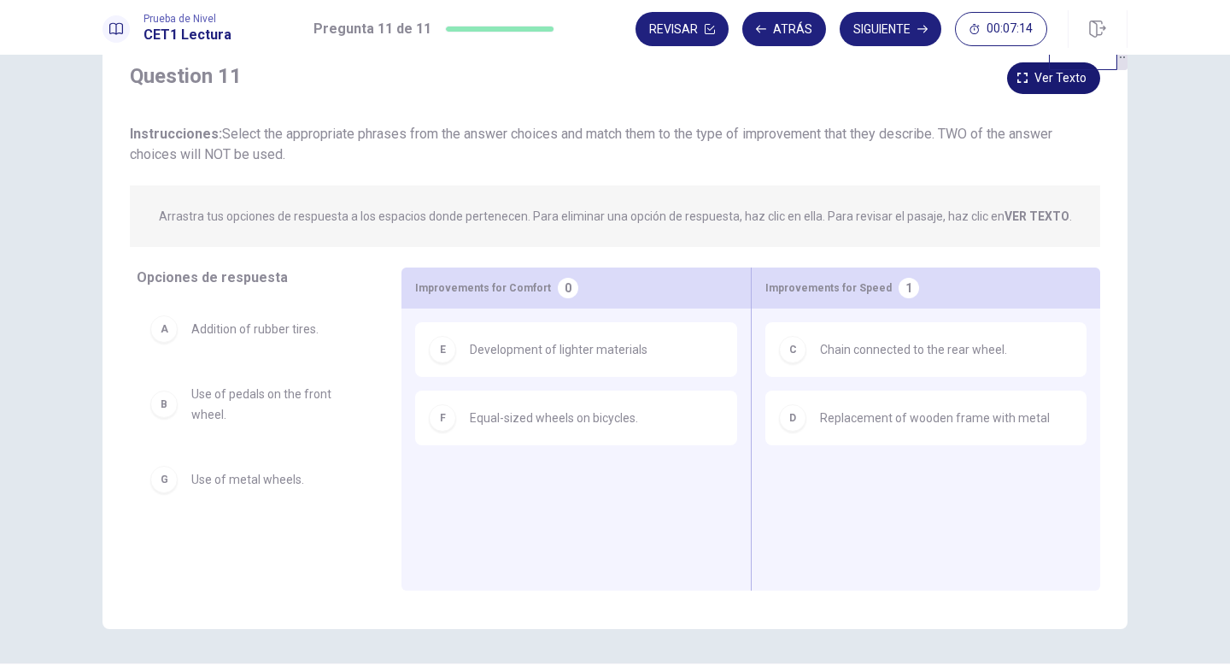
click at [1026, 69] on button "Ver texto" at bounding box center [1053, 78] width 93 height 32
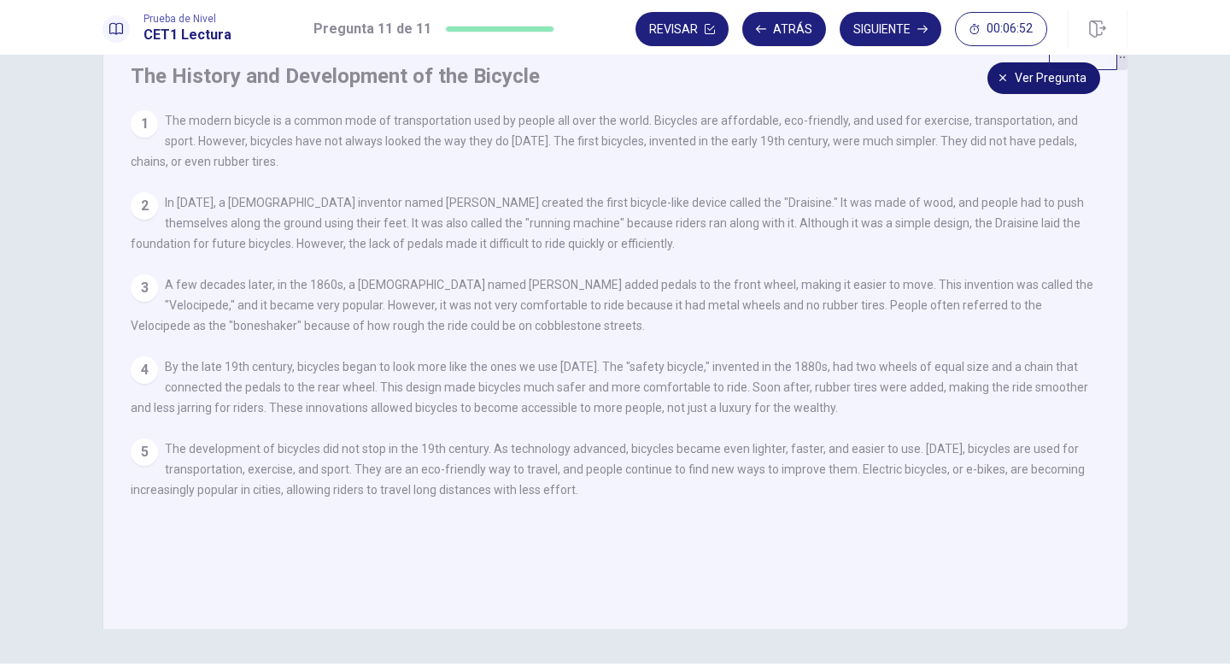
click at [1008, 79] on icon "button" at bounding box center [1003, 78] width 10 height 10
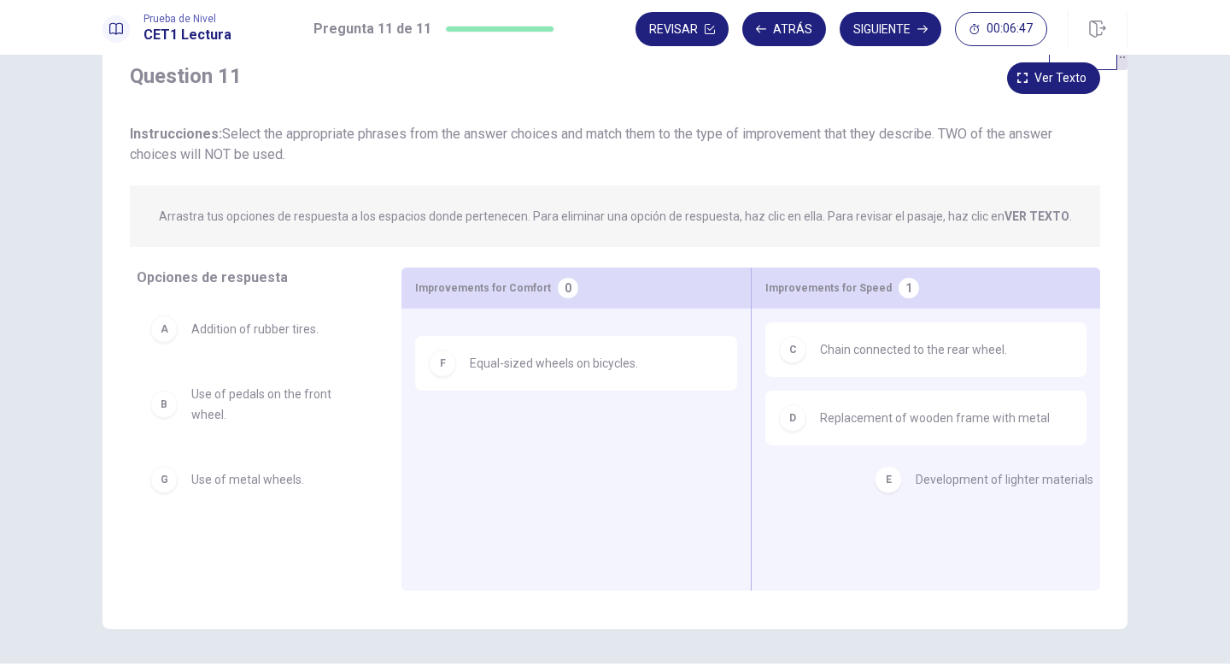
drag, startPoint x: 462, startPoint y: 350, endPoint x: 908, endPoint y: 478, distance: 463.8
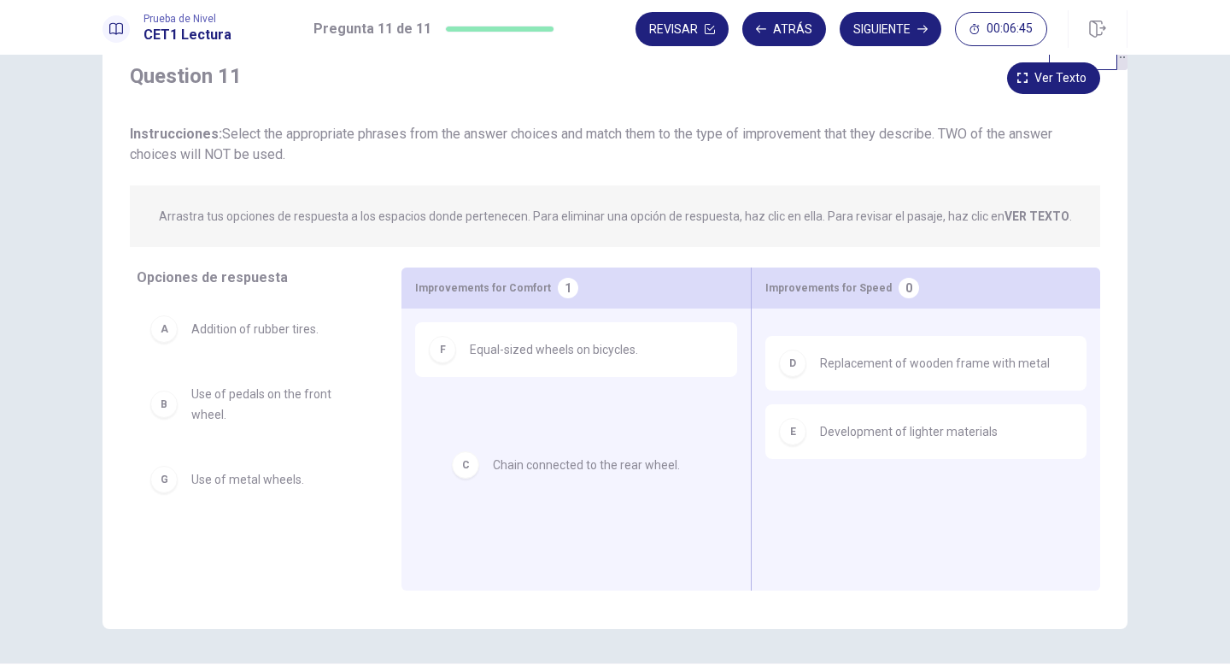
drag, startPoint x: 905, startPoint y: 357, endPoint x: 560, endPoint y: 439, distance: 354.8
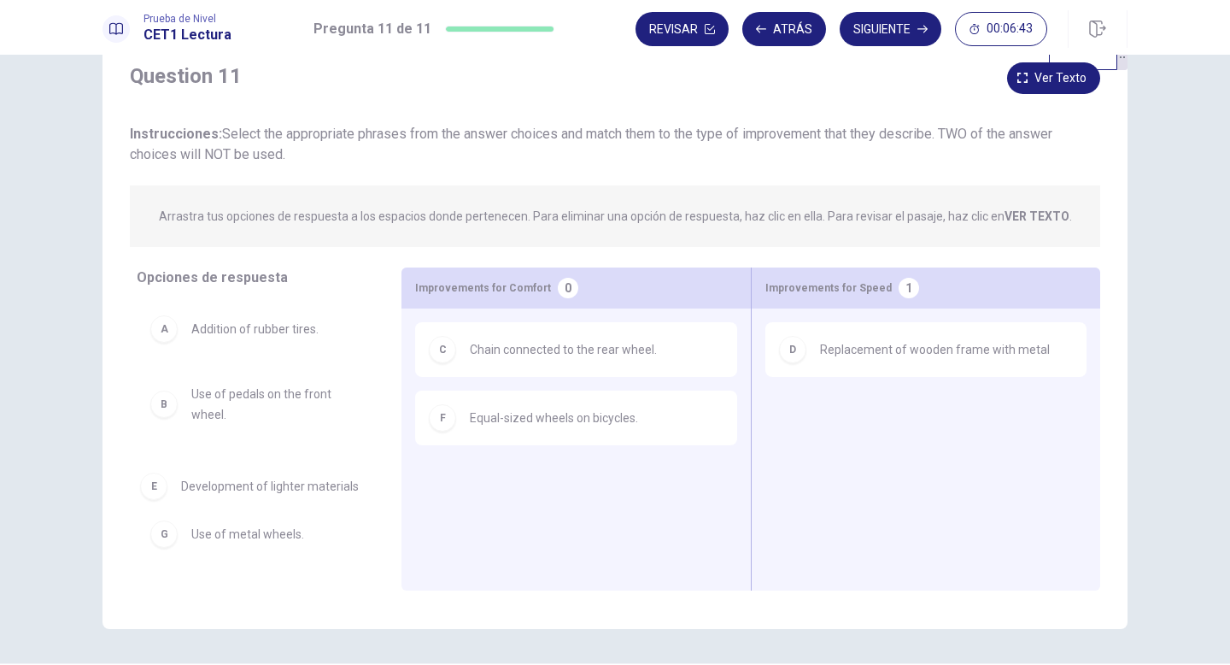
drag, startPoint x: 828, startPoint y: 431, endPoint x: 183, endPoint y: 501, distance: 648.7
click at [1035, 79] on button "Ver texto" at bounding box center [1053, 78] width 93 height 32
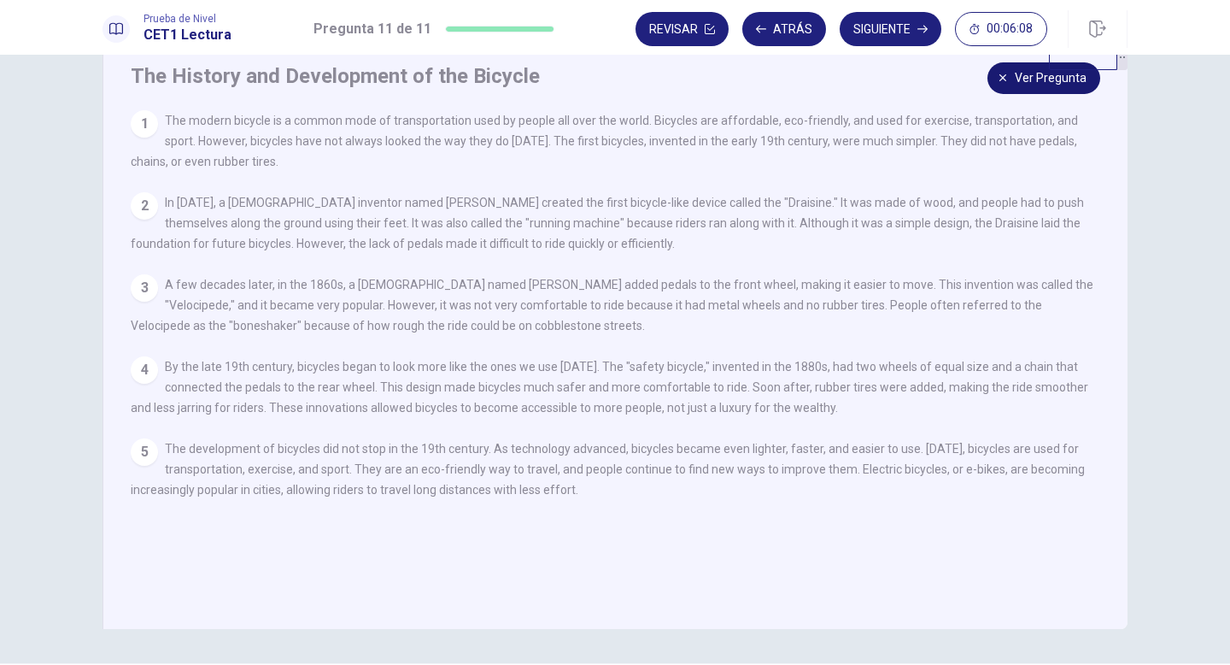
click at [1034, 79] on span "Ver pregunta" at bounding box center [1051, 77] width 72 height 21
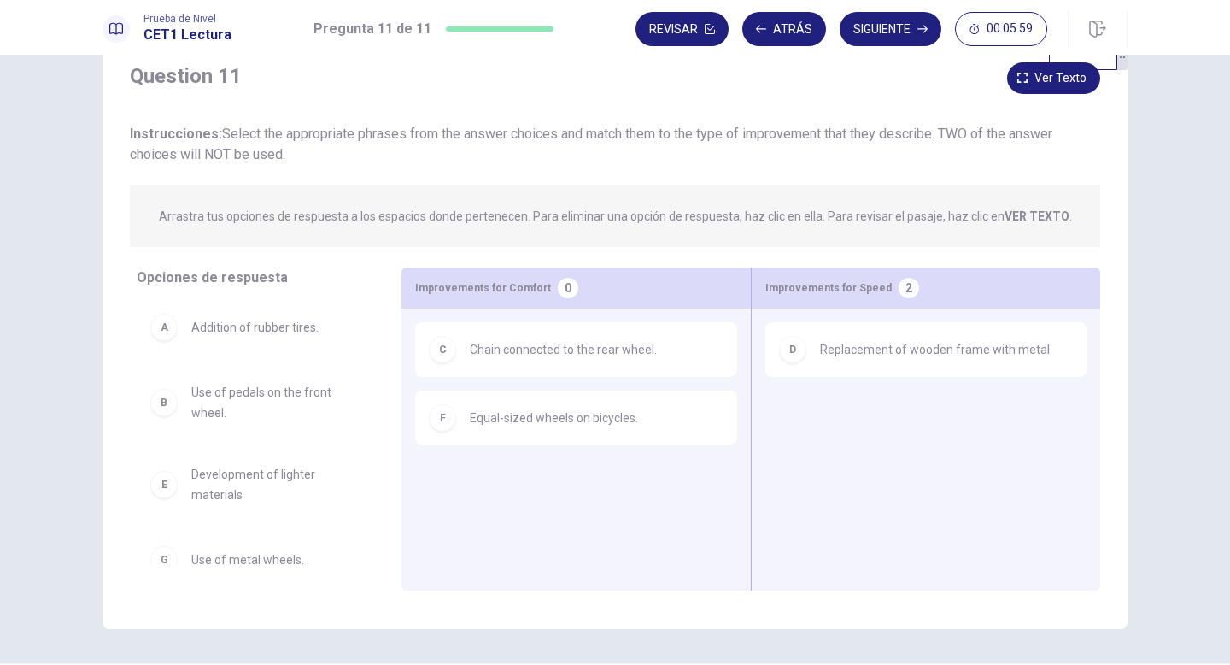
scroll to position [24, 0]
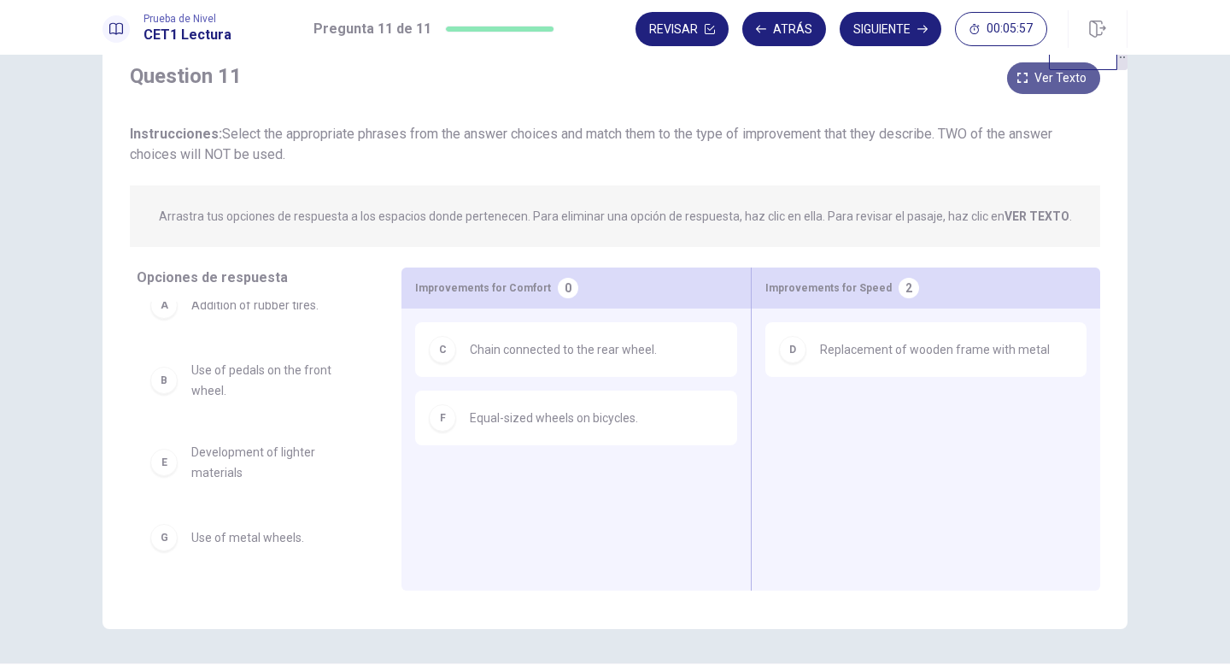
click at [1047, 65] on button "Ver texto" at bounding box center [1053, 78] width 93 height 32
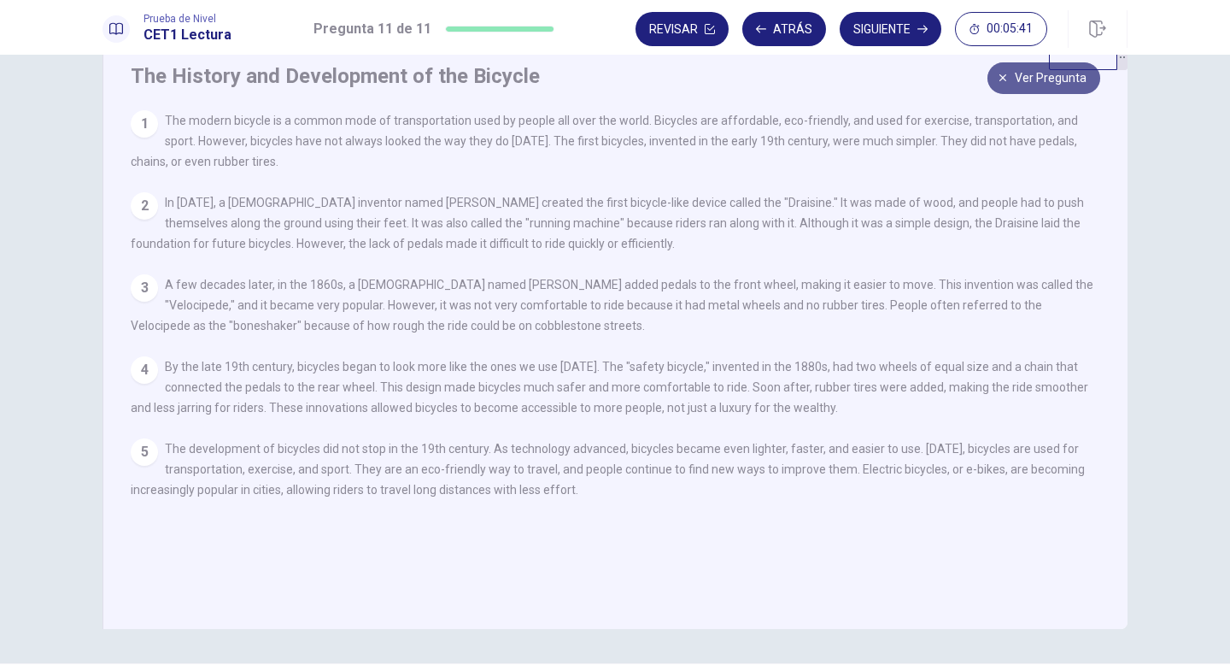
click at [1017, 83] on span "Ver pregunta" at bounding box center [1051, 77] width 72 height 21
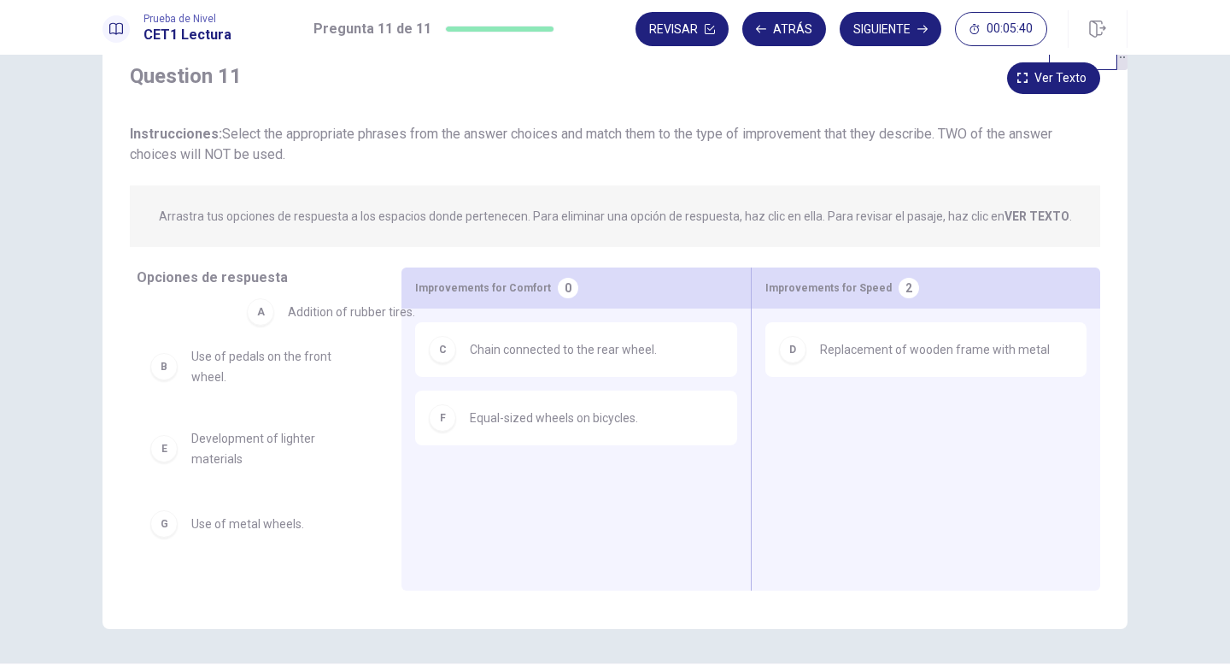
scroll to position [21, 0]
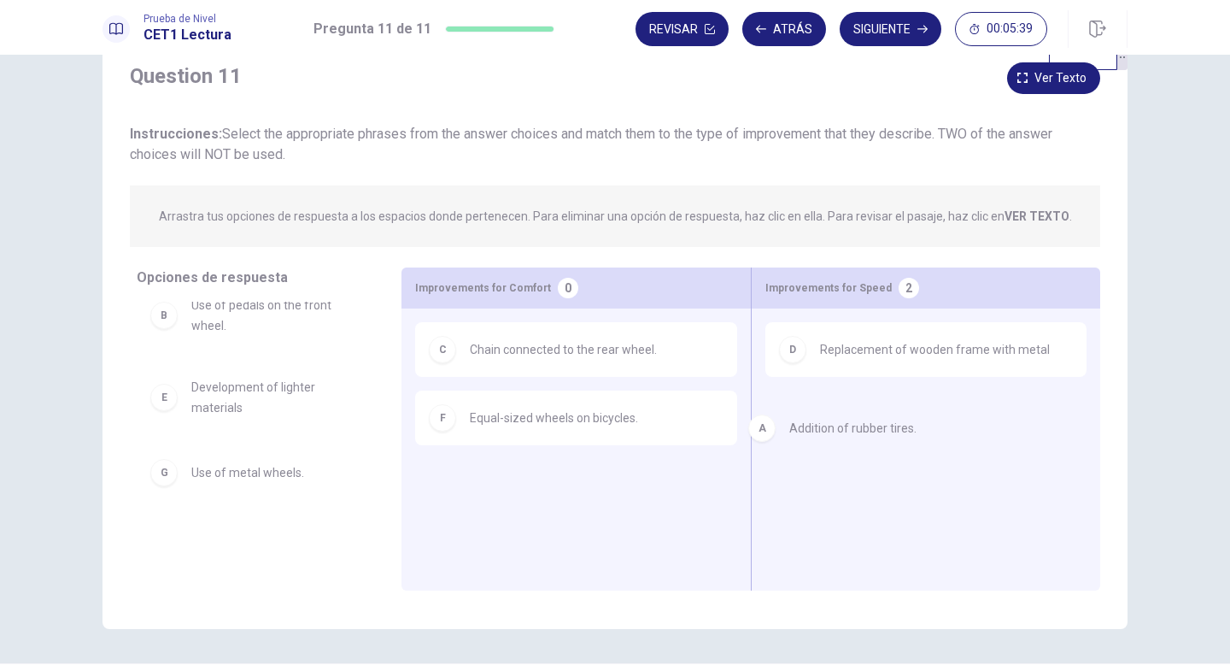
drag, startPoint x: 262, startPoint y: 316, endPoint x: 866, endPoint y: 439, distance: 616.4
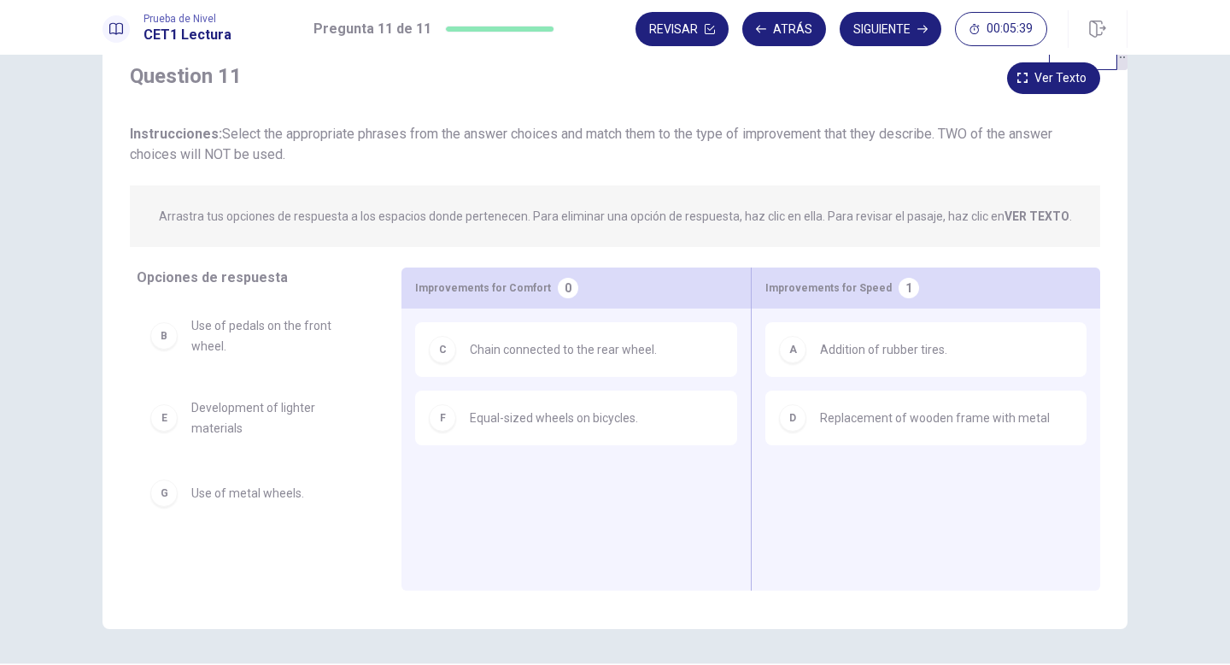
scroll to position [0, 0]
drag, startPoint x: 307, startPoint y: 325, endPoint x: 167, endPoint y: 407, distance: 161.9
drag, startPoint x: 183, startPoint y: 418, endPoint x: 450, endPoint y: 497, distance: 279.0
drag, startPoint x: 236, startPoint y: 350, endPoint x: 882, endPoint y: 496, distance: 662.2
drag, startPoint x: 870, startPoint y: 490, endPoint x: 842, endPoint y: 509, distance: 33.2
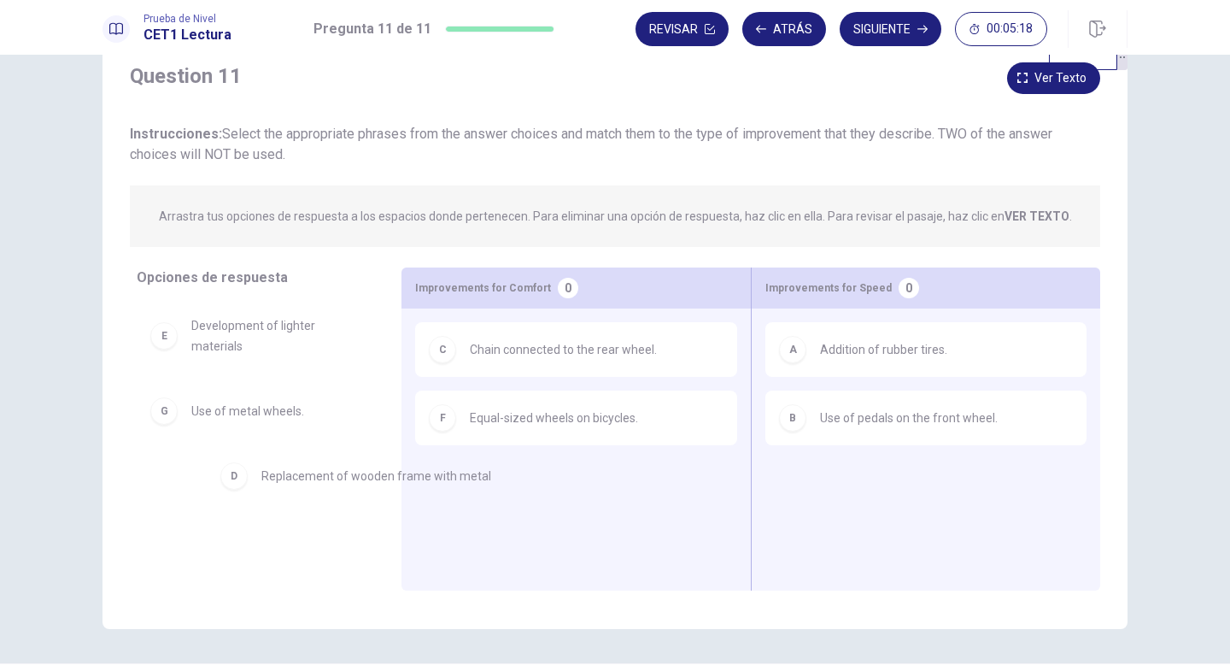
drag, startPoint x: 799, startPoint y: 489, endPoint x: 235, endPoint y: 478, distance: 564.0
drag, startPoint x: 175, startPoint y: 326, endPoint x: 852, endPoint y: 526, distance: 705.5
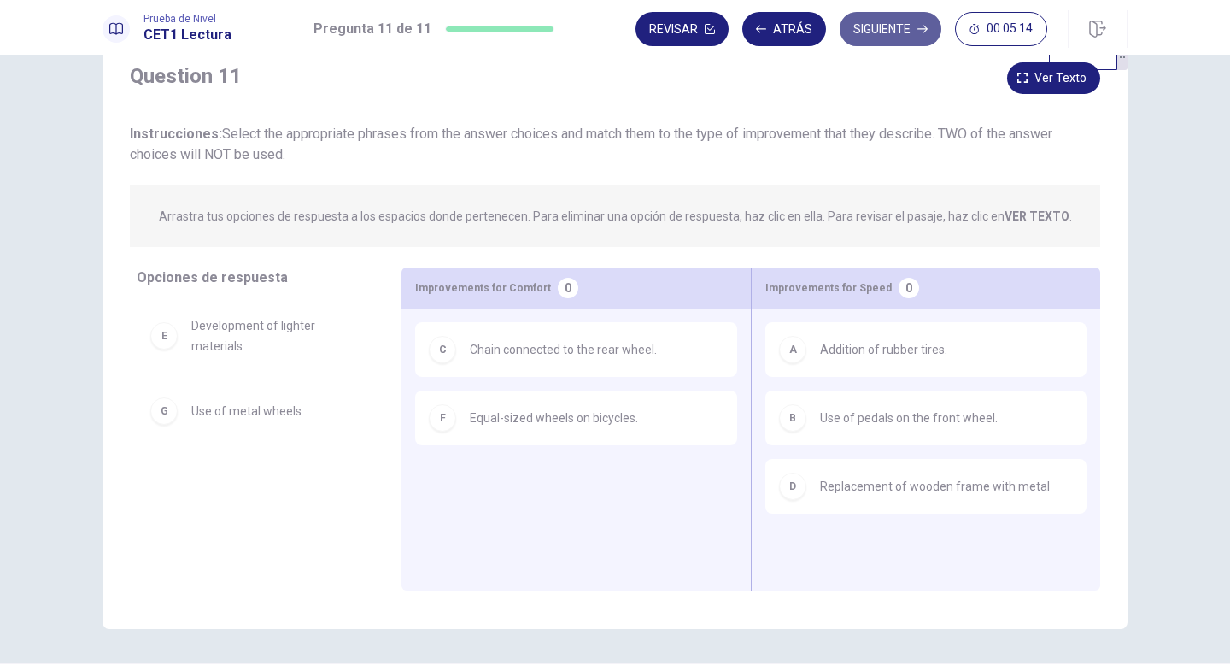
click at [912, 38] on button "Siguiente" at bounding box center [891, 29] width 102 height 34
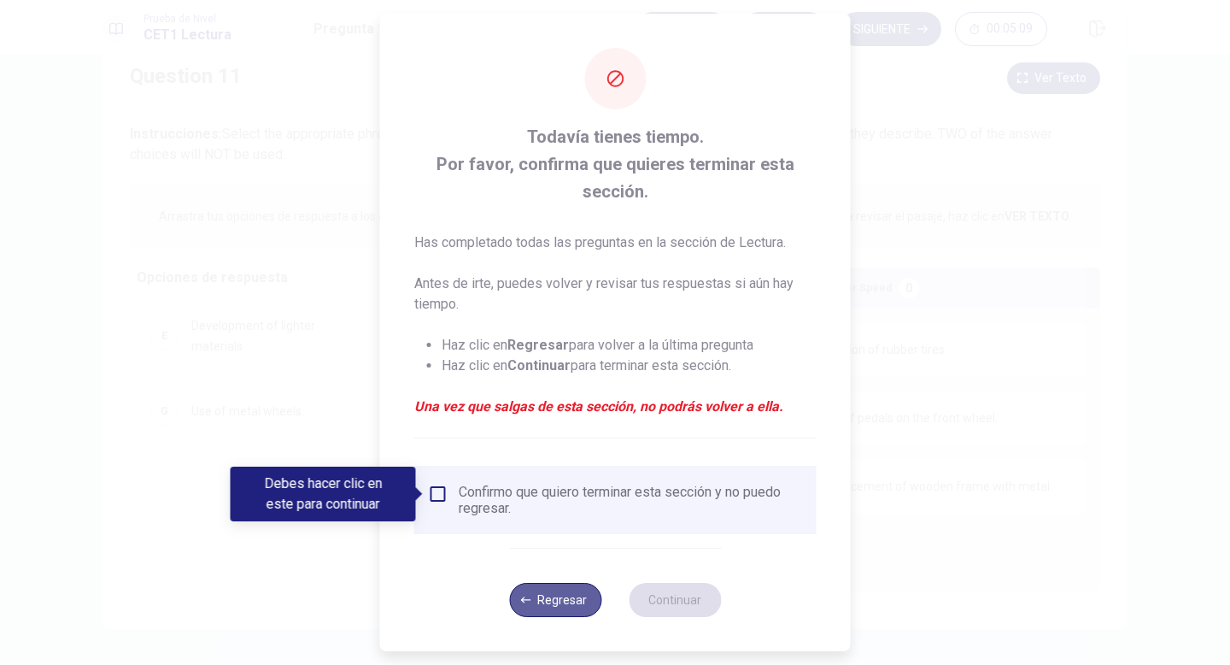
click at [565, 606] on button "Regresar" at bounding box center [555, 600] width 92 height 34
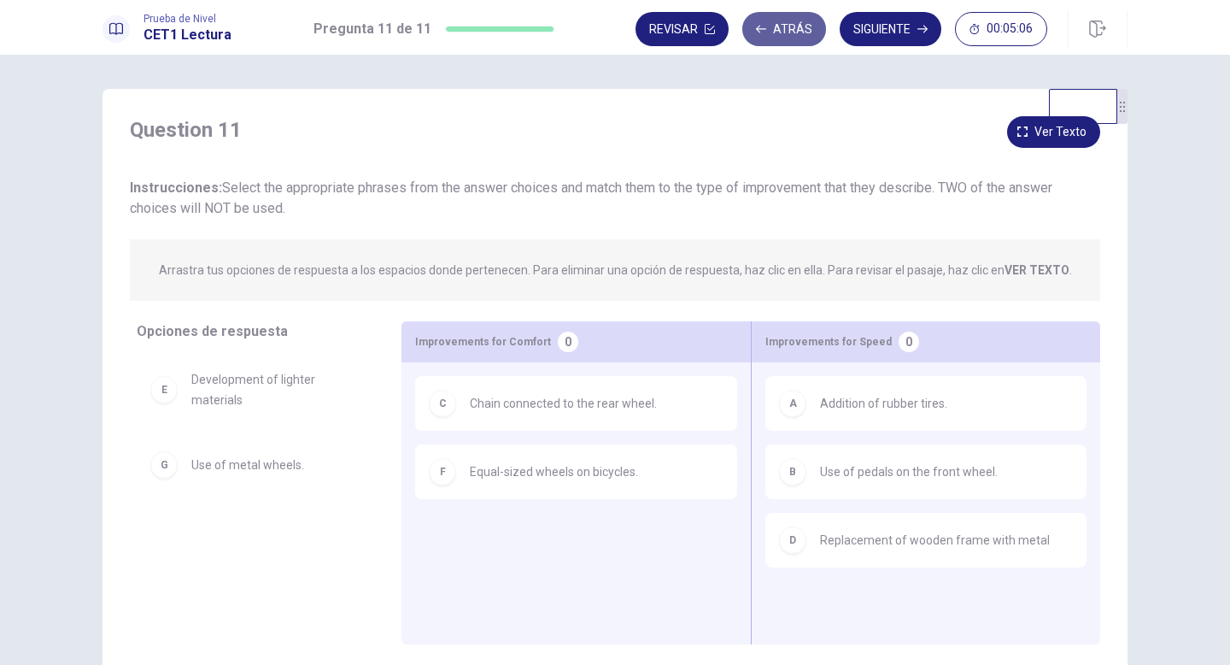
click at [791, 35] on button "Atrás" at bounding box center [784, 29] width 84 height 34
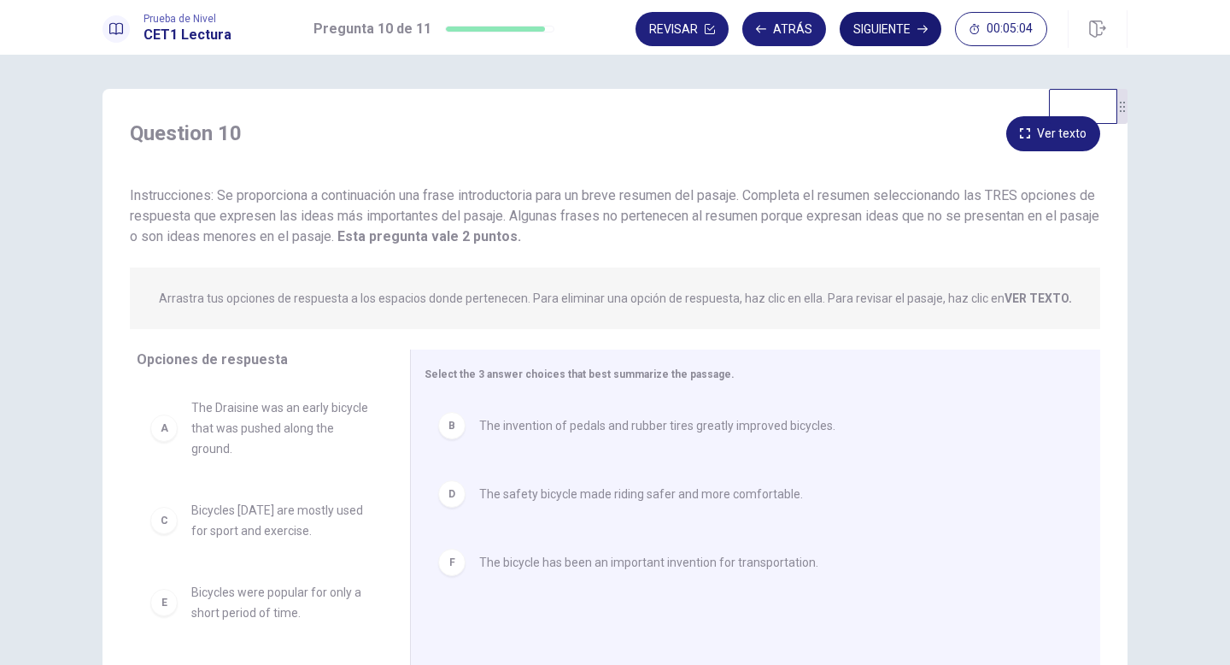
click at [840, 30] on button "Siguiente" at bounding box center [891, 29] width 102 height 34
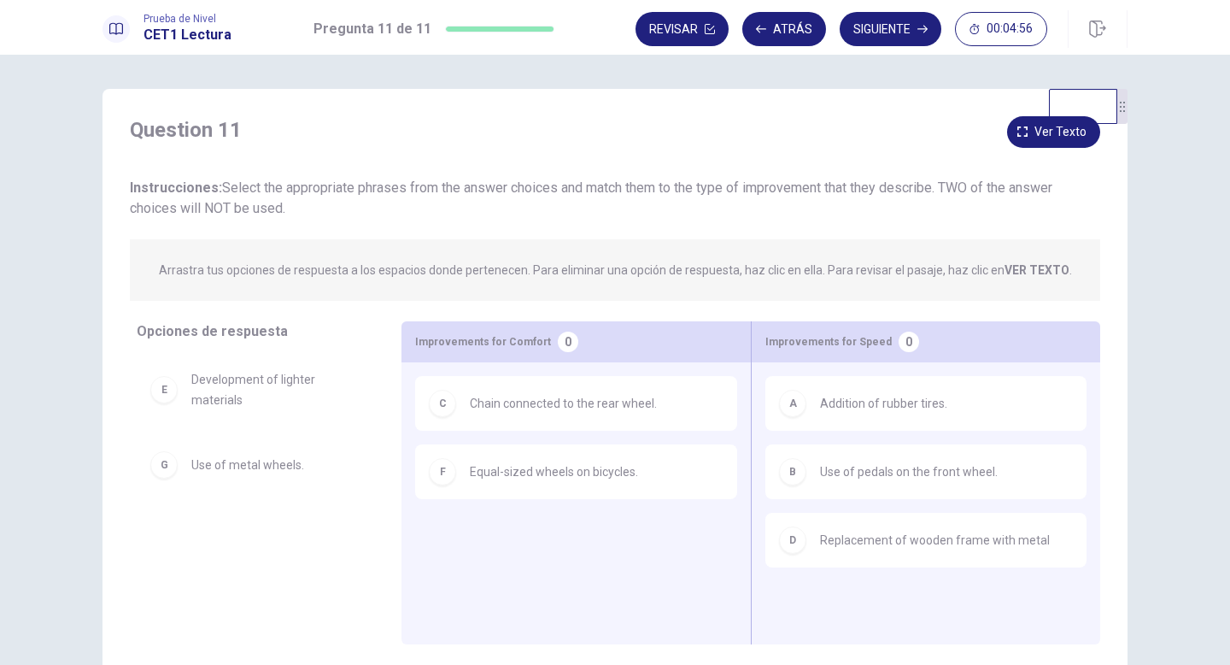
click at [1026, 109] on div "Question 11 Ver texto Instrucciones: Select the appropriate phrases from the an…" at bounding box center [615, 386] width 1025 height 594
click at [1026, 130] on icon "button" at bounding box center [1022, 131] width 10 height 10
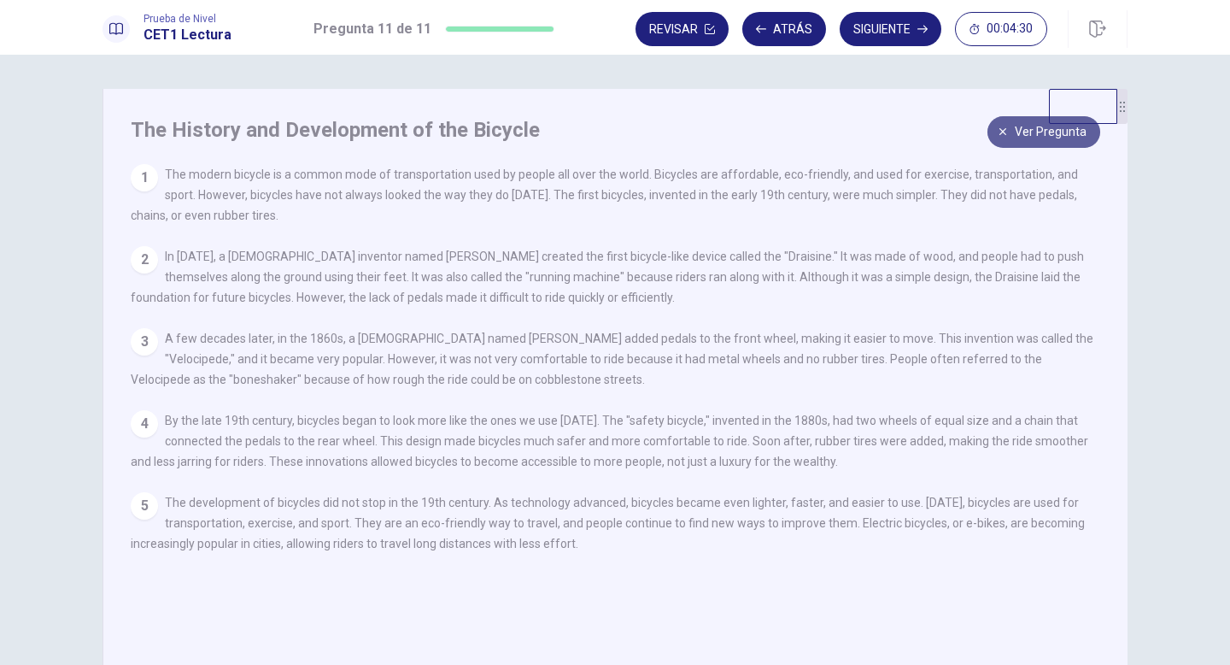
click at [1019, 136] on span "Ver pregunta" at bounding box center [1051, 131] width 72 height 21
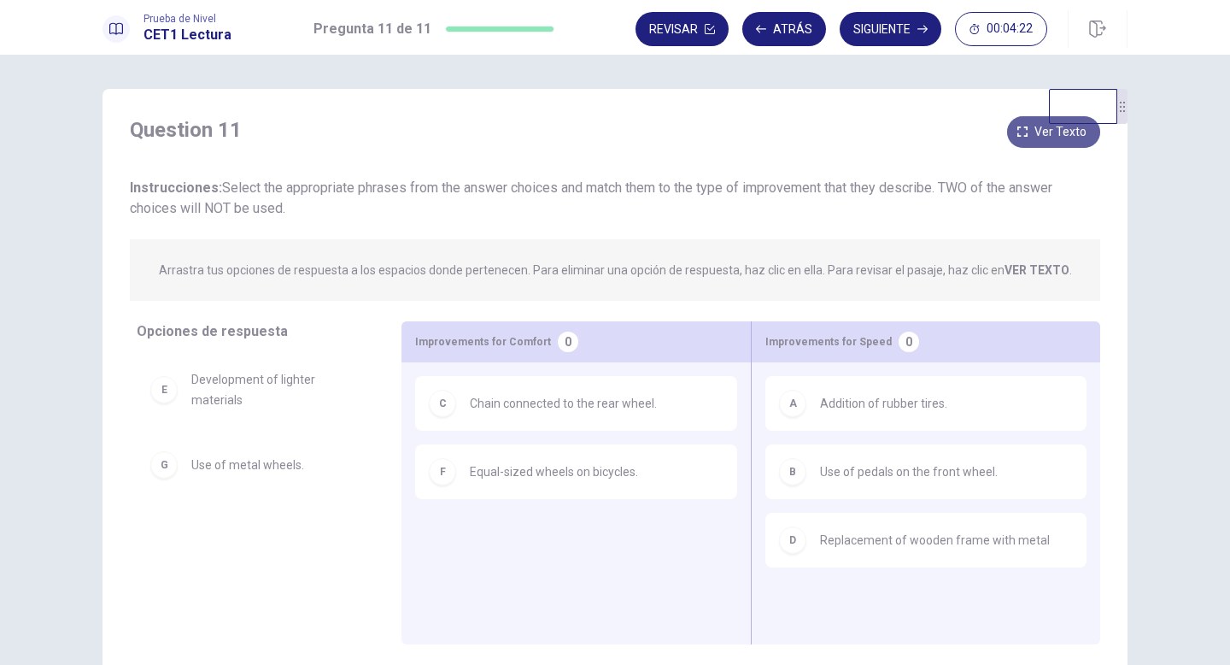
click at [1041, 128] on span "Ver texto" at bounding box center [1061, 131] width 52 height 21
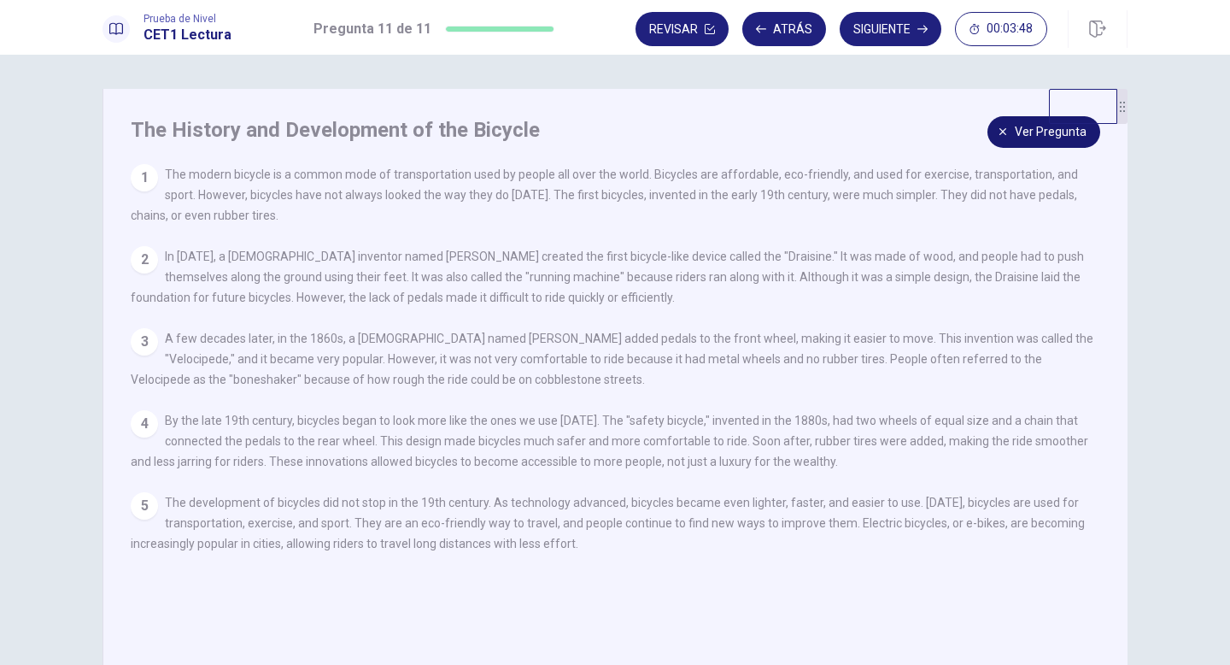
click at [1032, 134] on span "Ver pregunta" at bounding box center [1051, 131] width 72 height 21
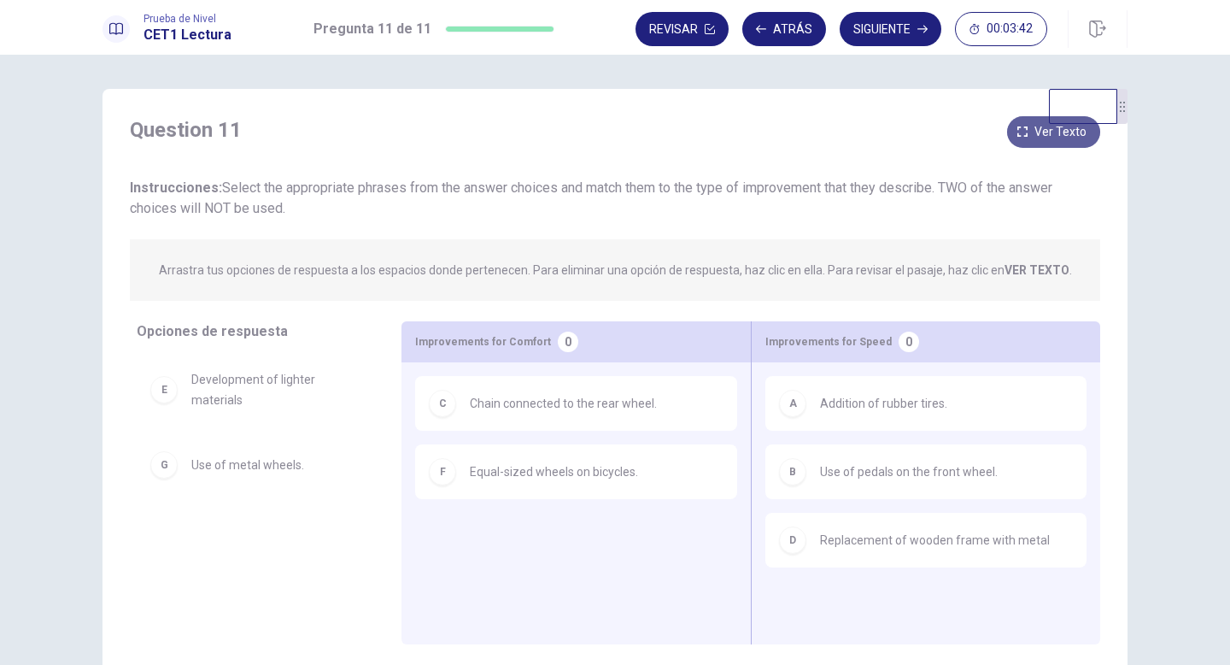
click at [1025, 132] on icon "button" at bounding box center [1022, 131] width 10 height 10
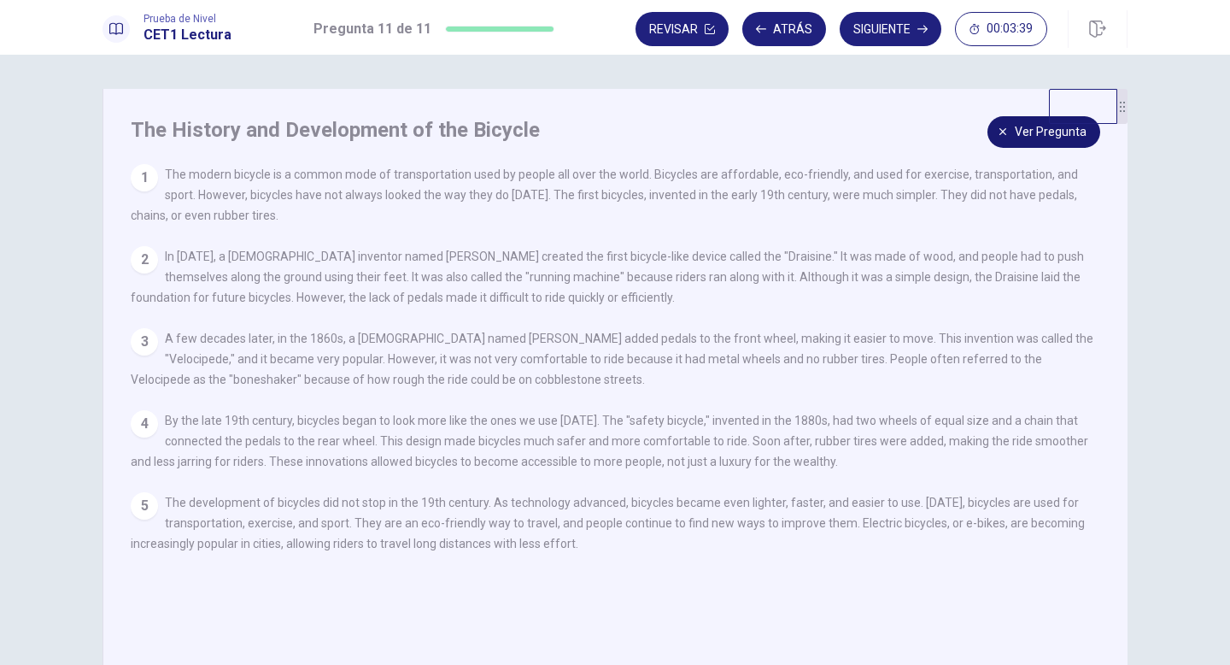
click at [1020, 124] on span "Ver pregunta" at bounding box center [1051, 131] width 72 height 21
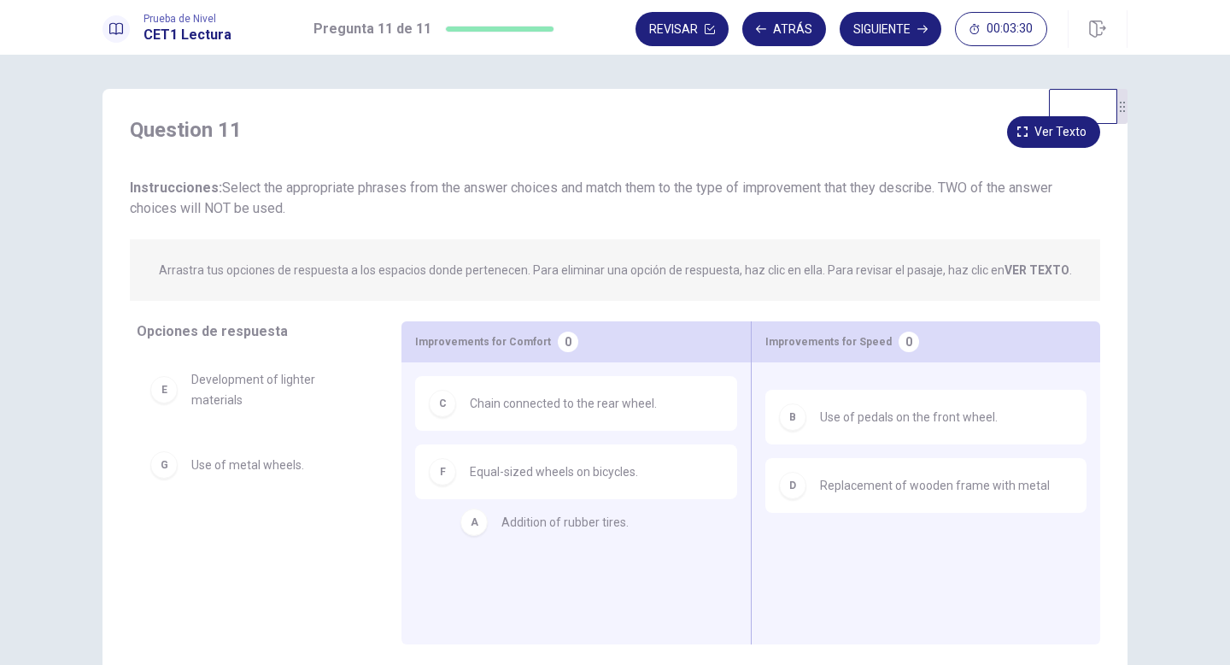
drag, startPoint x: 879, startPoint y: 396, endPoint x: 548, endPoint y: 524, distance: 354.6
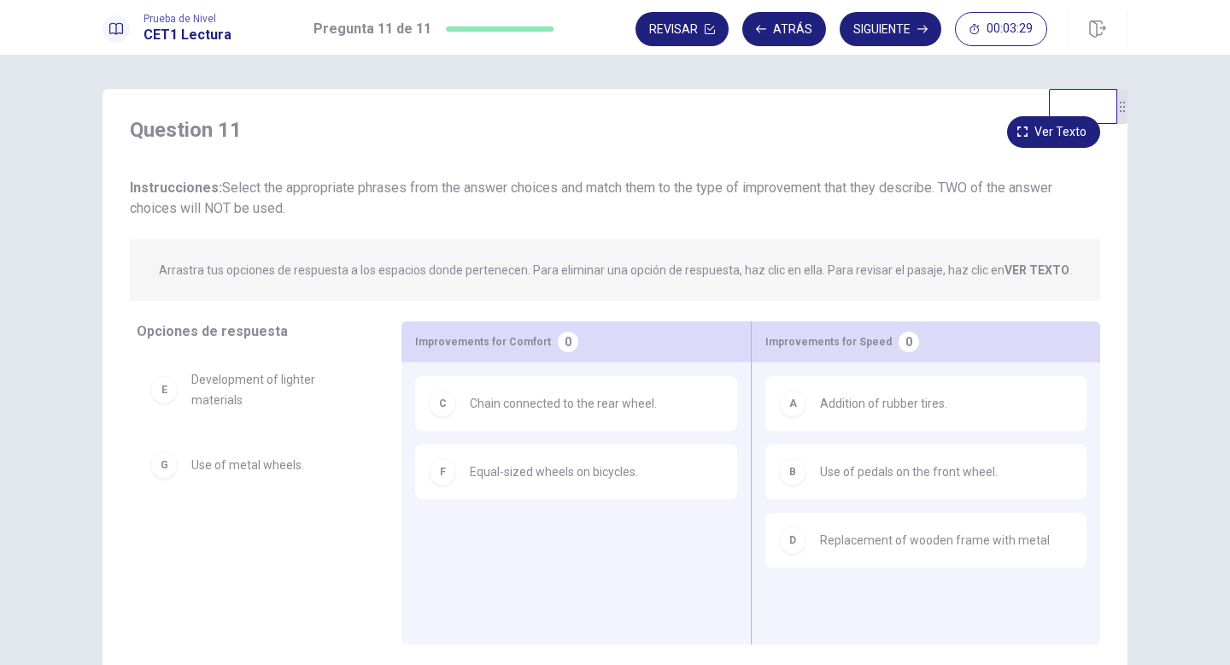
click at [541, 473] on span "Equal-sized wheels on bicycles." at bounding box center [554, 471] width 168 height 21
click at [443, 406] on div "C" at bounding box center [442, 403] width 27 height 27
click at [446, 413] on div "C" at bounding box center [442, 403] width 27 height 27
drag, startPoint x: 446, startPoint y: 413, endPoint x: 466, endPoint y: 463, distance: 54.1
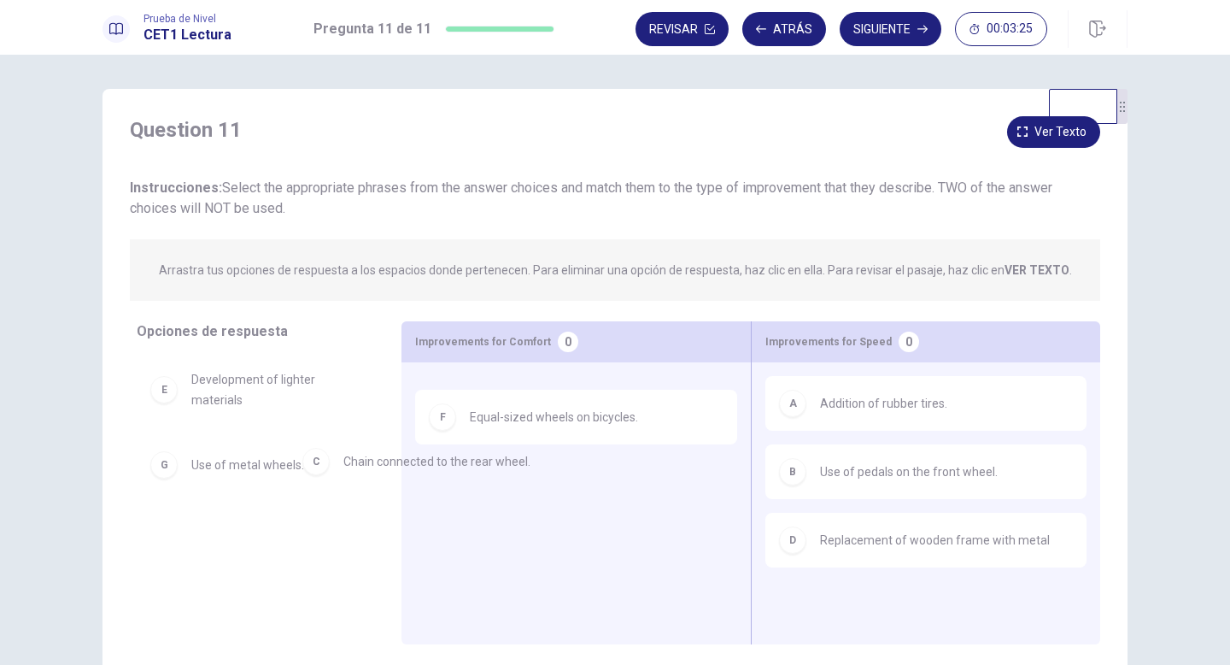
drag, startPoint x: 452, startPoint y: 413, endPoint x: 314, endPoint y: 463, distance: 147.3
drag, startPoint x: 449, startPoint y: 468, endPoint x: 40, endPoint y: 505, distance: 410.0
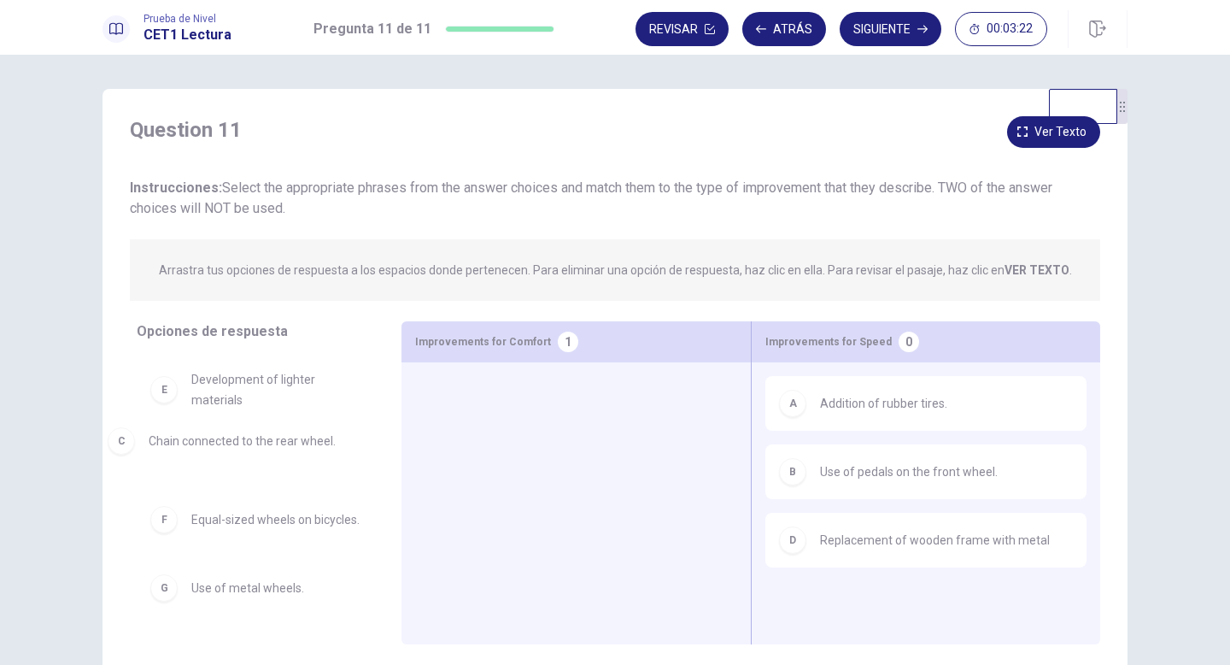
drag, startPoint x: 435, startPoint y: 411, endPoint x: 123, endPoint y: 445, distance: 313.7
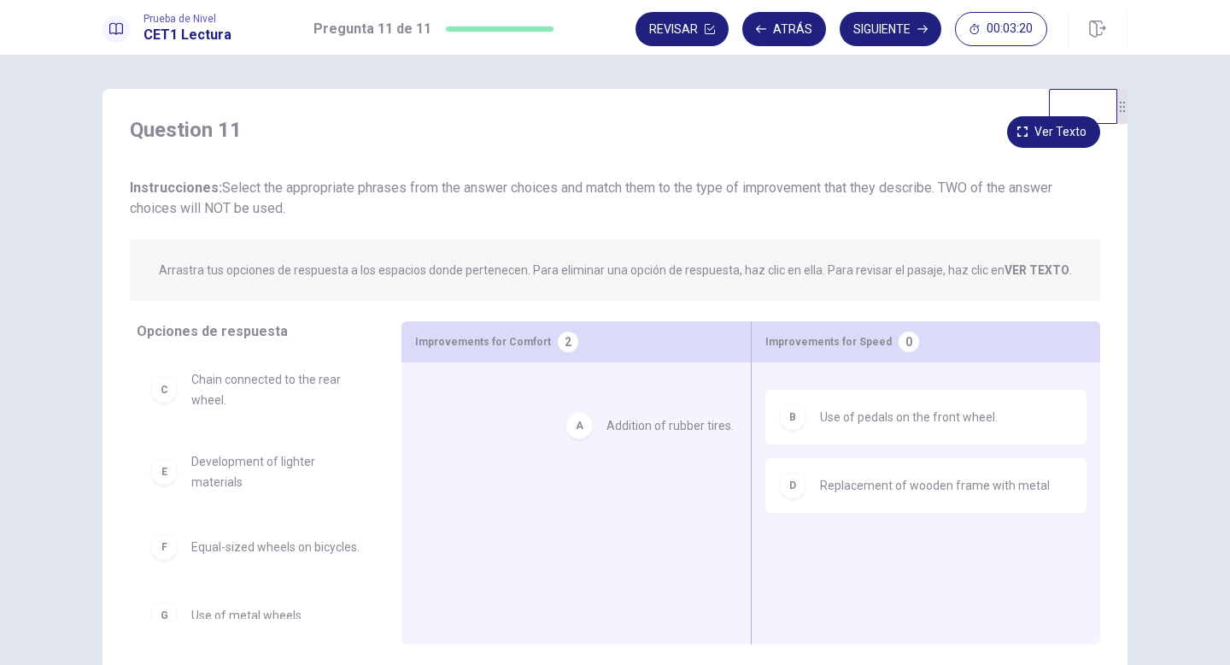
drag, startPoint x: 820, startPoint y: 401, endPoint x: 535, endPoint y: 393, distance: 285.4
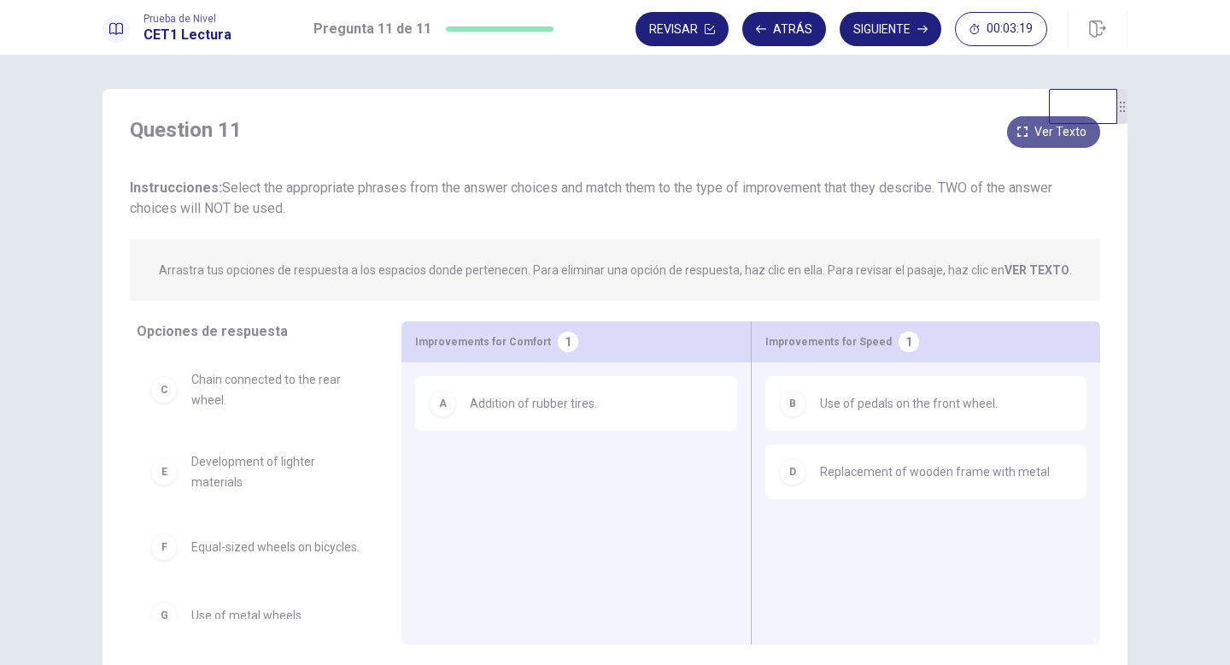
click at [1030, 141] on button "Ver texto" at bounding box center [1053, 132] width 93 height 32
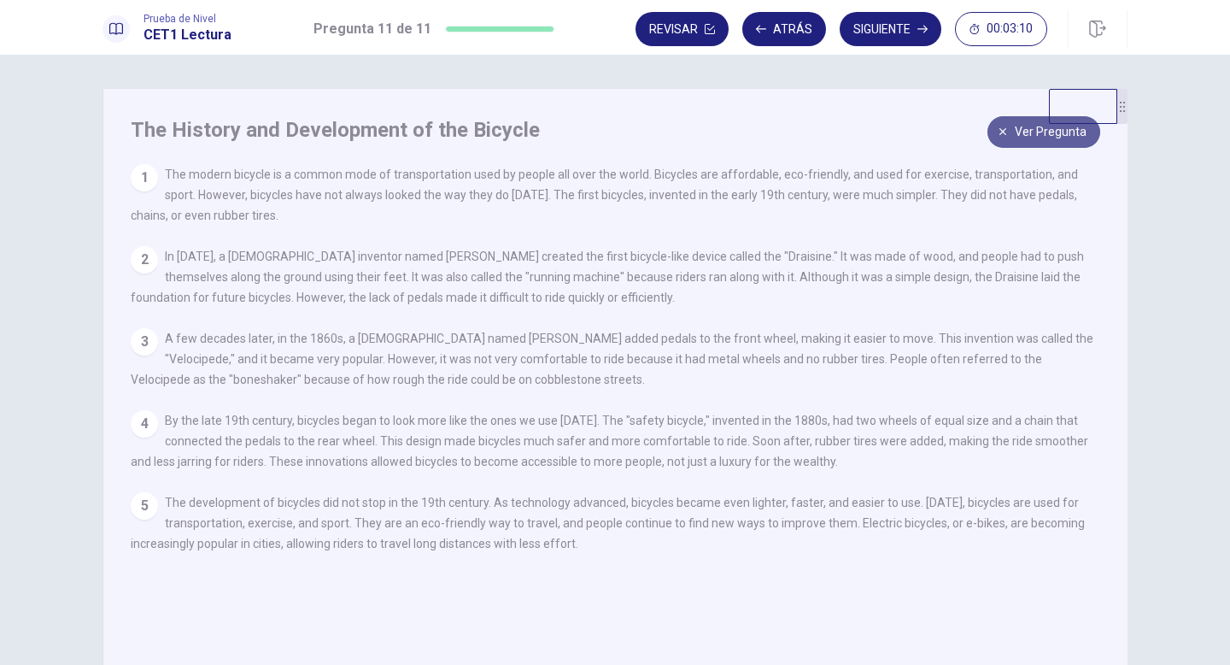
click at [1015, 132] on button "Ver pregunta" at bounding box center [1044, 132] width 113 height 32
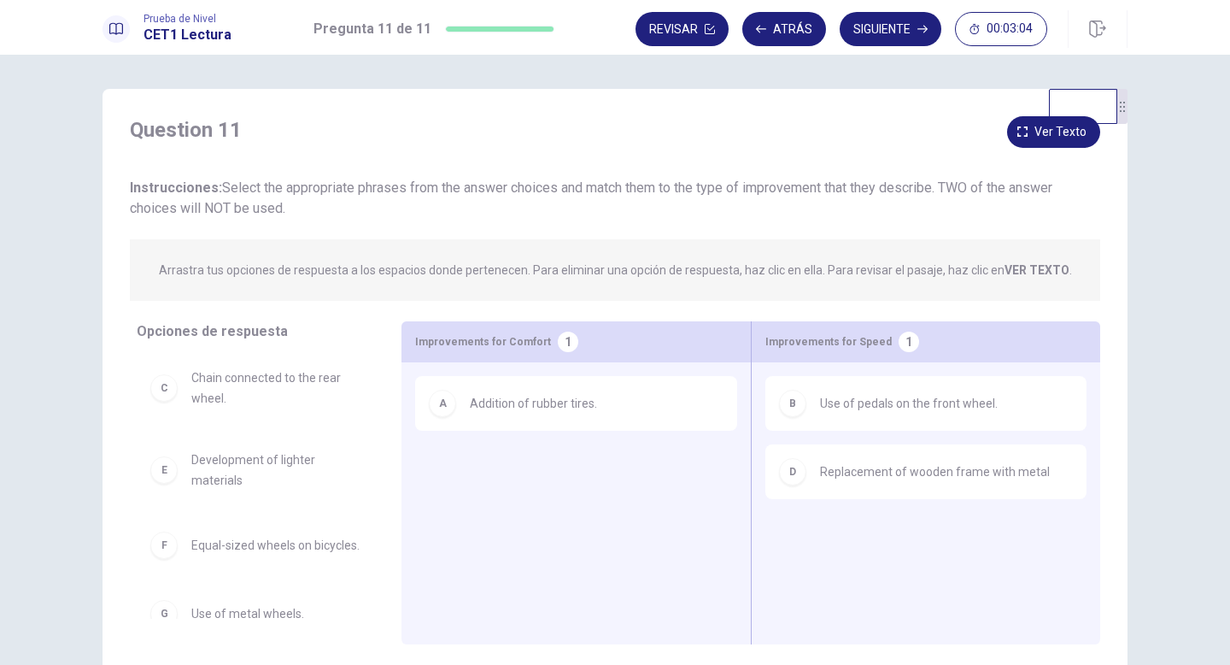
scroll to position [3, 0]
click at [1026, 144] on button "Ver texto" at bounding box center [1053, 132] width 93 height 32
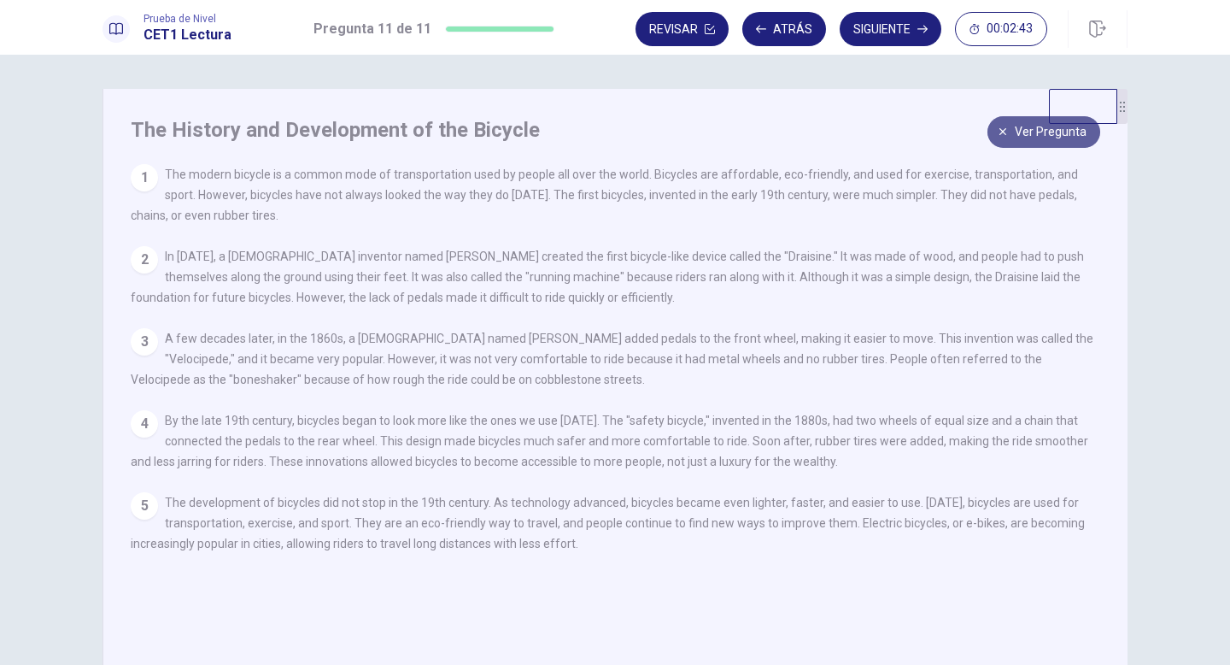
click at [1019, 135] on span "Ver pregunta" at bounding box center [1051, 131] width 72 height 21
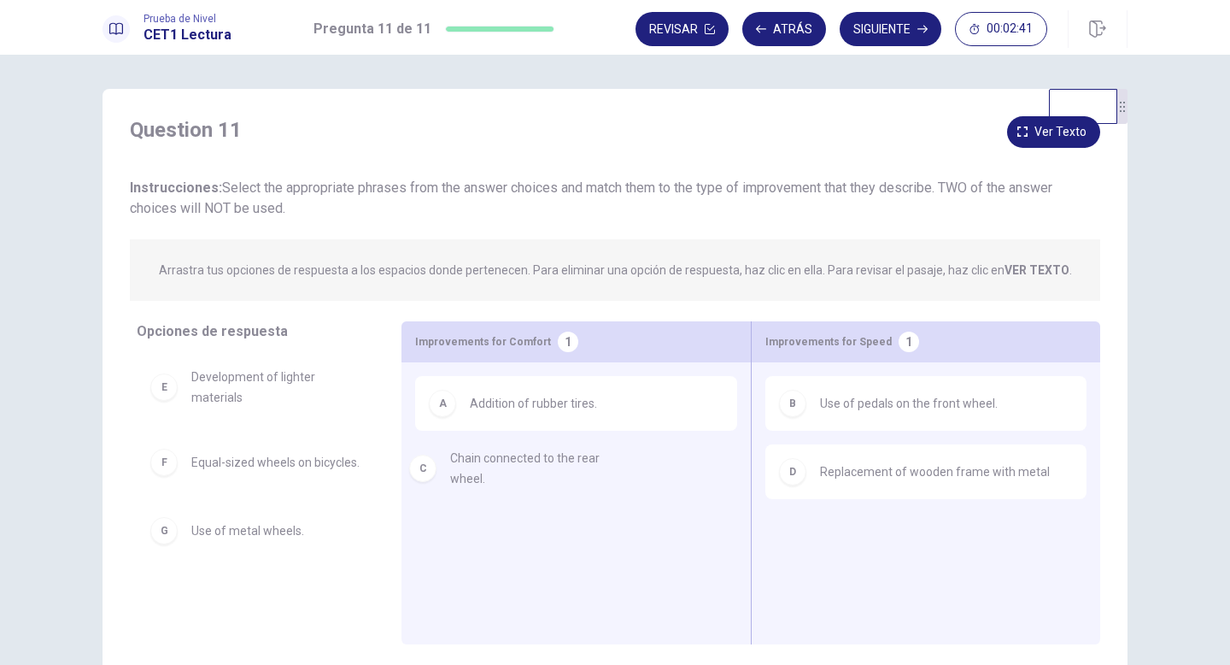
scroll to position [0, 0]
drag, startPoint x: 260, startPoint y: 405, endPoint x: 560, endPoint y: 518, distance: 320.4
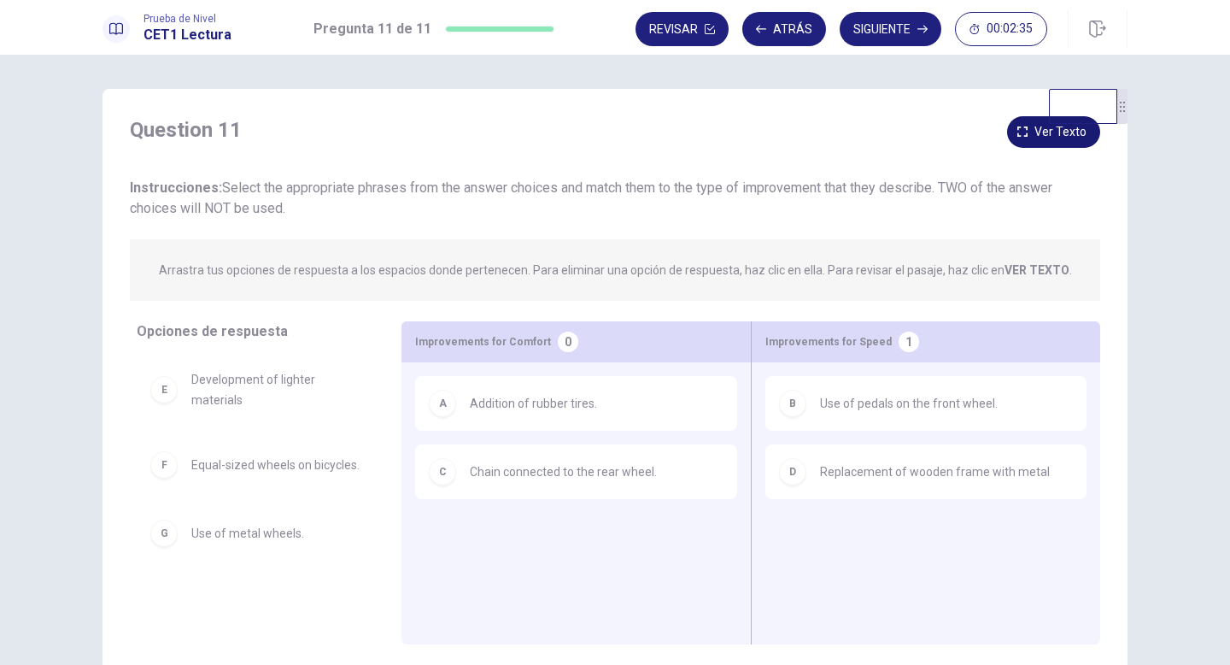
click at [1023, 128] on icon "button" at bounding box center [1022, 131] width 10 height 10
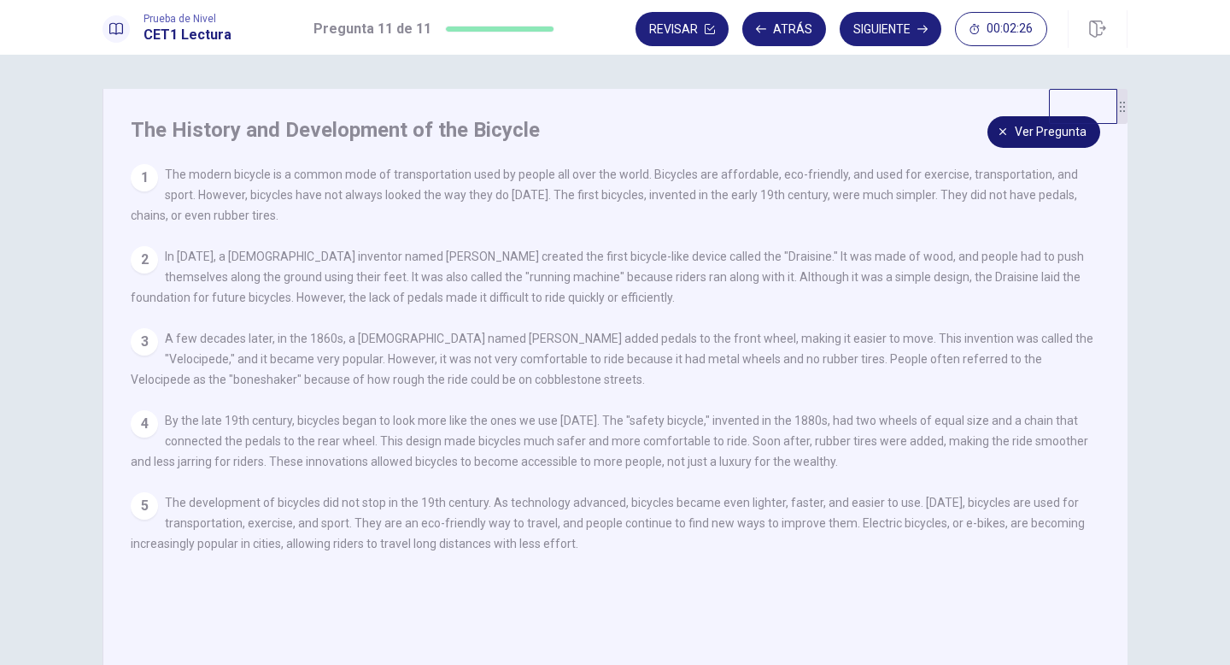
click at [1007, 138] on button "Ver pregunta" at bounding box center [1044, 132] width 113 height 32
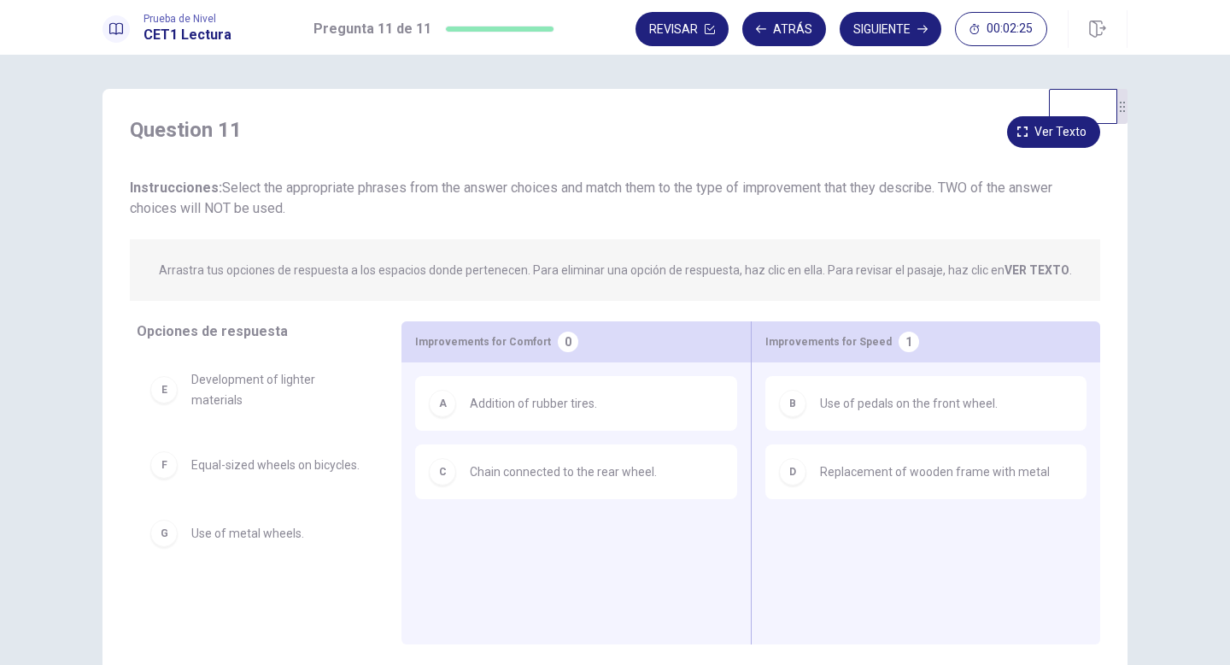
click at [788, 490] on div "D Replacement of wooden frame with metal" at bounding box center [925, 471] width 321 height 55
click at [788, 472] on div "D" at bounding box center [792, 471] width 27 height 27
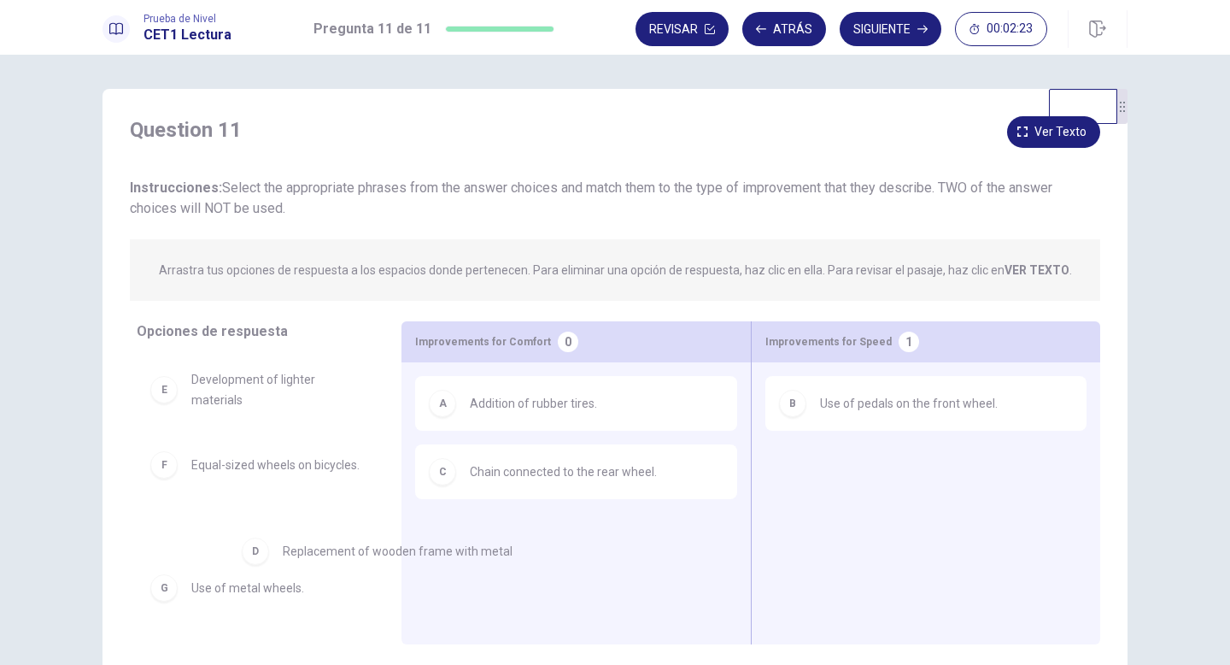
drag, startPoint x: 807, startPoint y: 476, endPoint x: 221, endPoint y: 560, distance: 592.0
drag, startPoint x: 204, startPoint y: 587, endPoint x: 268, endPoint y: 598, distance: 65.0
click at [268, 598] on div "D Replacement of wooden frame with metal E Development of lighter materials F E…" at bounding box center [255, 486] width 237 height 263
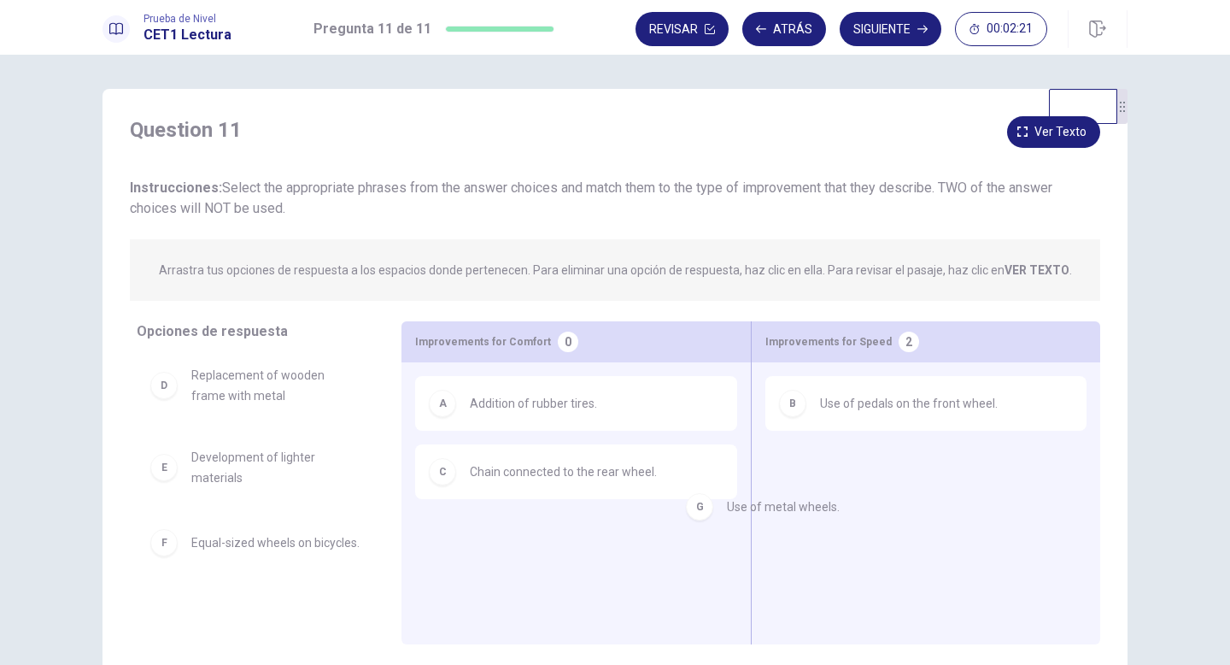
drag, startPoint x: 214, startPoint y: 616, endPoint x: 757, endPoint y: 505, distance: 553.7
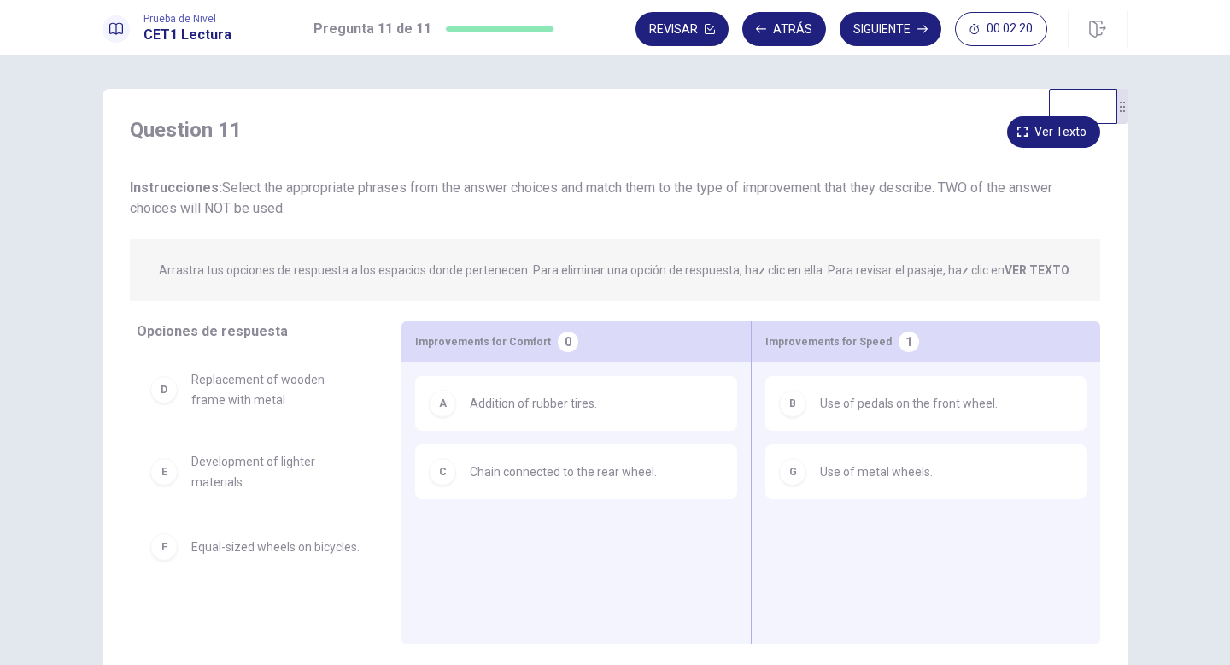
scroll to position [0, 0]
click at [1042, 133] on span "Ver texto" at bounding box center [1061, 131] width 52 height 21
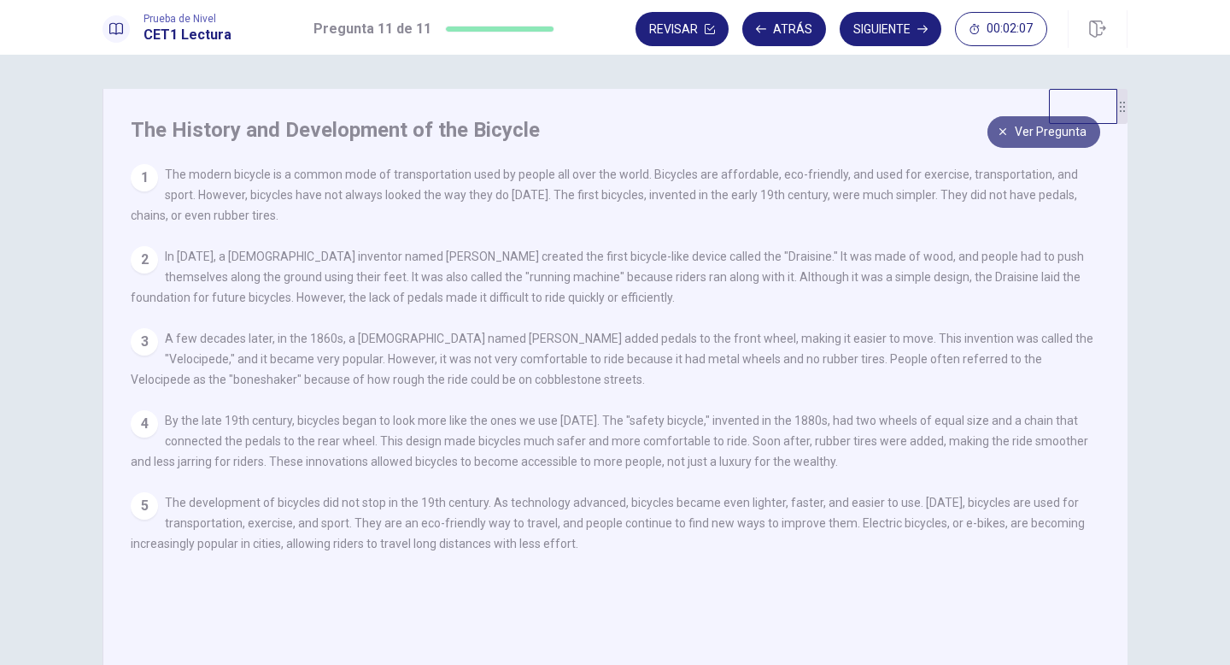
click at [1035, 138] on span "Ver pregunta" at bounding box center [1051, 131] width 72 height 21
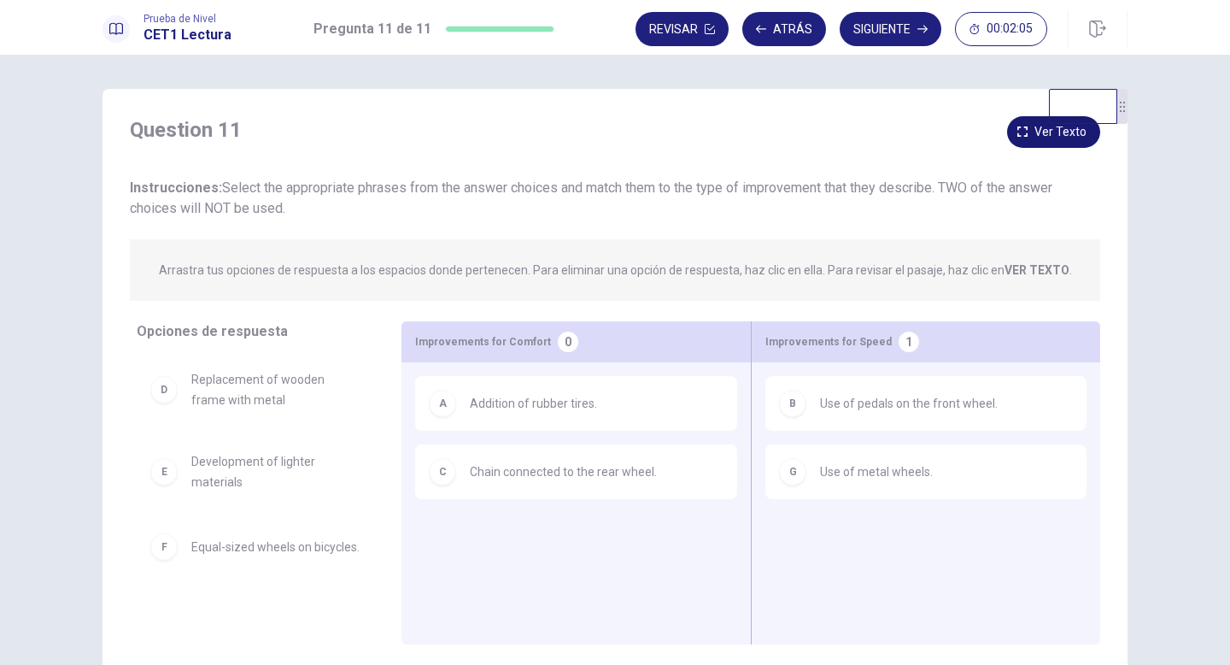
click at [1043, 139] on span "Ver texto" at bounding box center [1061, 131] width 52 height 21
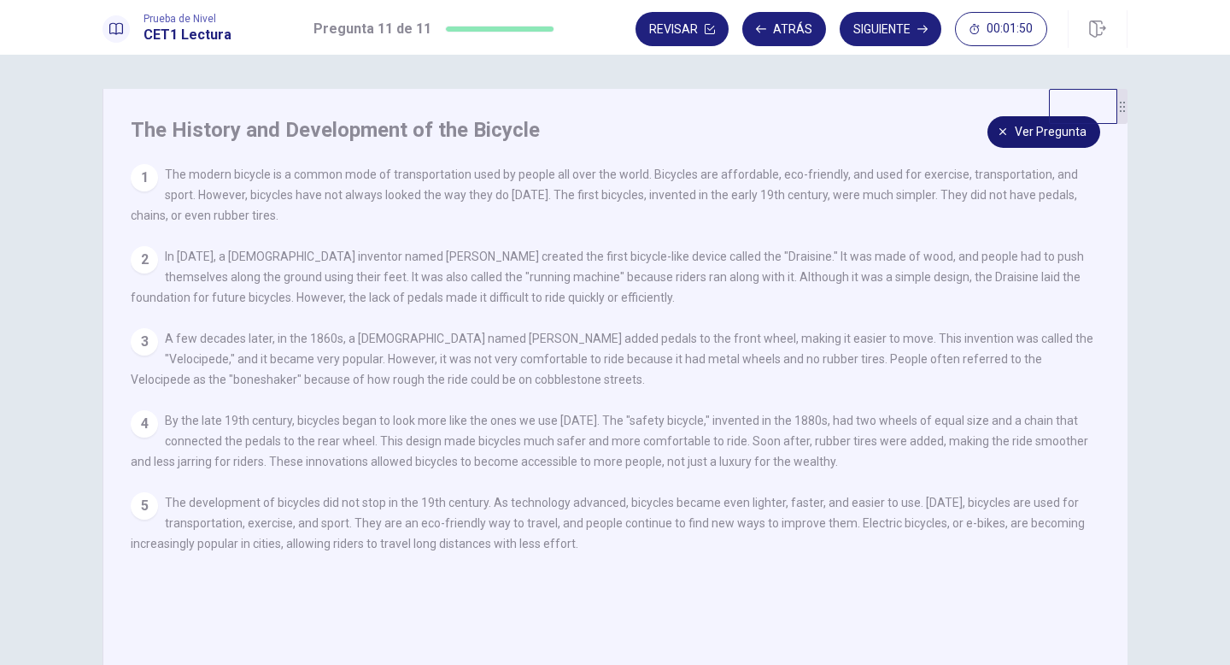
click at [1029, 132] on span "Ver pregunta" at bounding box center [1051, 131] width 72 height 21
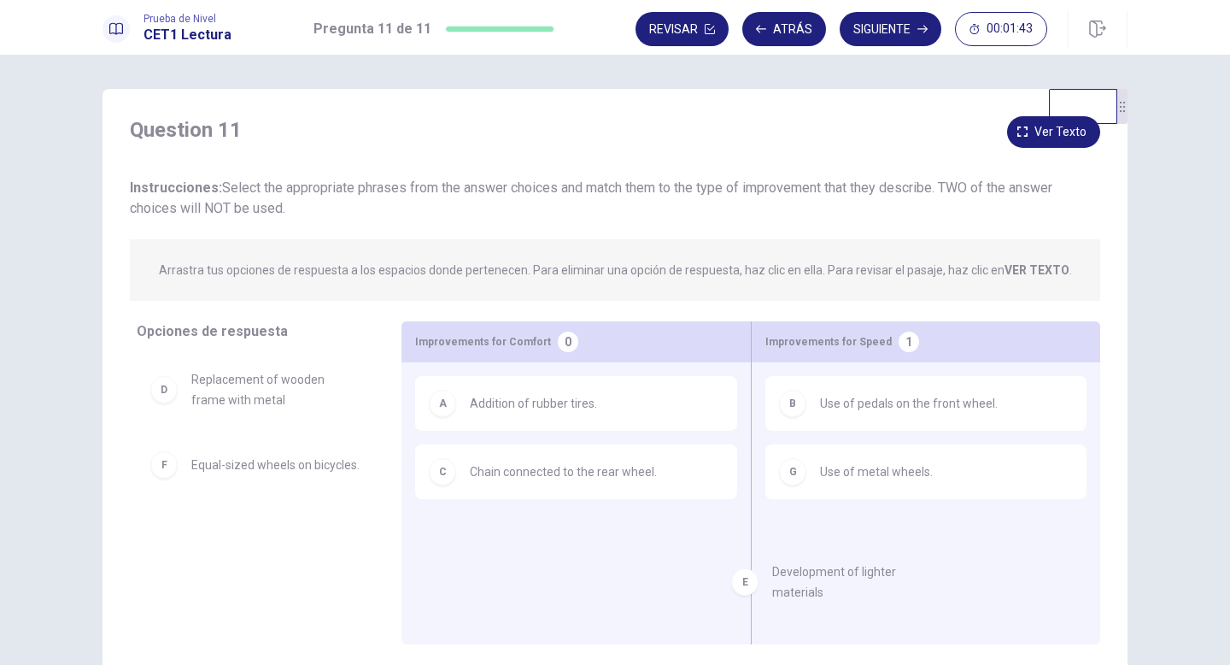
drag, startPoint x: 248, startPoint y: 484, endPoint x: 833, endPoint y: 583, distance: 593.5
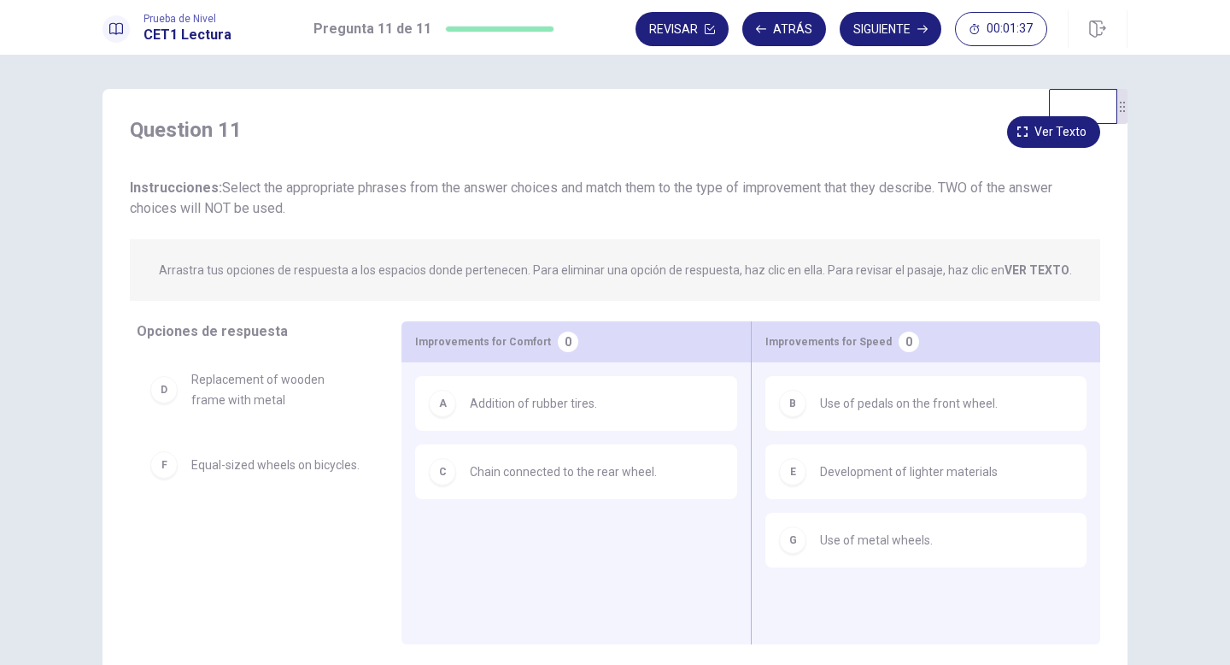
click at [787, 50] on div "Prueba de Nivel CET1 Lectura Pregunta 11 de 11 Revisar Atrás Siguiente 00:01:37" at bounding box center [615, 27] width 1230 height 55
click at [780, 11] on div "Revisar Atrás Siguiente 00:01:36" at bounding box center [882, 29] width 492 height 38
click at [783, 20] on button "Atrás" at bounding box center [784, 29] width 84 height 34
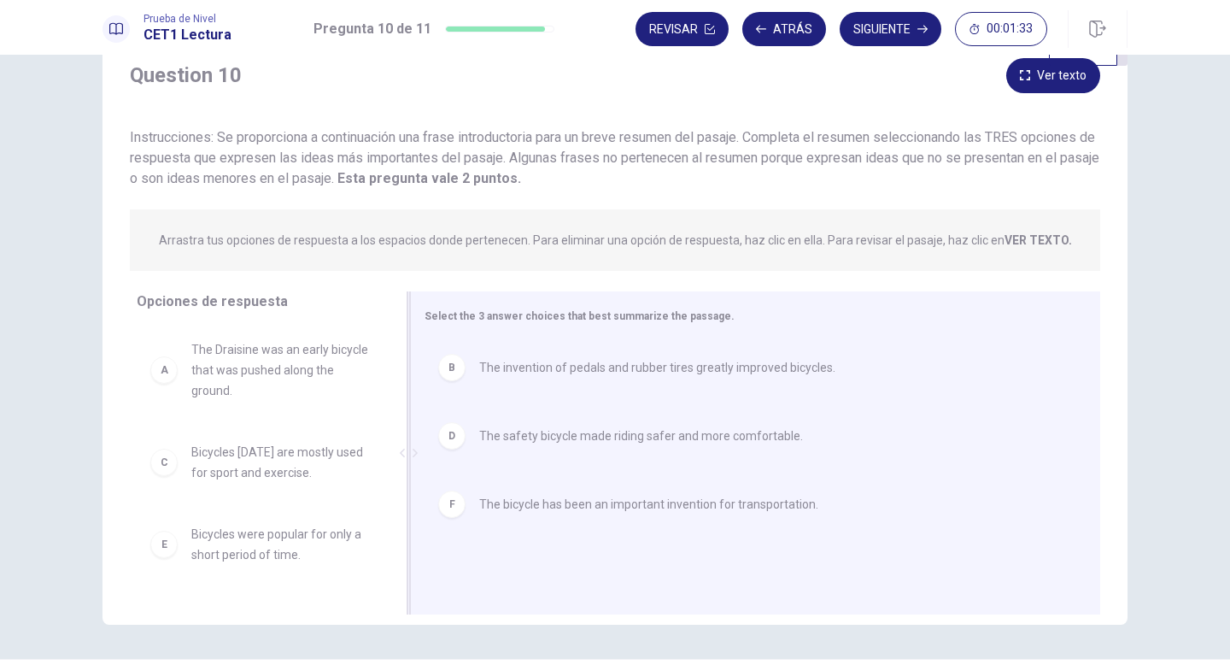
scroll to position [63, 0]
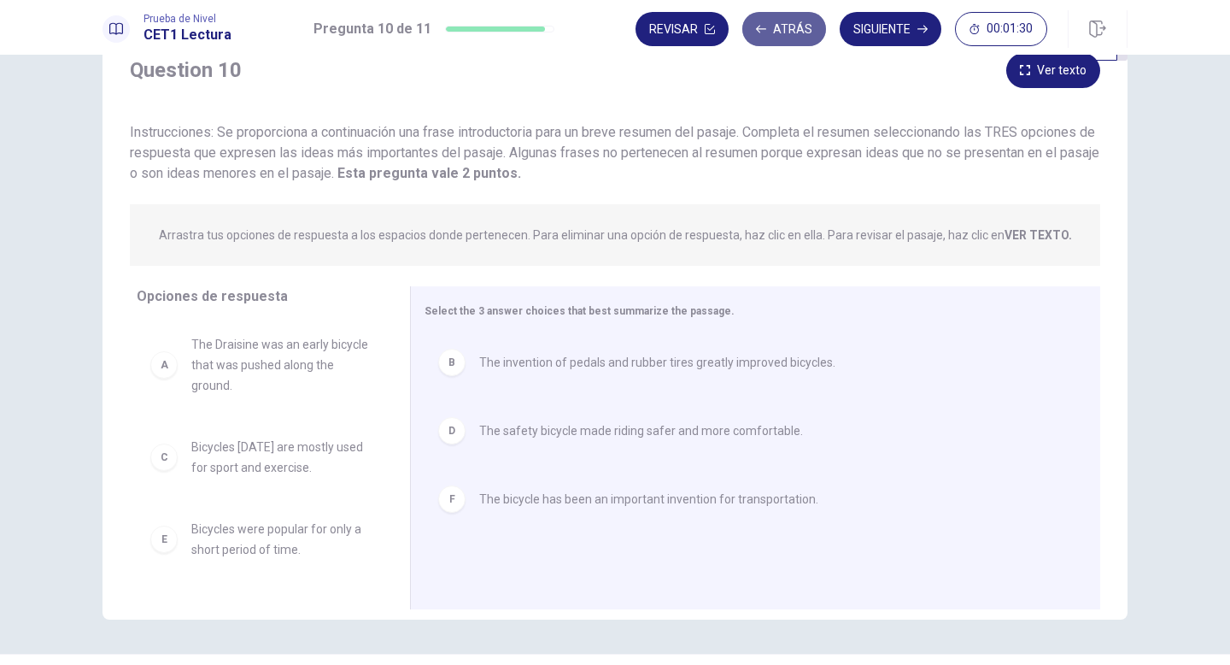
click at [793, 34] on button "Atrás" at bounding box center [784, 29] width 84 height 34
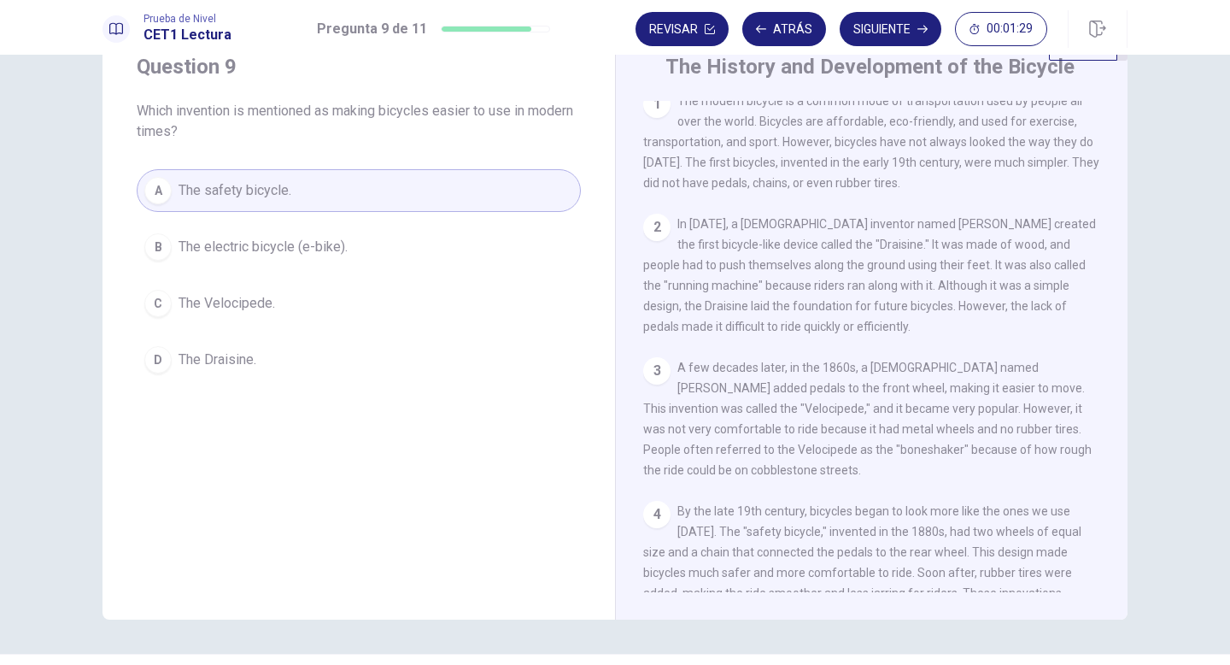
scroll to position [11, 0]
click at [776, 29] on button "Atrás" at bounding box center [784, 29] width 84 height 34
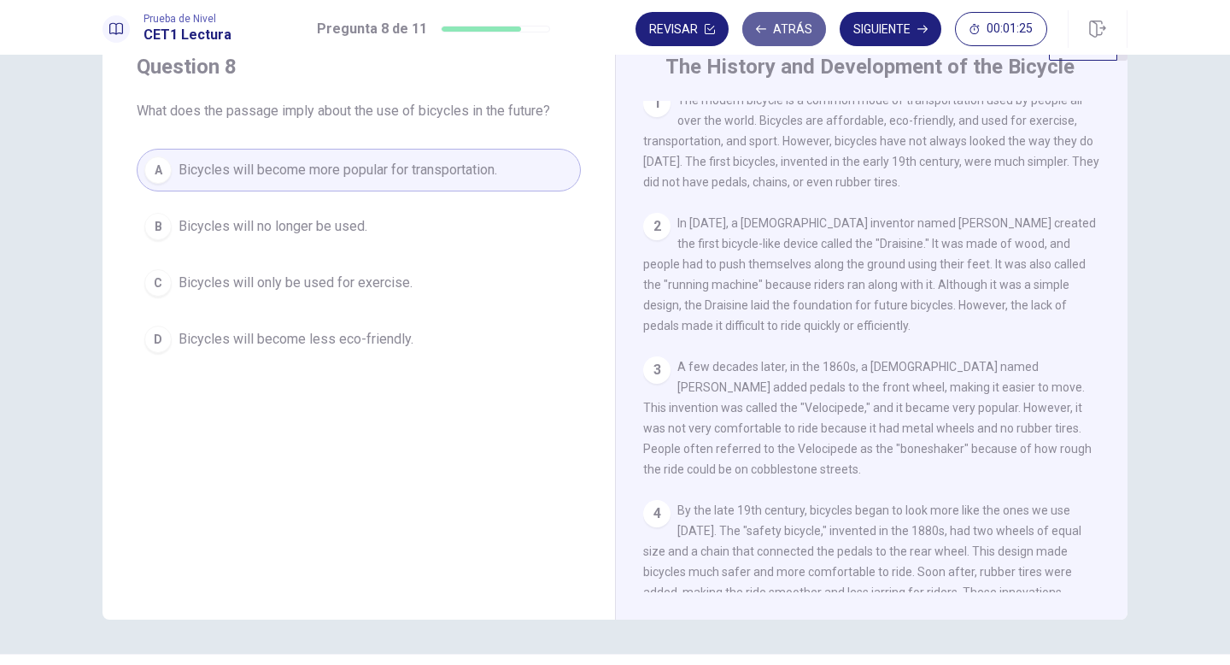
click at [803, 29] on button "Atrás" at bounding box center [784, 29] width 84 height 34
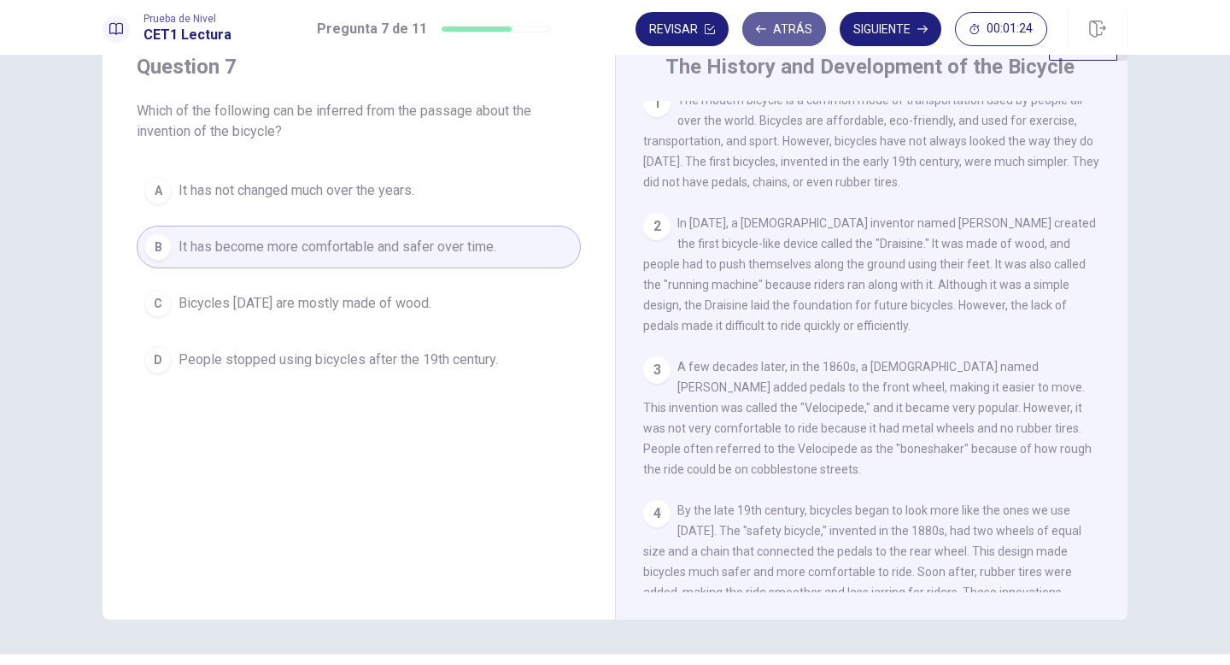
click at [812, 27] on button "Atrás" at bounding box center [784, 29] width 84 height 34
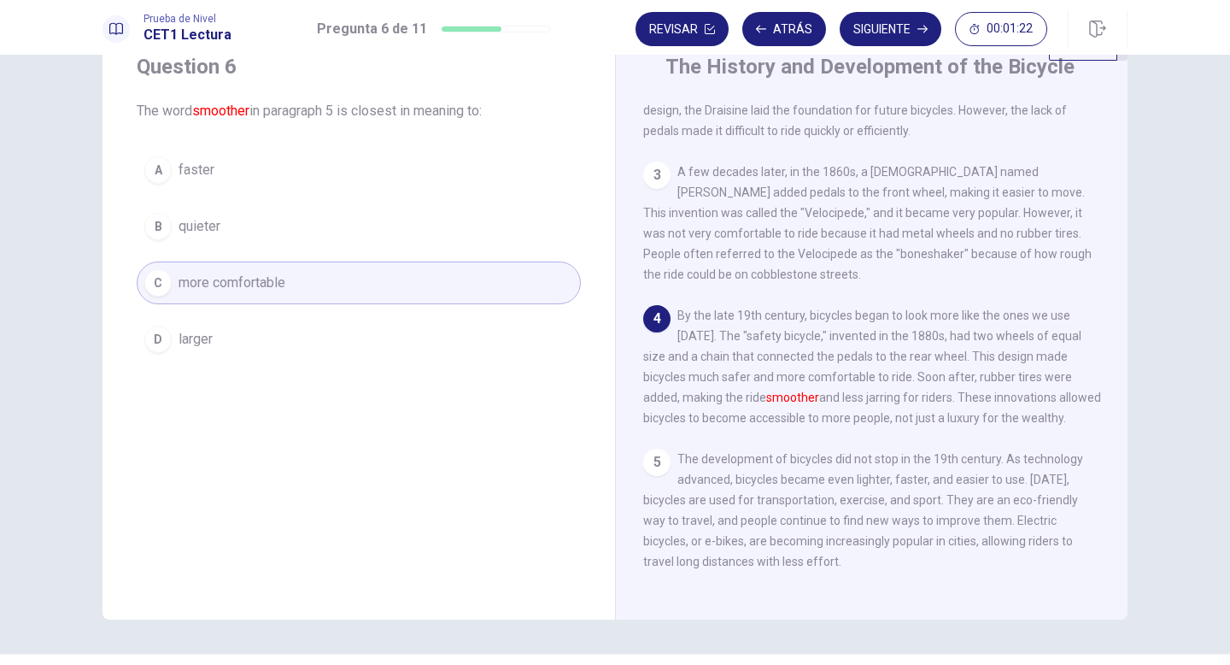
scroll to position [0, 0]
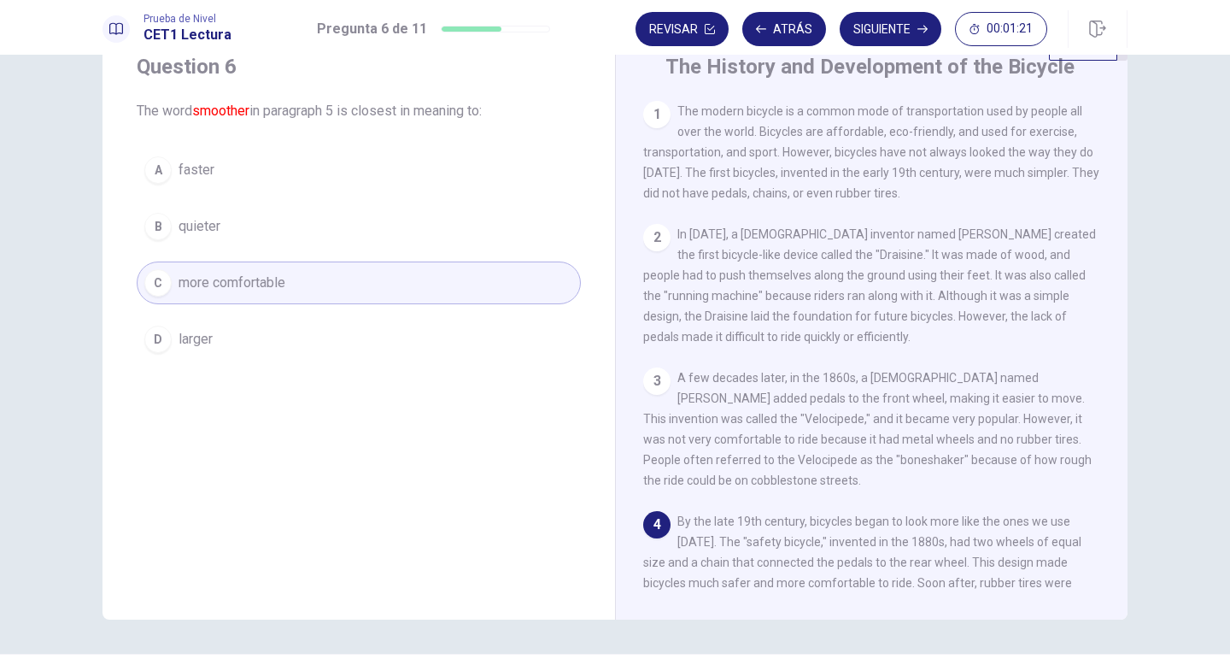
click at [899, 10] on div "Revisar Atrás Siguiente 00:01:21" at bounding box center [882, 29] width 492 height 38
click at [898, 28] on button "Siguiente" at bounding box center [891, 29] width 102 height 34
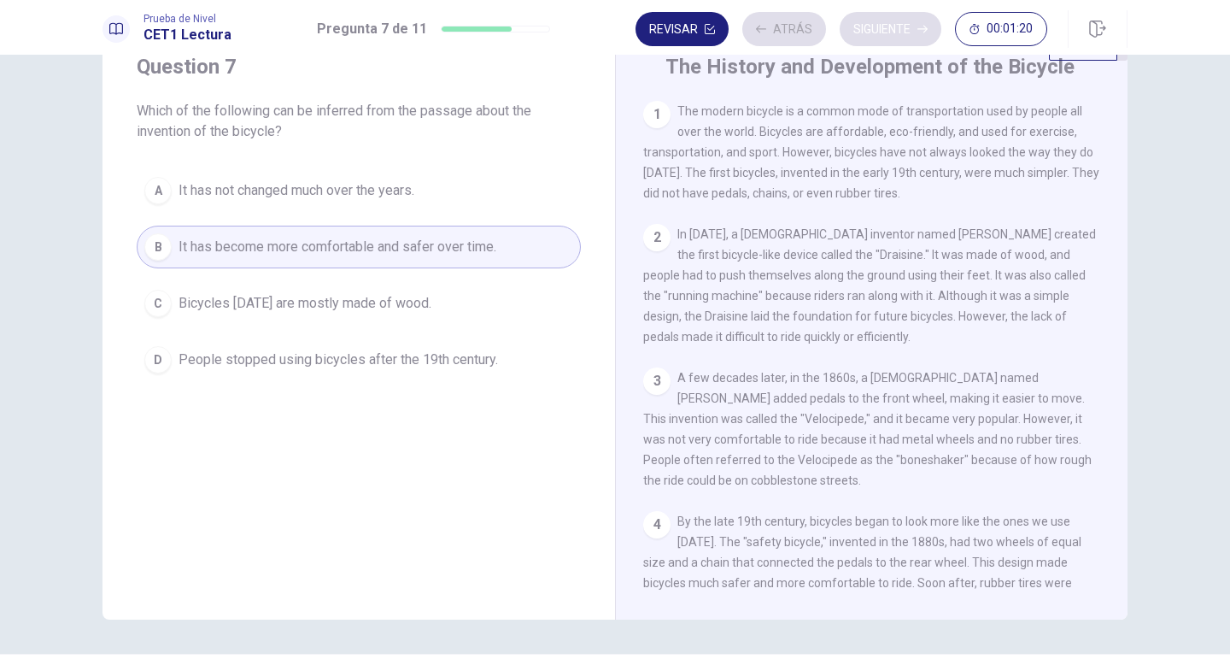
click at [898, 28] on div "Revisar Atrás Siguiente 00:01:20" at bounding box center [842, 29] width 412 height 34
click at [885, 32] on button "Siguiente" at bounding box center [891, 29] width 102 height 34
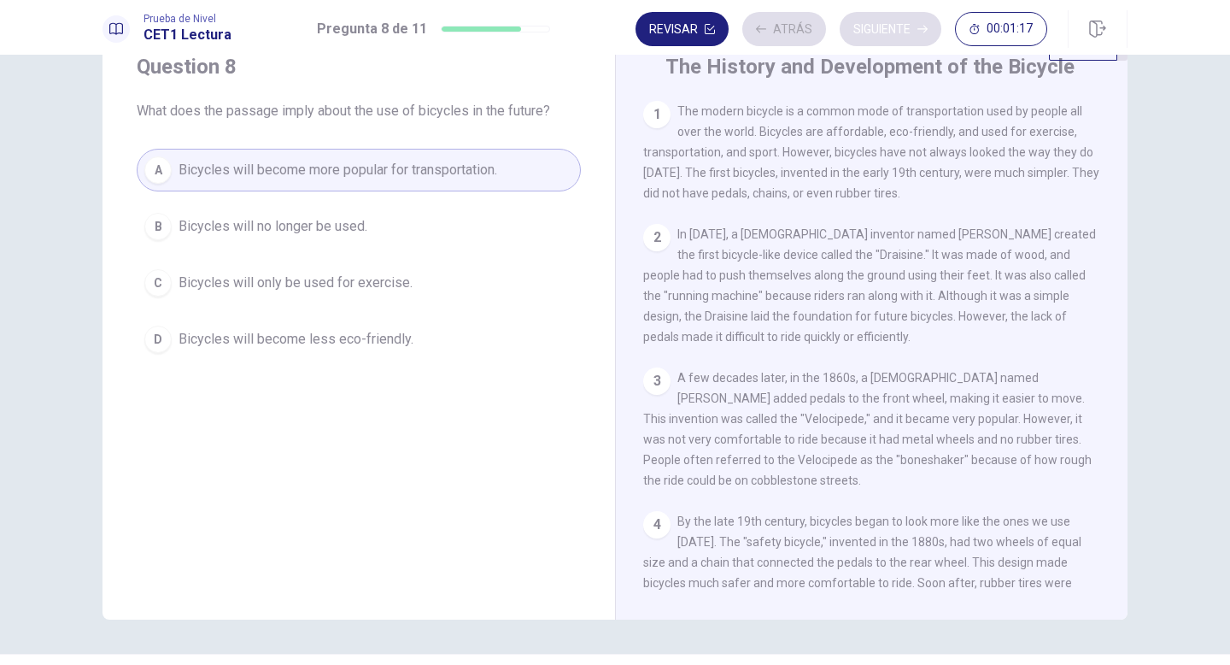
click at [885, 32] on div "Revisar Atrás Siguiente 00:01:17" at bounding box center [842, 29] width 412 height 34
click at [877, 32] on button "Siguiente" at bounding box center [891, 29] width 102 height 34
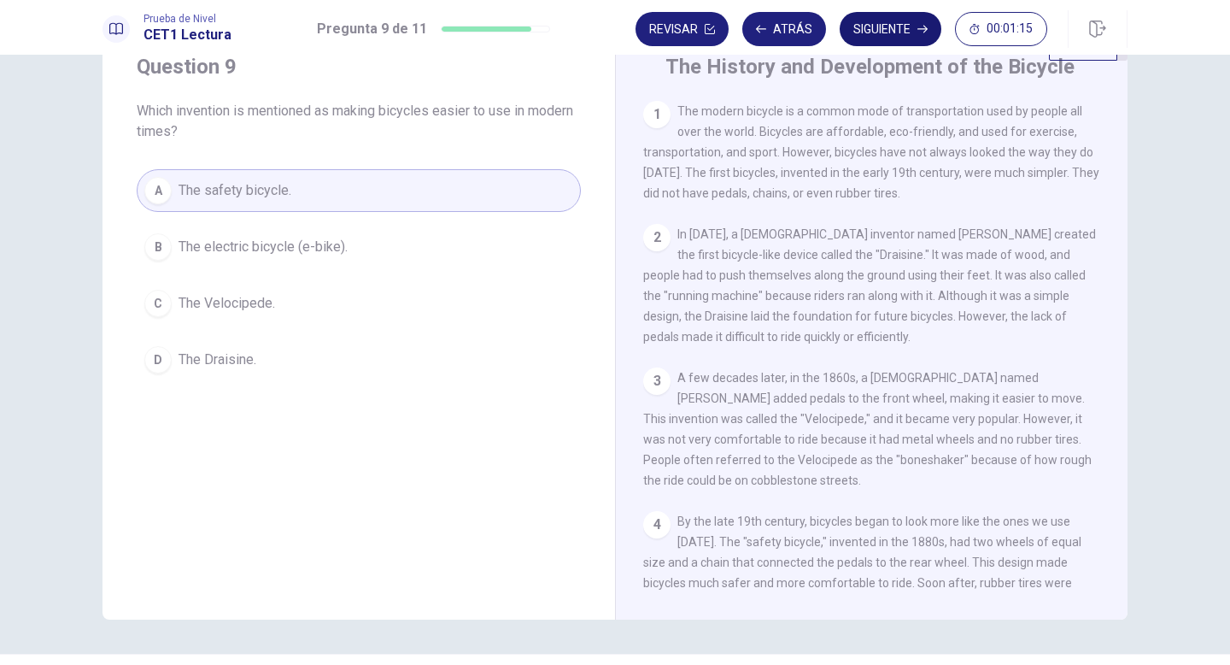
click at [884, 36] on button "Siguiente" at bounding box center [891, 29] width 102 height 34
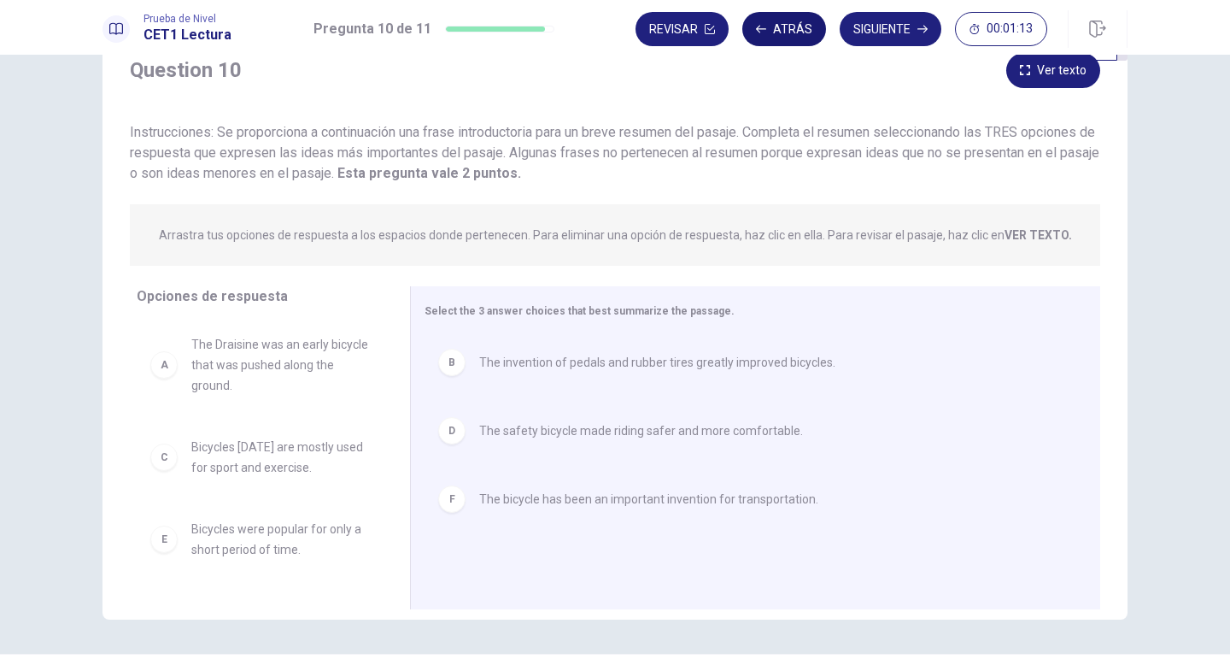
click at [777, 27] on button "Atrás" at bounding box center [784, 29] width 84 height 34
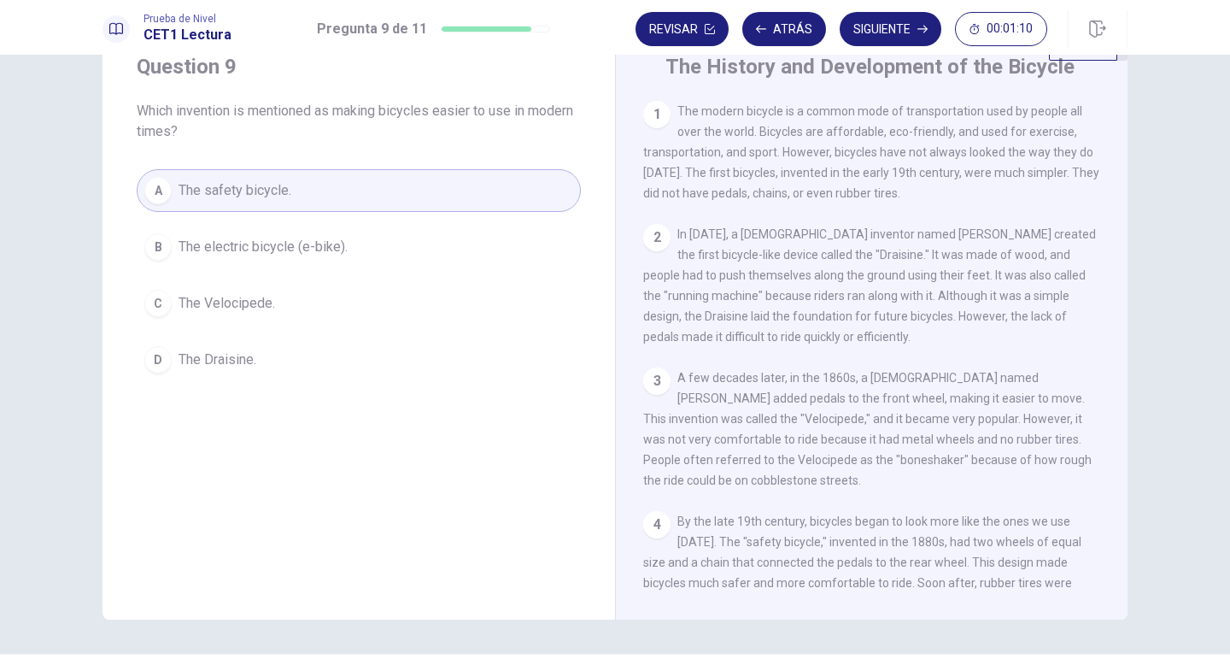
click at [309, 245] on span "The electric bicycle (e-bike)." at bounding box center [263, 247] width 169 height 21
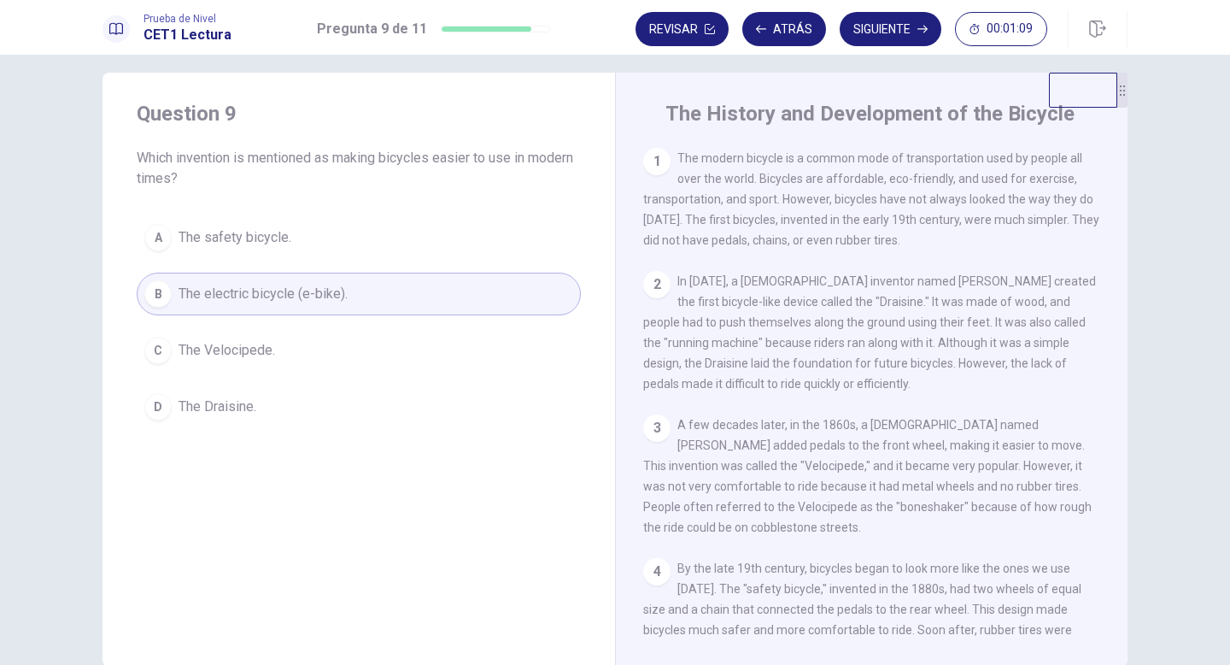
scroll to position [12, 0]
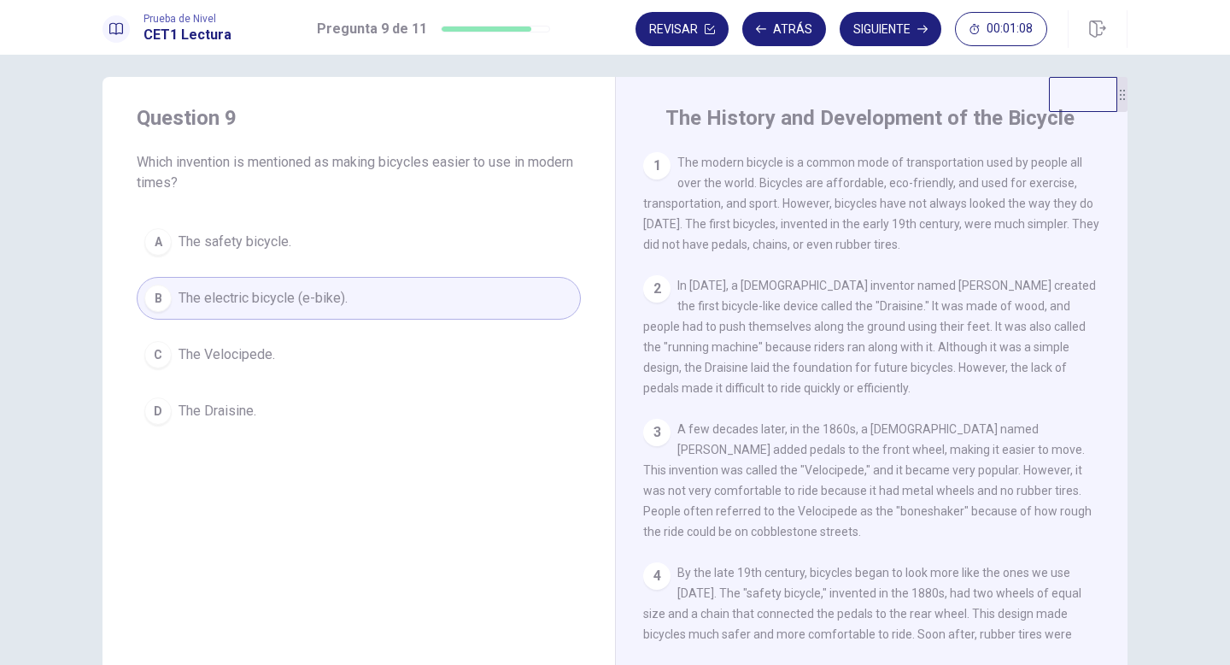
click at [900, 55] on div "Question 9 Which invention is mentioned as making bicycles easier to use in mod…" at bounding box center [615, 360] width 1230 height 610
click at [893, 23] on button "Siguiente" at bounding box center [891, 29] width 102 height 34
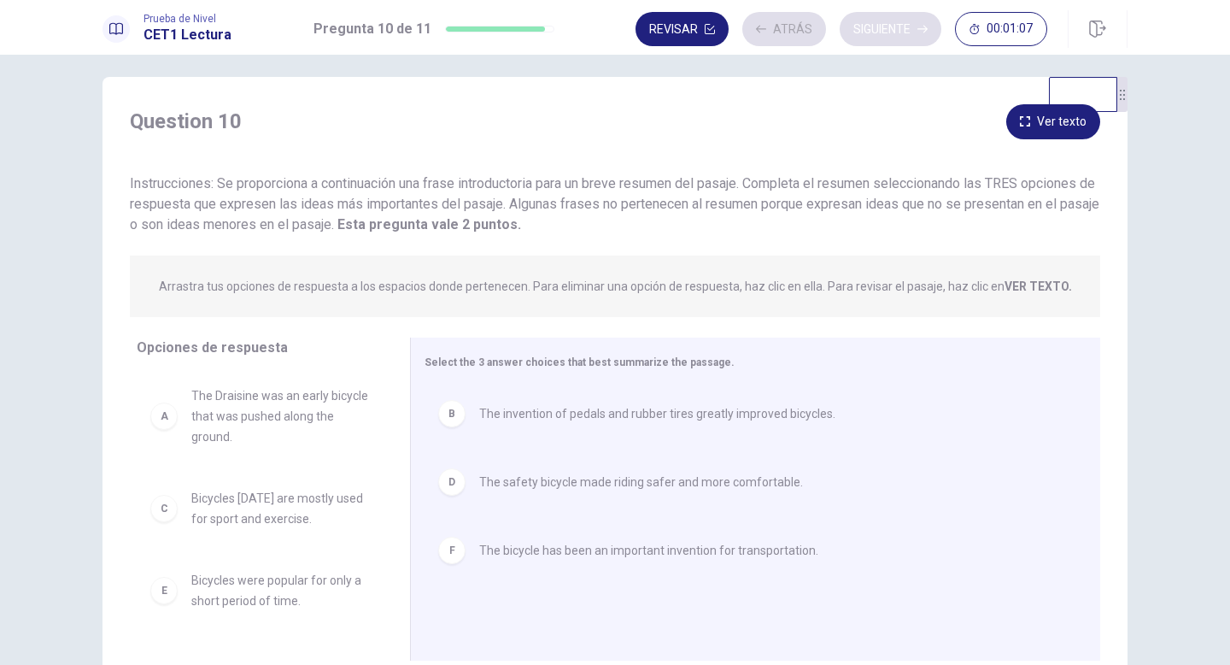
click at [893, 23] on div "Revisar Atrás Siguiente 00:01:07" at bounding box center [842, 29] width 412 height 34
click at [869, 15] on button "Siguiente" at bounding box center [891, 29] width 102 height 34
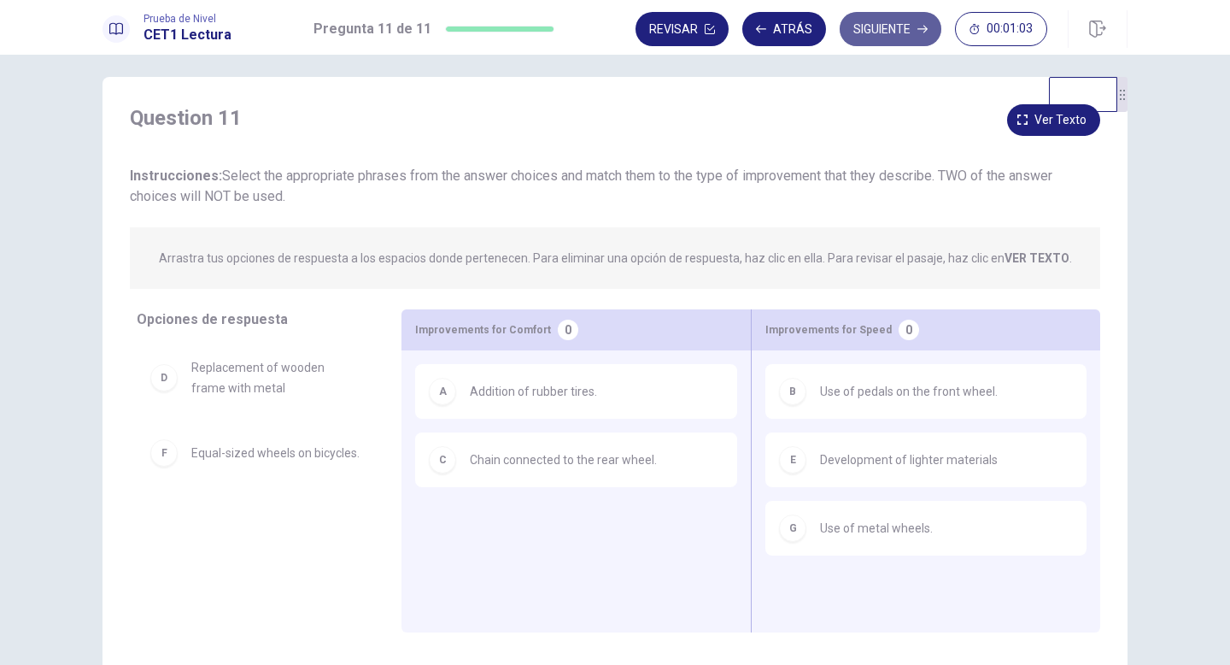
click at [865, 32] on button "Siguiente" at bounding box center [891, 29] width 102 height 34
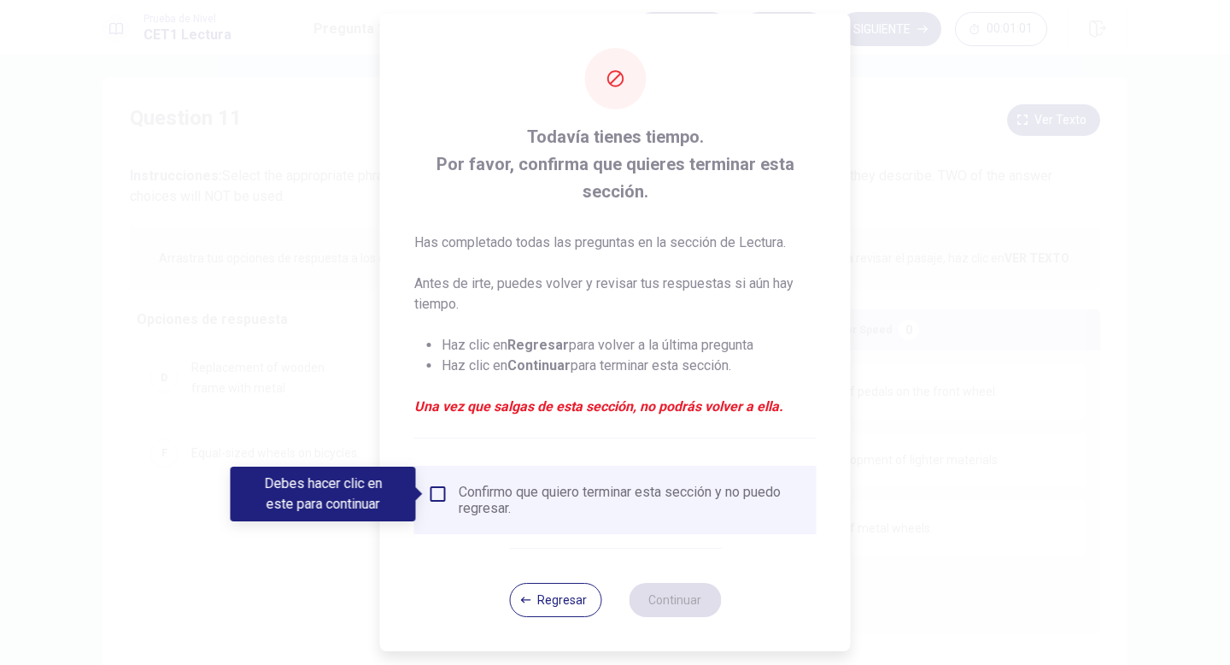
click at [478, 513] on div "Confirmo que quiero terminar esta sección y no puedo regresar." at bounding box center [631, 500] width 344 height 32
click at [452, 496] on div "Confirmo que quiero terminar esta sección y no puedo regresar." at bounding box center [615, 500] width 375 height 32
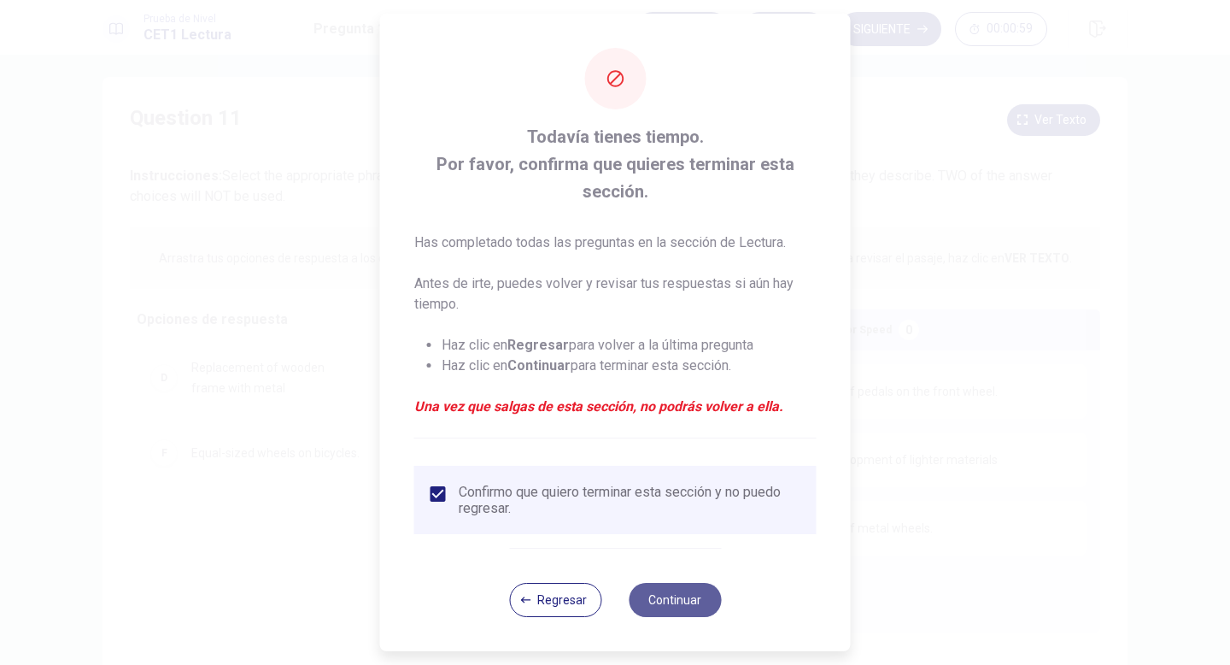
click at [679, 607] on button "Continuar" at bounding box center [675, 600] width 92 height 34
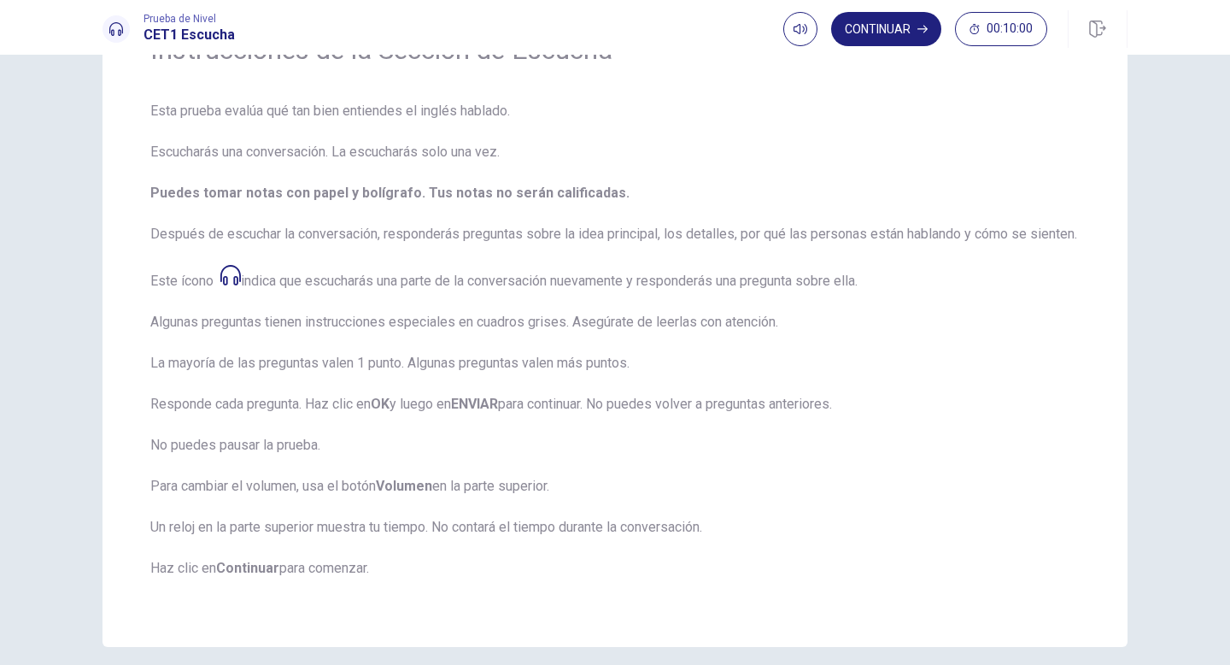
scroll to position [150, 0]
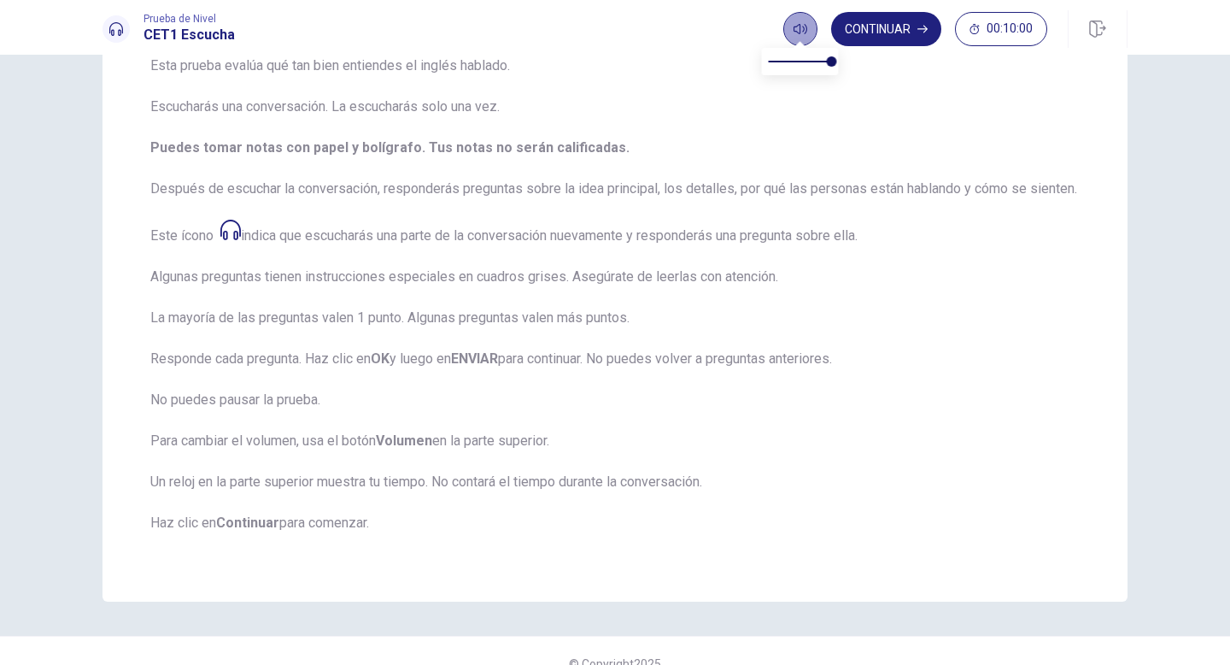
click at [785, 29] on button "button" at bounding box center [800, 29] width 34 height 34
click at [860, 36] on button "Continuar" at bounding box center [886, 29] width 110 height 34
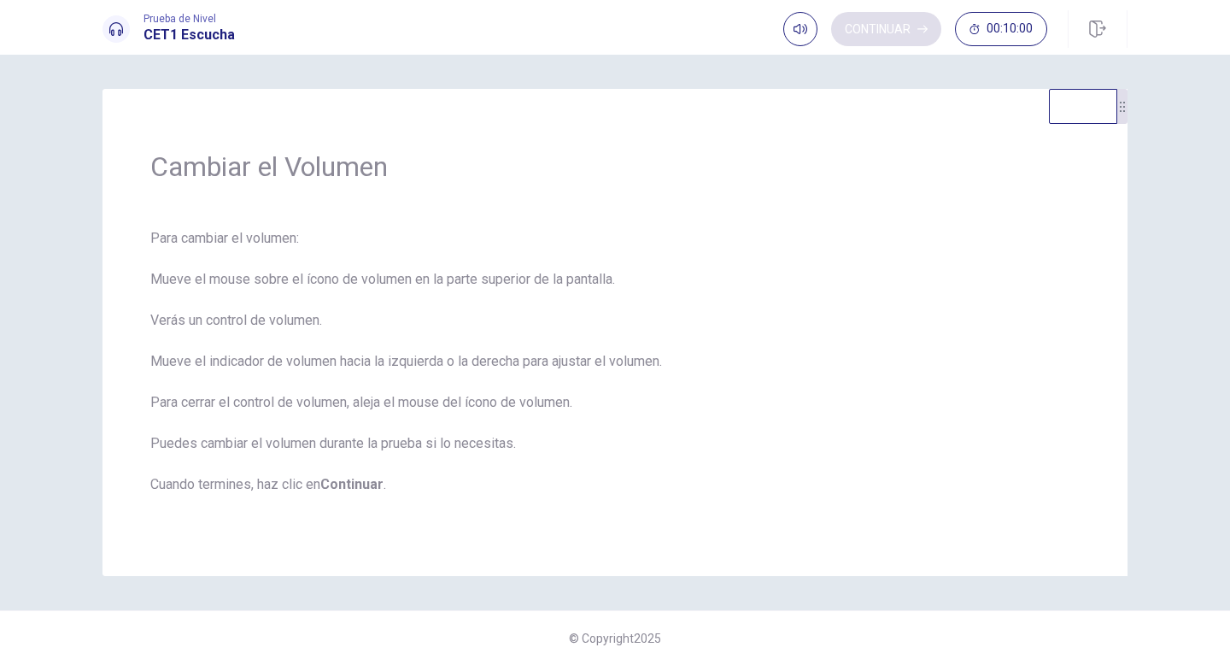
scroll to position [0, 0]
click at [894, 26] on button "Continuar" at bounding box center [886, 29] width 110 height 34
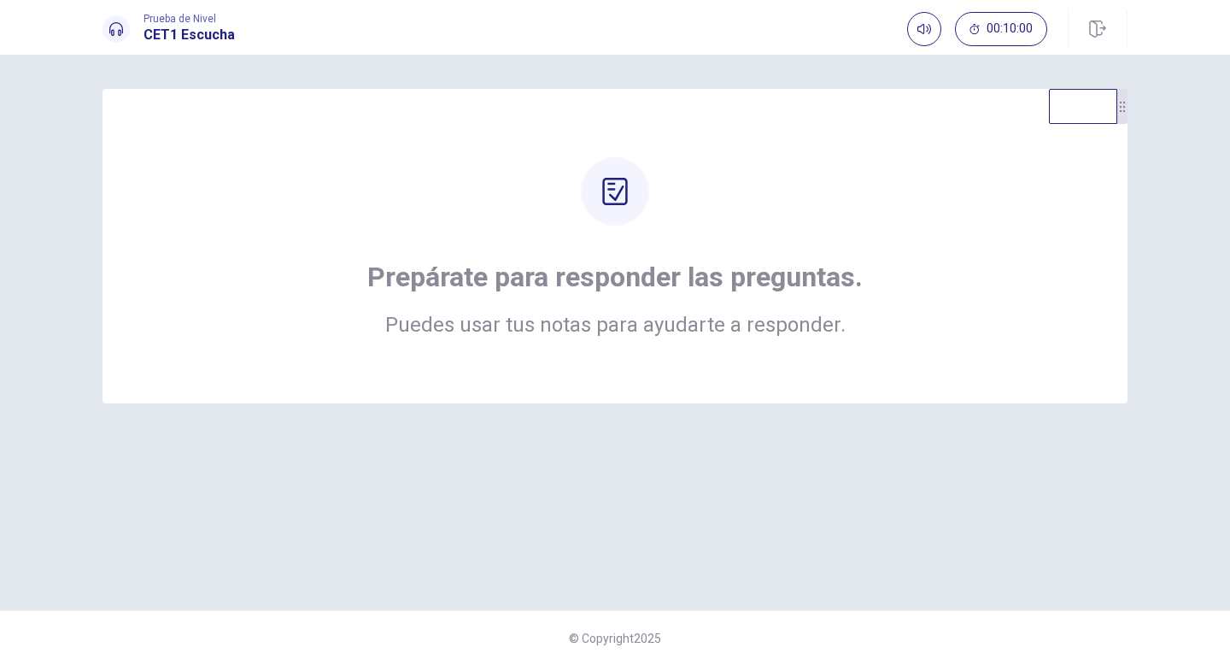
click at [644, 204] on div at bounding box center [615, 191] width 68 height 68
click at [613, 187] on icon at bounding box center [614, 191] width 27 height 27
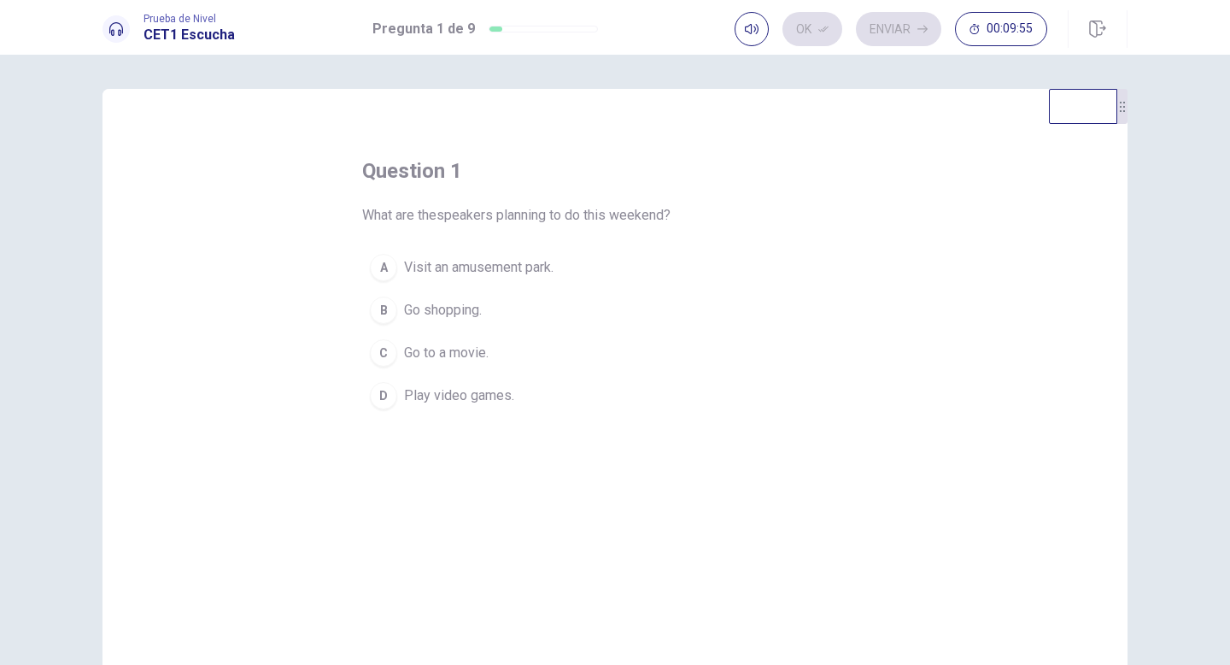
click at [496, 271] on span "Visit an amusement park." at bounding box center [479, 267] width 150 height 21
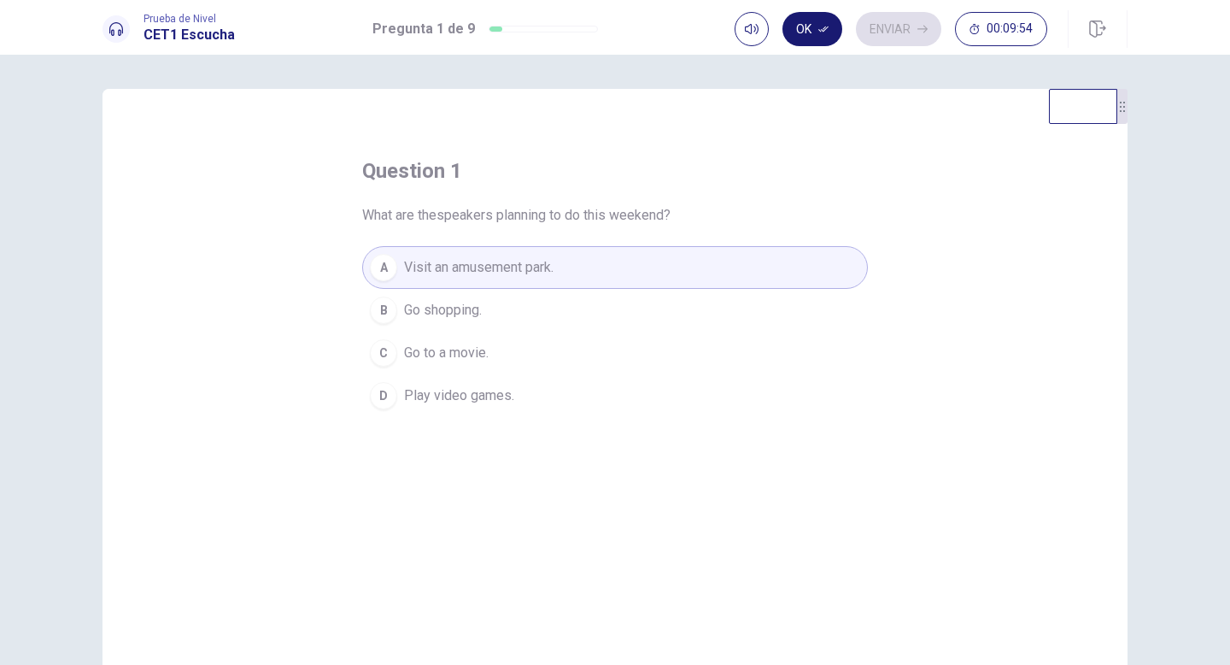
click at [813, 24] on button "Ok" at bounding box center [813, 29] width 60 height 34
click at [919, 25] on icon "button" at bounding box center [923, 29] width 10 height 10
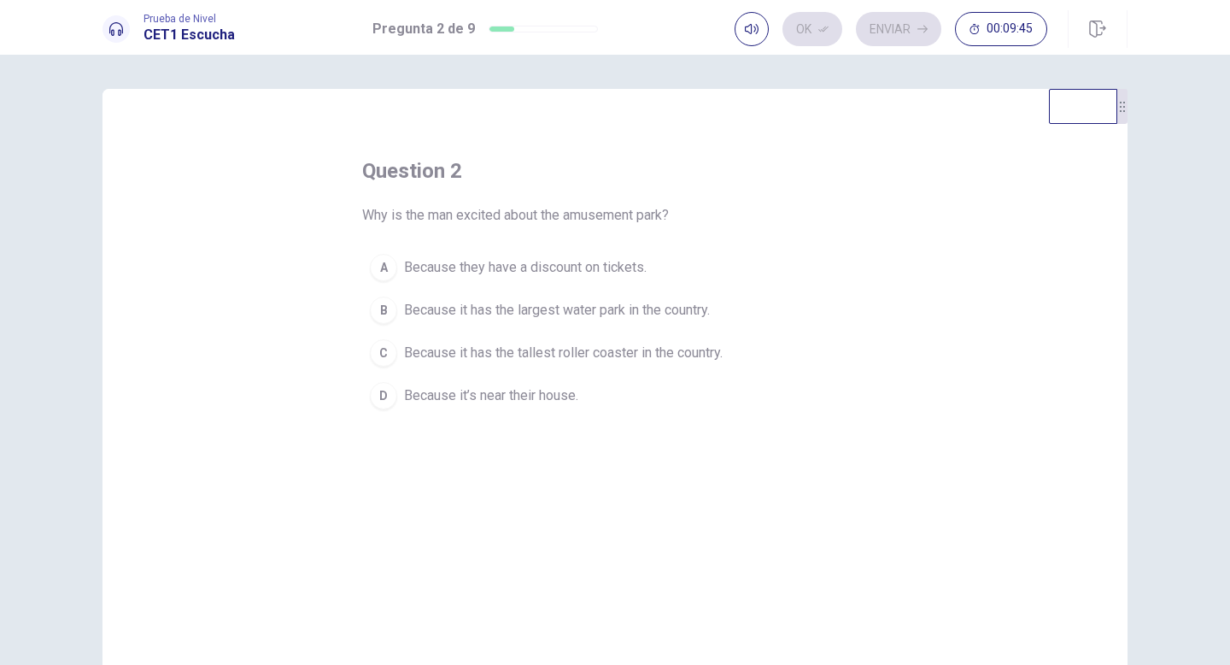
click at [605, 361] on span "Because it has the tallest roller coaster in the country." at bounding box center [563, 353] width 319 height 21
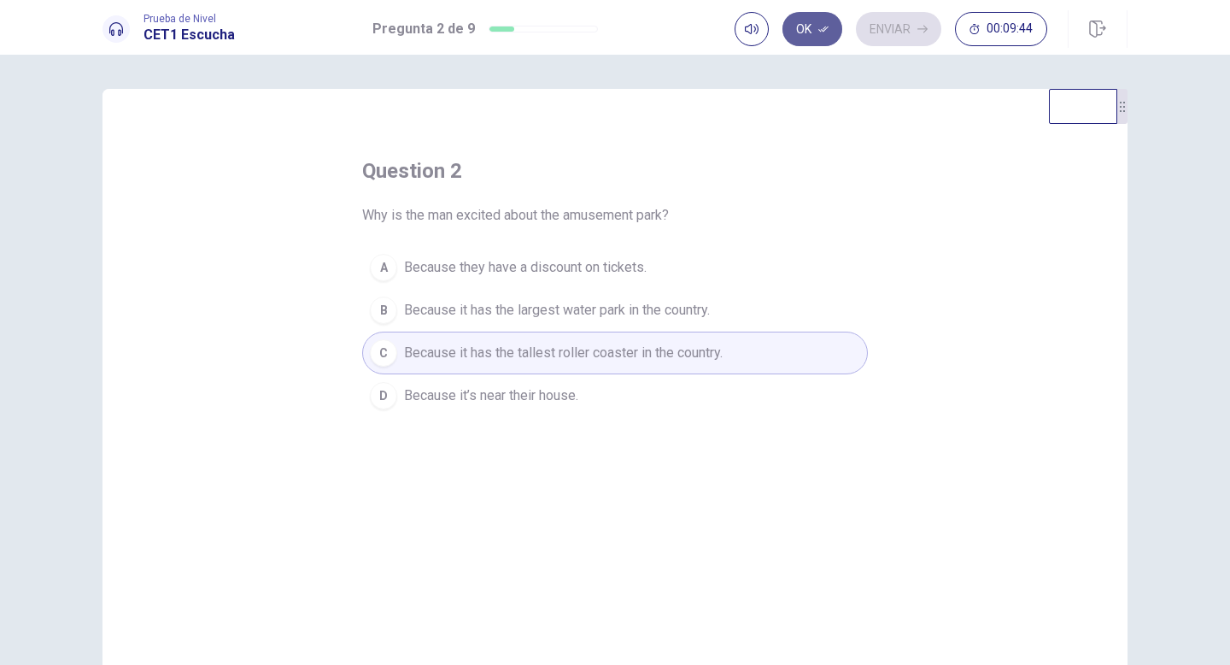
click at [784, 34] on button "Ok" at bounding box center [813, 29] width 60 height 34
click at [894, 38] on button "Enviar" at bounding box center [898, 29] width 85 height 34
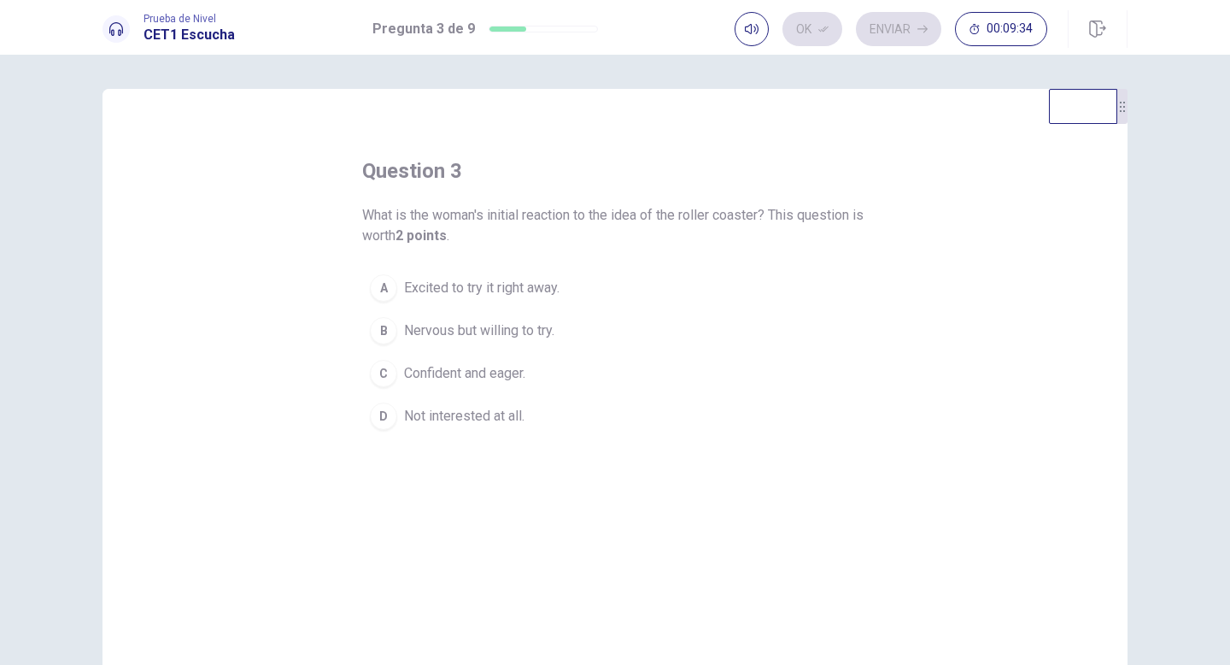
click at [486, 330] on span "Nervous but willing to try." at bounding box center [479, 330] width 150 height 21
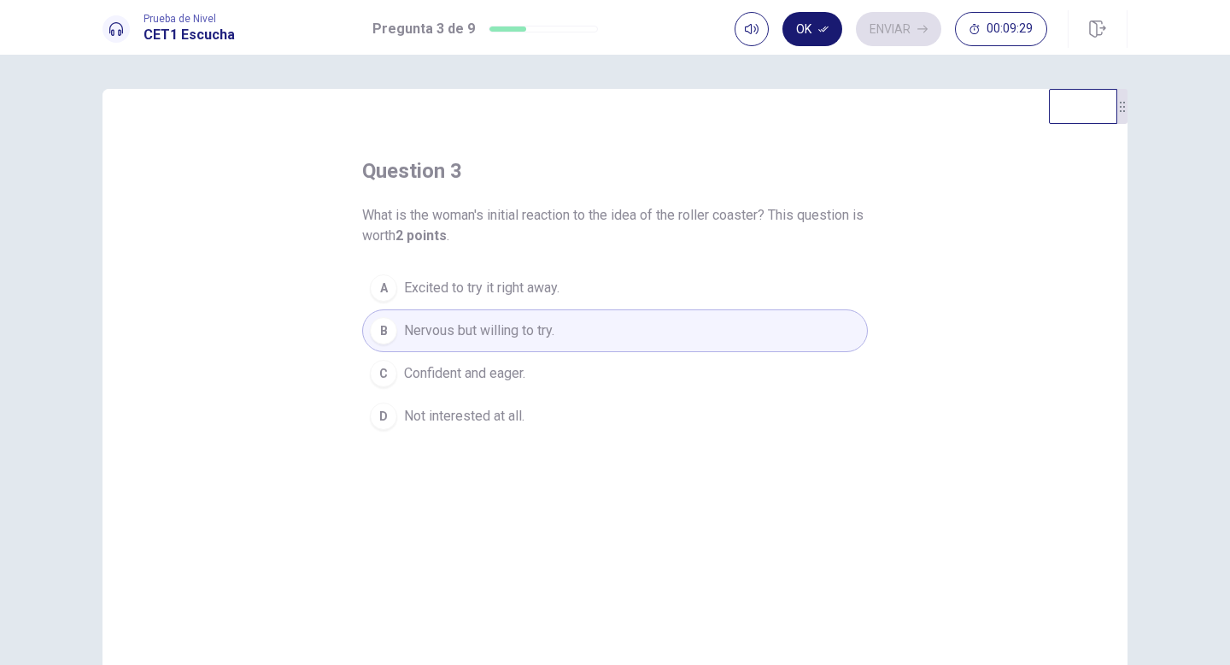
click at [815, 27] on button "Ok" at bounding box center [813, 29] width 60 height 34
click at [872, 34] on button "Enviar" at bounding box center [898, 29] width 85 height 34
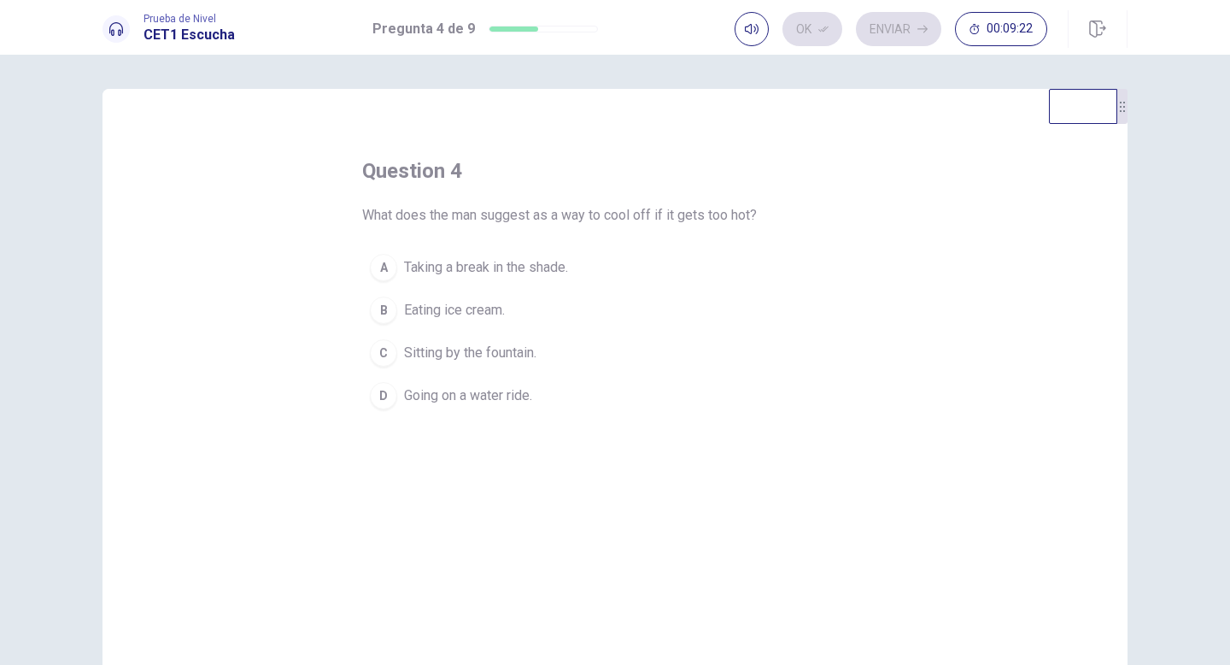
click at [508, 396] on span "Going on a water ride." at bounding box center [468, 395] width 128 height 21
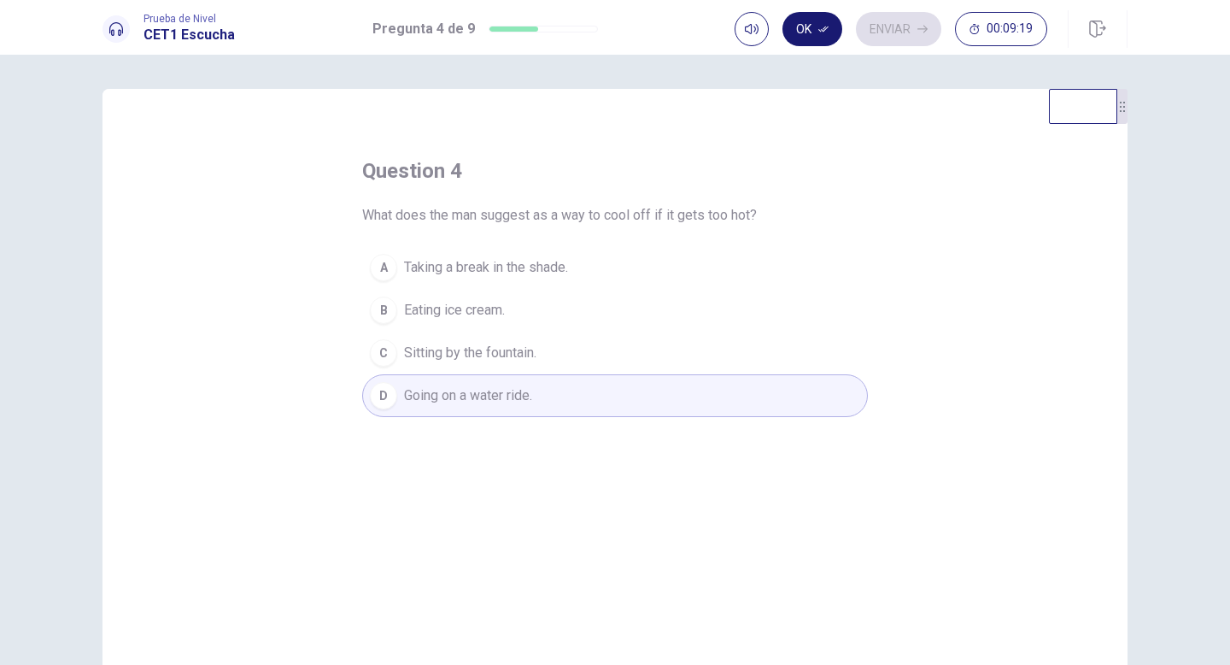
click at [812, 26] on button "Ok" at bounding box center [813, 29] width 60 height 34
click at [890, 30] on button "Enviar" at bounding box center [898, 29] width 85 height 34
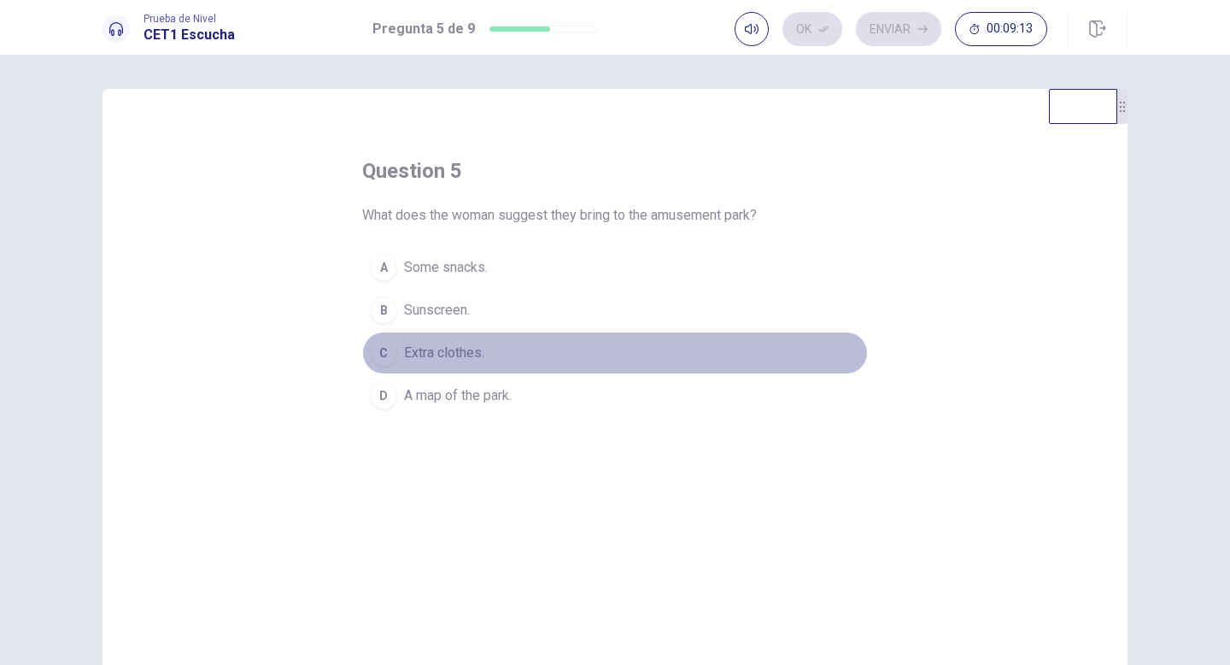
click at [440, 351] on span "Extra clothes." at bounding box center [444, 353] width 80 height 21
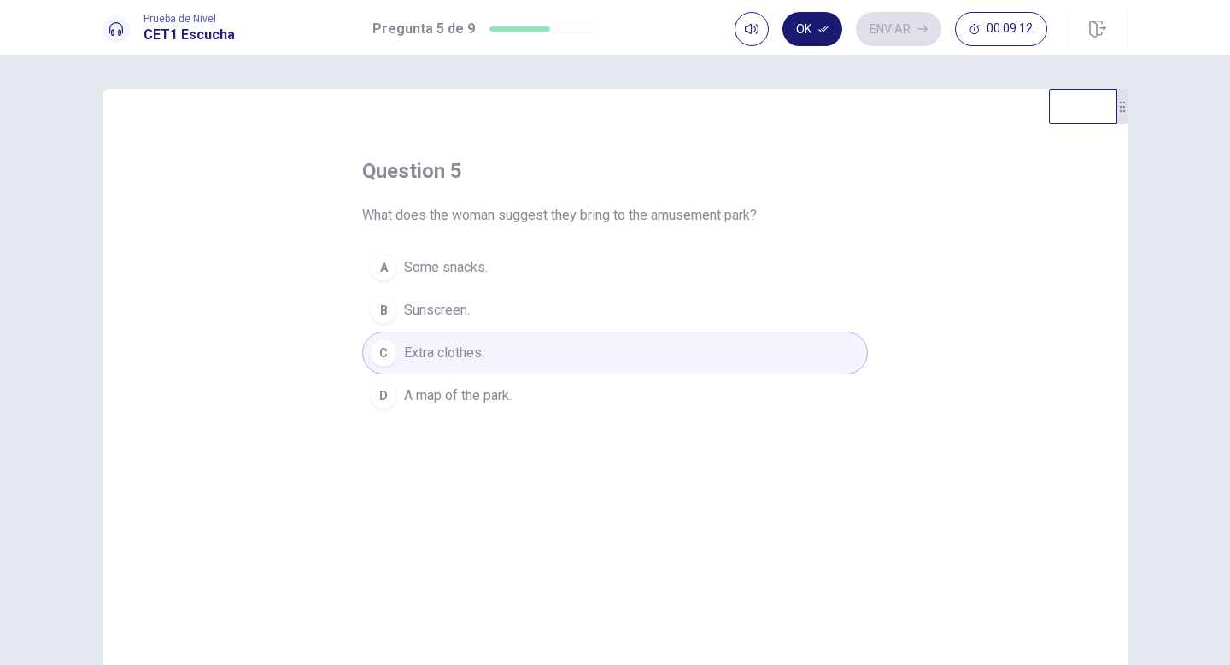
click at [828, 31] on button "Ok" at bounding box center [813, 29] width 60 height 34
click at [875, 21] on button "Enviar" at bounding box center [898, 29] width 85 height 34
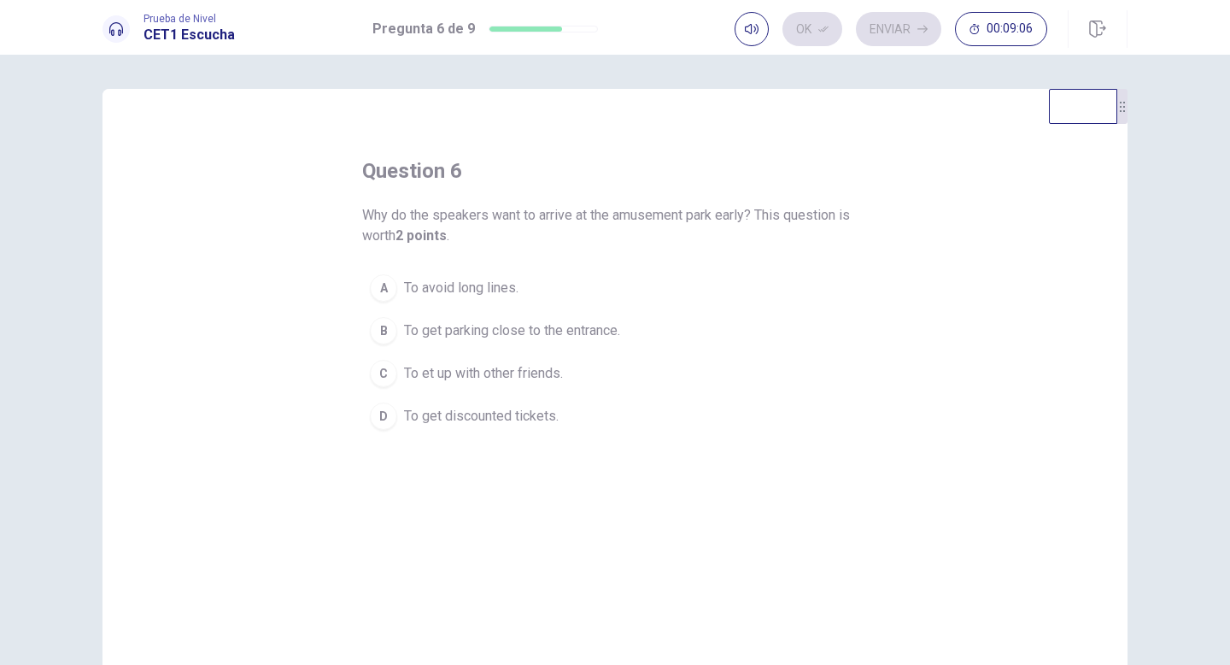
click at [509, 287] on span "To avoid long lines." at bounding box center [461, 288] width 114 height 21
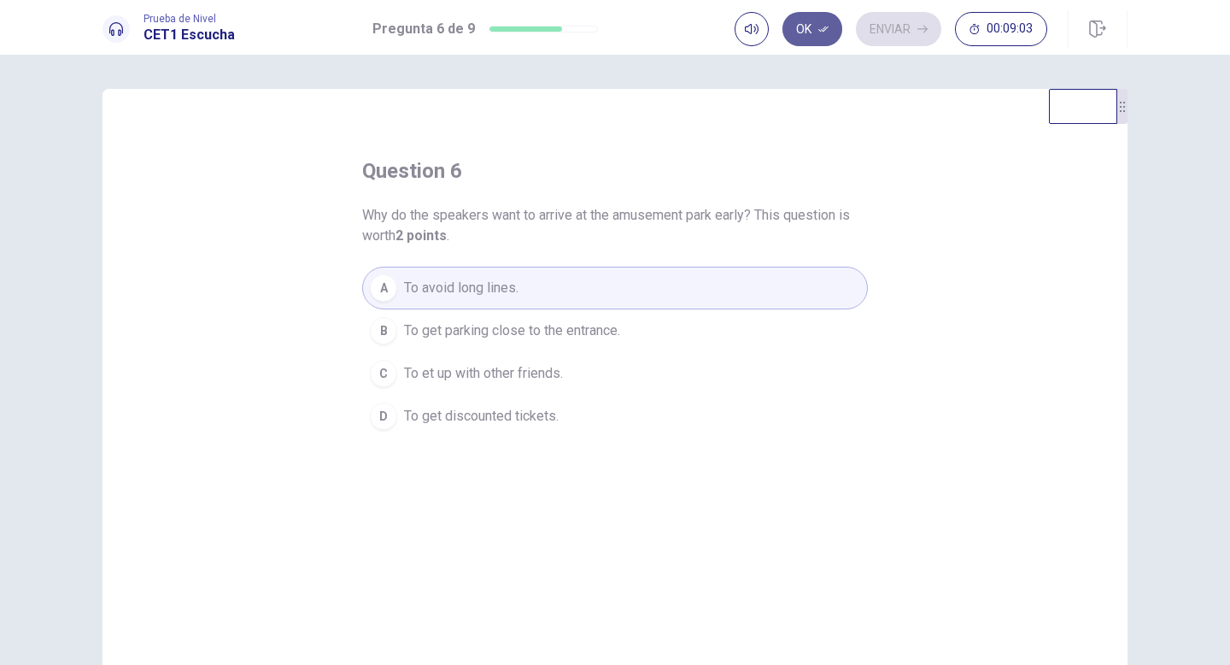
click at [816, 31] on button "Ok" at bounding box center [813, 29] width 60 height 34
click at [897, 25] on button "Enviar" at bounding box center [898, 29] width 85 height 34
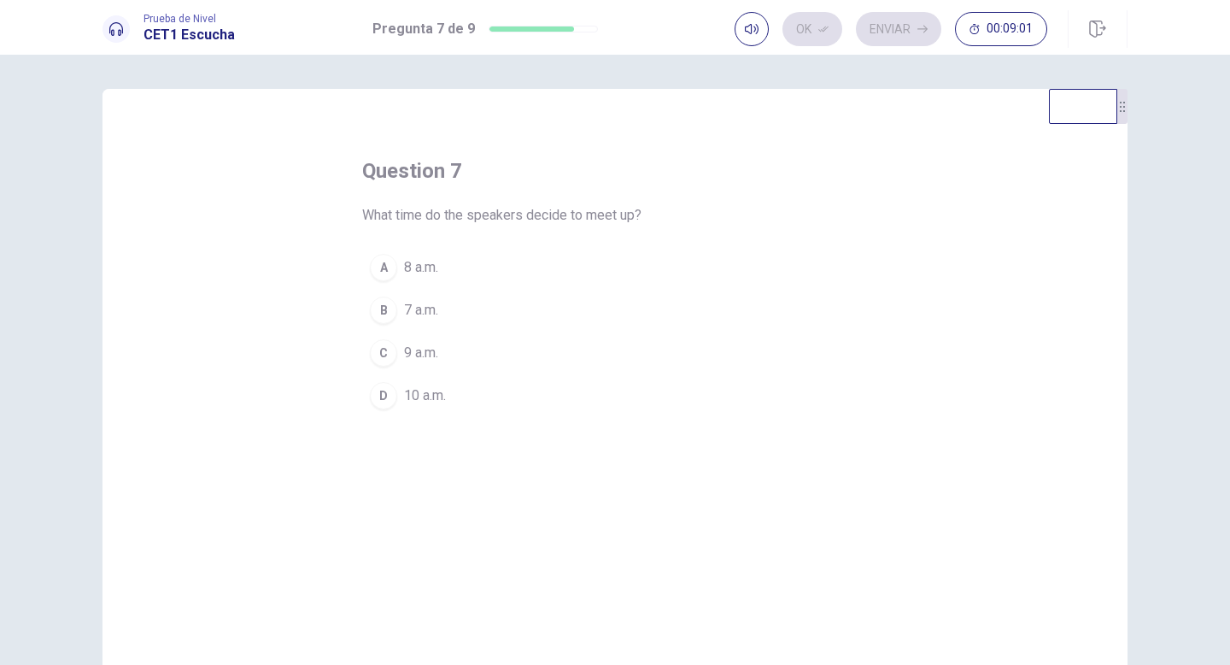
click at [390, 351] on div "C" at bounding box center [383, 352] width 27 height 27
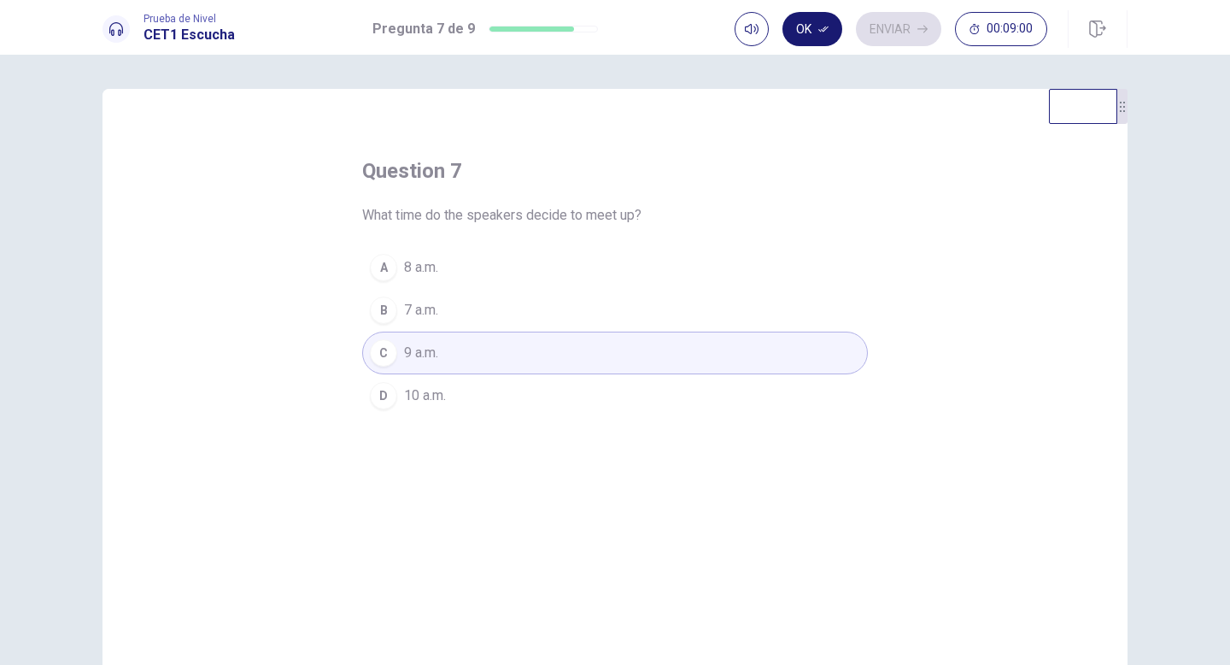
click at [809, 34] on button "Ok" at bounding box center [813, 29] width 60 height 34
click at [893, 30] on button "Enviar" at bounding box center [898, 29] width 85 height 34
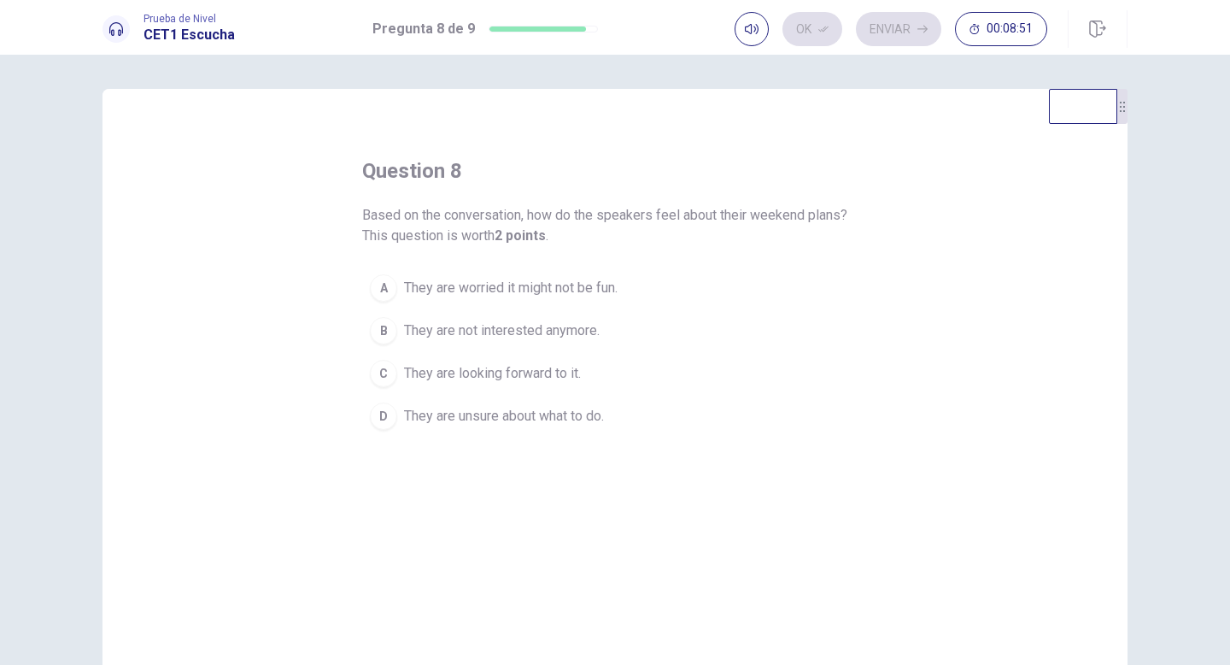
click at [553, 368] on span "They are looking forward to it." at bounding box center [492, 373] width 177 height 21
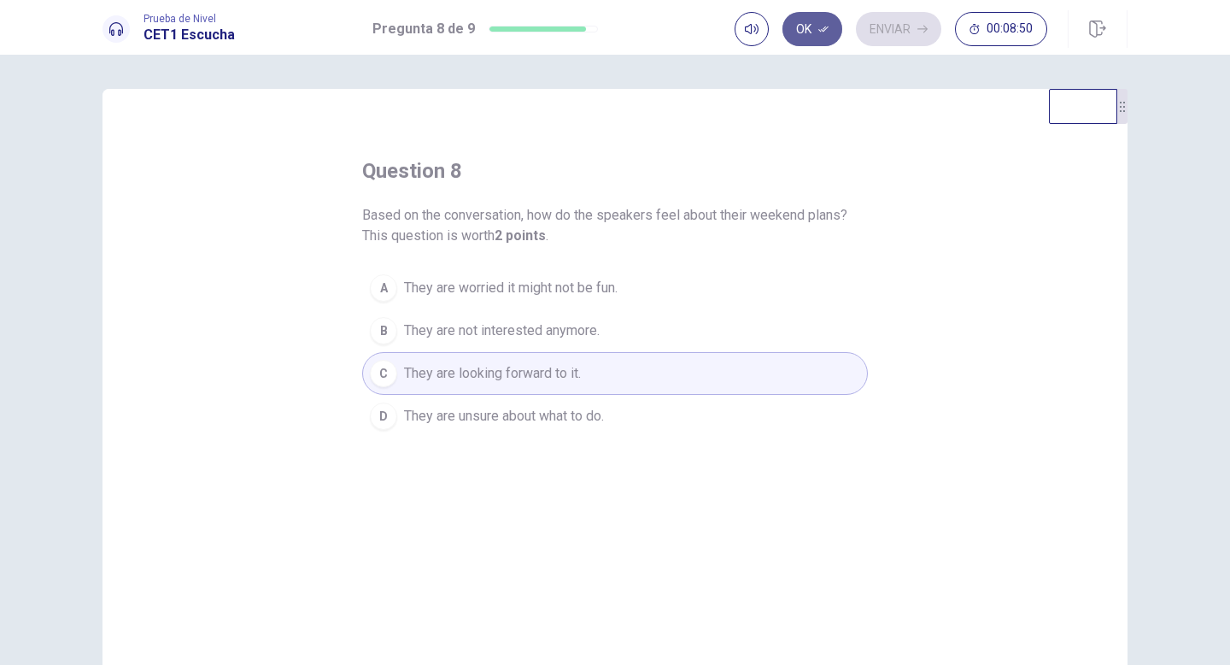
click at [797, 38] on button "Ok" at bounding box center [813, 29] width 60 height 34
click at [898, 28] on button "Enviar" at bounding box center [898, 29] width 85 height 34
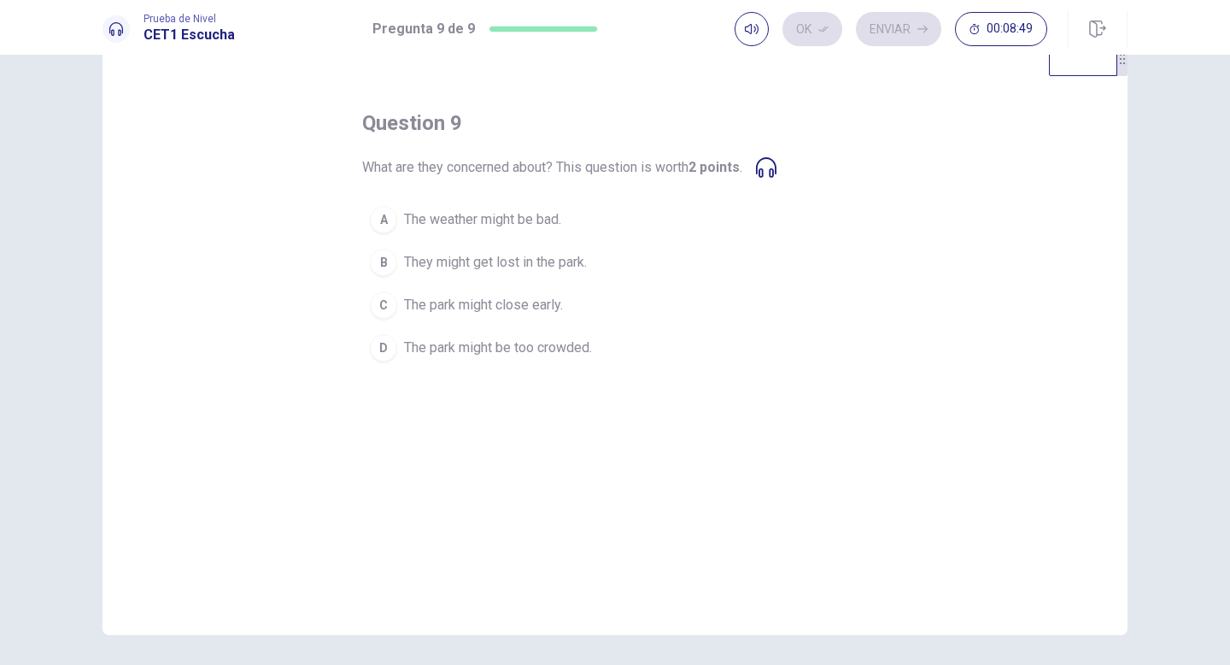
scroll to position [49, 0]
click at [513, 357] on button "D The park might be too crowded." at bounding box center [615, 346] width 506 height 43
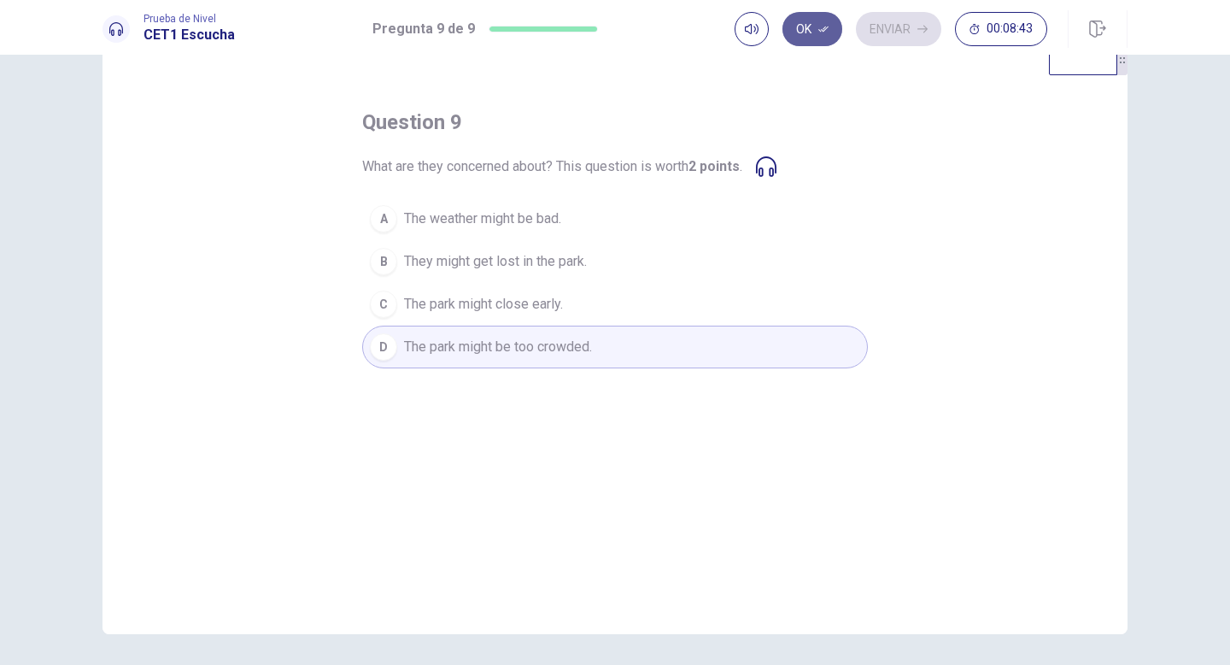
click at [820, 19] on button "Ok" at bounding box center [813, 29] width 60 height 34
click at [869, 29] on button "Enviar" at bounding box center [898, 29] width 85 height 34
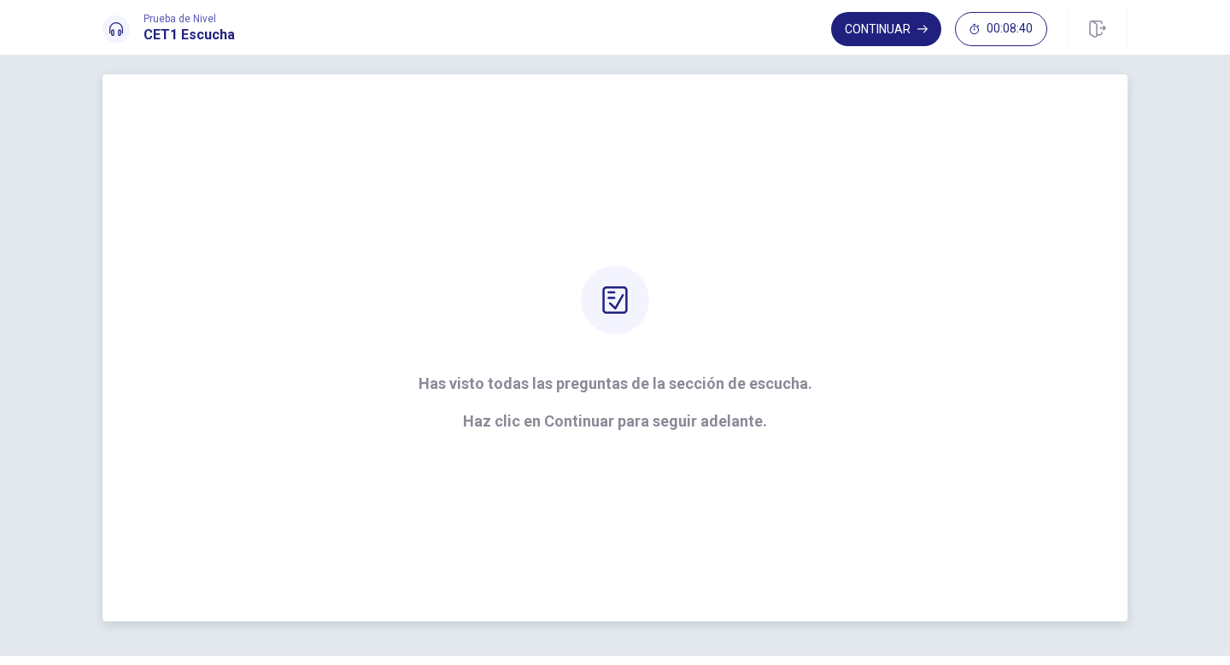
scroll to position [0, 0]
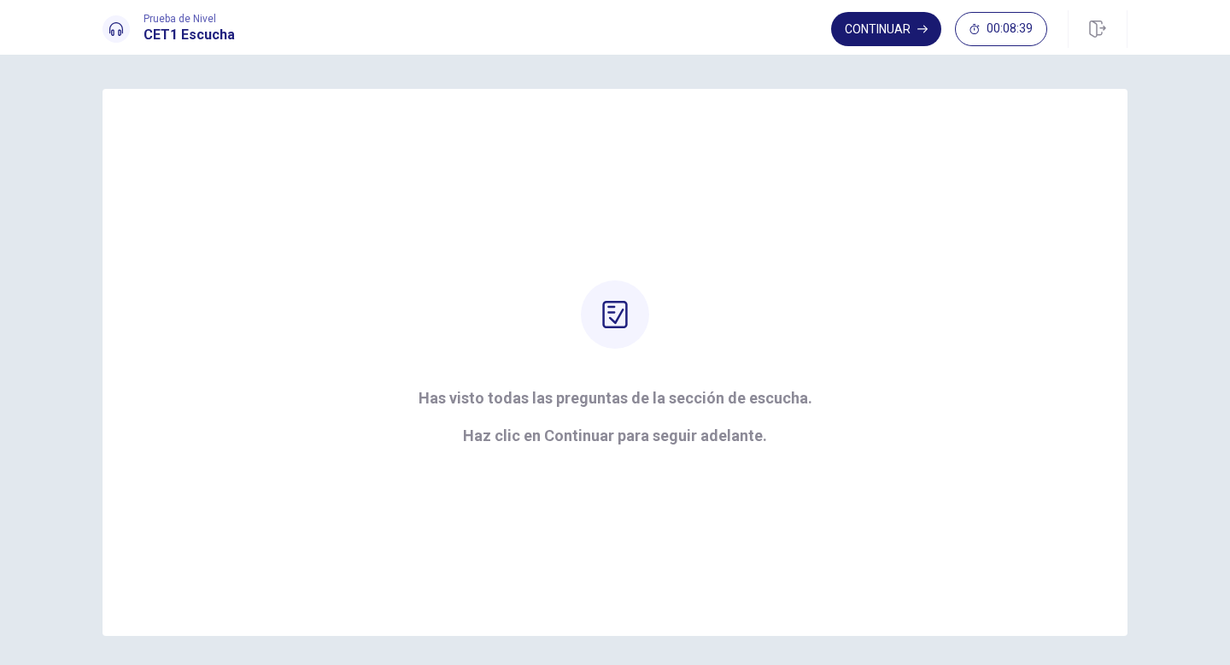
click at [888, 21] on button "Continuar" at bounding box center [886, 29] width 110 height 34
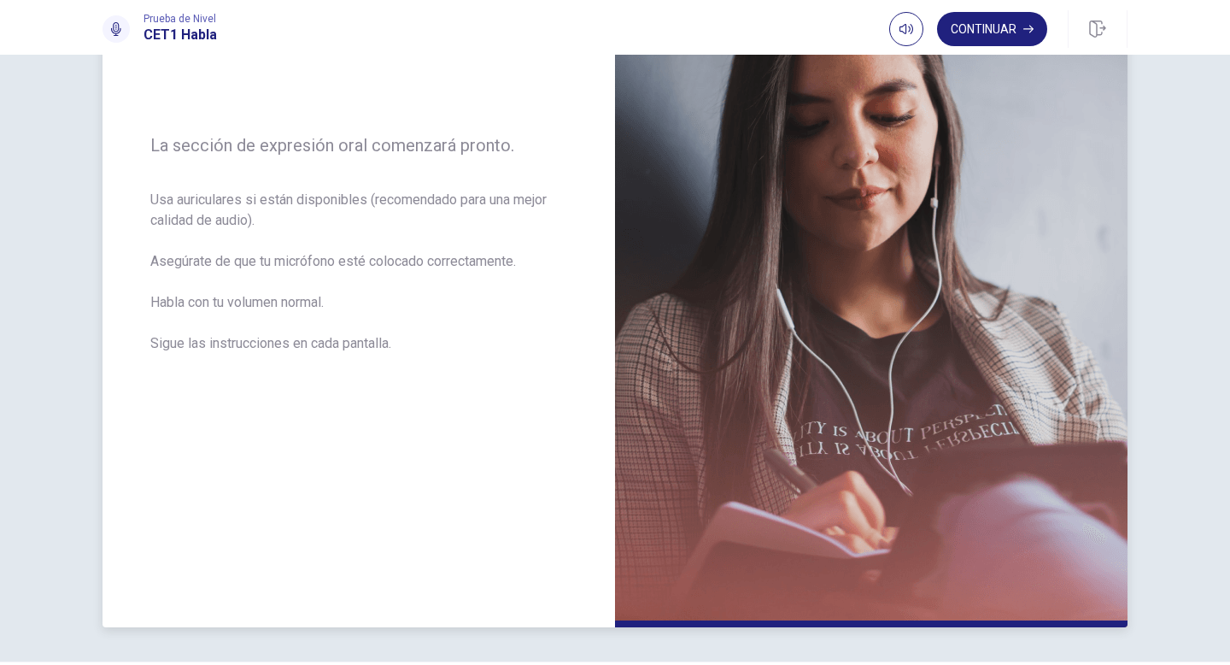
scroll to position [258, 0]
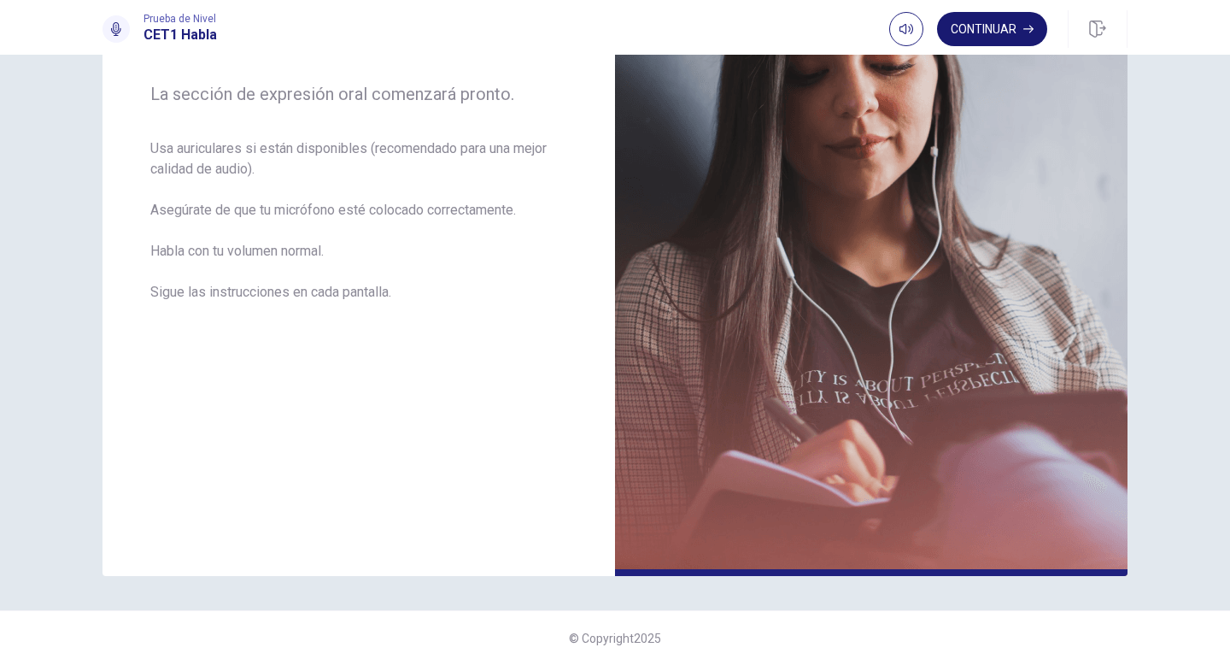
click at [965, 23] on button "Continuar" at bounding box center [992, 29] width 110 height 34
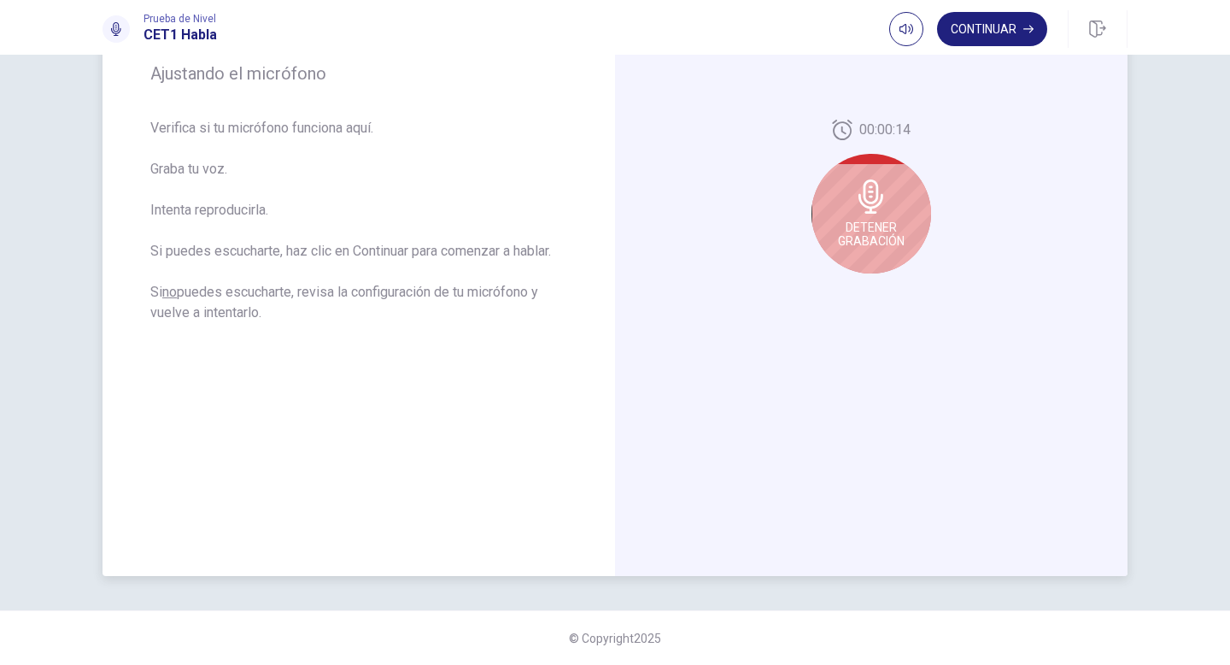
scroll to position [205, 0]
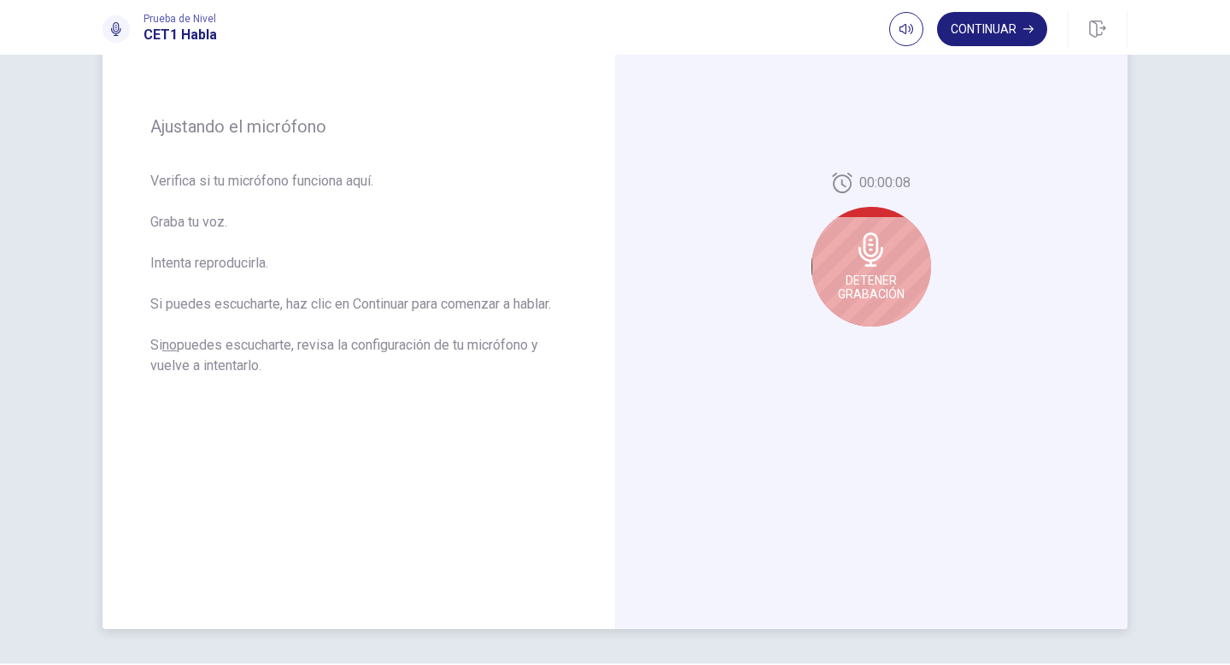
click at [868, 251] on icon at bounding box center [871, 249] width 34 height 34
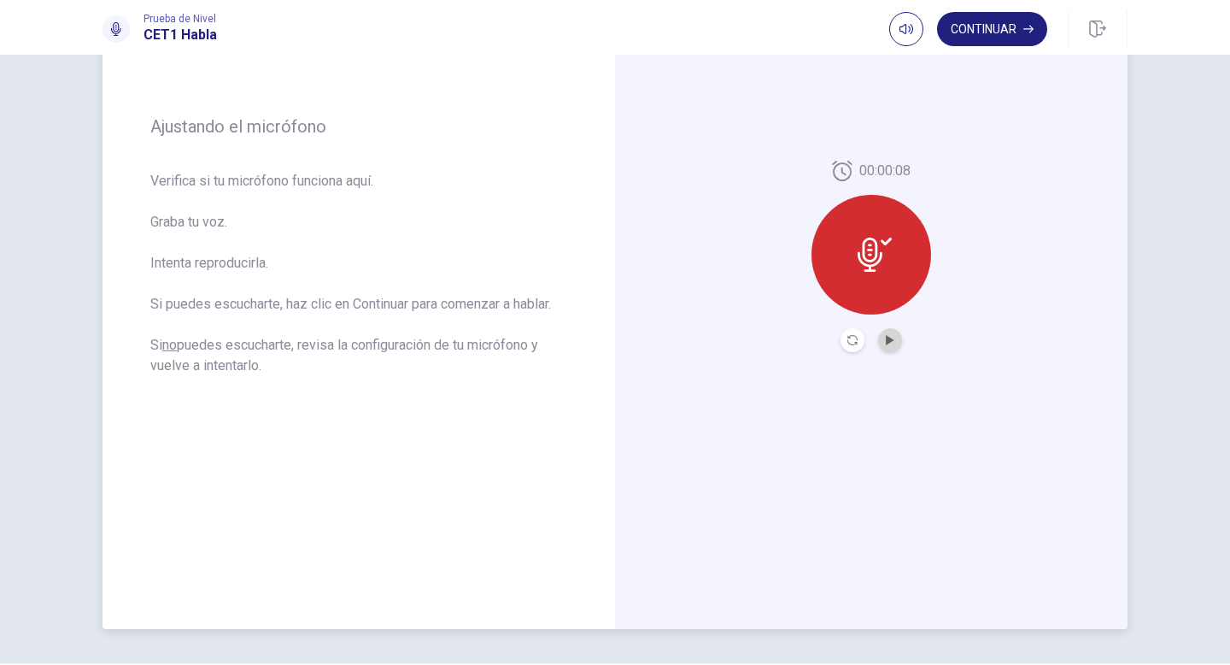
click at [897, 338] on button "Play Audio" at bounding box center [890, 340] width 24 height 24
click at [977, 40] on button "Continuar" at bounding box center [992, 29] width 110 height 34
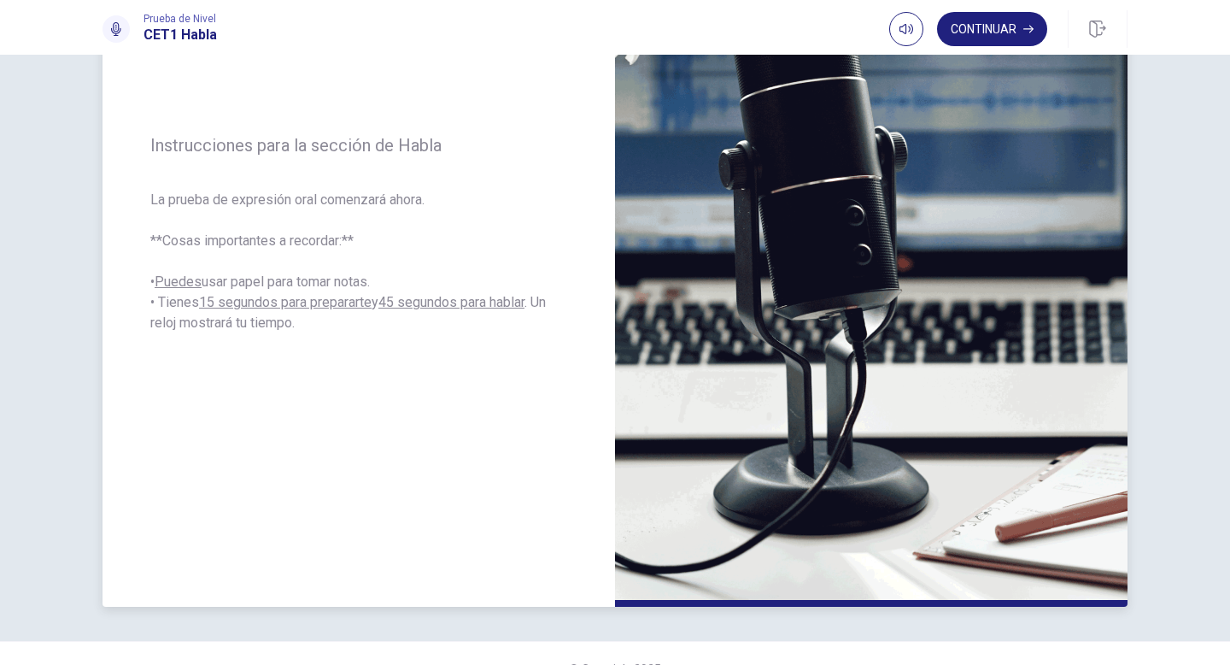
scroll to position [258, 0]
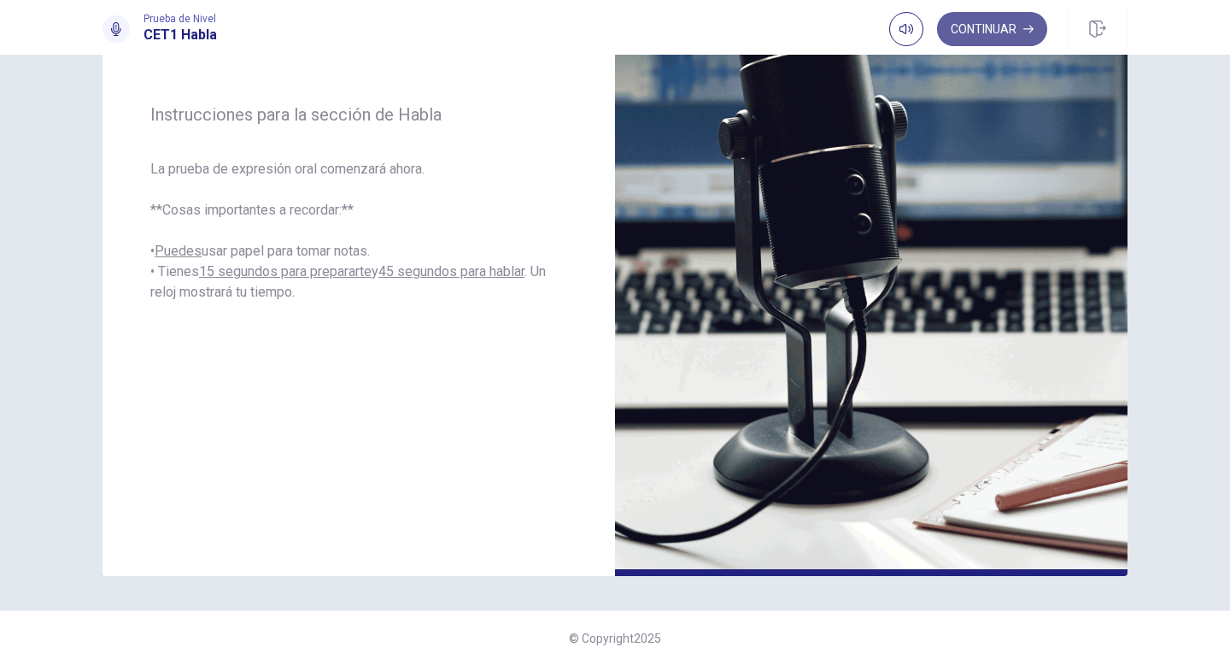
click at [997, 36] on button "Continuar" at bounding box center [992, 29] width 110 height 34
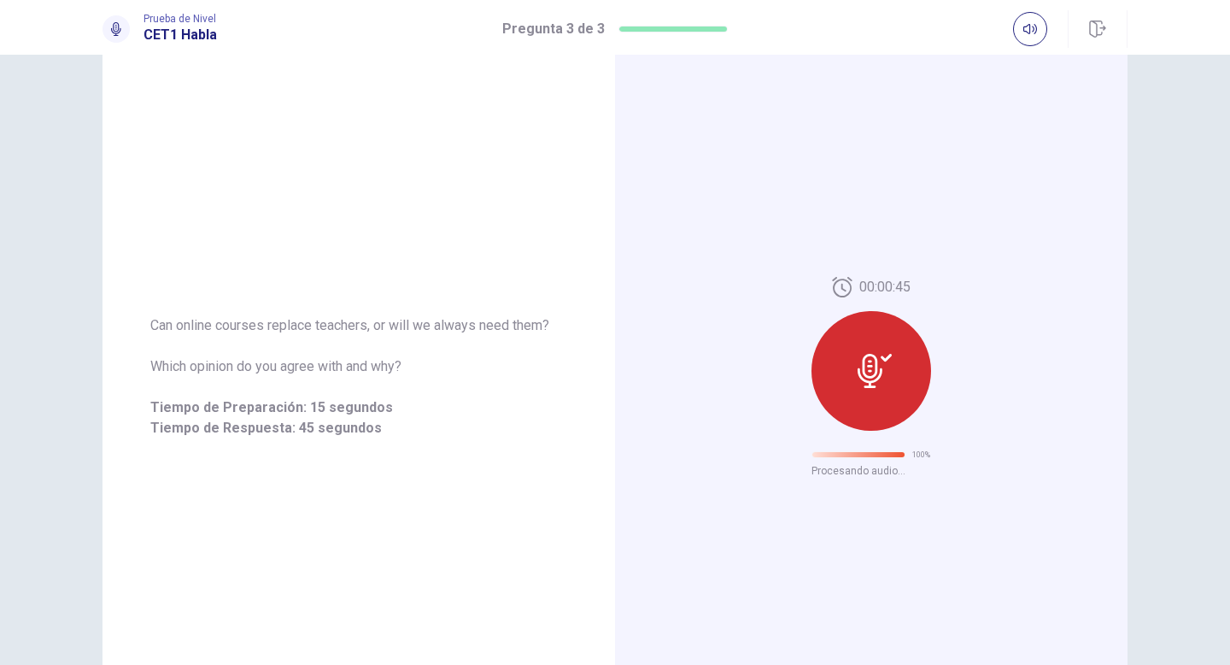
scroll to position [0, 0]
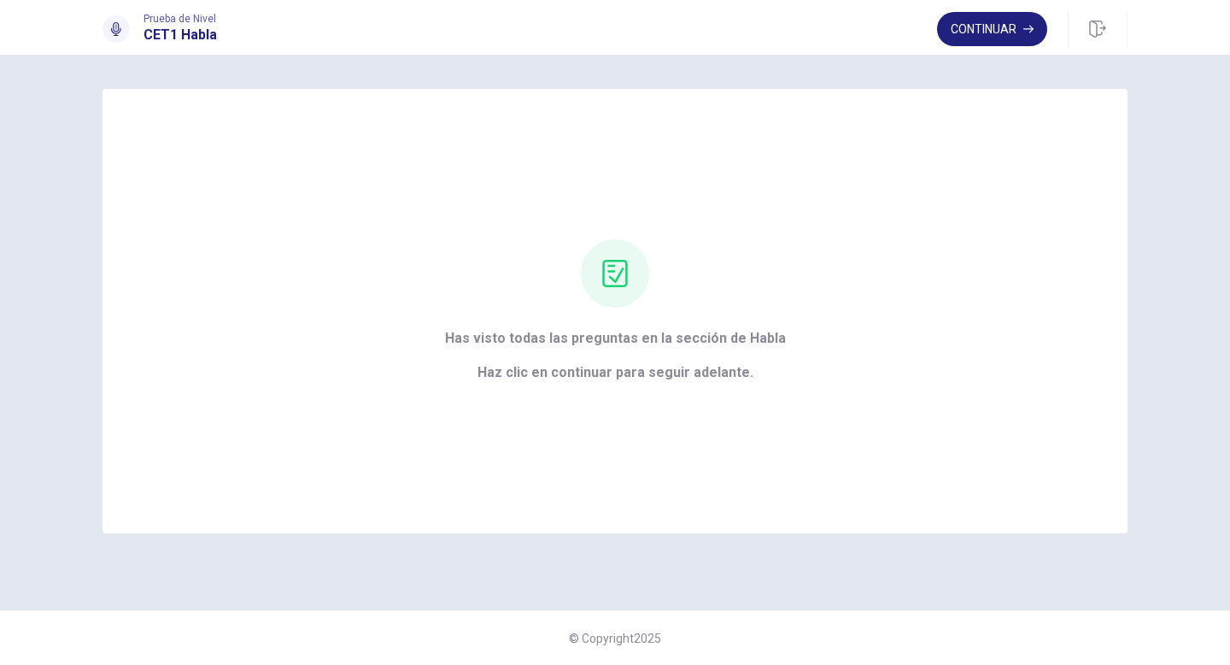
click at [1006, 11] on div "Continuar" at bounding box center [1032, 29] width 191 height 38
click at [1006, 19] on button "Continuar" at bounding box center [992, 29] width 110 height 34
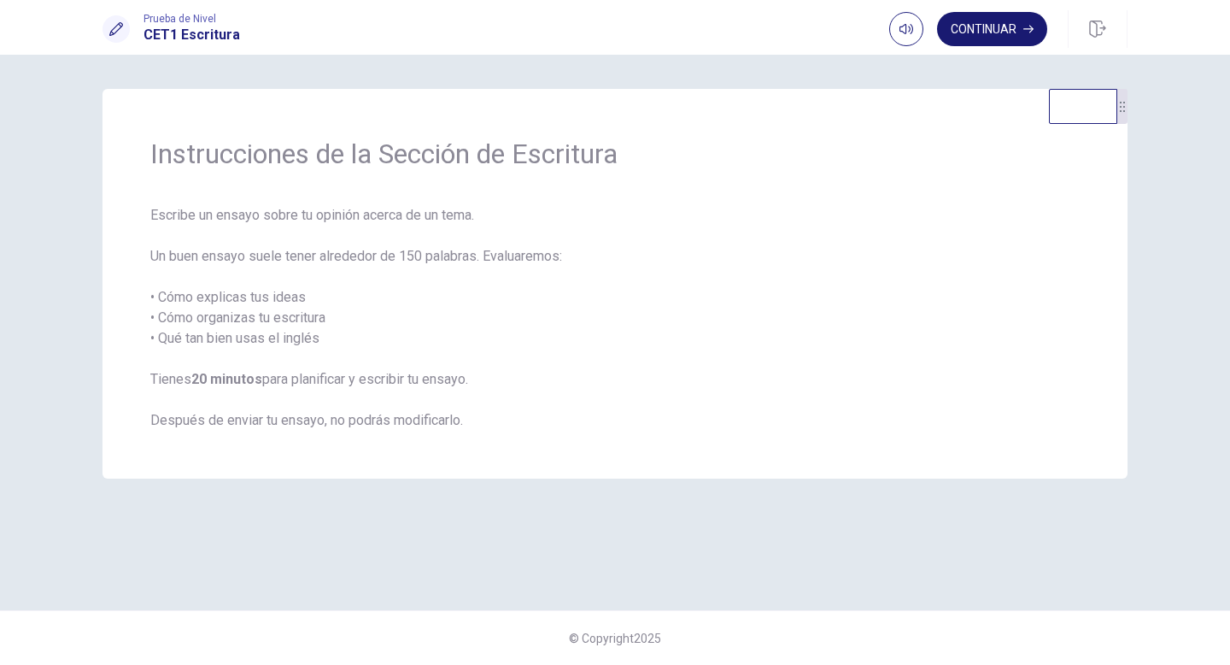
click at [1044, 30] on button "Continuar" at bounding box center [992, 29] width 110 height 34
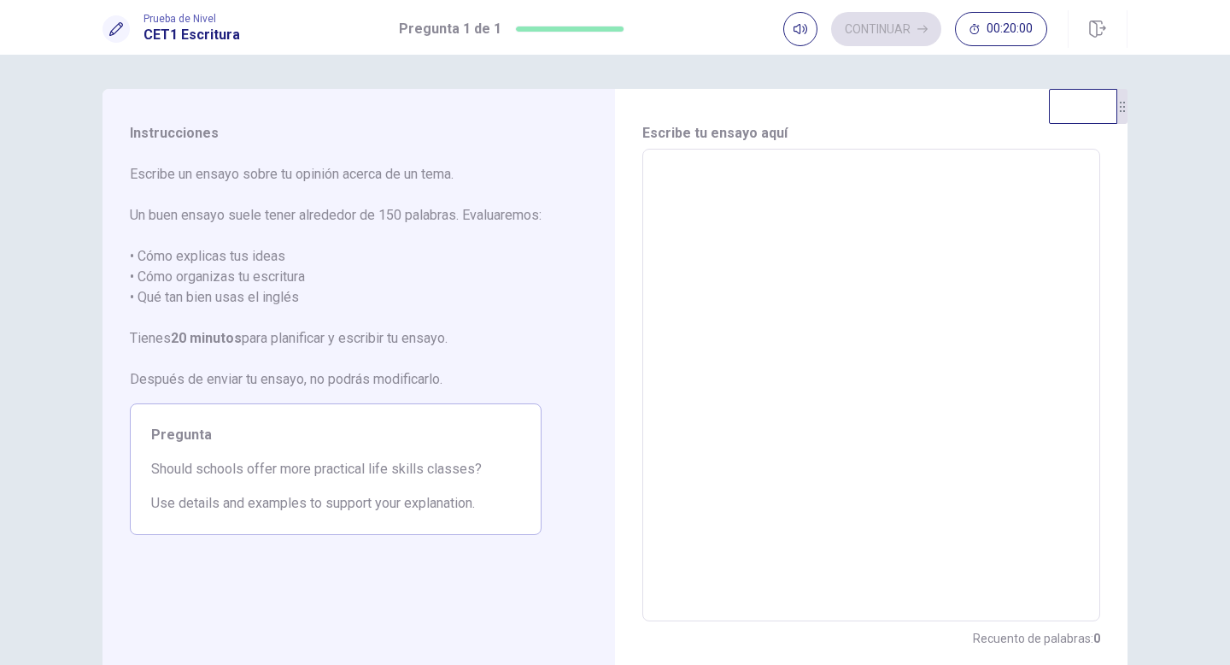
click at [677, 233] on textarea at bounding box center [871, 385] width 434 height 444
type textarea "*"
type textarea "**"
type textarea "*"
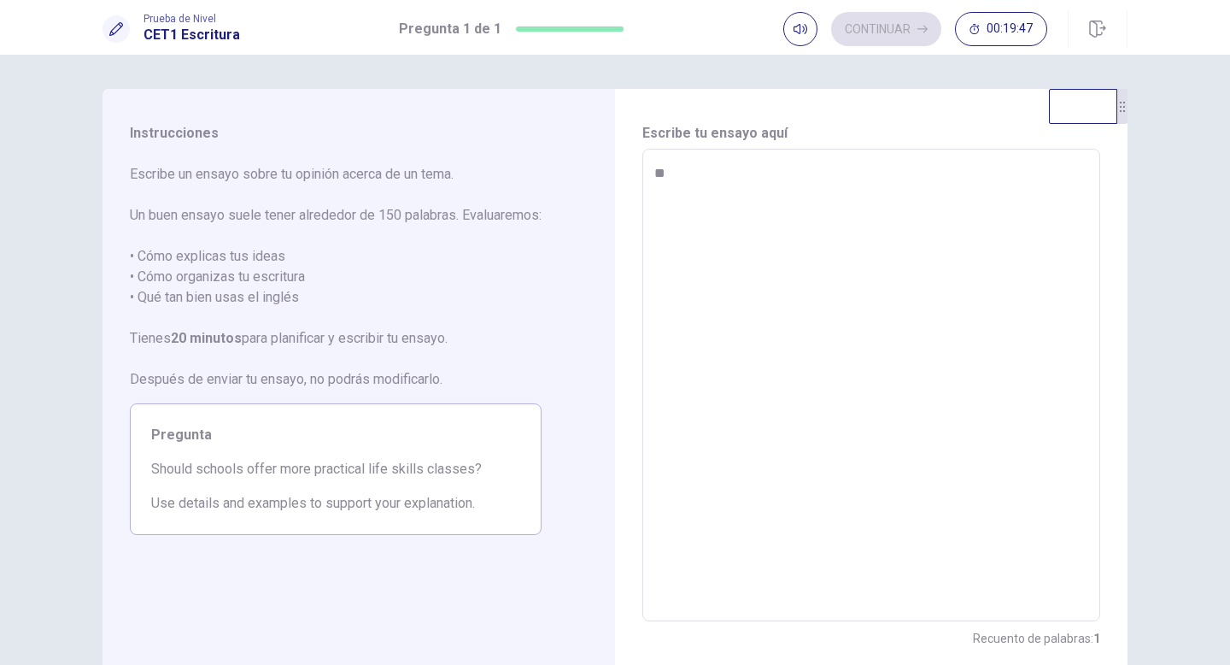
type textarea "*"
type textarea "**"
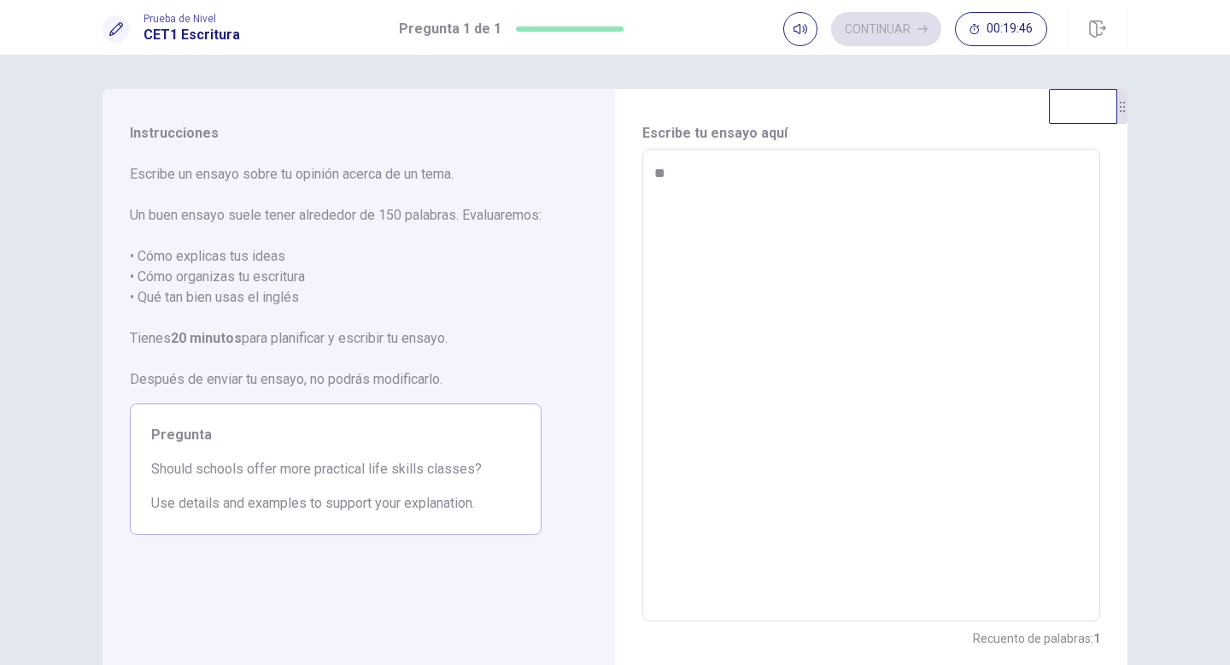
type textarea "*"
type textarea "***"
type textarea "*"
type textarea "**"
type textarea "*"
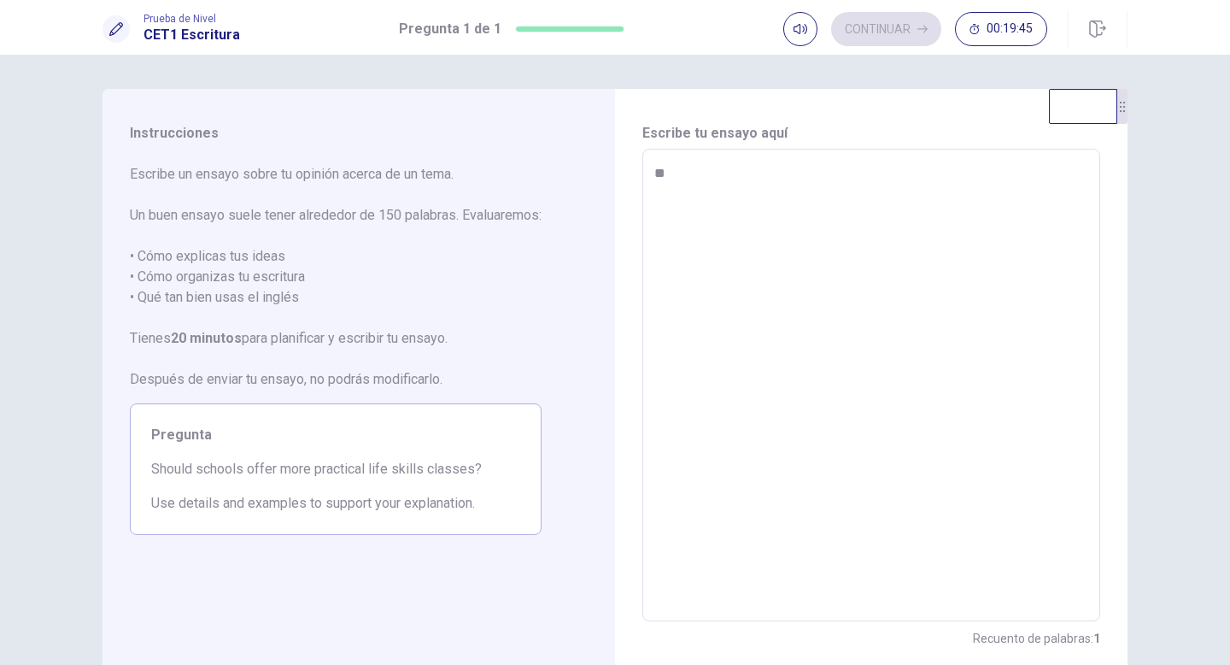
type textarea "*"
type textarea "**"
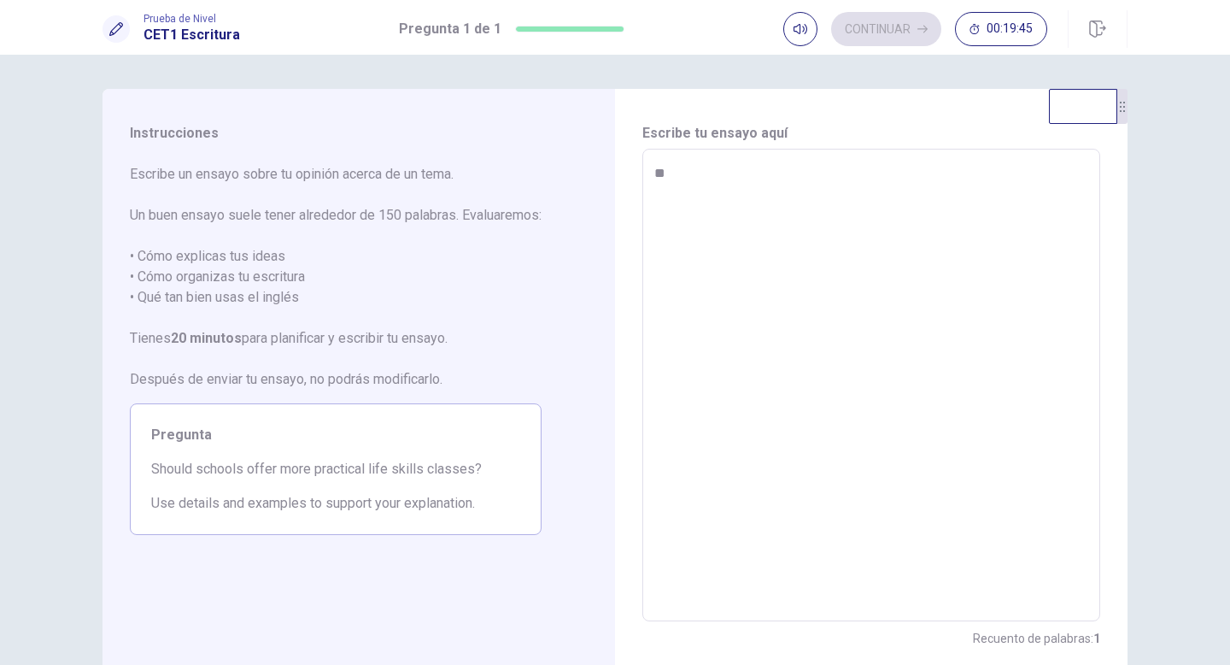
type textarea "*"
type textarea "***"
type textarea "*"
type textarea "***"
type textarea "*"
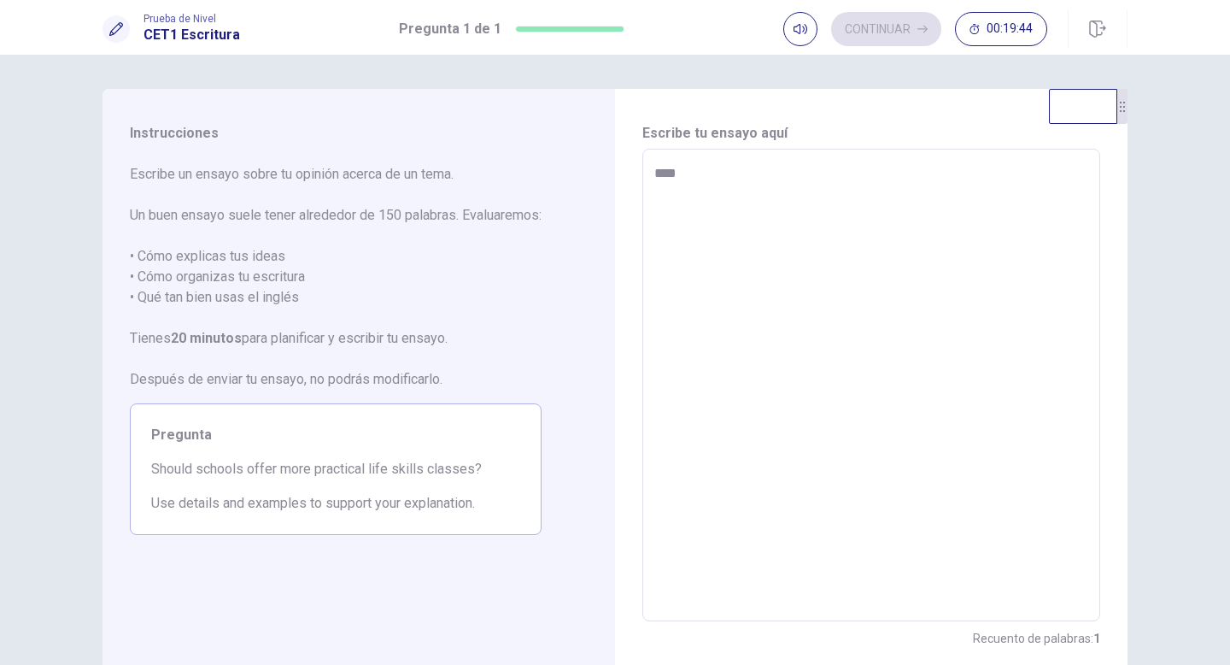
type textarea "***"
type textarea "*"
type textarea "****"
type textarea "*"
type textarea "****"
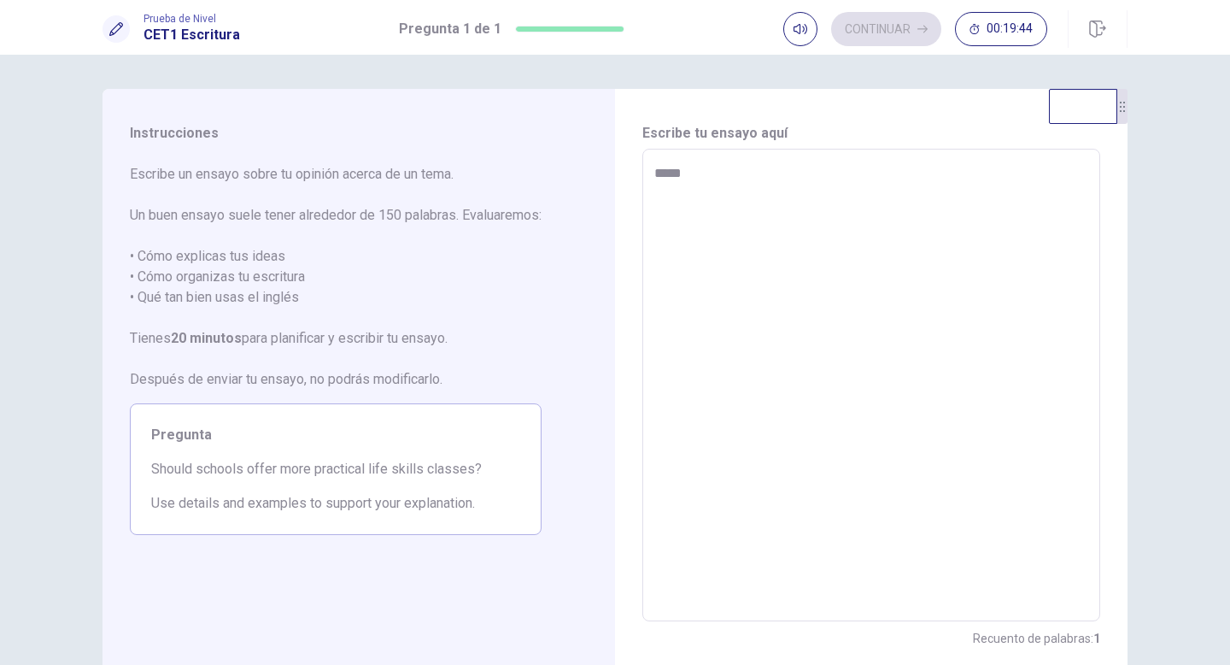
type textarea "*"
type textarea "******"
type textarea "*"
type textarea "*******"
type textarea "*"
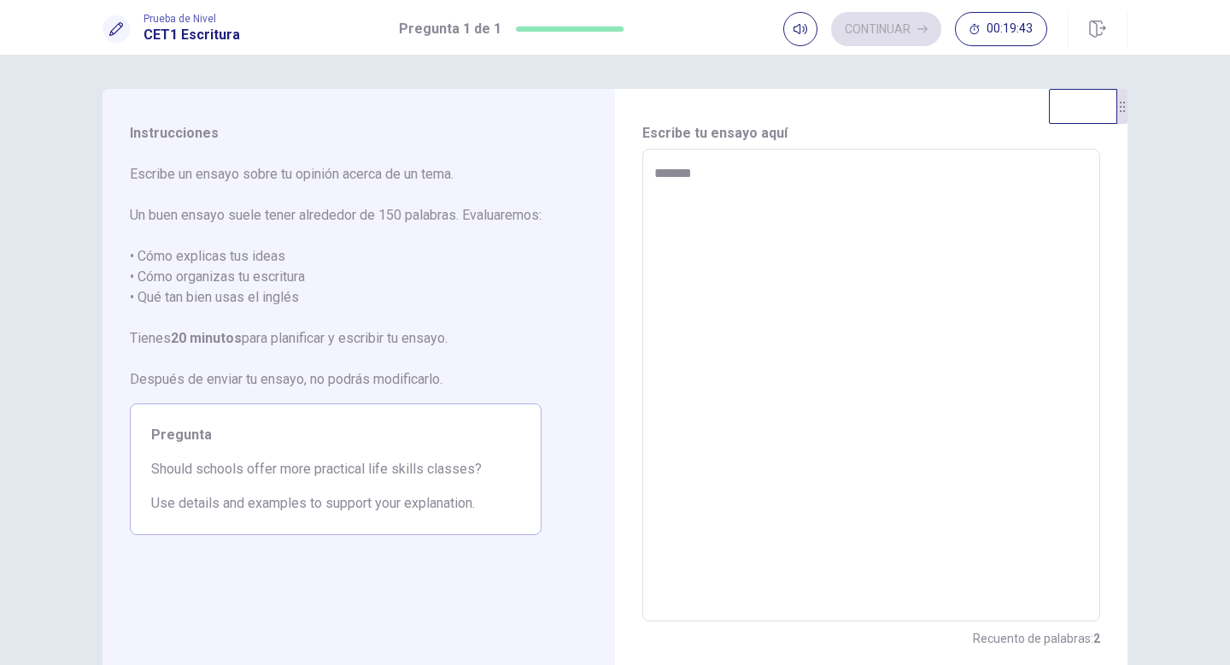
type textarea "******"
type textarea "*"
type textarea "*******"
type textarea "*"
type textarea "*******"
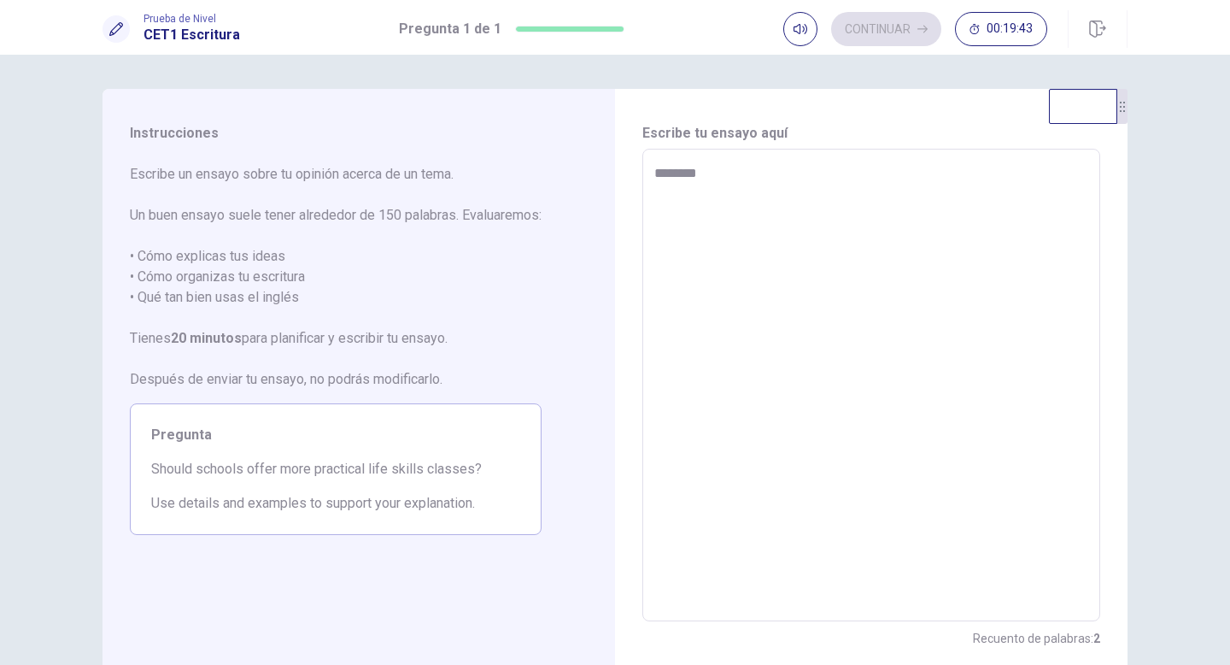
type textarea "*"
type textarea "*********"
type textarea "*"
type textarea "**********"
type textarea "*"
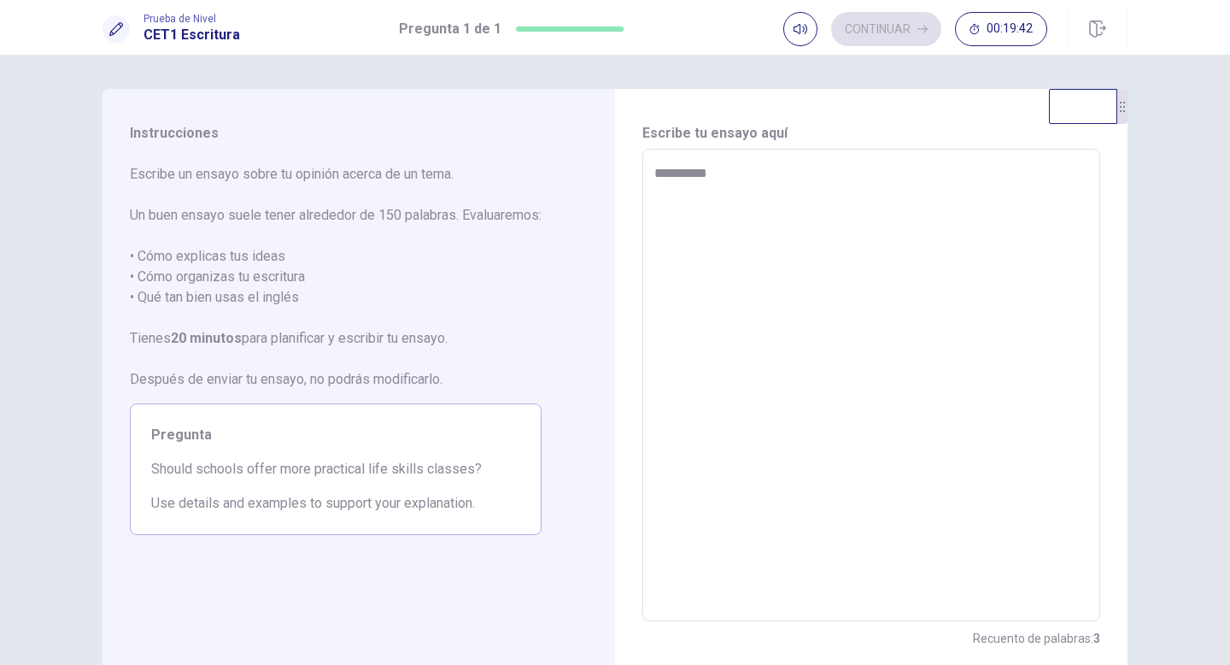
type textarea "**********"
type textarea "*"
type textarea "**********"
type textarea "*"
type textarea "**********"
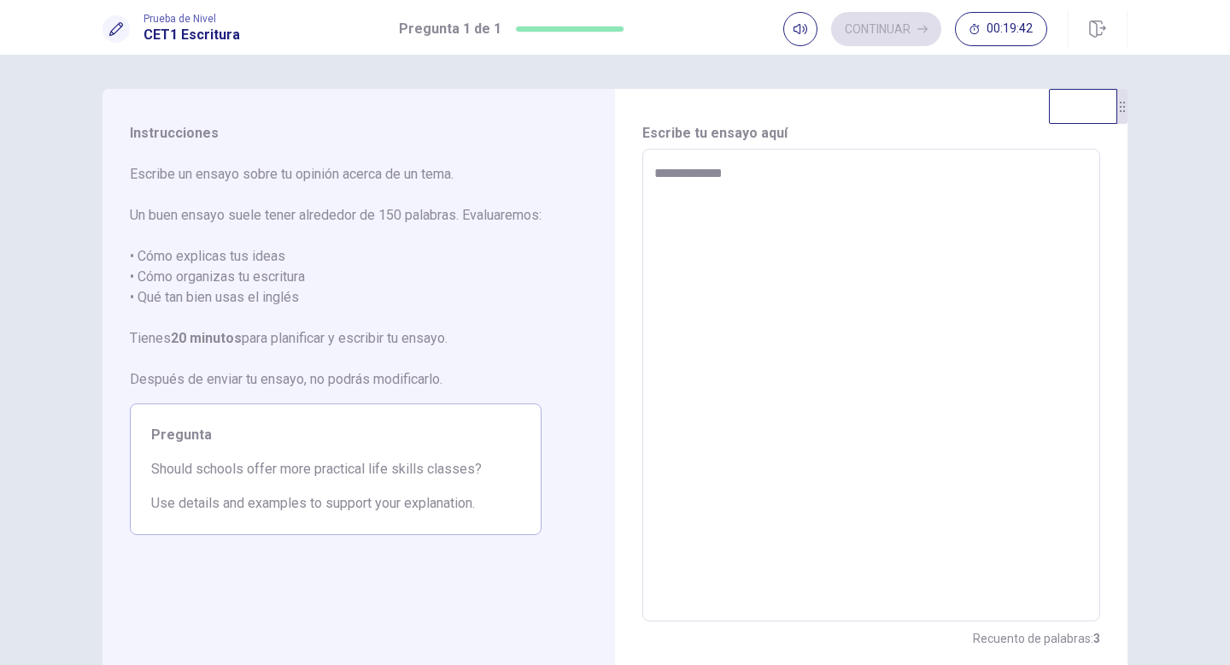
type textarea "*"
type textarea "**********"
type textarea "*"
type textarea "**********"
type textarea "*"
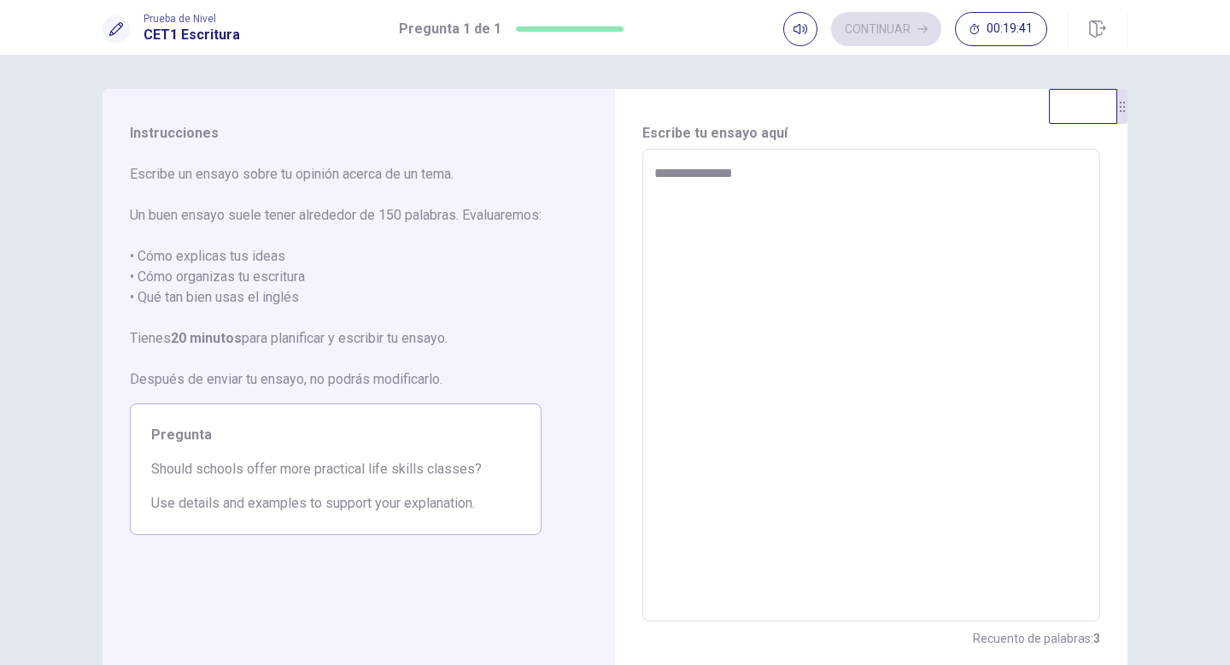
type textarea "**********"
type textarea "*"
type textarea "**********"
type textarea "*"
type textarea "**********"
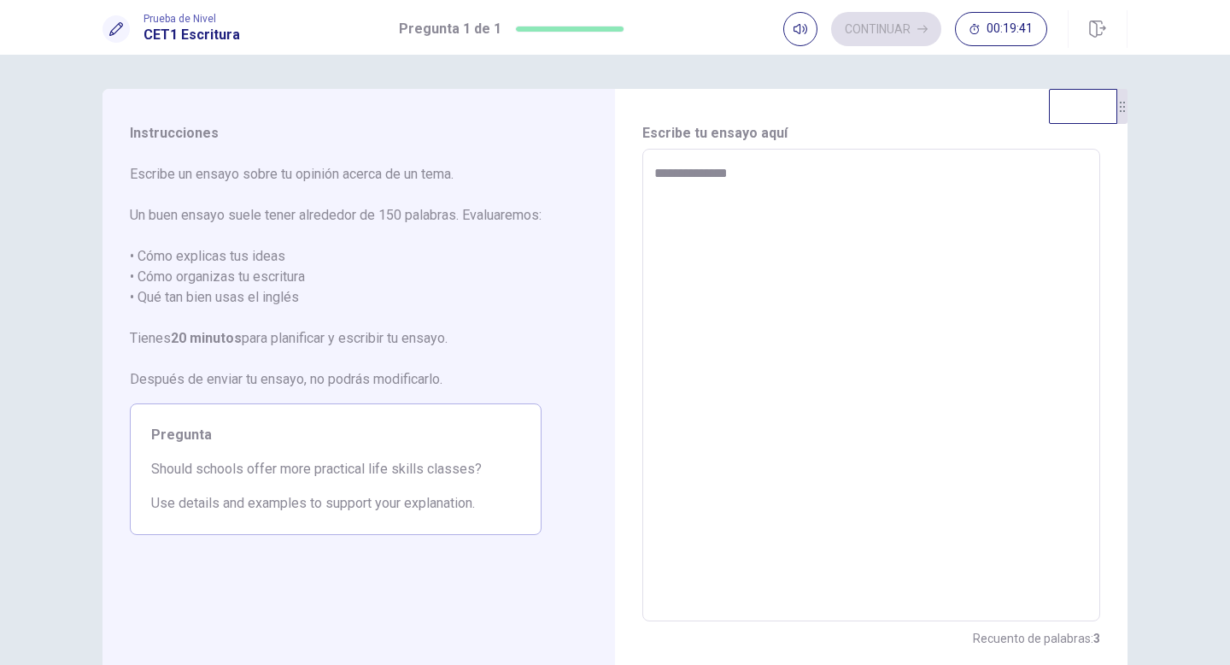
type textarea "*"
type textarea "**********"
type textarea "*"
type textarea "**********"
type textarea "*"
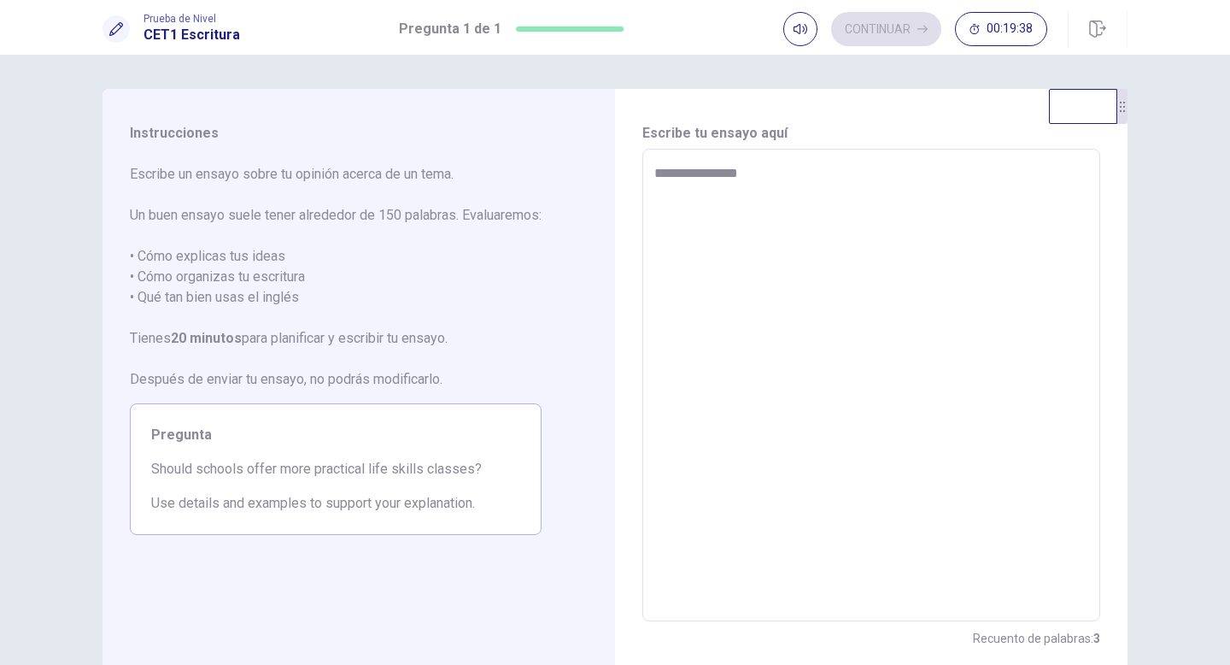
type textarea "**********"
type textarea "*"
type textarea "**********"
type textarea "*"
type textarea "**********"
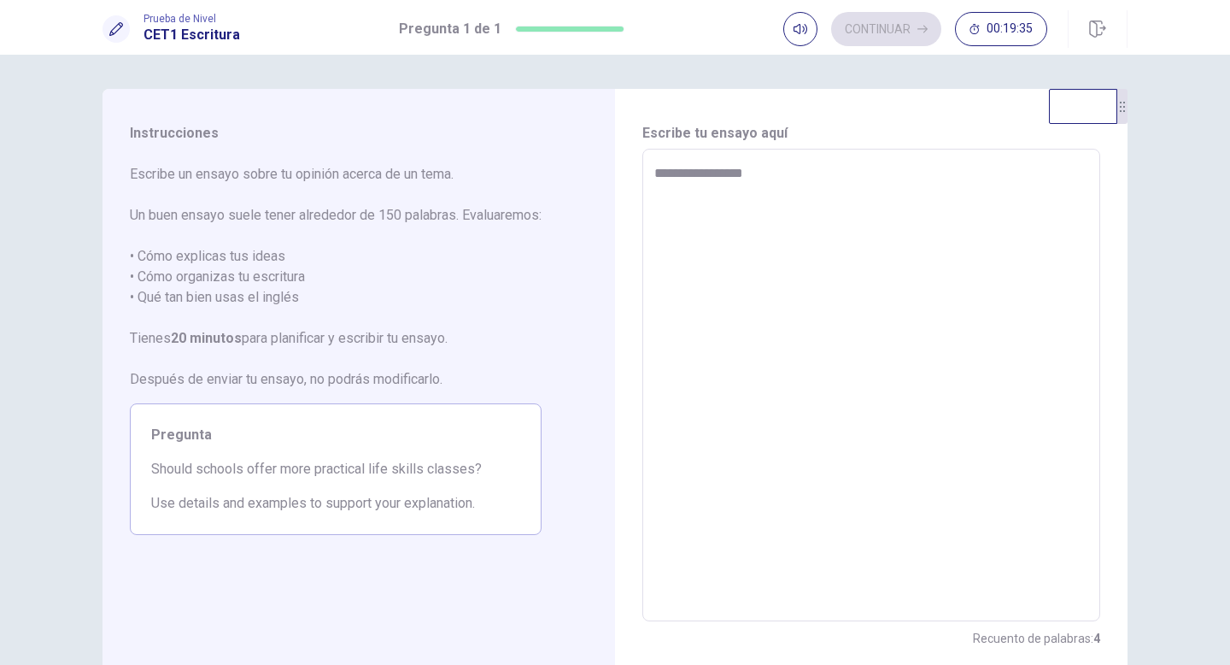
type textarea "*"
type textarea "**********"
type textarea "*"
type textarea "**********"
type textarea "*"
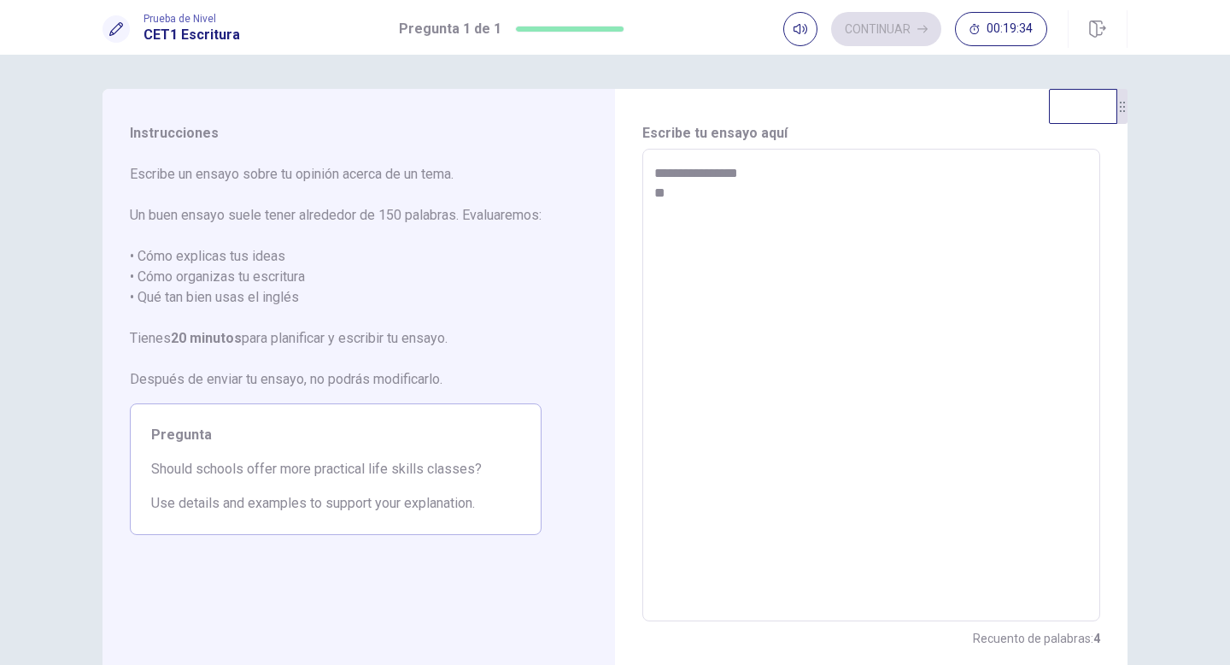
type textarea "**********"
type textarea "*"
type textarea "**********"
type textarea "*"
type textarea "**********"
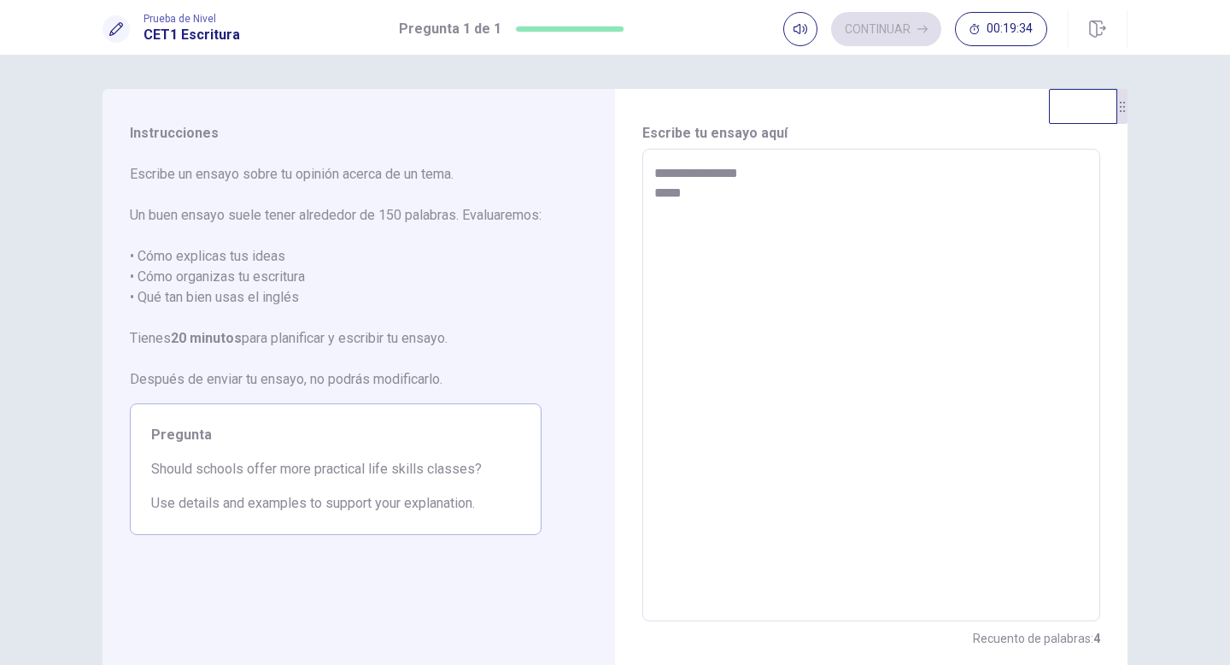
type textarea "*"
type textarea "**********"
type textarea "*"
type textarea "**********"
type textarea "*"
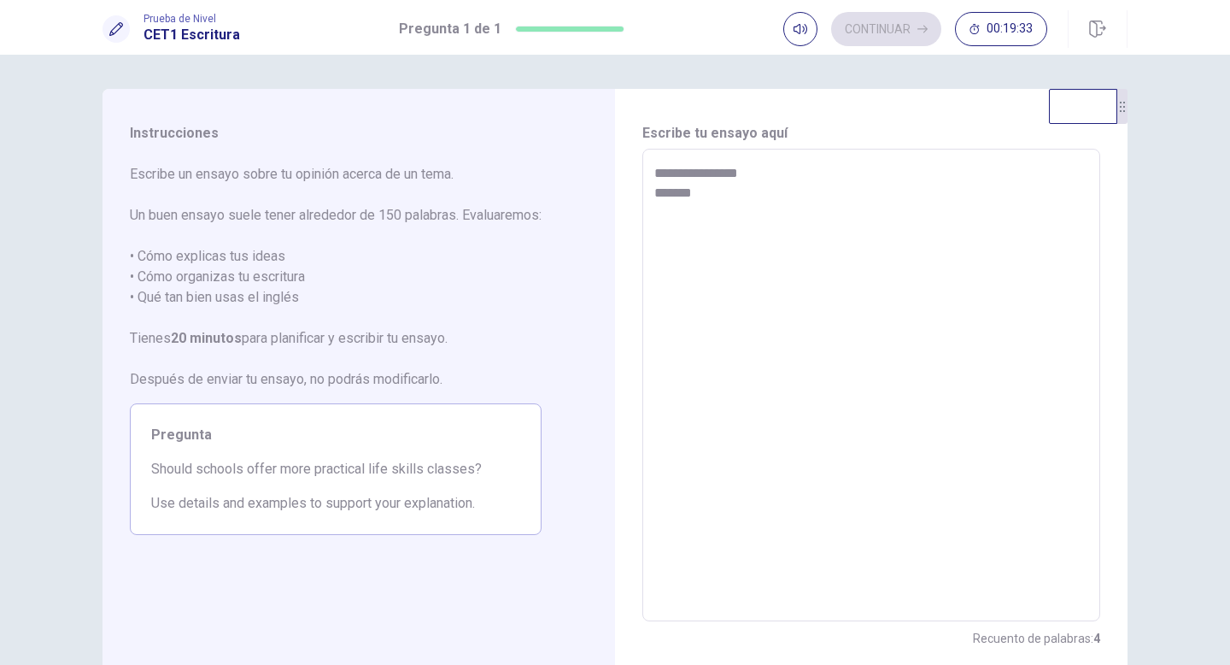
type textarea "**********"
type textarea "*"
type textarea "**********"
type textarea "*"
type textarea "**********"
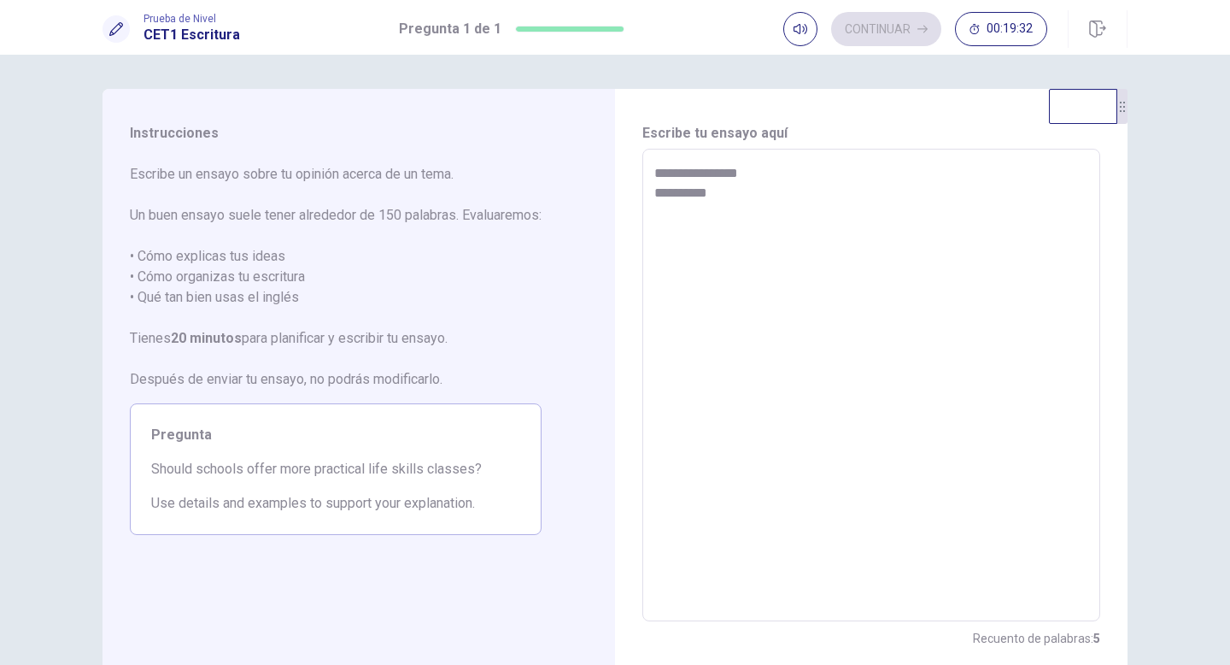
type textarea "*"
type textarea "**********"
type textarea "*"
type textarea "**********"
type textarea "*"
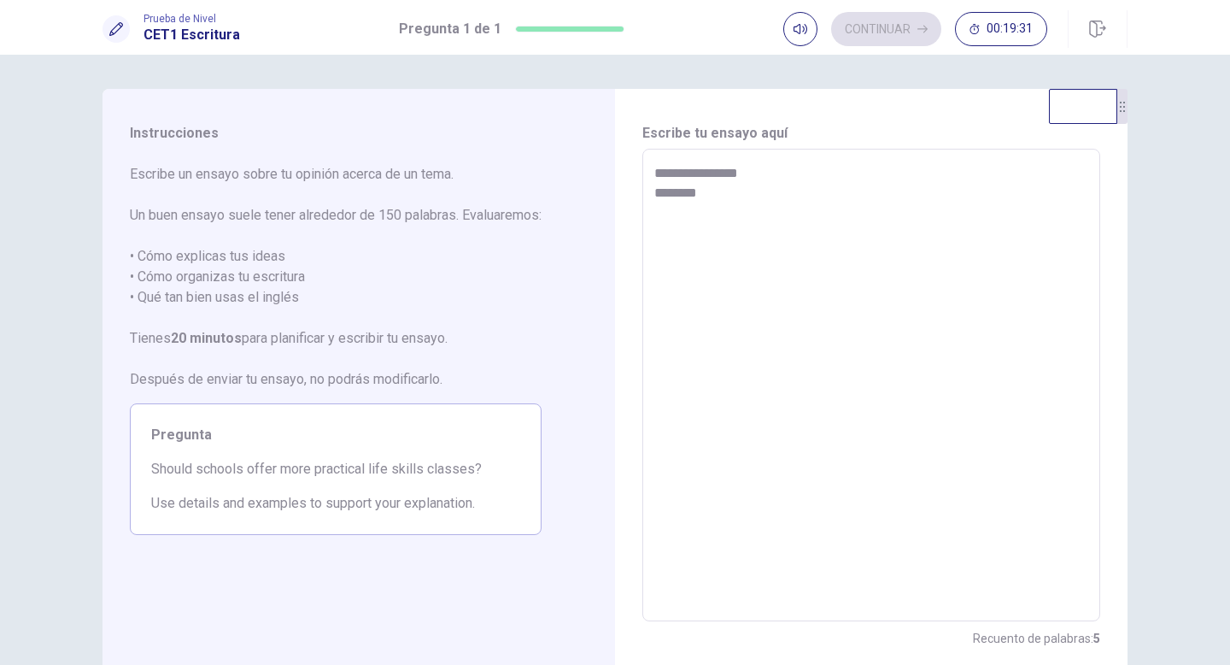
type textarea "**********"
type textarea "*"
type textarea "**********"
type textarea "*"
type textarea "**********"
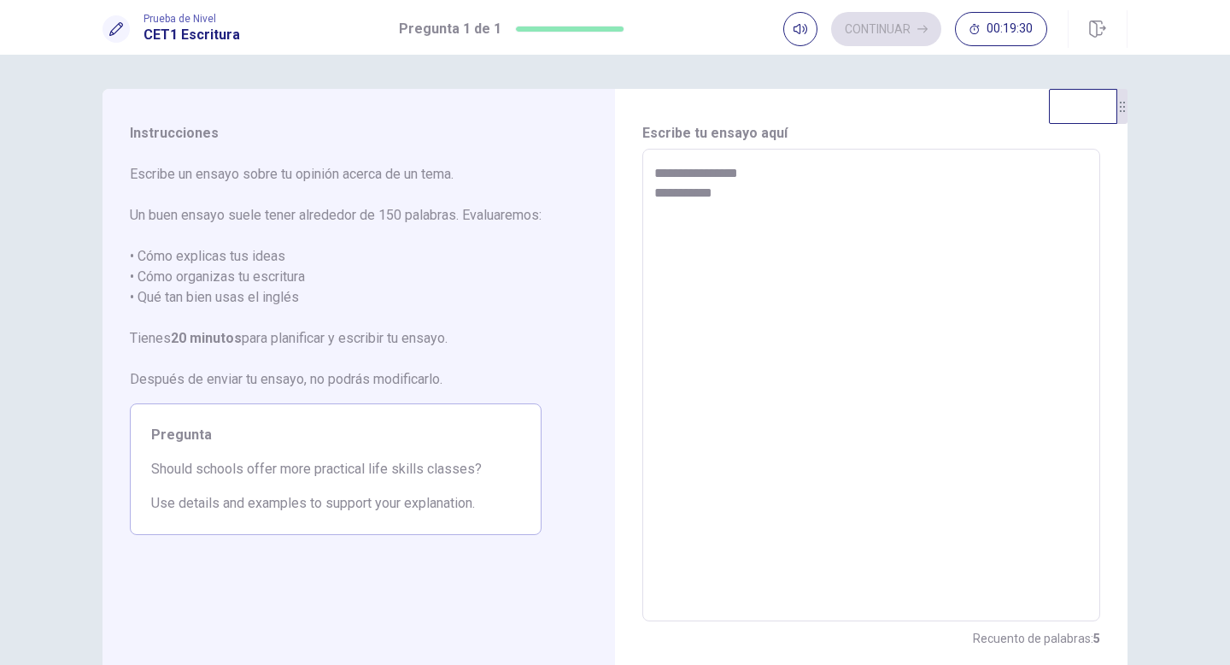
type textarea "*"
type textarea "**********"
type textarea "*"
type textarea "**********"
type textarea "*"
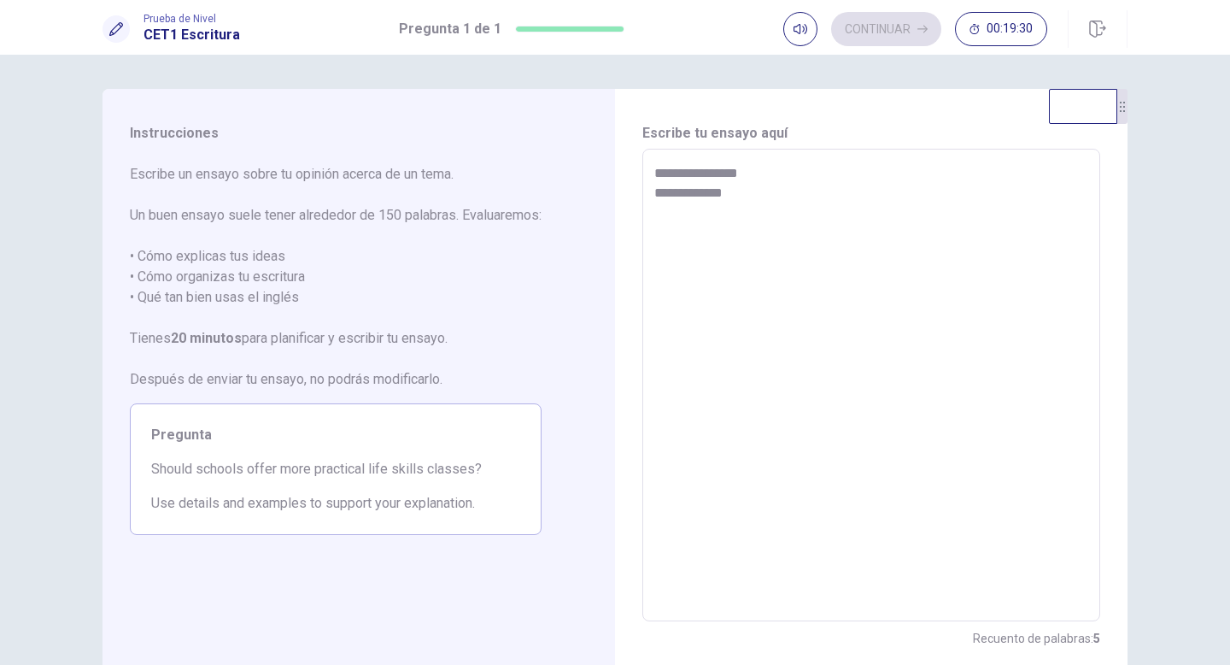
type textarea "**********"
type textarea "*"
type textarea "**********"
type textarea "*"
type textarea "**********"
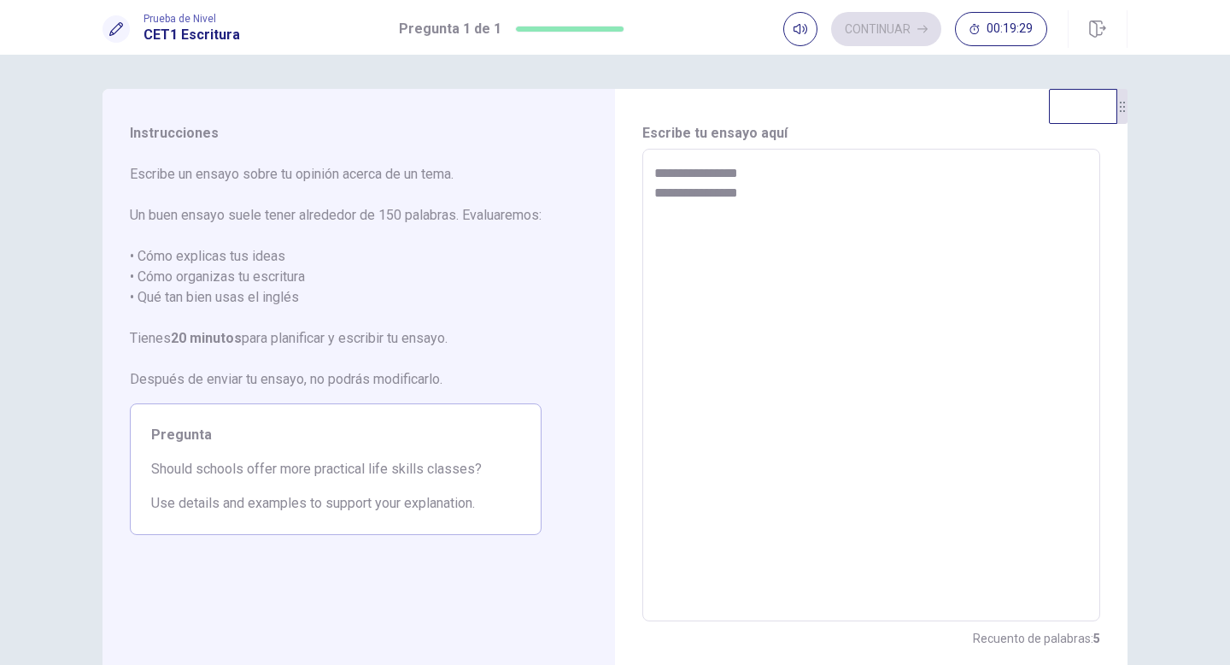
type textarea "*"
type textarea "**********"
type textarea "*"
type textarea "**********"
type textarea "*"
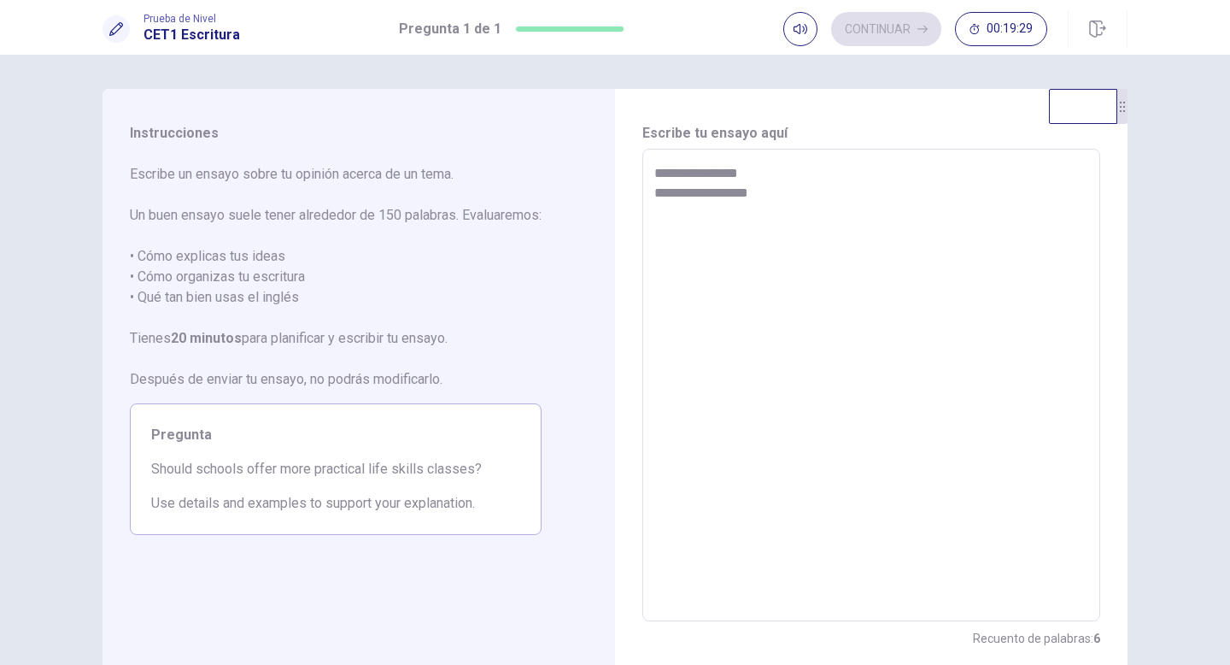
type textarea "**********"
type textarea "*"
type textarea "**********"
type textarea "*"
type textarea "**********"
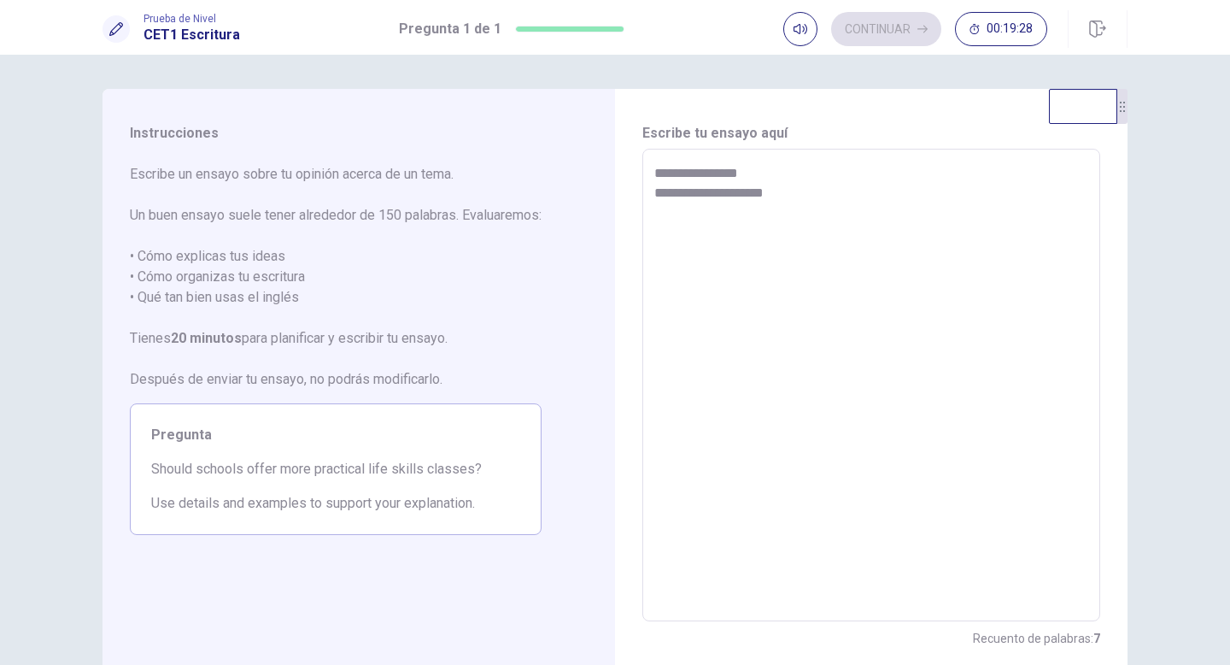
type textarea "*"
type textarea "**********"
type textarea "*"
type textarea "**********"
type textarea "*"
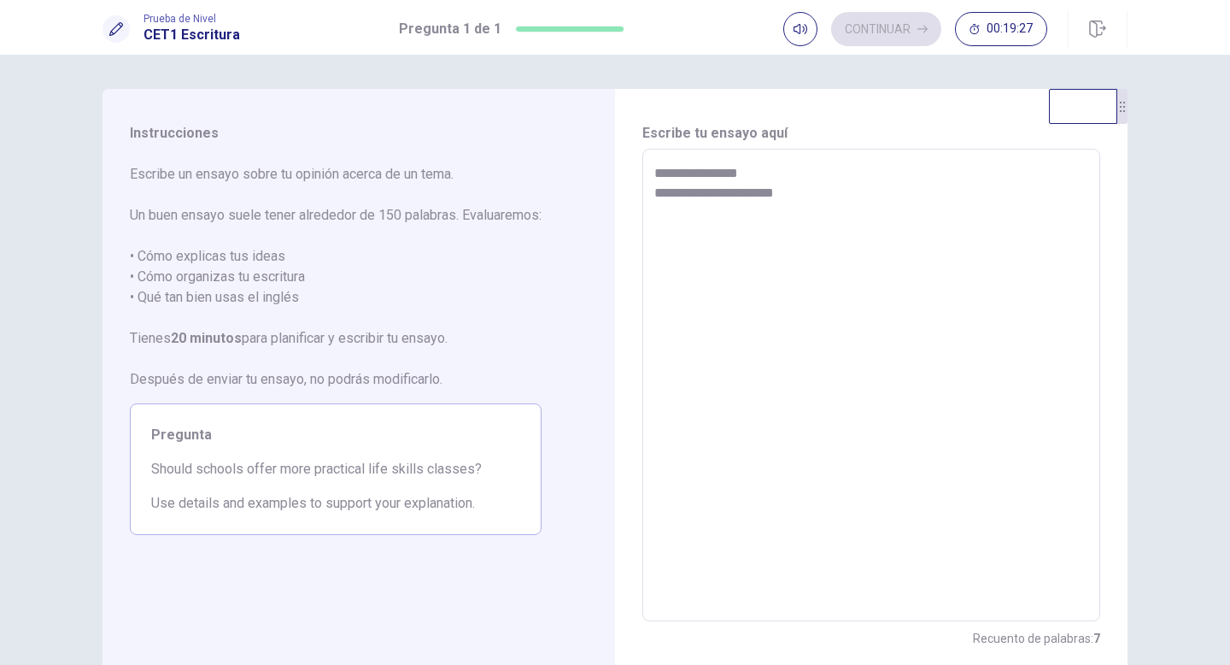
type textarea "**********"
type textarea "*"
type textarea "**********"
type textarea "*"
type textarea "**********"
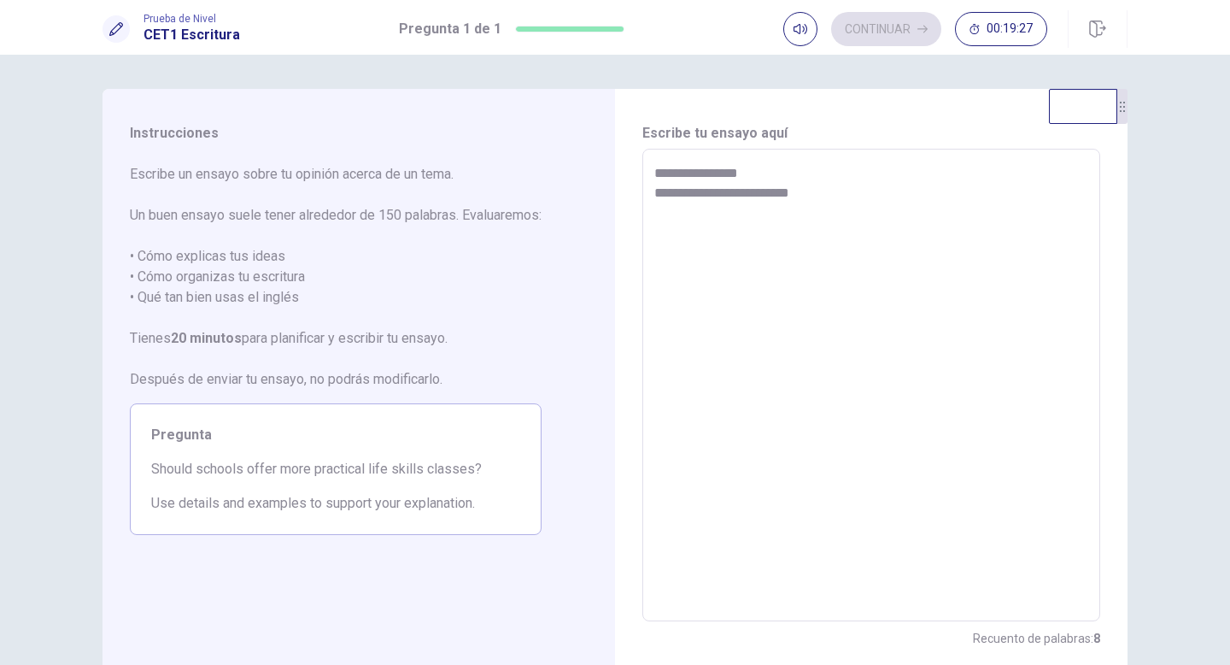
type textarea "*"
type textarea "**********"
type textarea "*"
type textarea "**********"
type textarea "*"
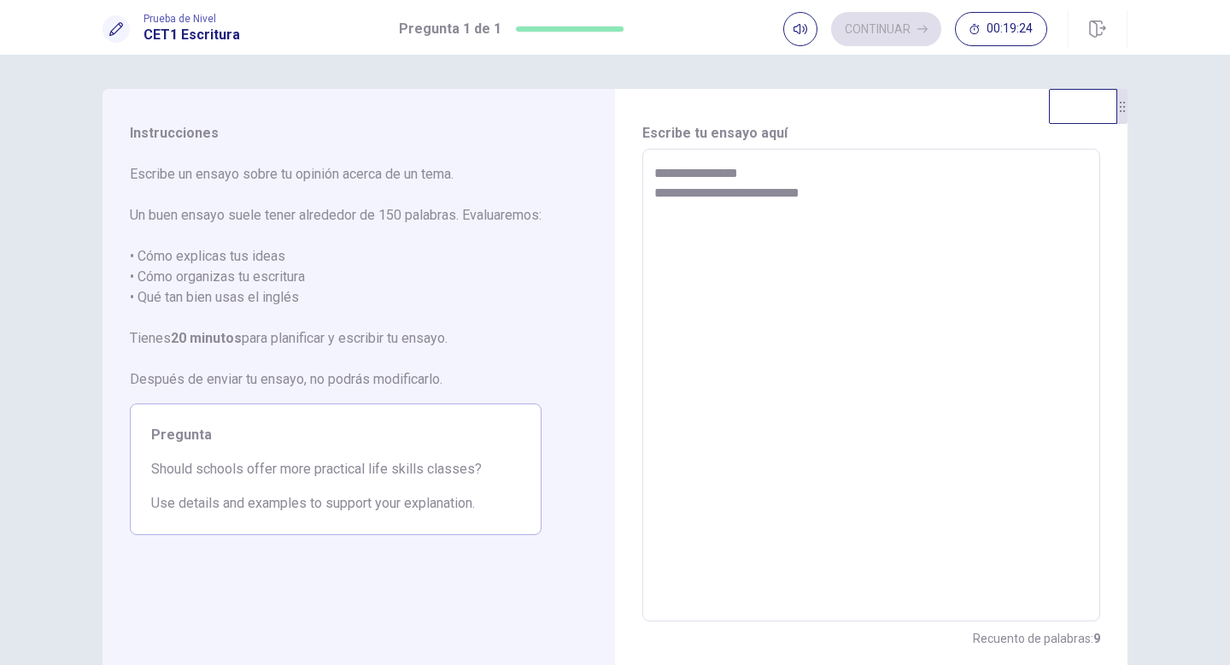
type textarea "**********"
type textarea "*"
type textarea "**********"
type textarea "*"
type textarea "**********"
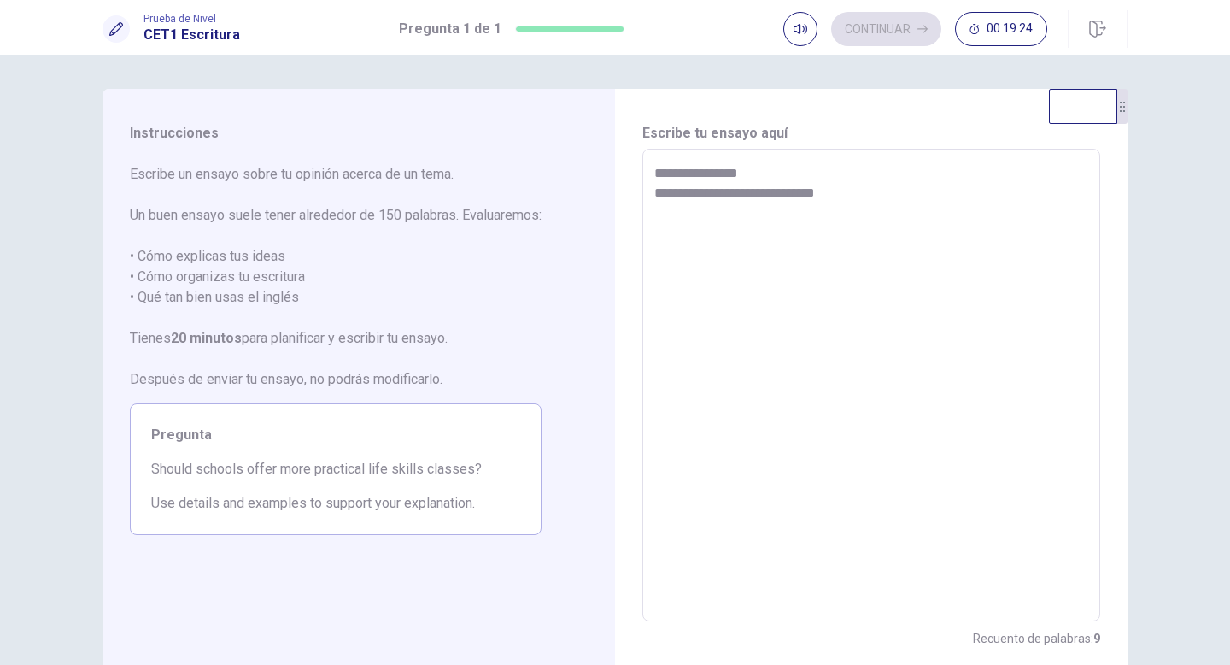
type textarea "*"
type textarea "**********"
type textarea "*"
type textarea "**********"
type textarea "*"
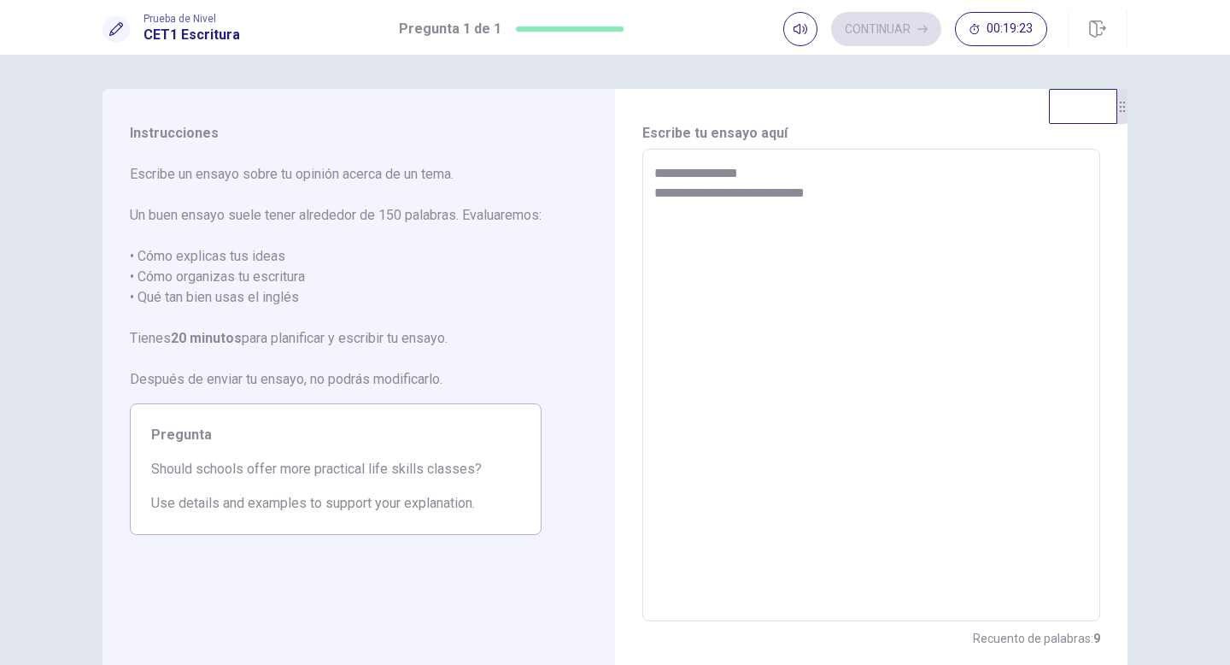
type textarea "**********"
type textarea "*"
type textarea "**********"
type textarea "*"
type textarea "**********"
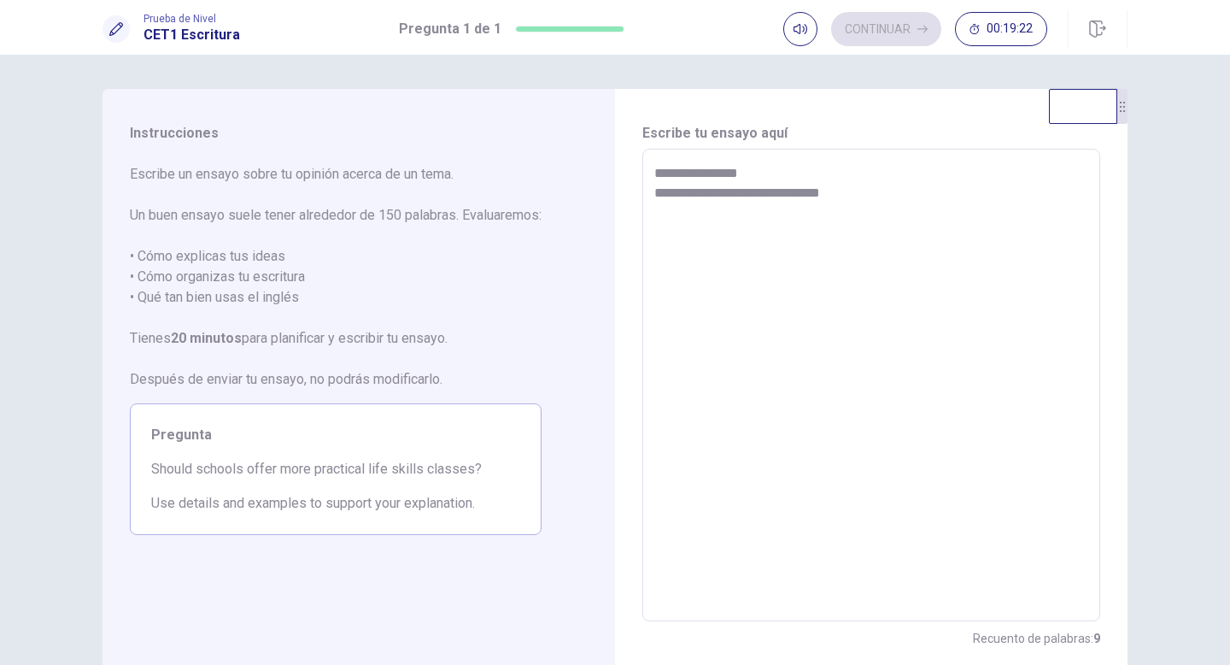
type textarea "*"
type textarea "**********"
type textarea "*"
type textarea "**********"
type textarea "*"
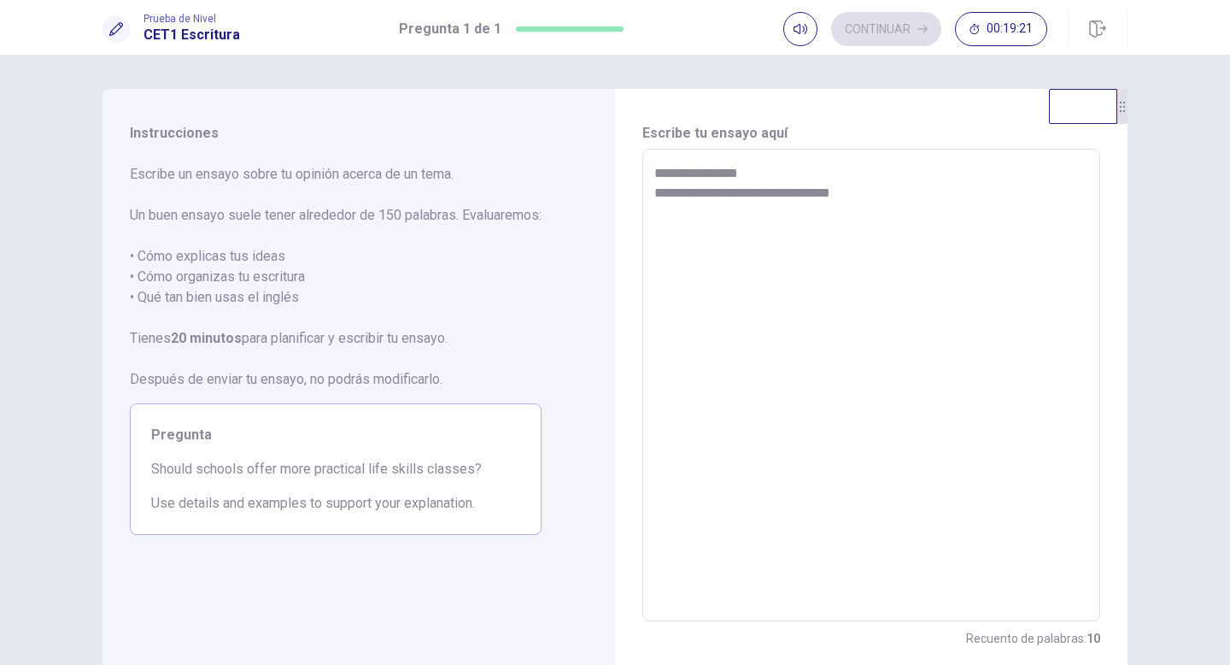
type textarea "**********"
type textarea "*"
type textarea "**********"
type textarea "*"
type textarea "**********"
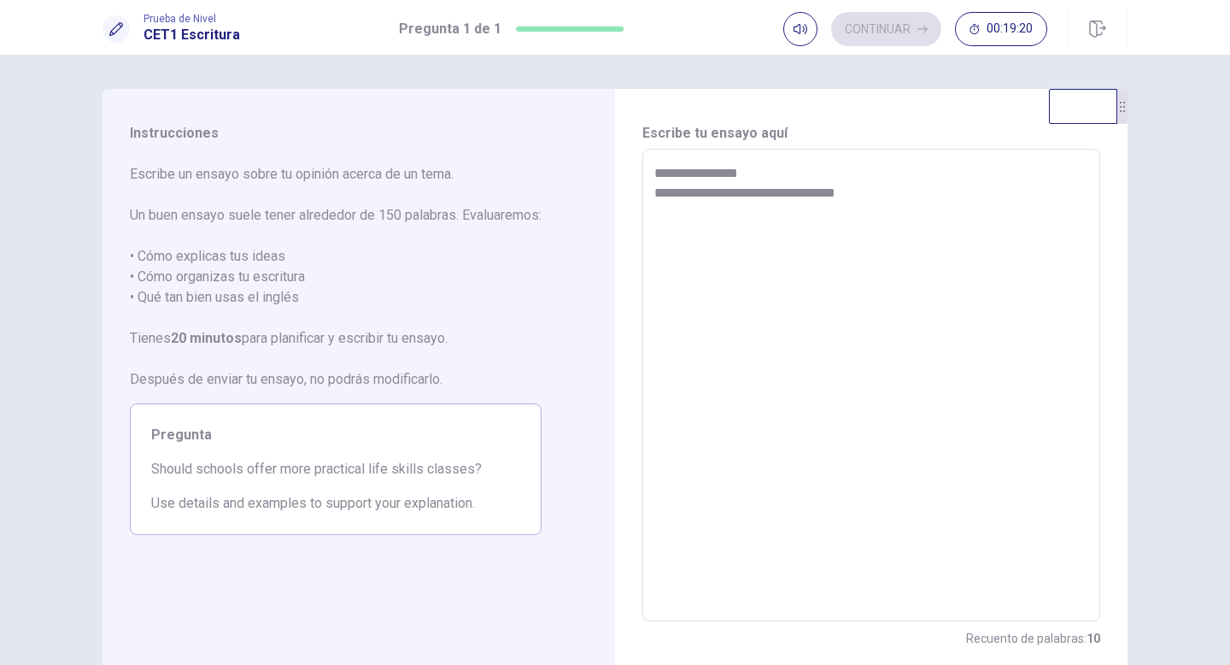
type textarea "*"
type textarea "**********"
type textarea "*"
type textarea "**********"
type textarea "*"
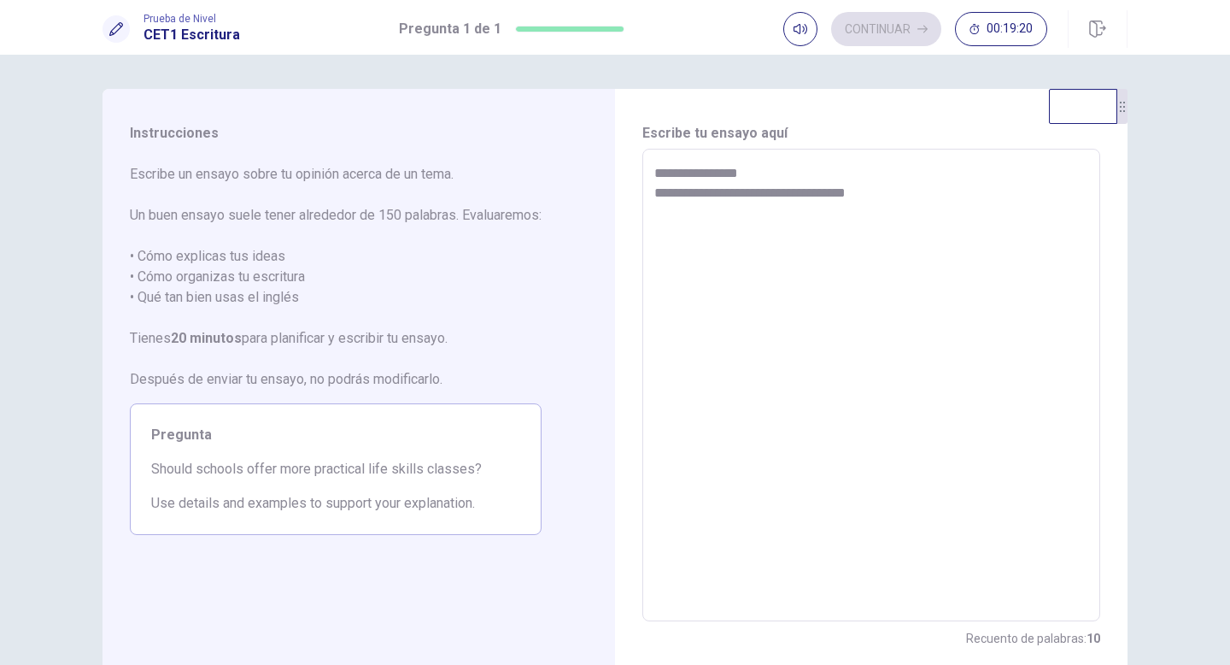
type textarea "**********"
type textarea "*"
type textarea "**********"
type textarea "*"
type textarea "**********"
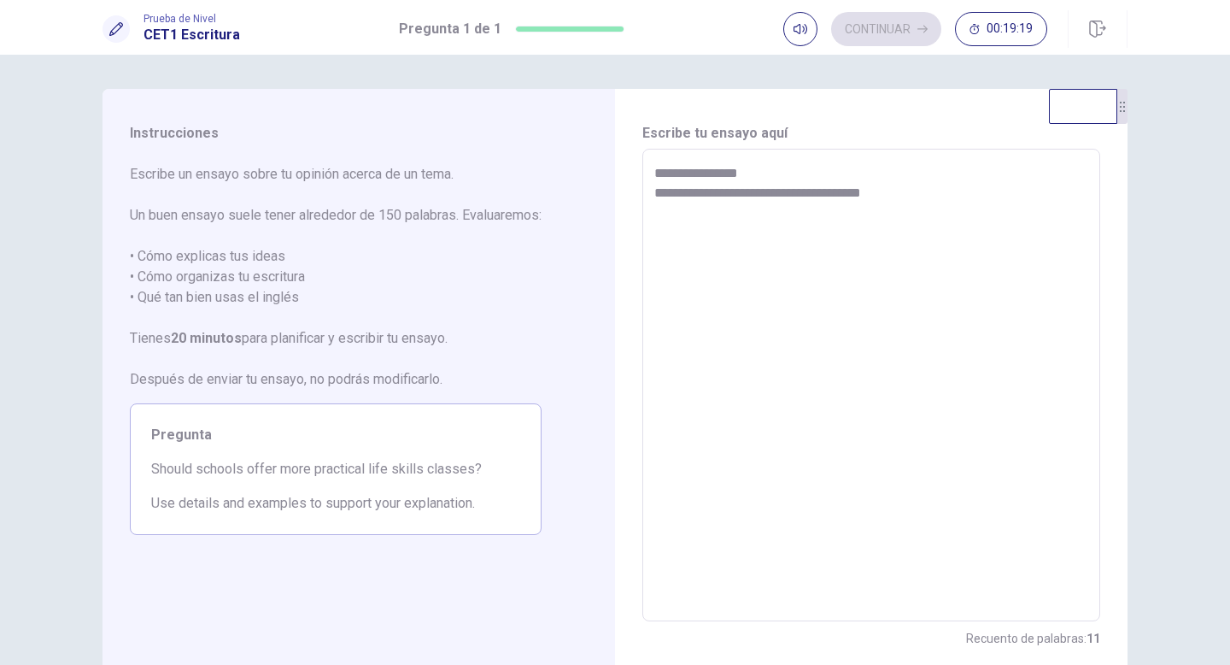
type textarea "*"
type textarea "**********"
type textarea "*"
type textarea "**********"
type textarea "*"
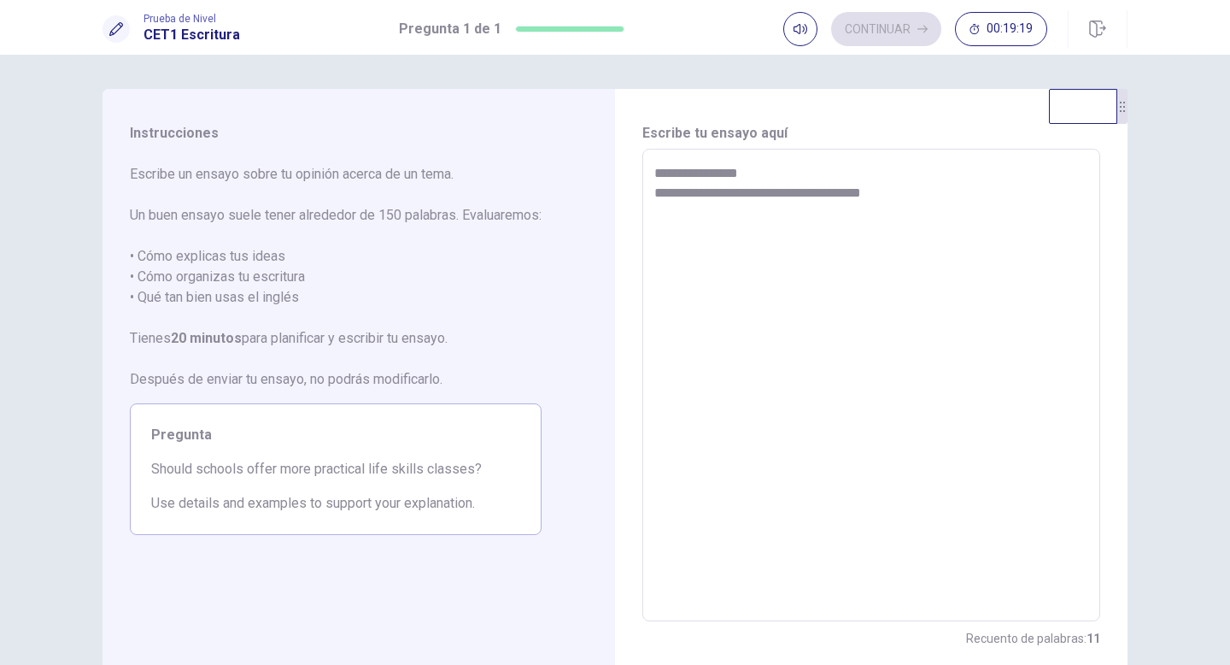
type textarea "**********"
type textarea "*"
type textarea "**********"
type textarea "*"
type textarea "**********"
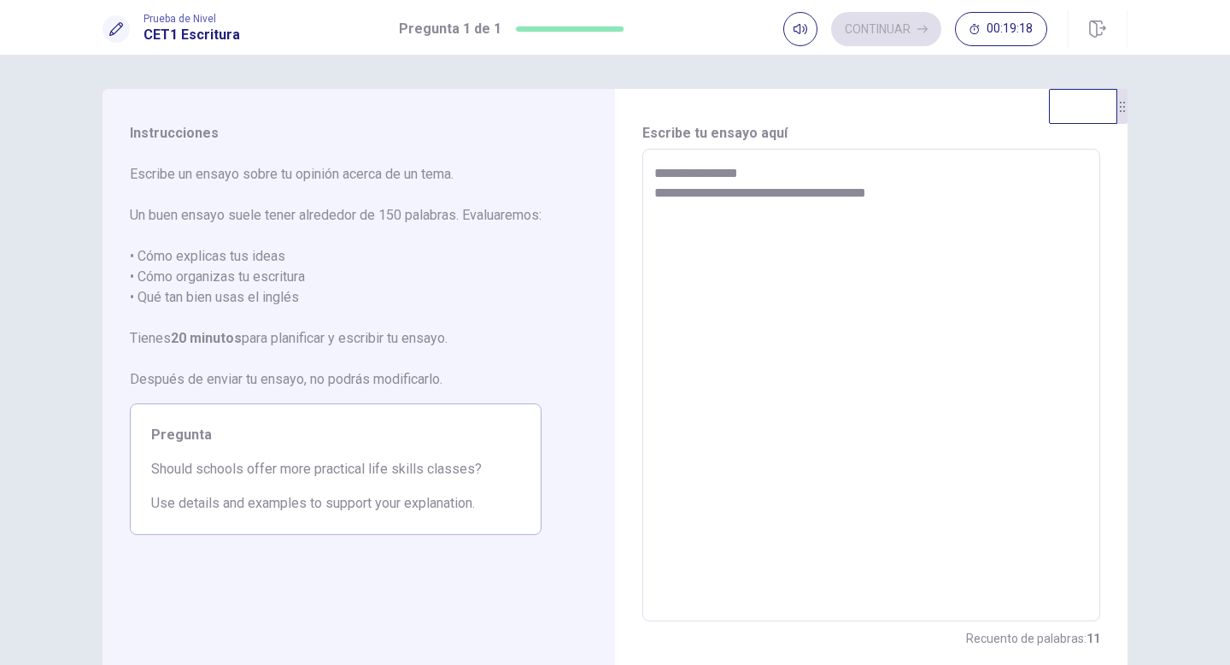
type textarea "*"
type textarea "**********"
type textarea "*"
type textarea "**********"
type textarea "*"
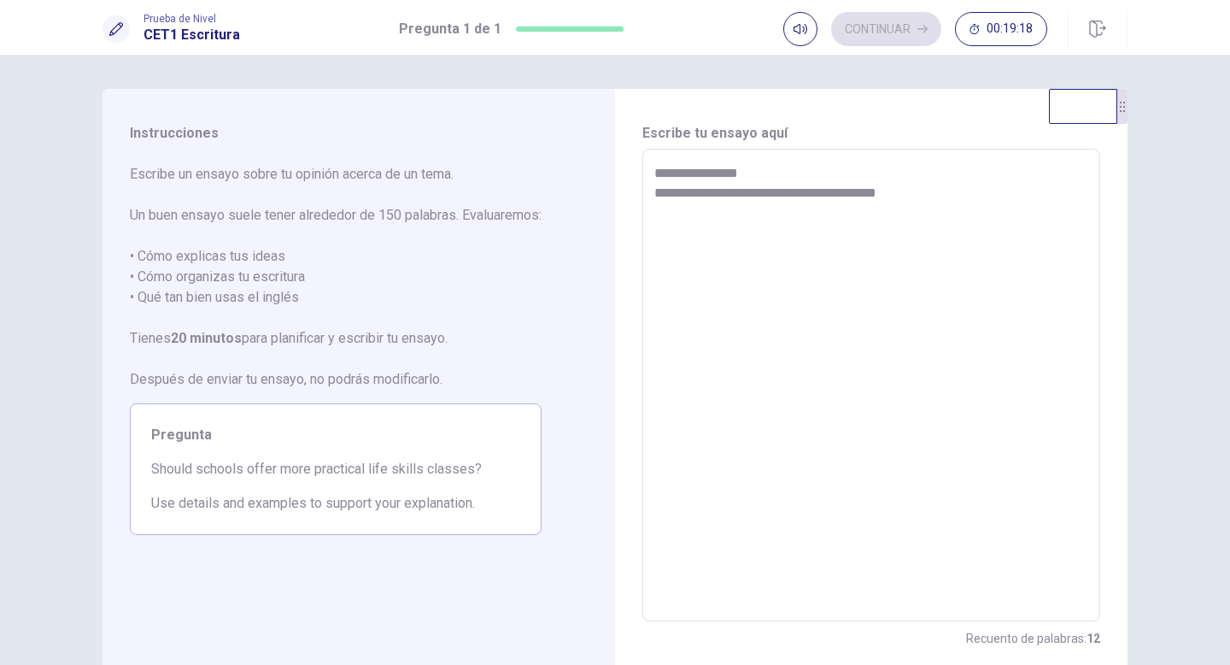
type textarea "**********"
type textarea "*"
type textarea "**********"
type textarea "*"
type textarea "**********"
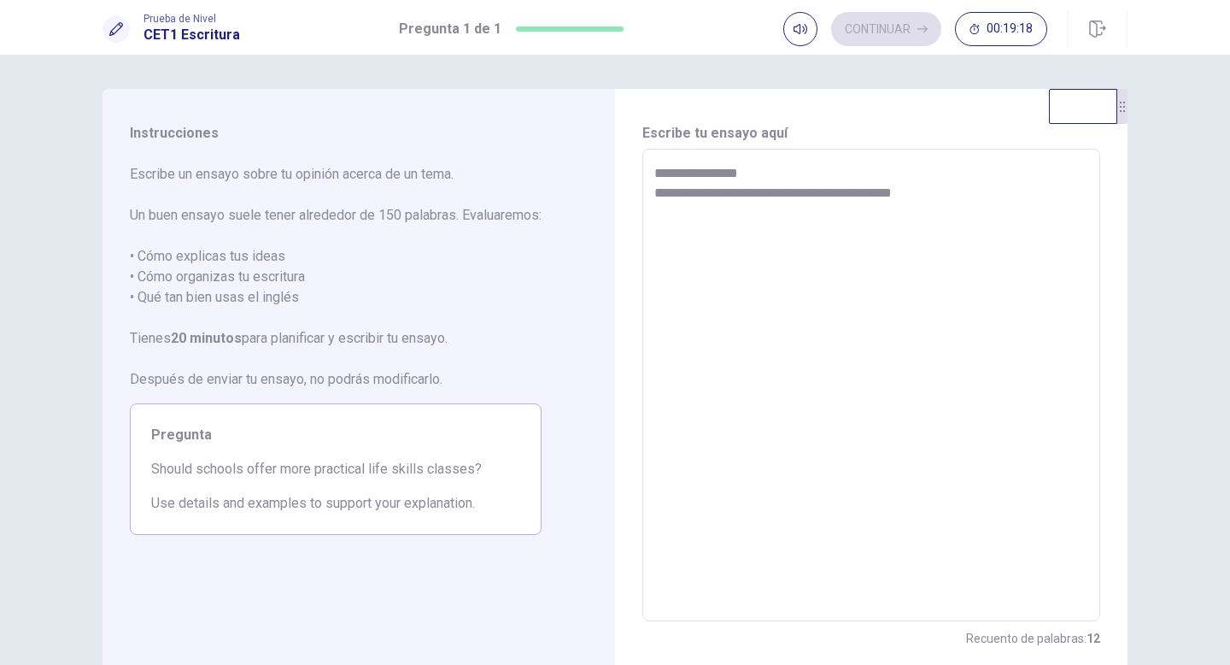
type textarea "*"
type textarea "**********"
type textarea "*"
type textarea "**********"
type textarea "*"
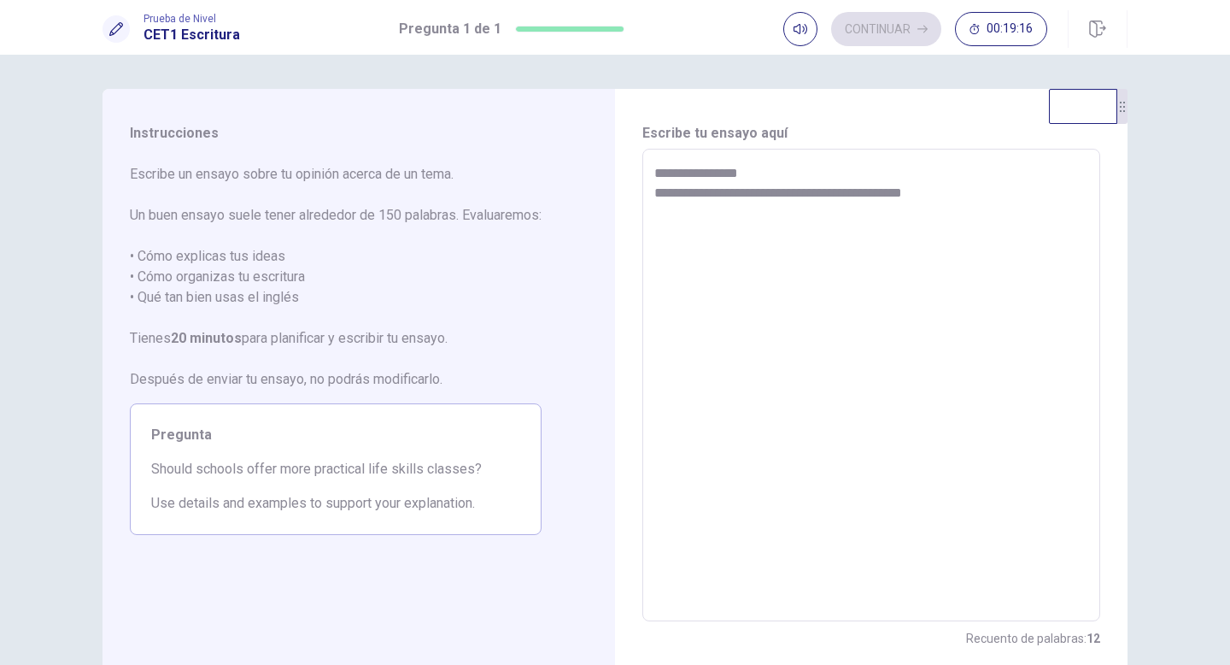
type textarea "**********"
type textarea "*"
type textarea "**********"
type textarea "*"
type textarea "**********"
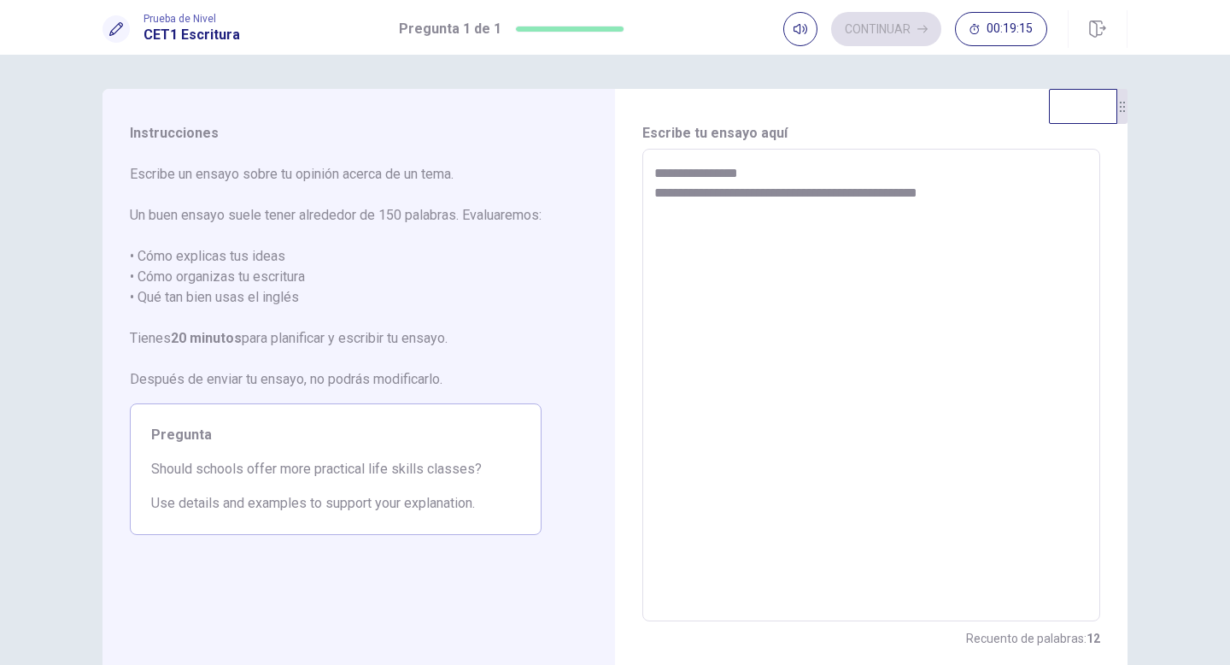
type textarea "*"
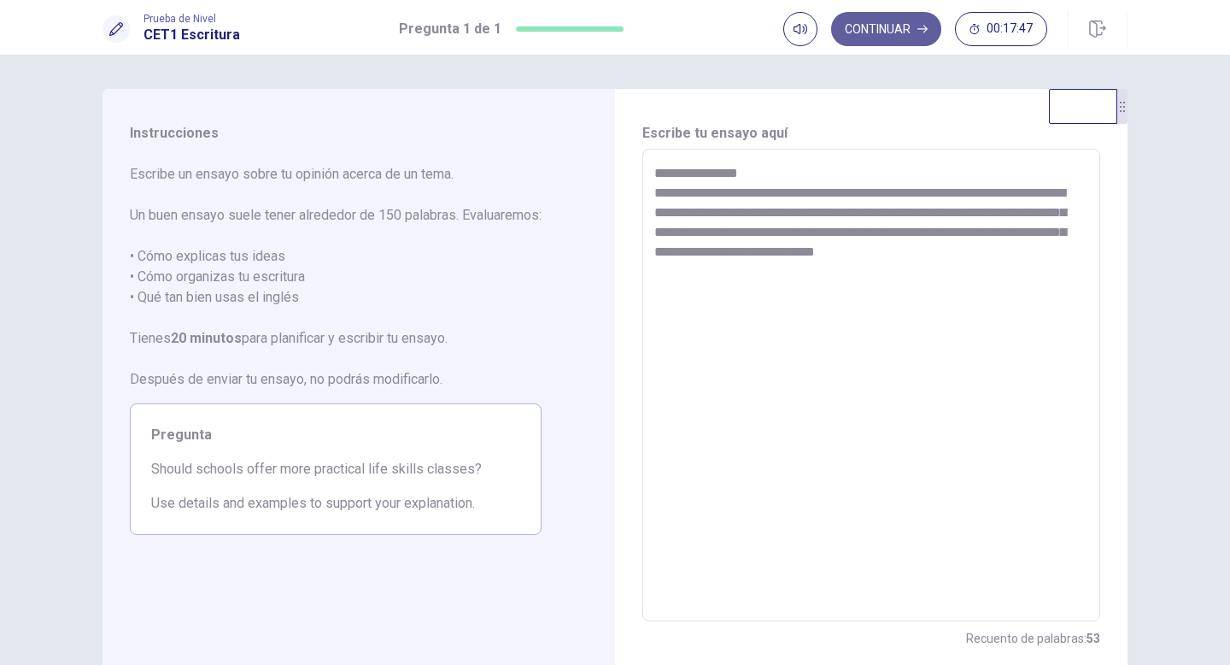
click at [876, 40] on button "Continuar" at bounding box center [886, 29] width 110 height 34
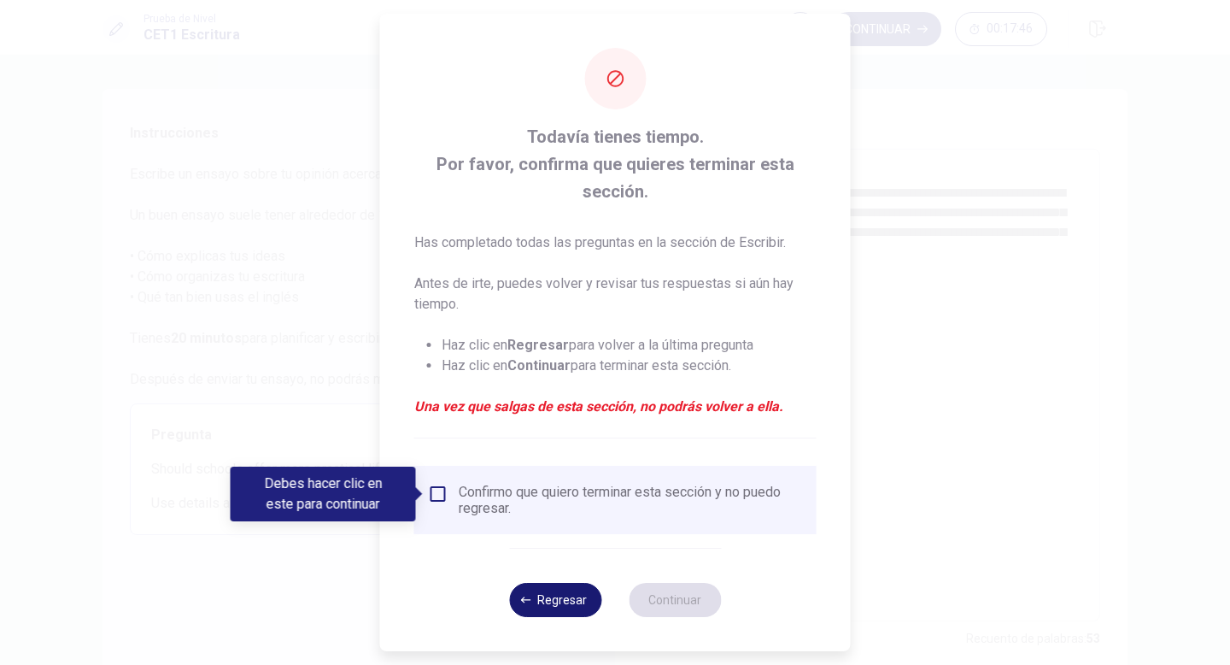
click at [545, 598] on button "Regresar" at bounding box center [555, 600] width 92 height 34
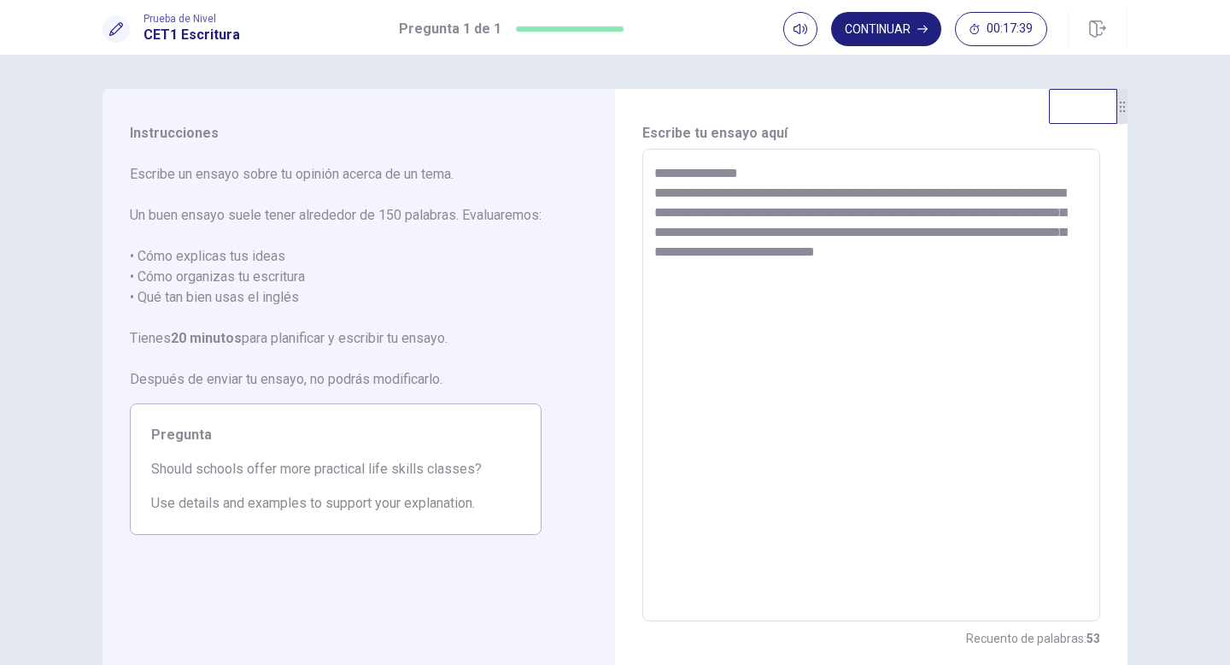
click at [979, 189] on textarea "**********" at bounding box center [871, 385] width 434 height 444
click at [1060, 225] on textarea "**********" at bounding box center [871, 385] width 434 height 444
click at [1064, 210] on textarea "**********" at bounding box center [871, 385] width 434 height 444
click at [883, 25] on button "Continuar" at bounding box center [886, 29] width 110 height 34
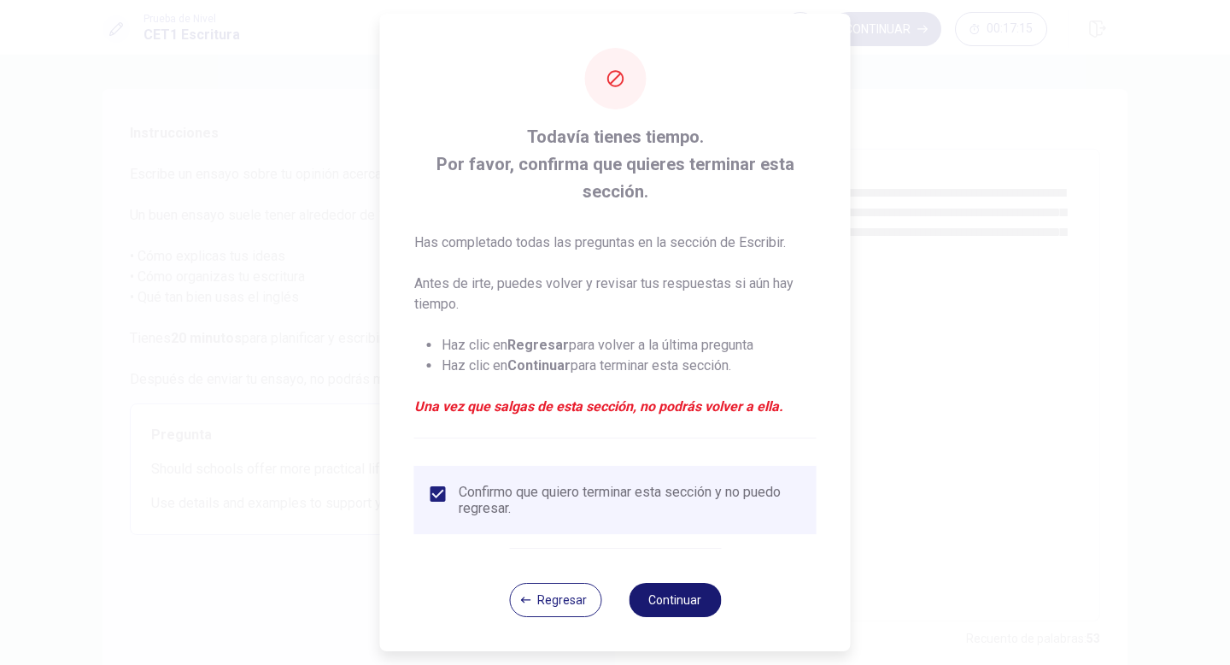
click at [701, 607] on button "Continuar" at bounding box center [675, 600] width 92 height 34
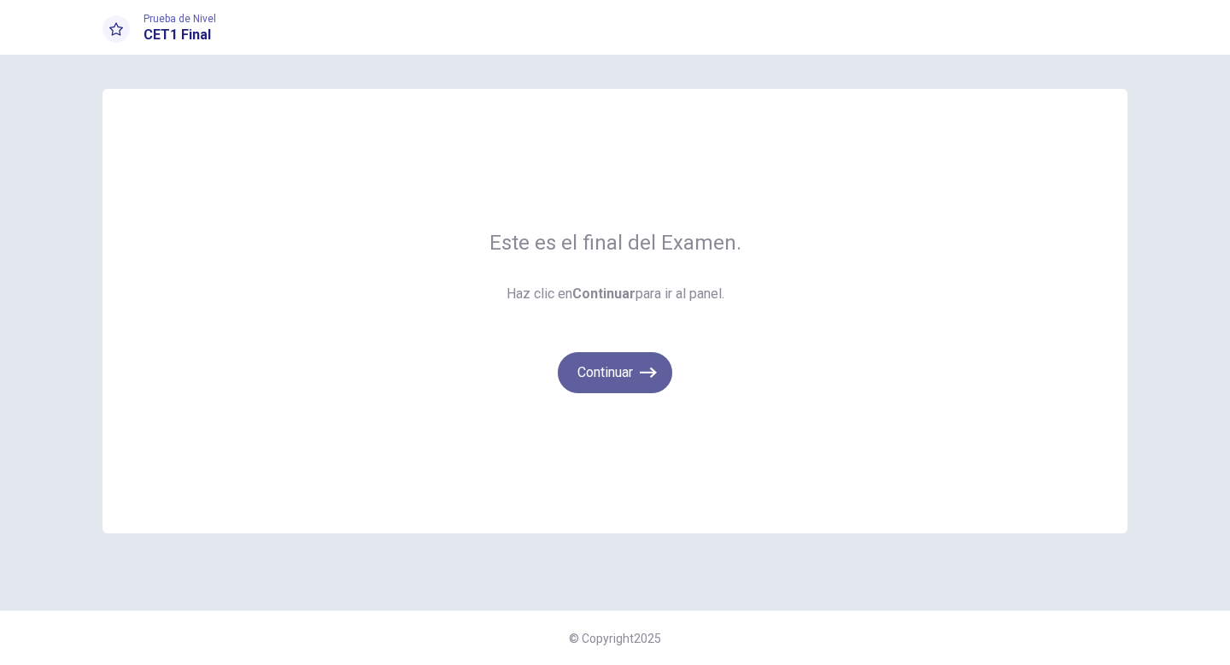
click at [646, 372] on icon "button" at bounding box center [648, 372] width 17 height 10
